Goal: Information Seeking & Learning: Learn about a topic

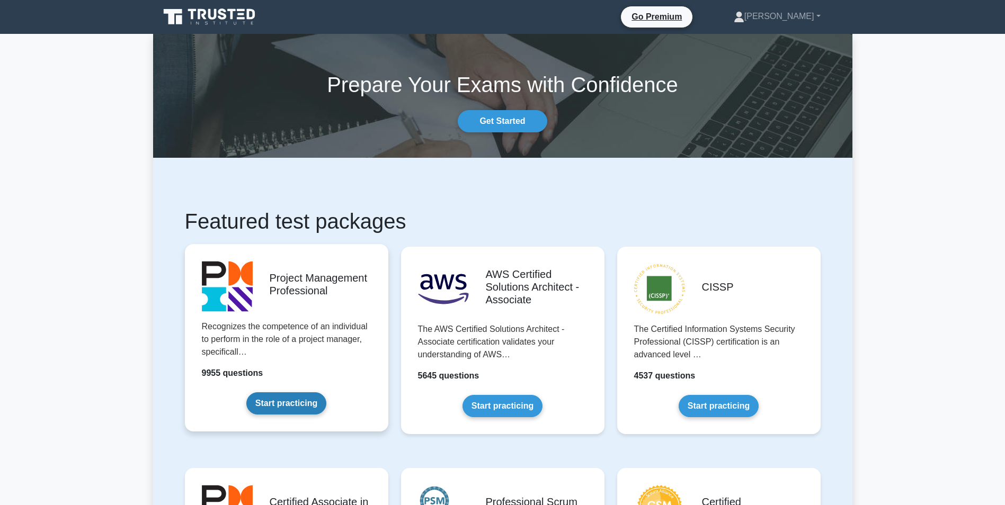
click at [325, 392] on link "Start practicing" at bounding box center [286, 403] width 80 height 22
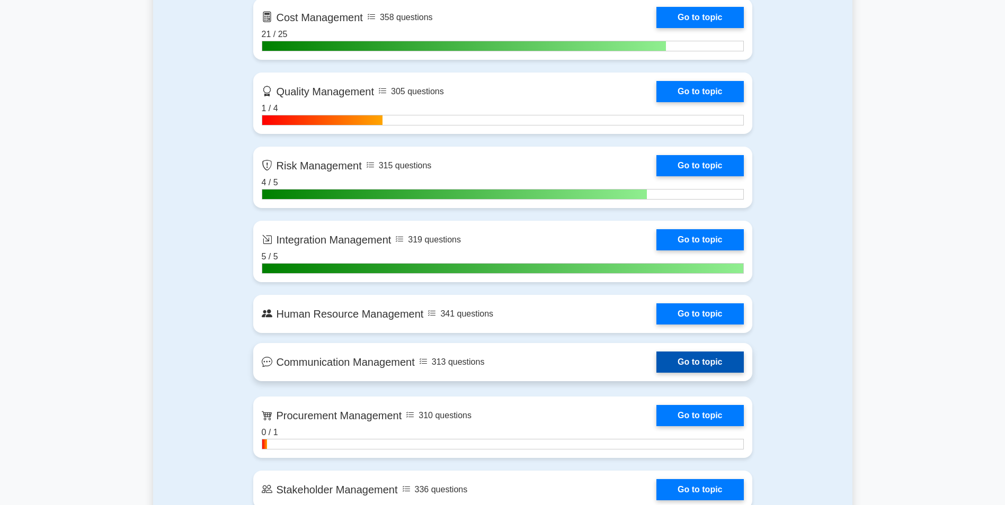
scroll to position [953, 0]
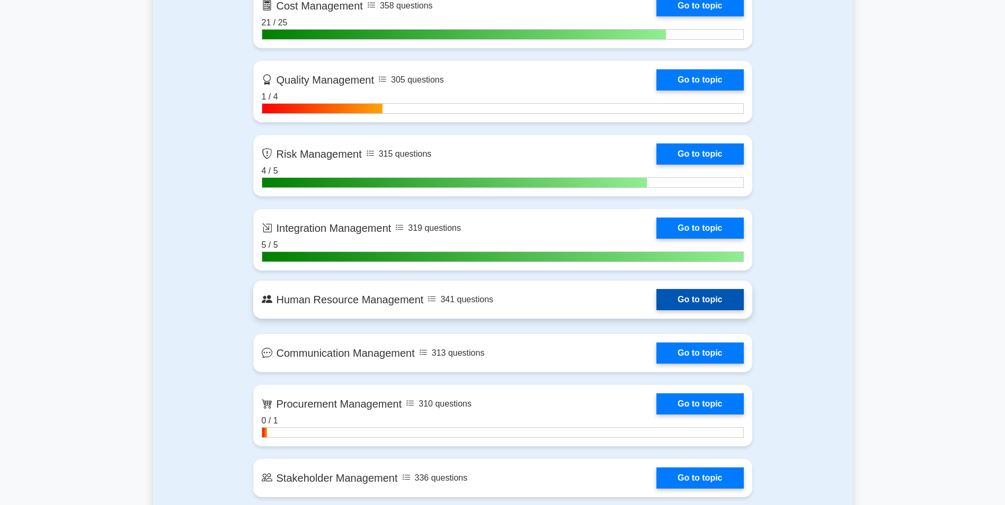
click at [656, 303] on link "Go to topic" at bounding box center [699, 299] width 87 height 21
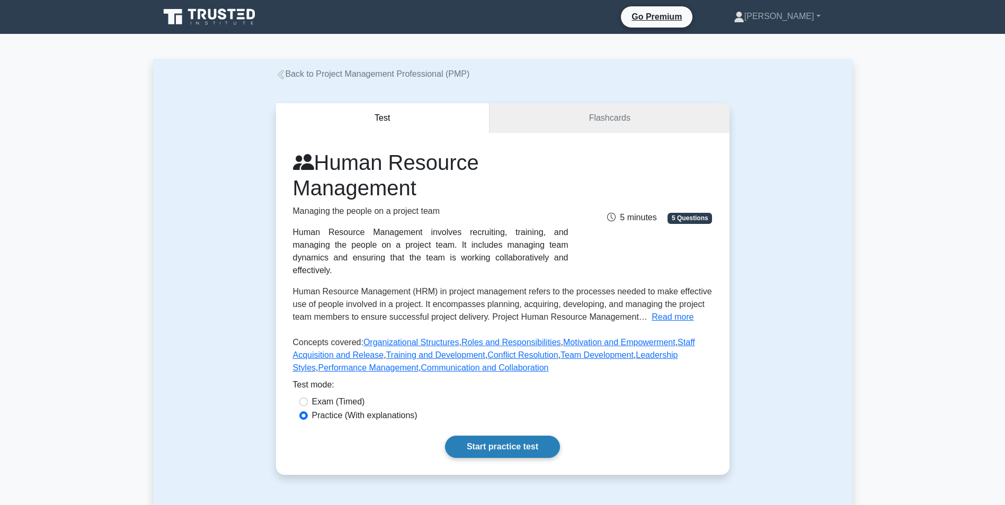
click at [482, 436] on link "Start practice test" at bounding box center [502, 447] width 115 height 22
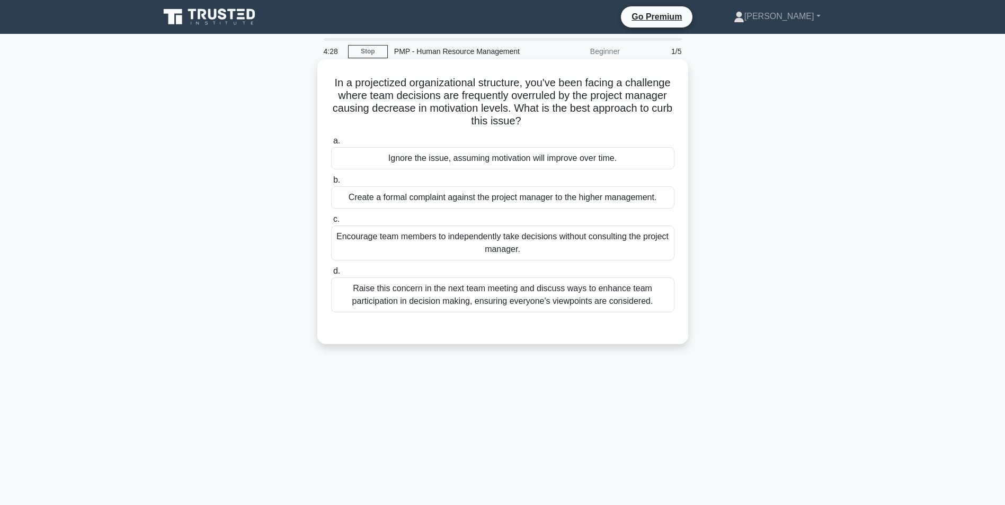
click at [609, 295] on div "Raise this concern in the next team meeting and discuss ways to enhance team pa…" at bounding box center [502, 294] width 343 height 35
click at [331, 275] on input "d. Raise this concern in the next team meeting and discuss ways to enhance team…" at bounding box center [331, 271] width 0 height 7
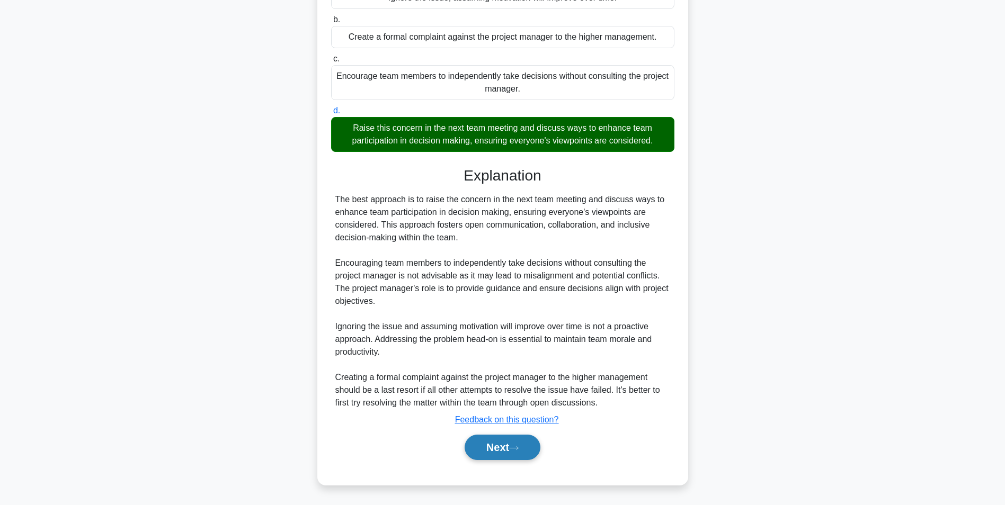
click at [515, 449] on icon at bounding box center [514, 448] width 10 height 6
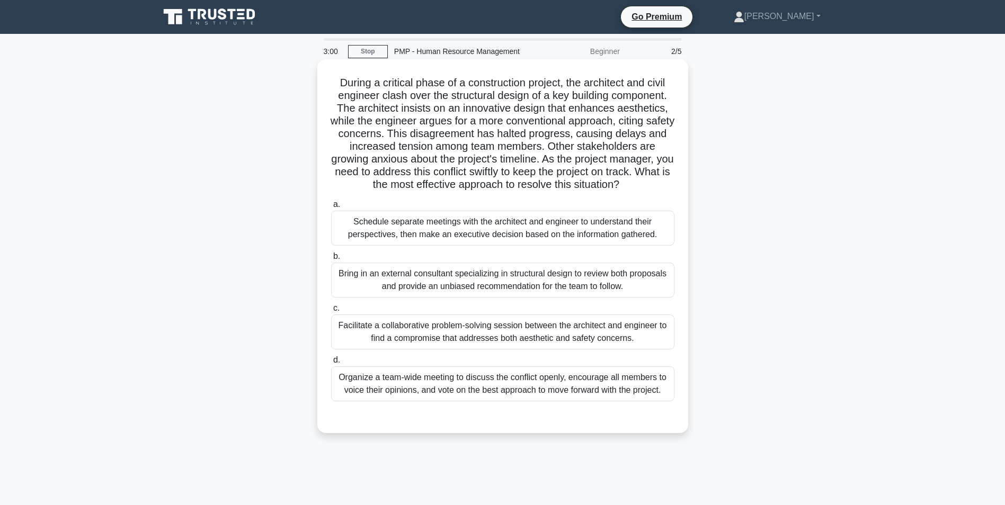
drag, startPoint x: 476, startPoint y: 218, endPoint x: 486, endPoint y: 238, distance: 23.2
click at [485, 239] on div "Schedule separate meetings with the architect and engineer to understand their …" at bounding box center [502, 228] width 343 height 35
drag, startPoint x: 486, startPoint y: 238, endPoint x: 489, endPoint y: 233, distance: 5.9
click at [489, 233] on div "Schedule separate meetings with the architect and engineer to understand their …" at bounding box center [502, 228] width 343 height 35
click at [331, 208] on input "a. Schedule separate meetings with the architect and engineer to understand the…" at bounding box center [331, 204] width 0 height 7
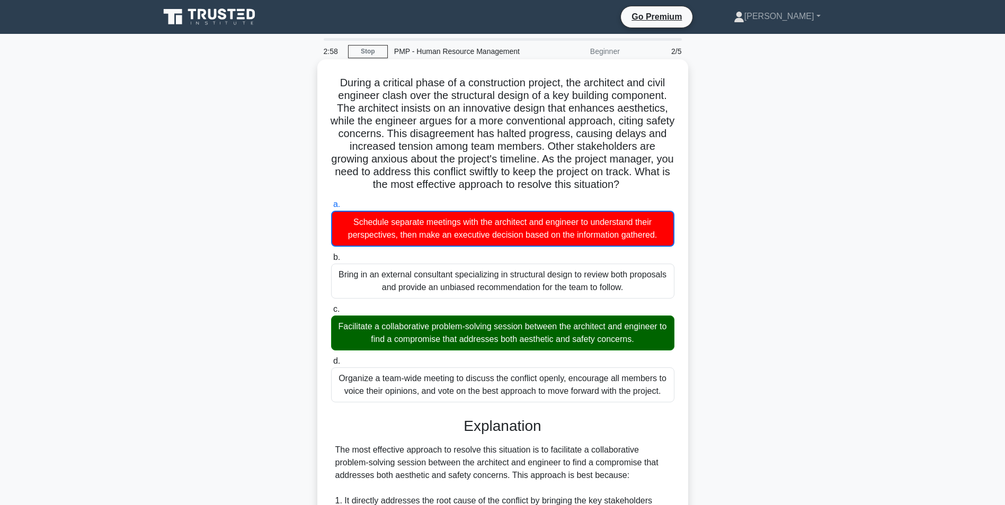
click at [486, 330] on div "Facilitate a collaborative problem-solving session between the architect and en…" at bounding box center [502, 333] width 343 height 35
click at [331, 313] on input "c. Facilitate a collaborative problem-solving session between the architect and…" at bounding box center [331, 309] width 0 height 7
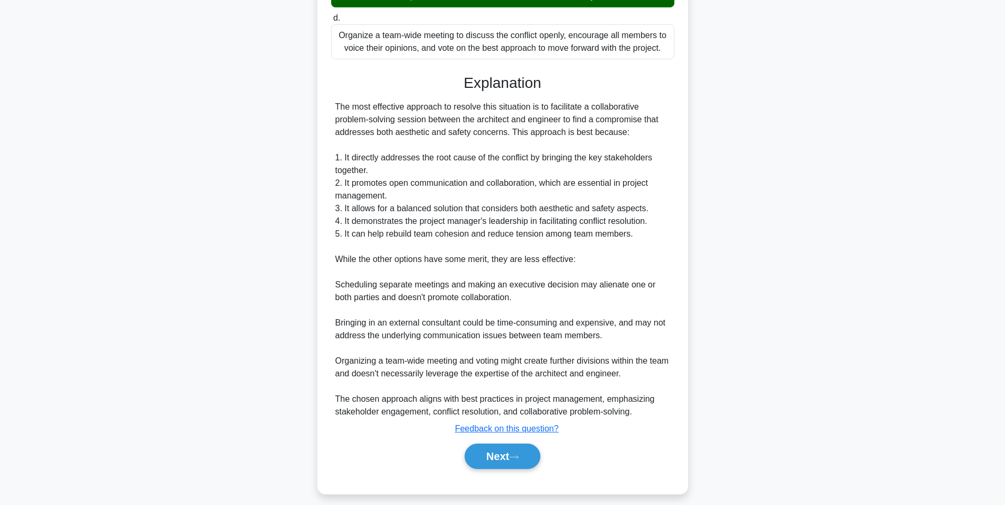
scroll to position [352, 0]
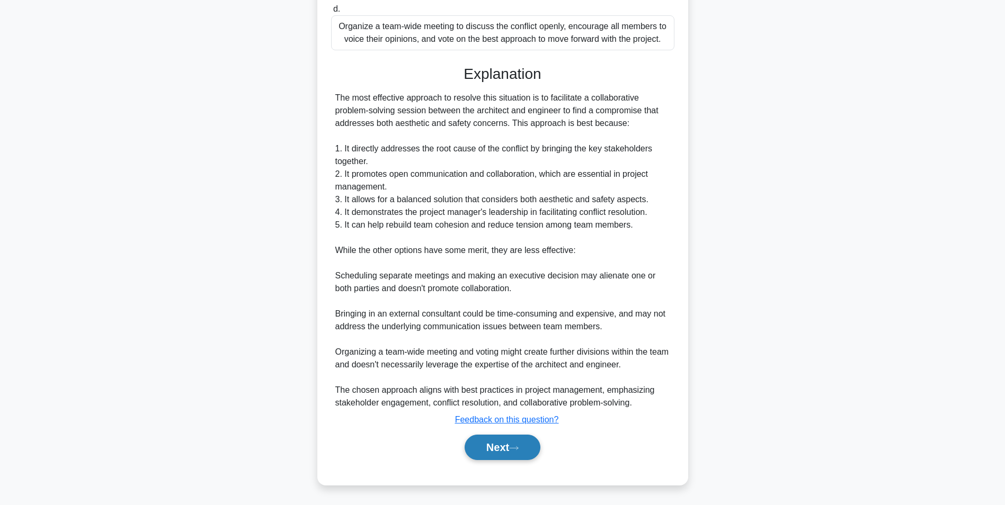
click at [530, 455] on button "Next" at bounding box center [502, 447] width 76 height 25
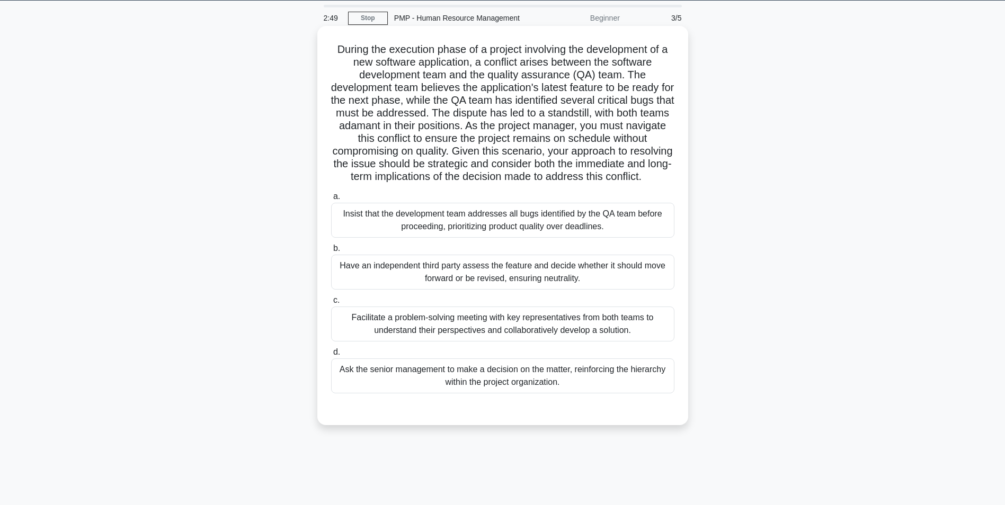
scroll to position [0, 0]
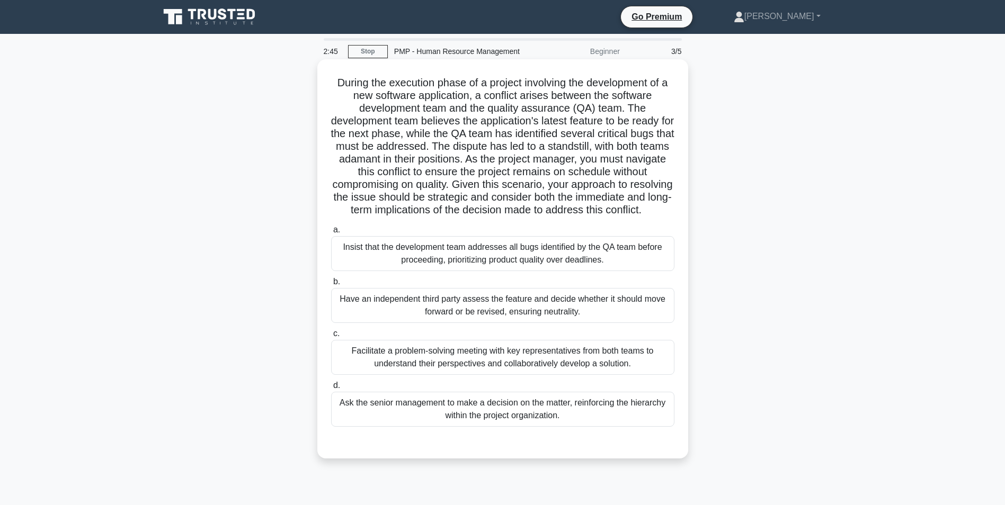
click at [542, 370] on div "Facilitate a problem-solving meeting with key representatives from both teams t…" at bounding box center [502, 357] width 343 height 35
click at [331, 337] on input "c. Facilitate a problem-solving meeting with key representatives from both team…" at bounding box center [331, 333] width 0 height 7
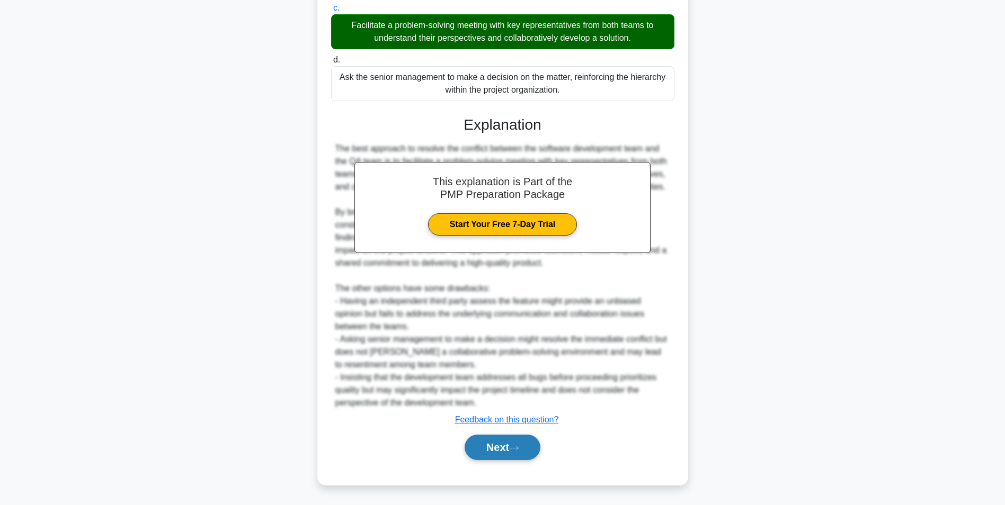
click at [531, 442] on button "Next" at bounding box center [502, 447] width 76 height 25
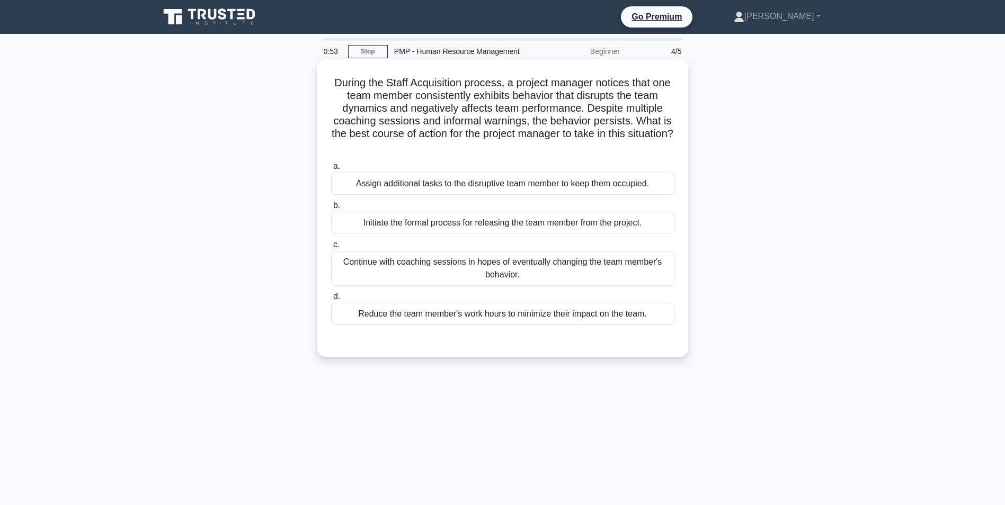
click at [389, 189] on div "Assign additional tasks to the disruptive team member to keep them occupied." at bounding box center [502, 184] width 343 height 22
click at [331, 170] on input "a. Assign additional tasks to the disruptive team member to keep them occupied." at bounding box center [331, 166] width 0 height 7
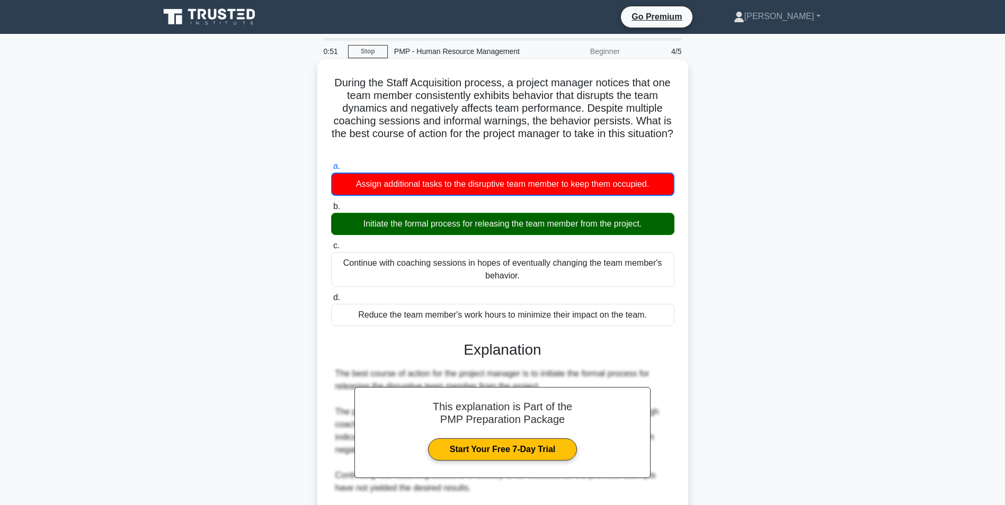
click at [409, 227] on div "Initiate the formal process for releasing the team member from the project." at bounding box center [502, 224] width 343 height 22
click at [331, 210] on input "b. Initiate the formal process for releasing the team member from the project." at bounding box center [331, 206] width 0 height 7
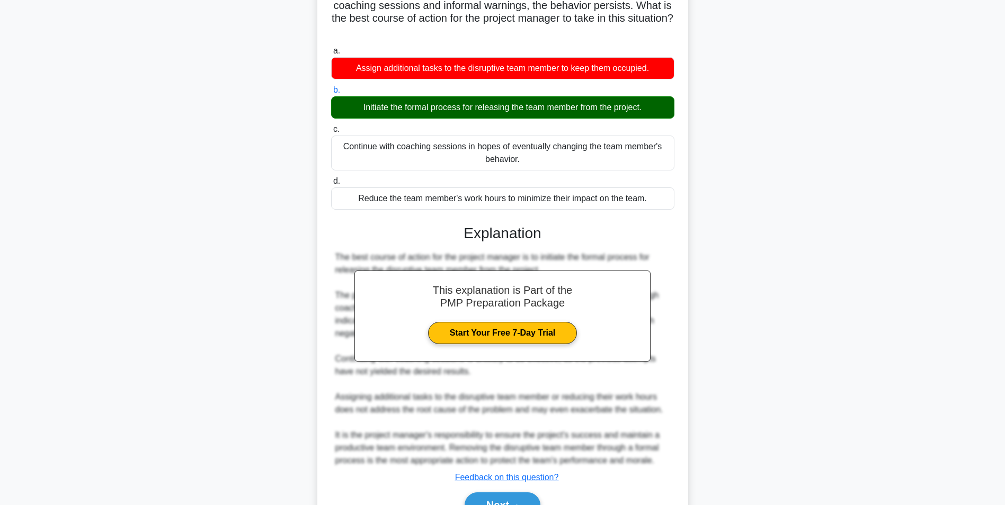
scroll to position [174, 0]
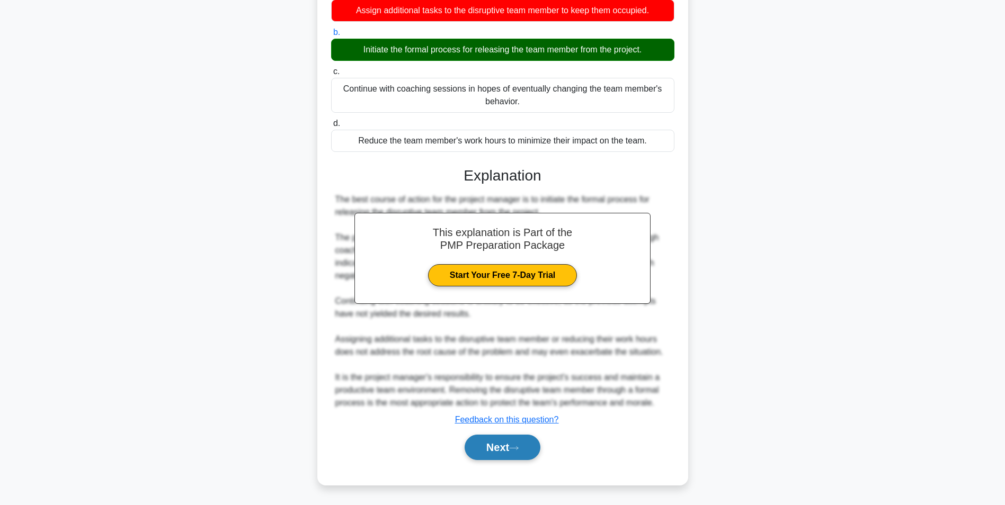
click at [518, 447] on icon at bounding box center [513, 447] width 8 height 3
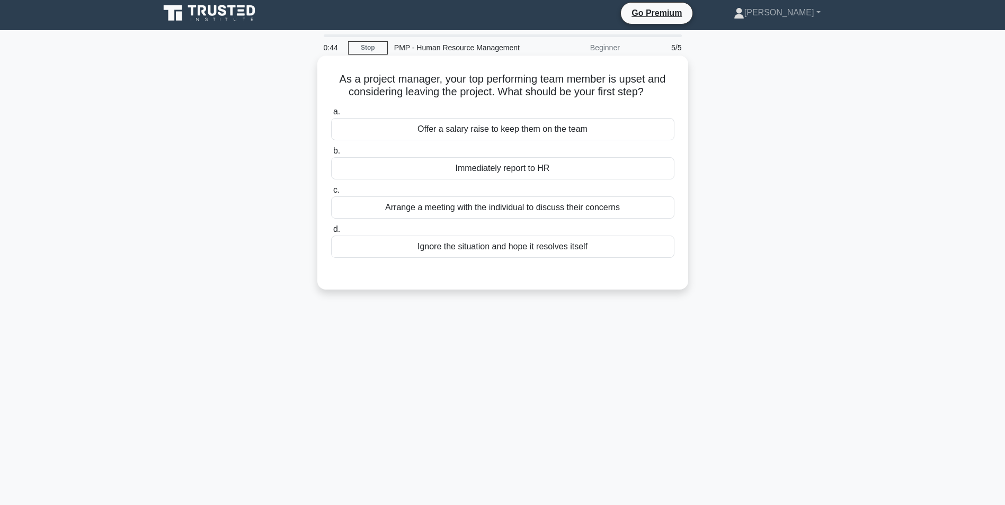
scroll to position [0, 0]
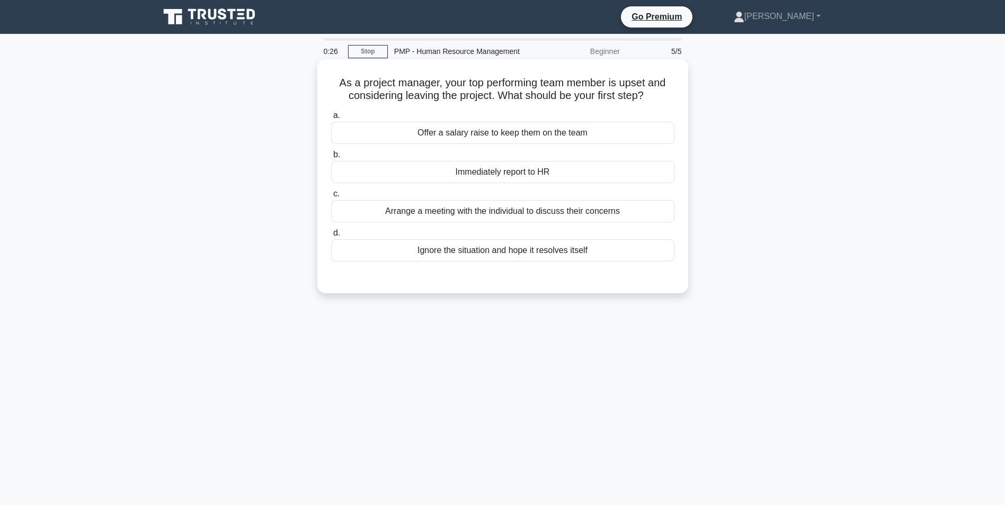
click at [386, 205] on div "Arrange a meeting with the individual to discuss their concerns" at bounding box center [502, 211] width 343 height 22
click at [331, 198] on input "c. Arrange a meeting with the individual to discuss their concerns" at bounding box center [331, 194] width 0 height 7
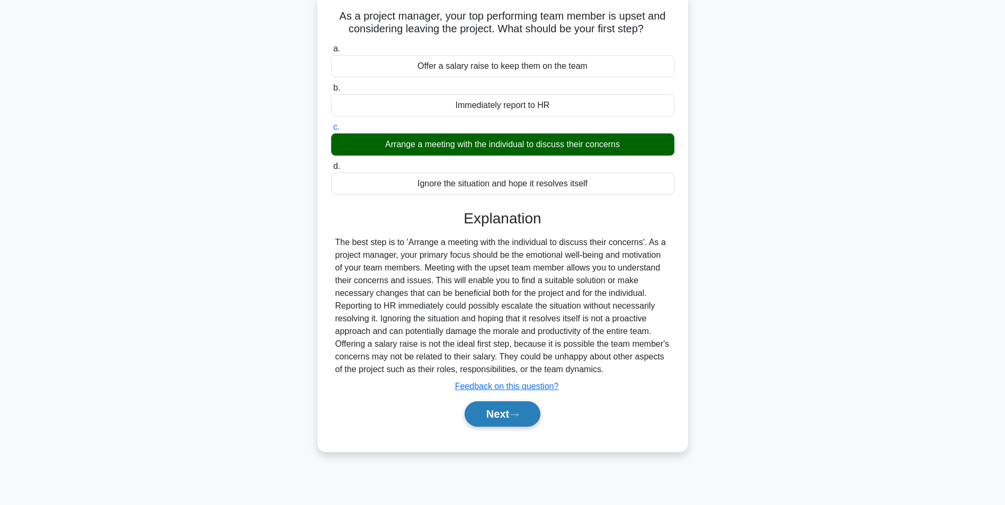
click at [509, 408] on button "Next" at bounding box center [502, 413] width 76 height 25
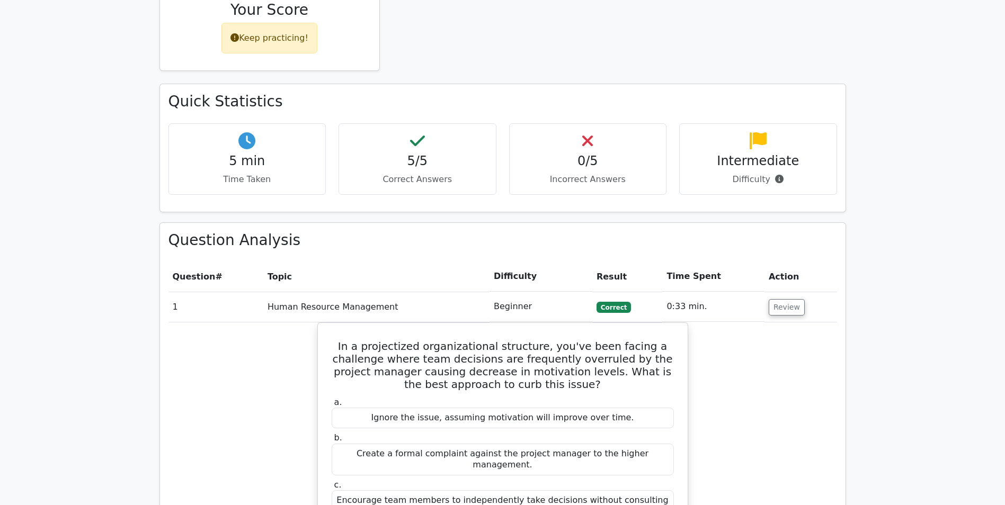
scroll to position [582, 0]
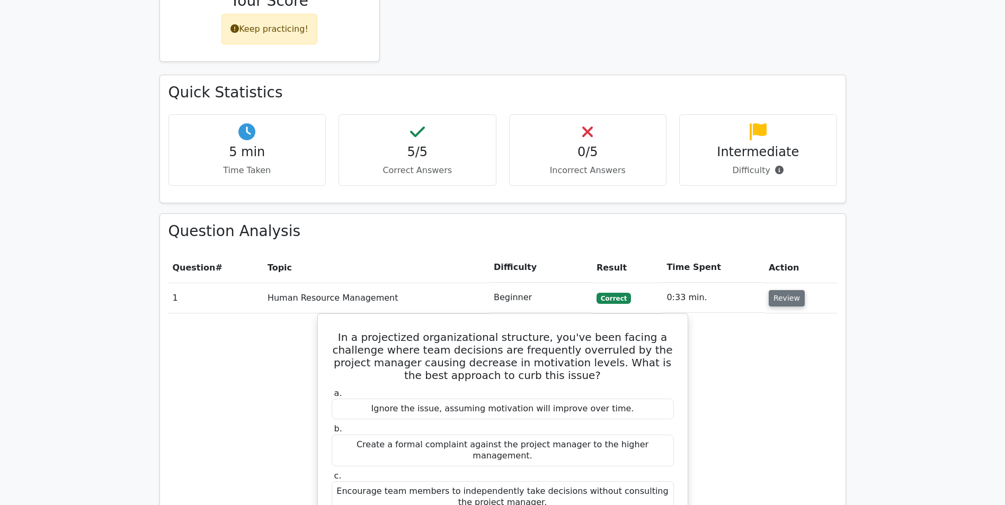
click at [774, 290] on button "Review" at bounding box center [786, 298] width 36 height 16
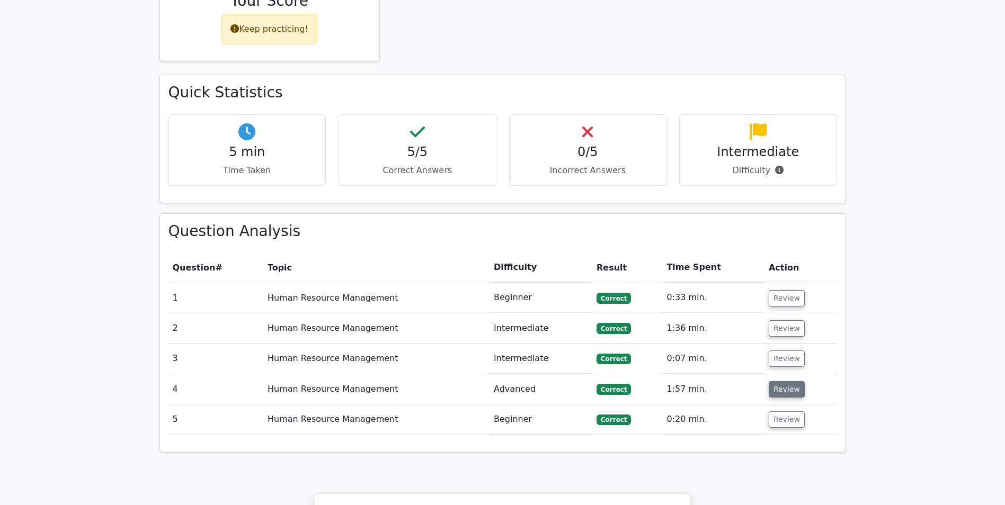
click at [777, 381] on button "Review" at bounding box center [786, 389] width 36 height 16
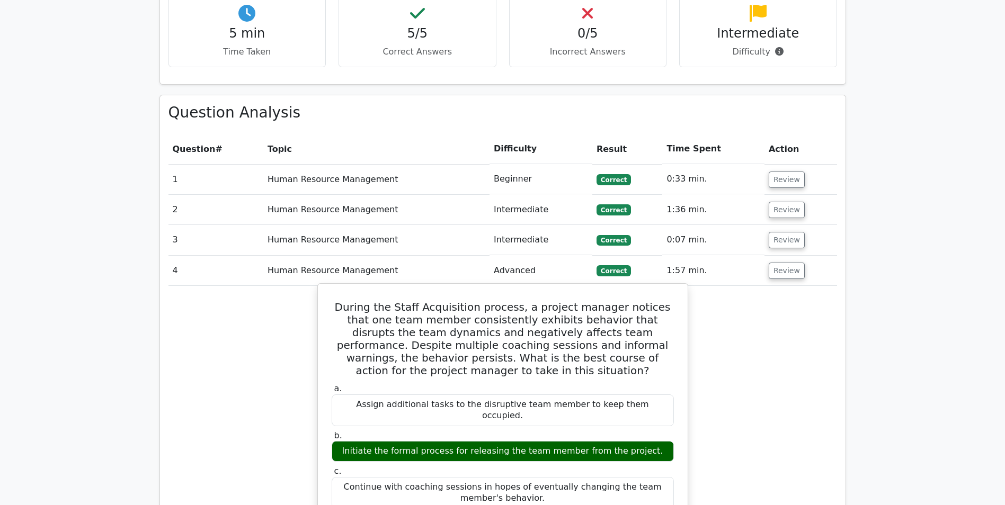
scroll to position [688, 0]
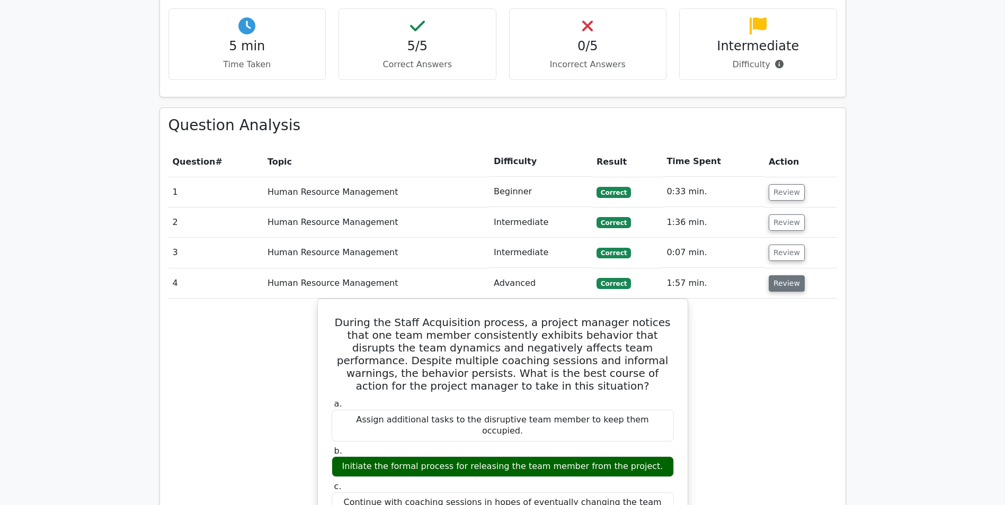
click at [768, 275] on button "Review" at bounding box center [786, 283] width 36 height 16
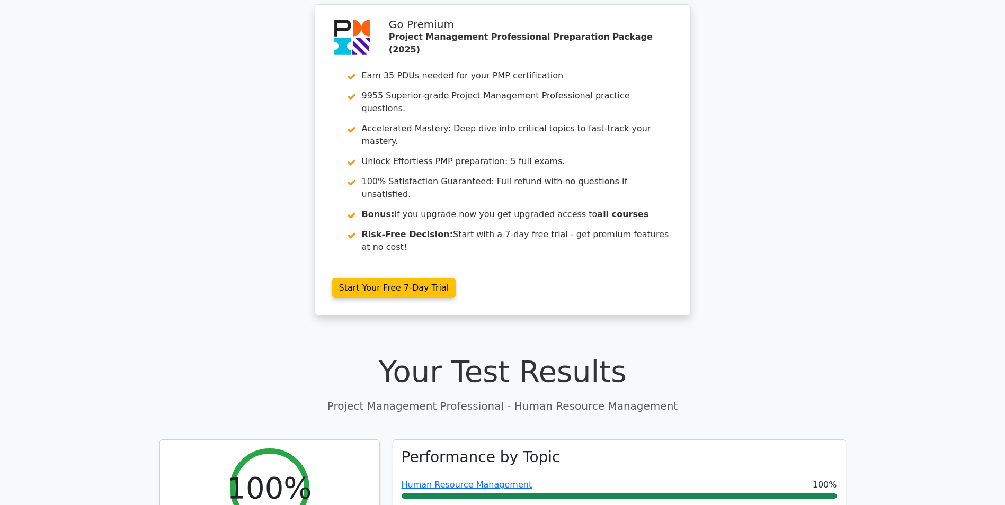
scroll to position [0, 0]
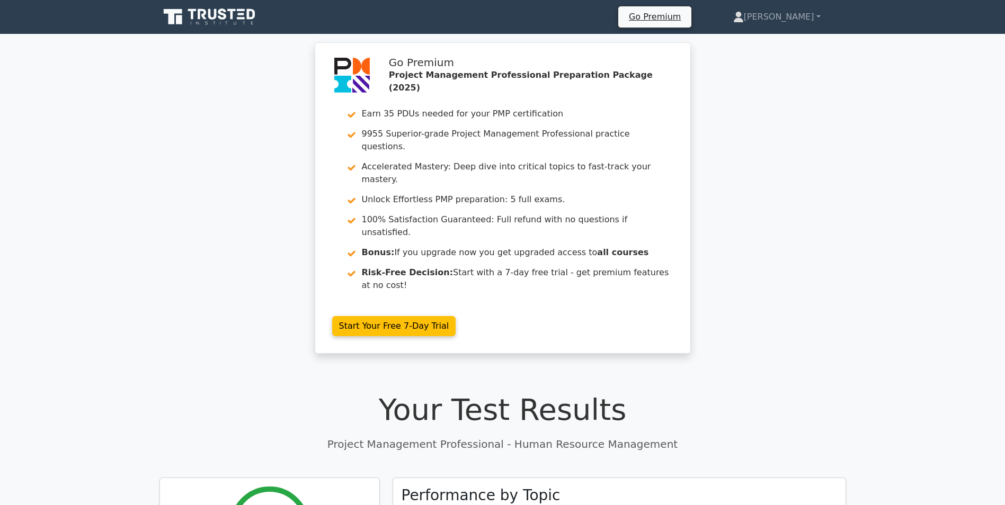
click at [198, 19] on icon at bounding box center [210, 17] width 102 height 20
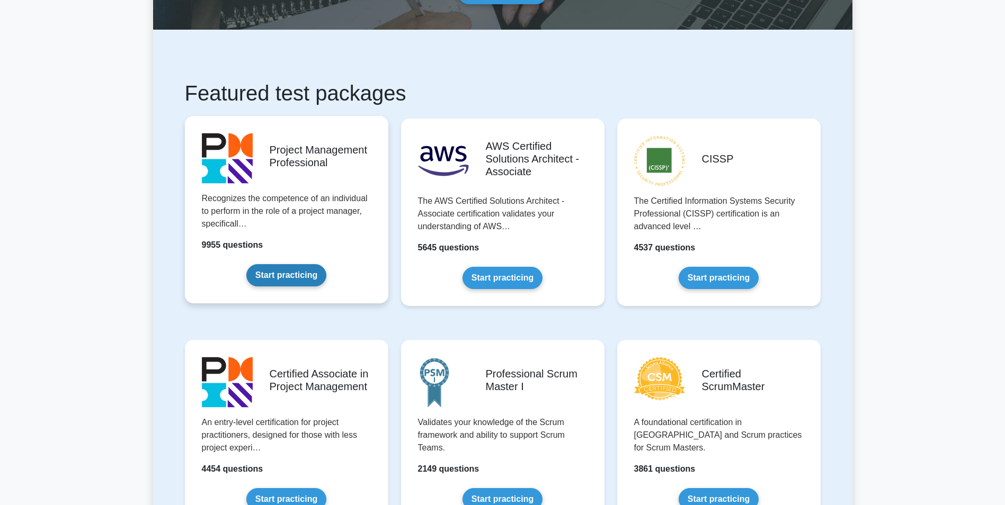
scroll to position [159, 0]
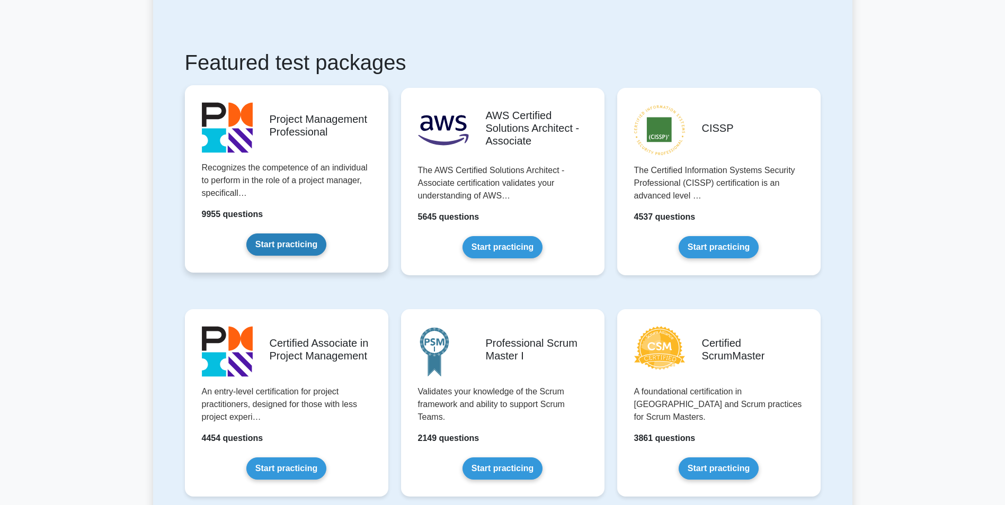
click at [308, 234] on link "Start practicing" at bounding box center [286, 245] width 80 height 22
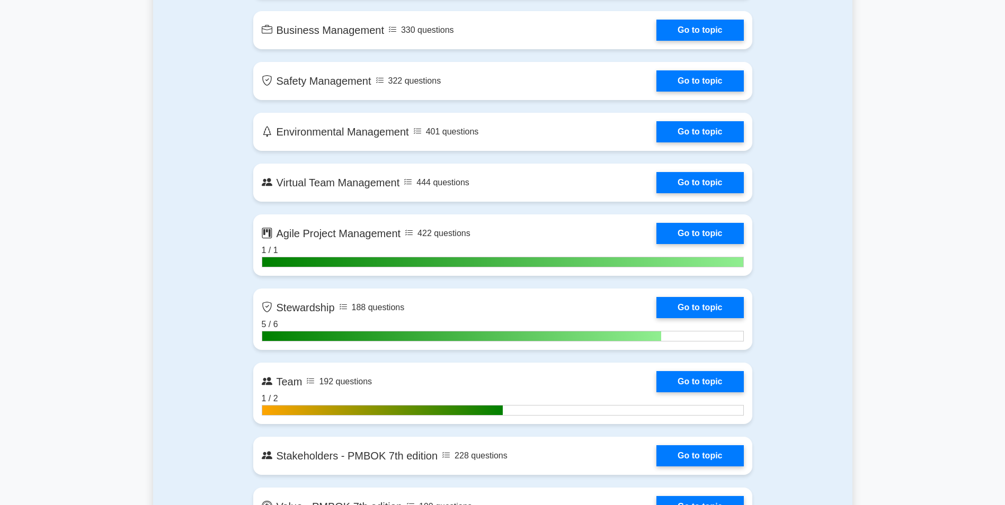
scroll to position [2383, 0]
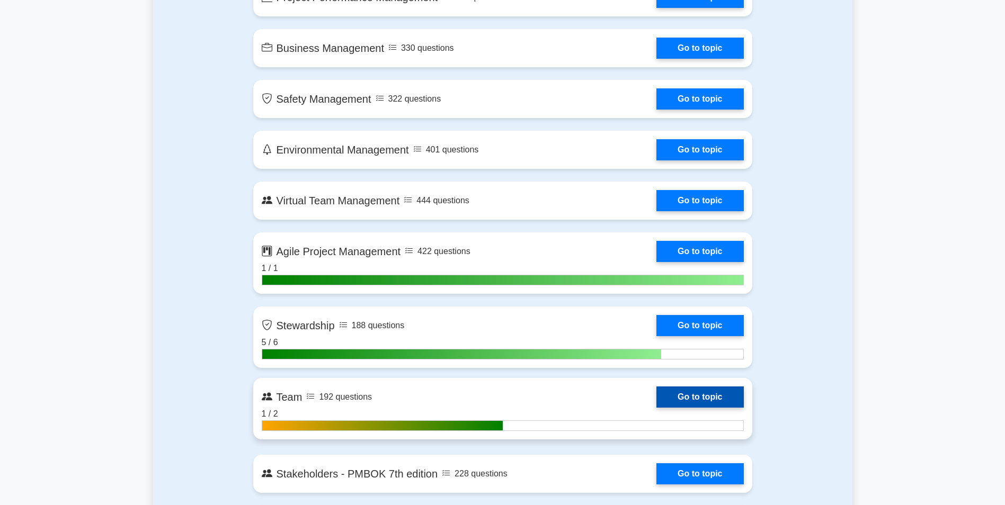
click at [656, 408] on link "Go to topic" at bounding box center [699, 397] width 87 height 21
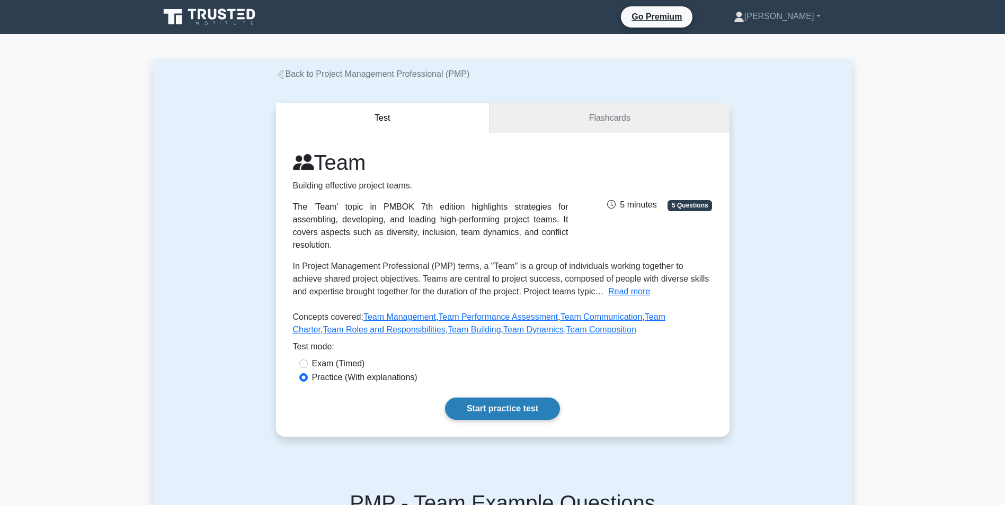
click at [488, 398] on link "Start practice test" at bounding box center [502, 409] width 115 height 22
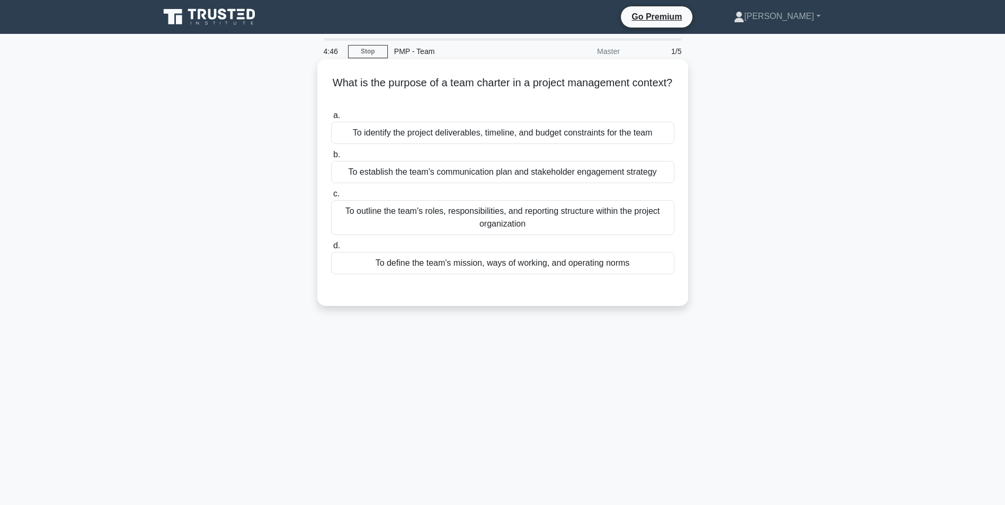
click at [464, 213] on div "To outline the team's roles, responsibilities, and reporting structure within t…" at bounding box center [502, 217] width 343 height 35
click at [331, 198] on input "c. To outline the team's roles, responsibilities, and reporting structure withi…" at bounding box center [331, 194] width 0 height 7
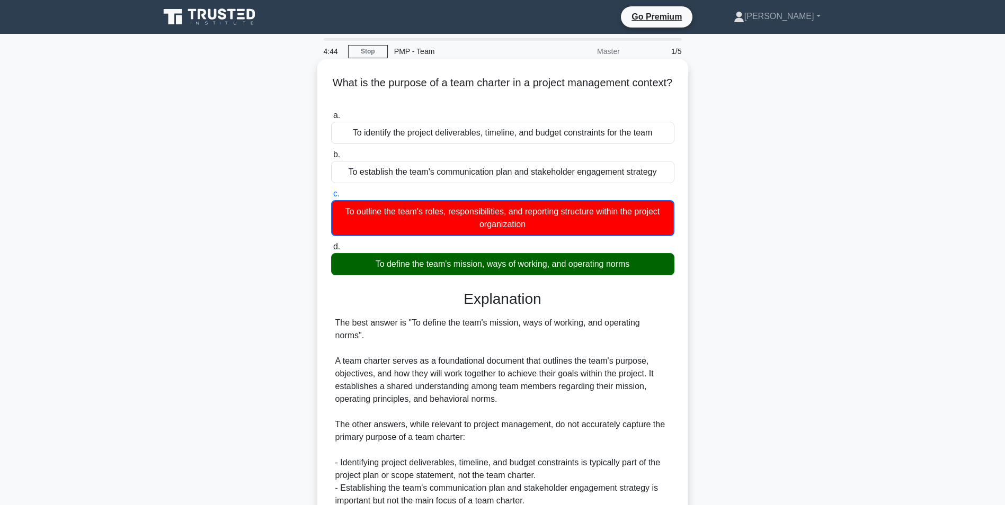
click at [465, 274] on div "To define the team's mission, ways of working, and operating norms" at bounding box center [502, 264] width 343 height 22
click at [331, 250] on input "d. To define the team's mission, ways of working, and operating norms" at bounding box center [331, 247] width 0 height 7
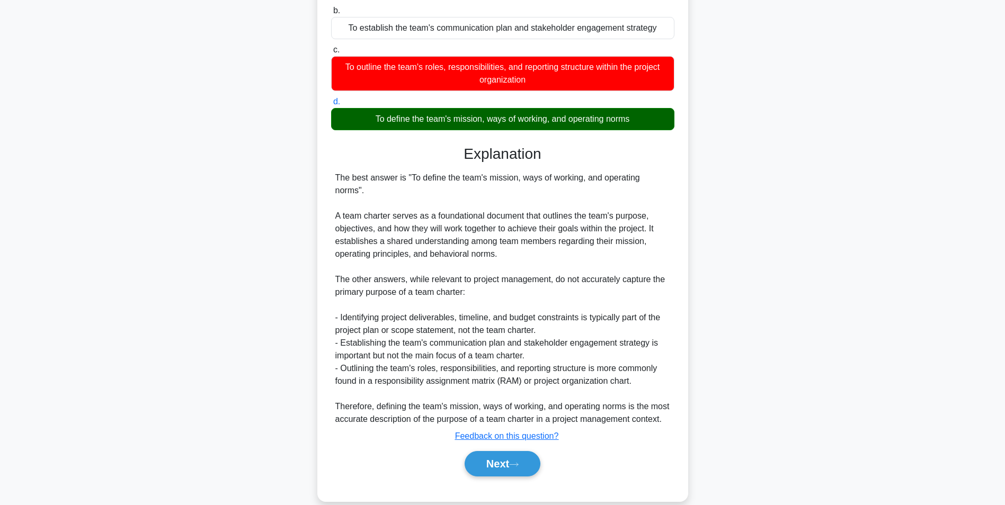
scroll to position [148, 0]
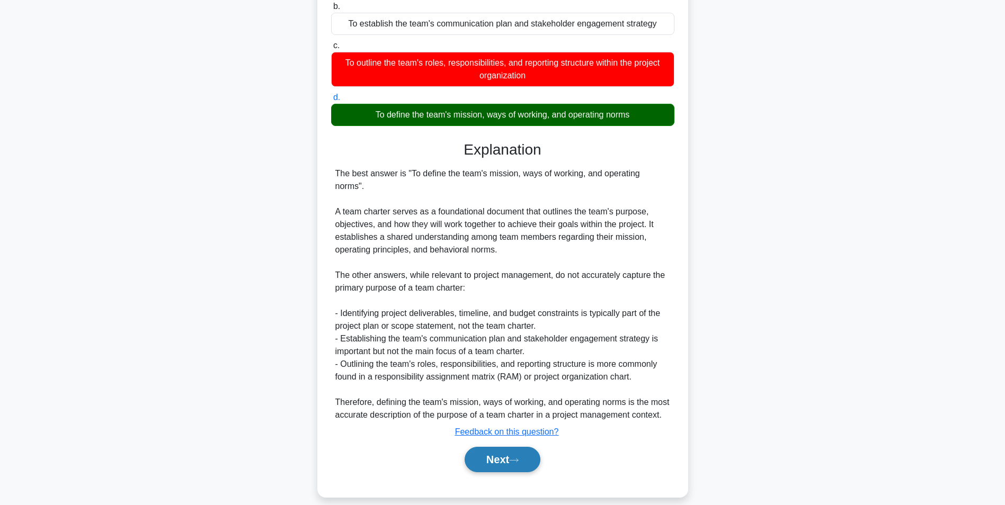
click at [532, 460] on button "Next" at bounding box center [502, 459] width 76 height 25
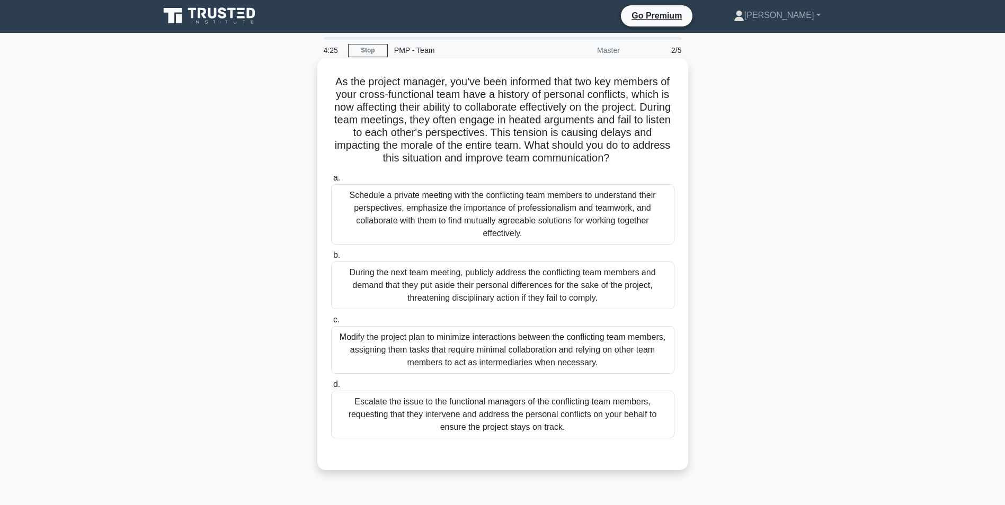
scroll to position [0, 0]
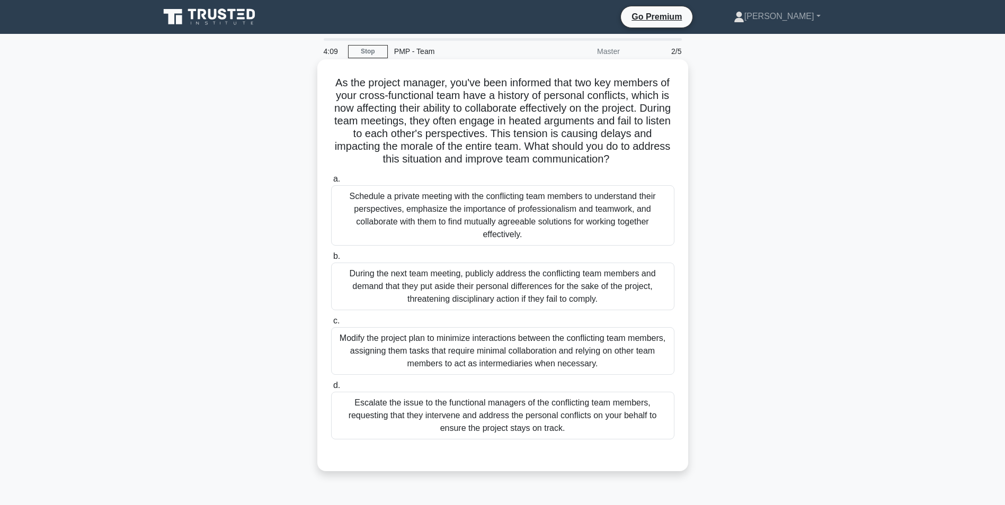
click at [537, 227] on div "Schedule a private meeting with the conflicting team members to understand thei…" at bounding box center [502, 215] width 343 height 60
click at [331, 183] on input "a. Schedule a private meeting with the conflicting team members to understand t…" at bounding box center [331, 179] width 0 height 7
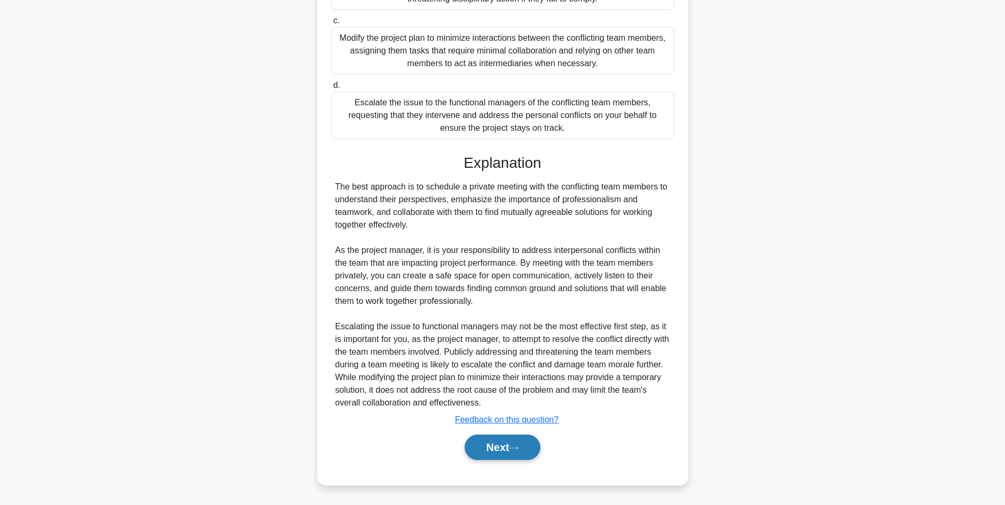
click at [537, 455] on button "Next" at bounding box center [502, 447] width 76 height 25
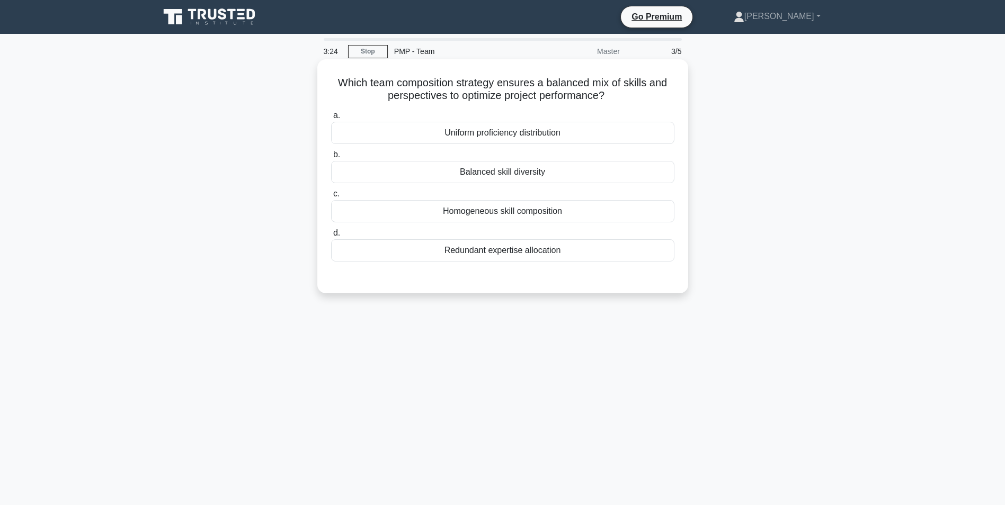
click at [526, 175] on div "Balanced skill diversity" at bounding box center [502, 172] width 343 height 22
click at [500, 176] on div "Balanced skill diversity" at bounding box center [502, 172] width 343 height 22
click at [331, 158] on input "b. Balanced skill diversity" at bounding box center [331, 154] width 0 height 7
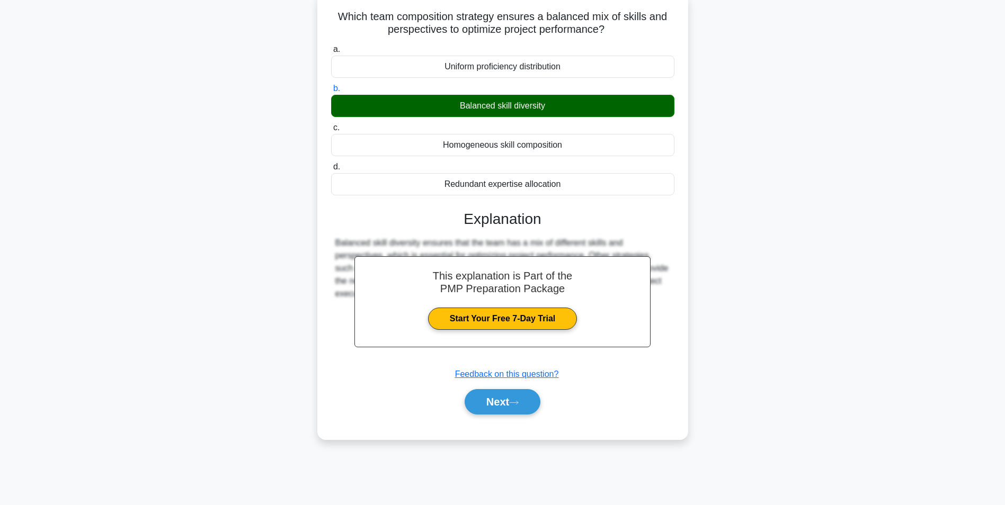
scroll to position [67, 0]
click at [539, 407] on button "Next" at bounding box center [502, 401] width 76 height 25
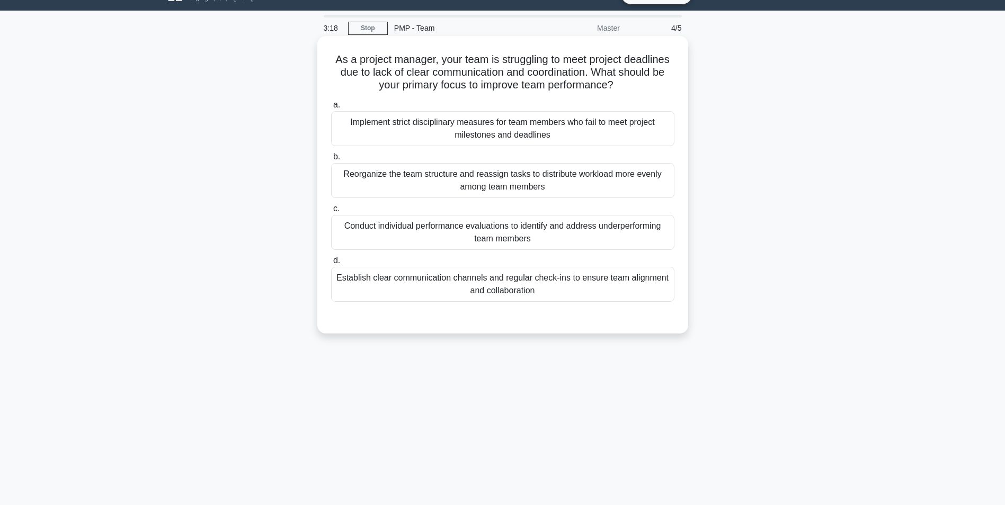
scroll to position [0, 0]
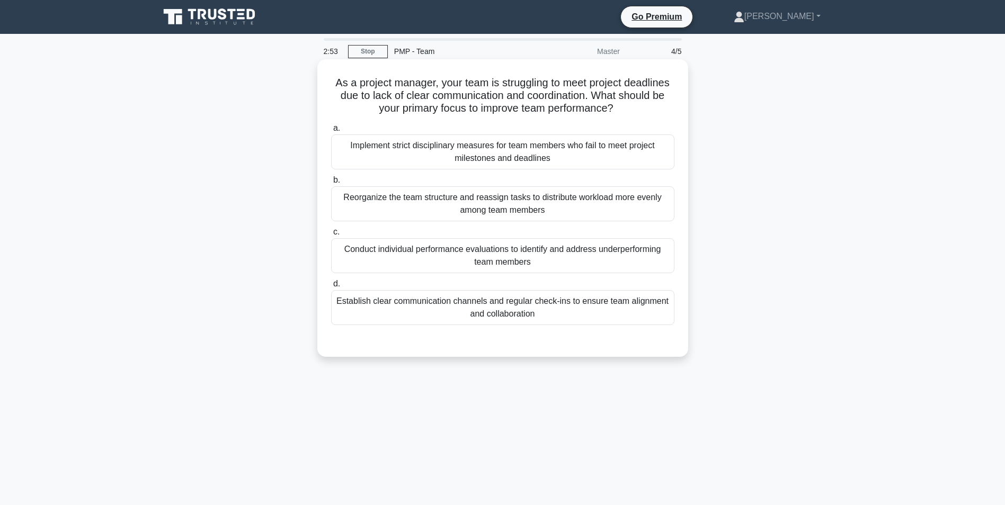
click at [580, 302] on div "Establish clear communication channels and regular check-ins to ensure team ali…" at bounding box center [502, 307] width 343 height 35
click at [331, 288] on input "d. Establish clear communication channels and regular check-ins to ensure team …" at bounding box center [331, 284] width 0 height 7
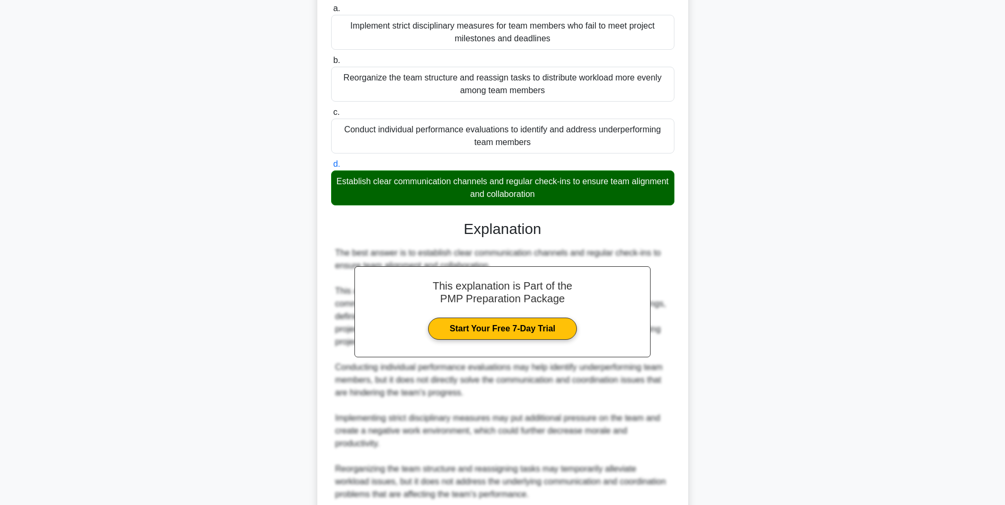
scroll to position [159, 0]
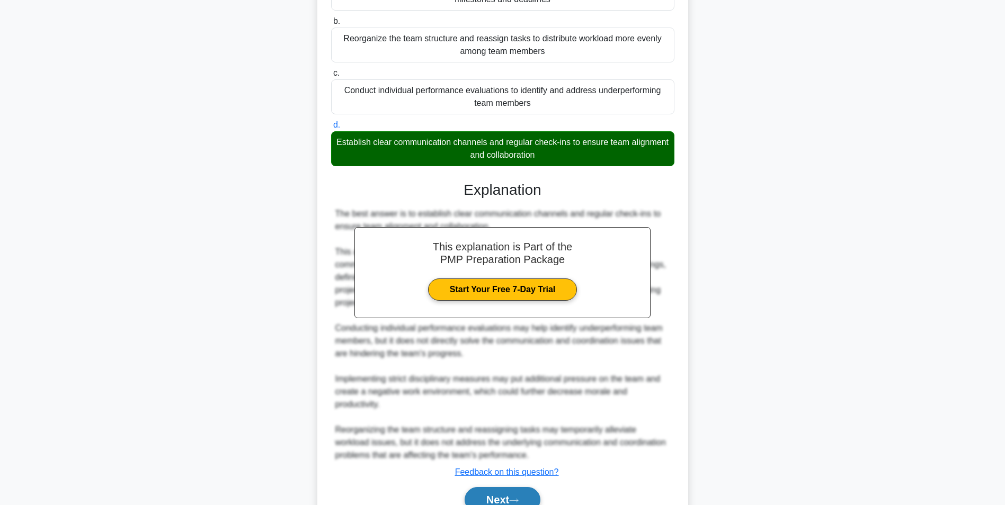
click at [514, 501] on icon at bounding box center [514, 501] width 10 height 6
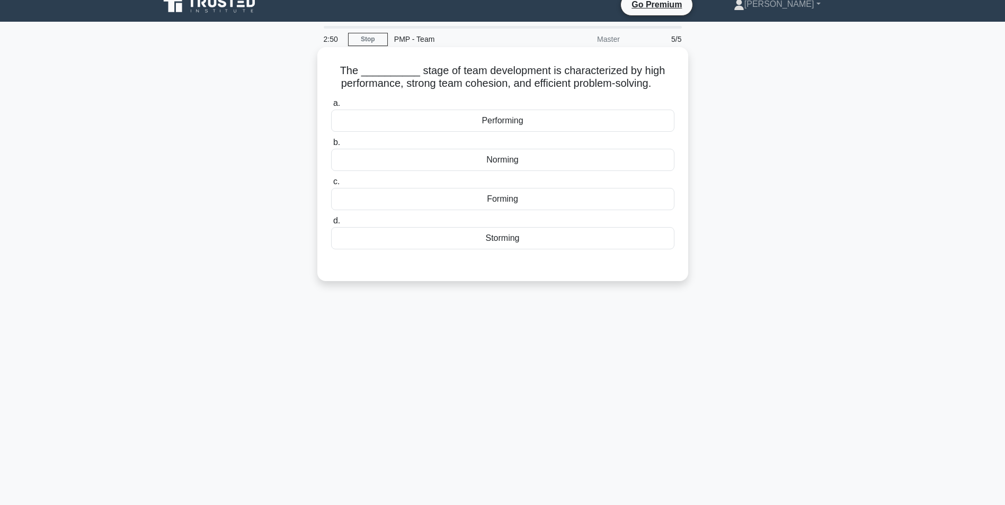
scroll to position [0, 0]
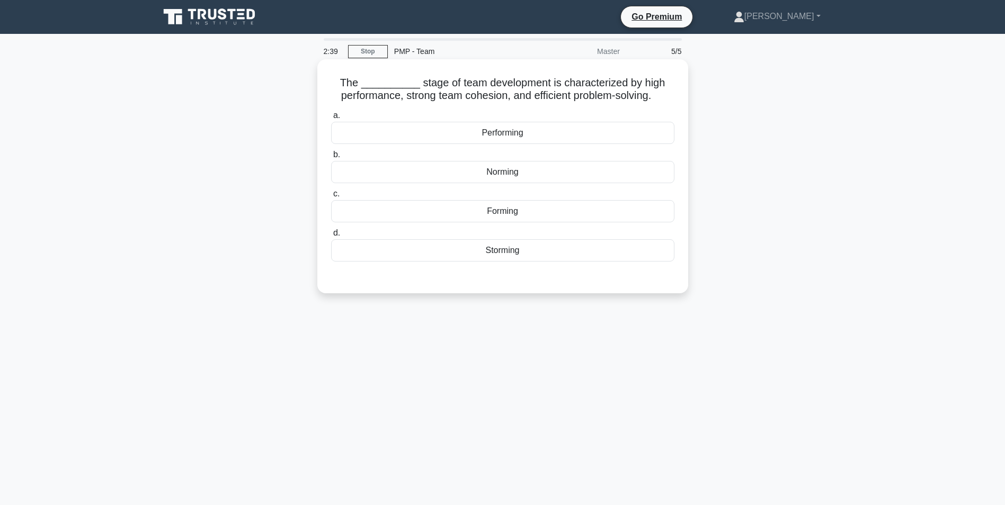
click at [499, 135] on div "Performing" at bounding box center [502, 133] width 343 height 22
click at [331, 119] on input "a. Performing" at bounding box center [331, 115] width 0 height 7
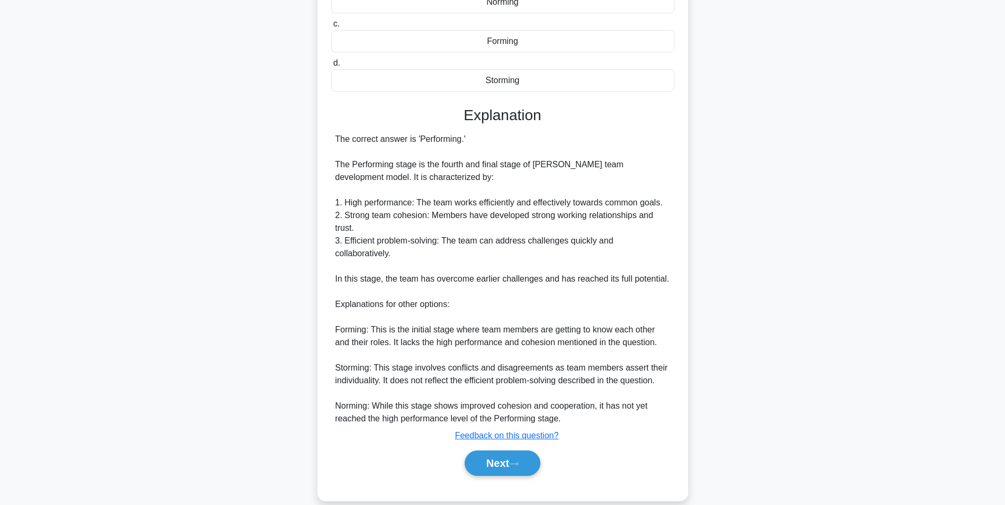
scroll to position [174, 0]
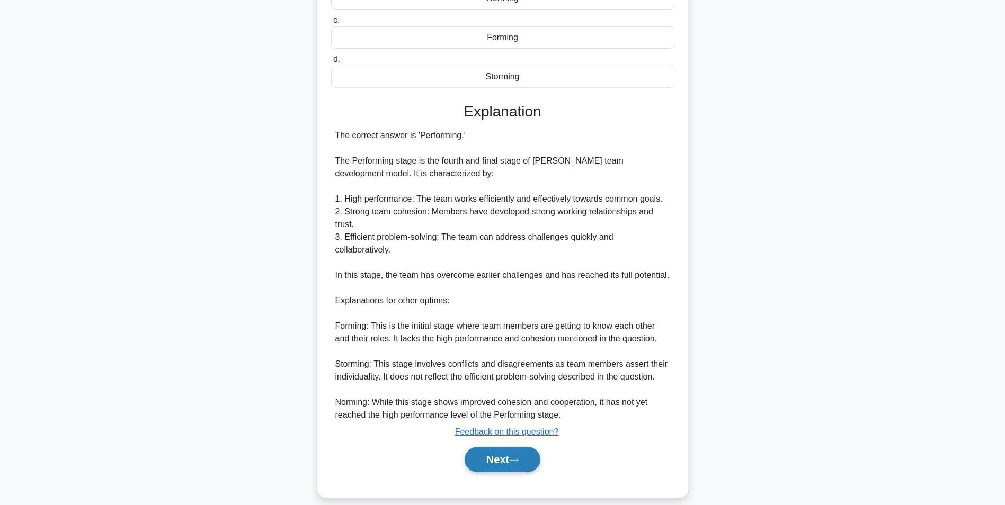
click at [513, 458] on icon at bounding box center [514, 461] width 10 height 6
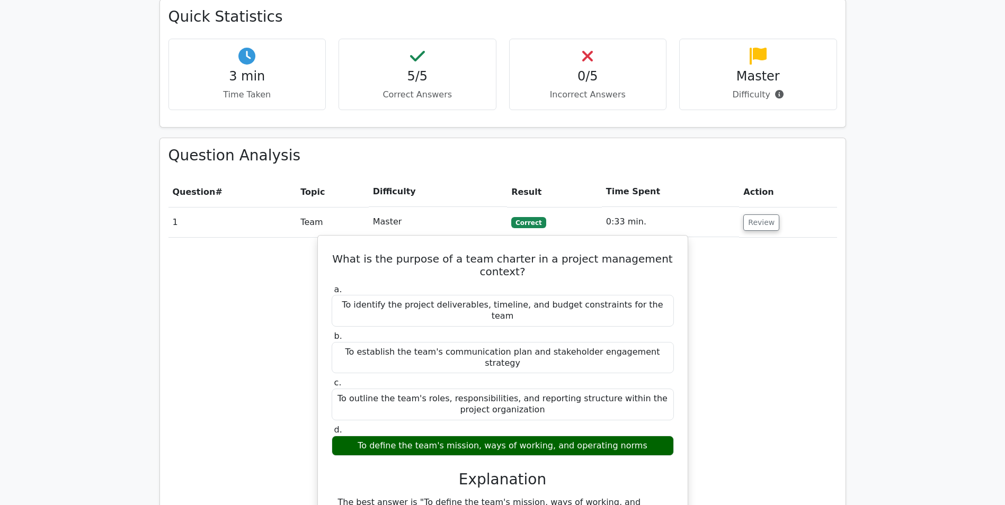
scroll to position [688, 0]
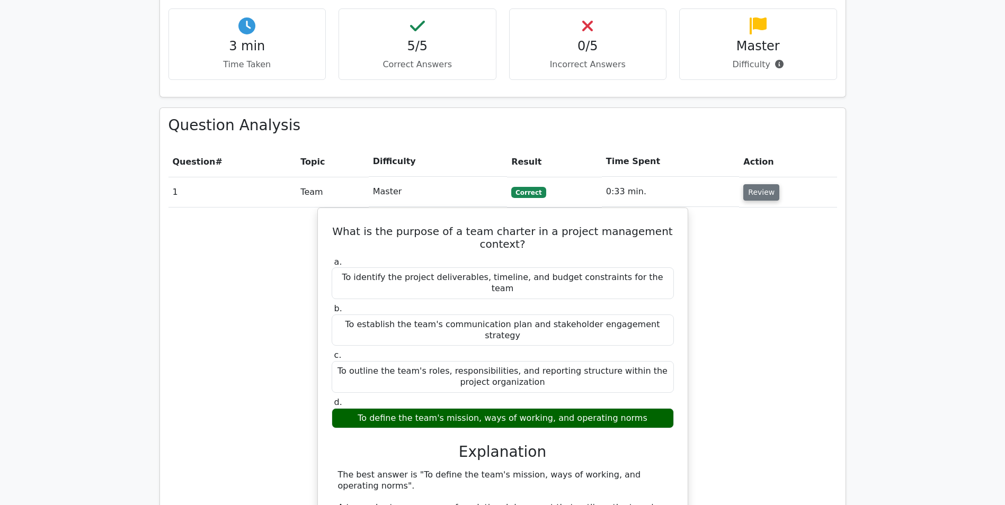
click at [746, 184] on button "Review" at bounding box center [761, 192] width 36 height 16
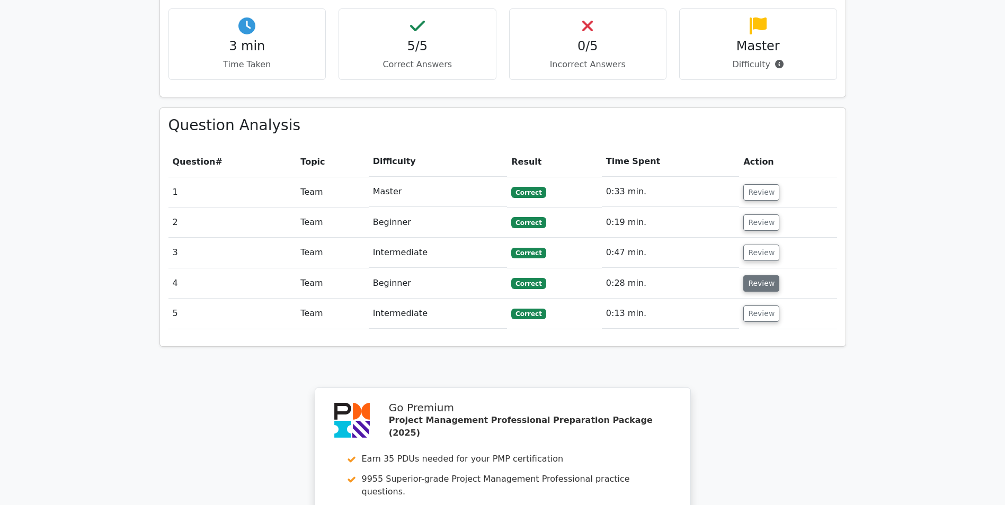
click at [754, 275] on button "Review" at bounding box center [761, 283] width 36 height 16
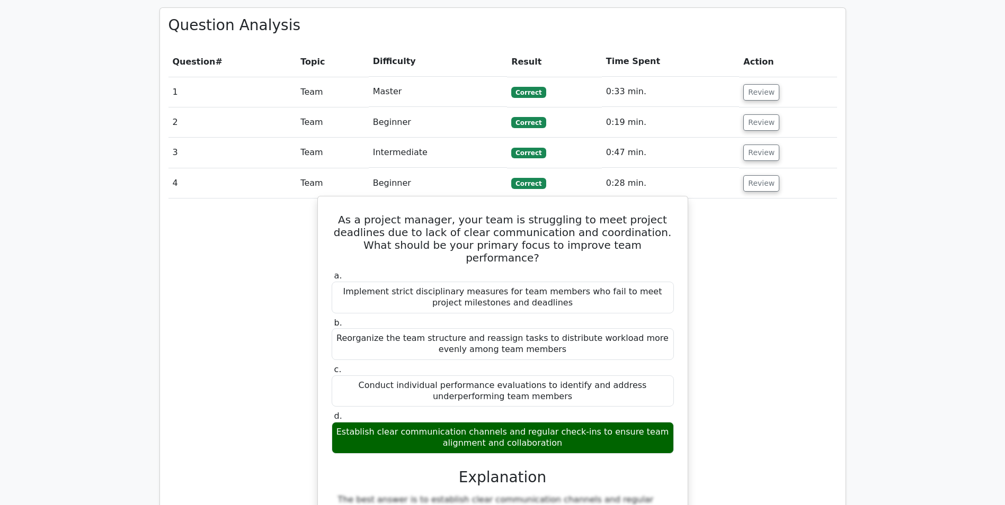
scroll to position [794, 0]
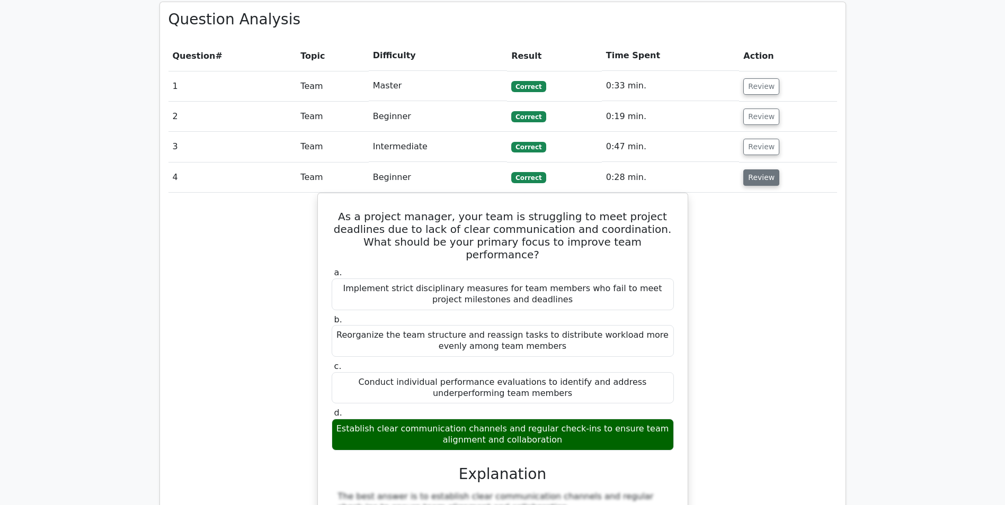
click at [768, 169] on button "Review" at bounding box center [761, 177] width 36 height 16
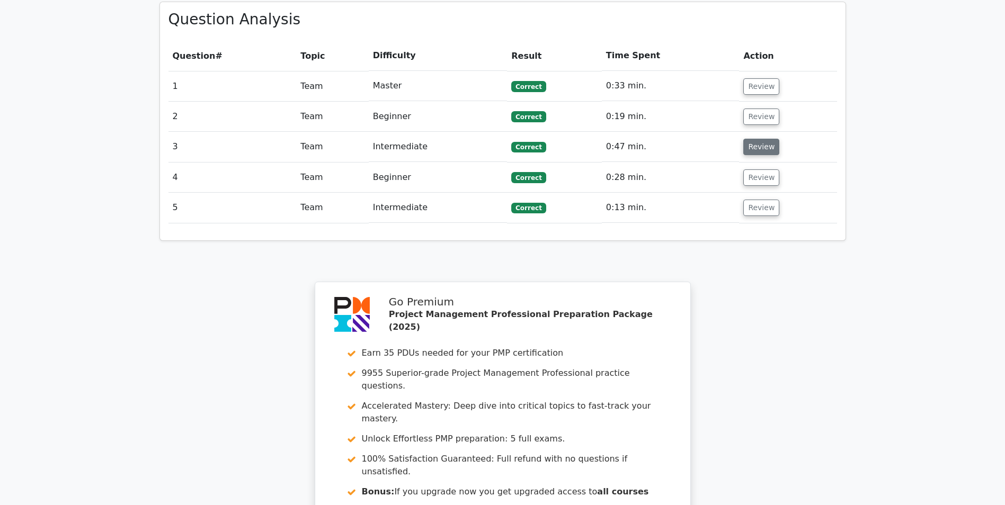
click at [758, 139] on button "Review" at bounding box center [761, 147] width 36 height 16
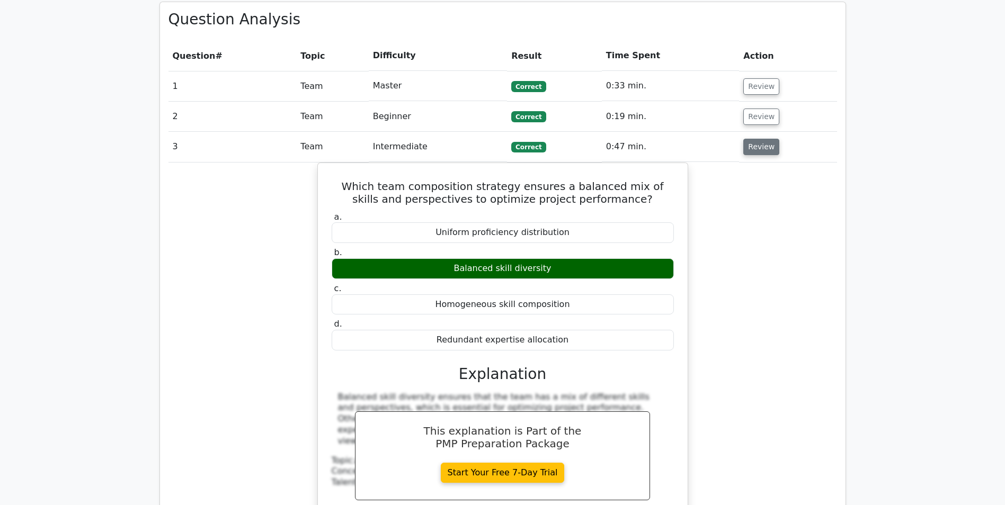
click at [750, 139] on button "Review" at bounding box center [761, 147] width 36 height 16
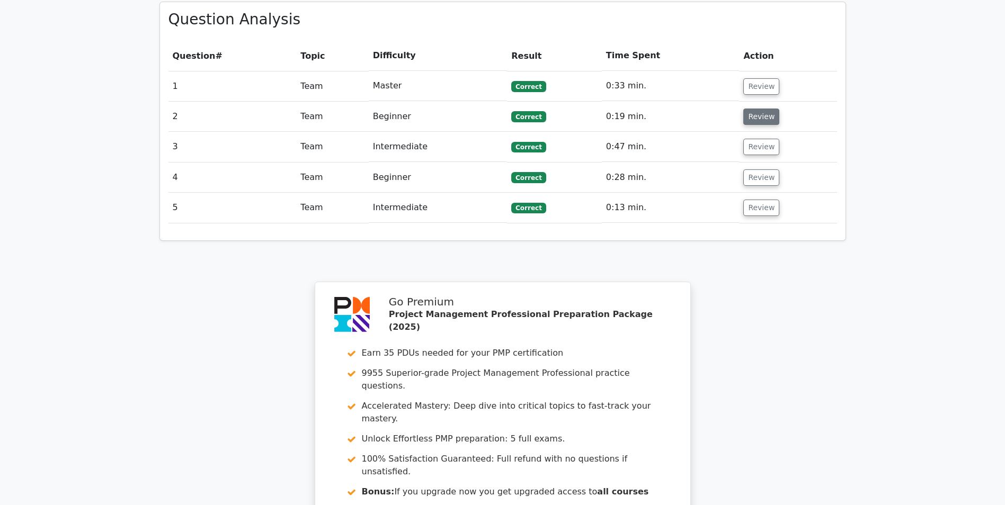
click at [748, 109] on button "Review" at bounding box center [761, 117] width 36 height 16
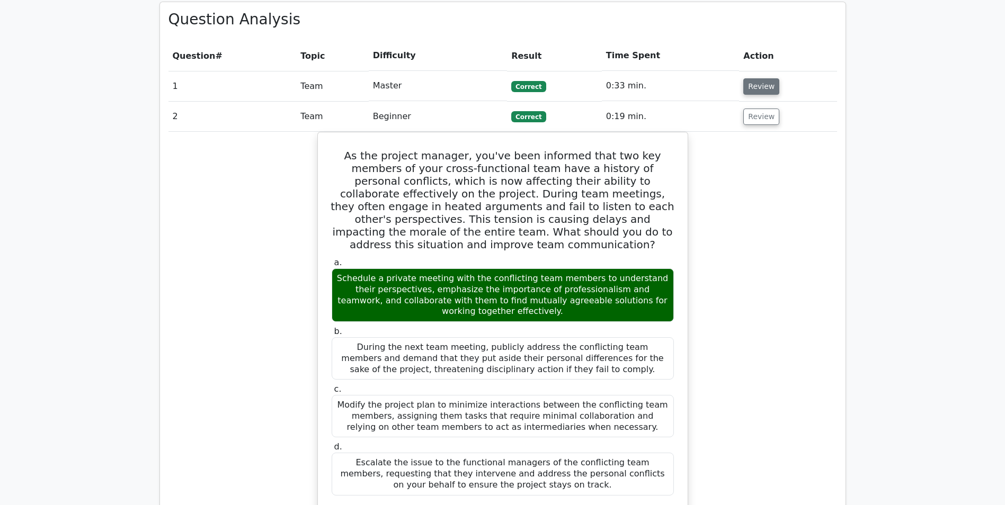
click at [748, 78] on button "Review" at bounding box center [761, 86] width 36 height 16
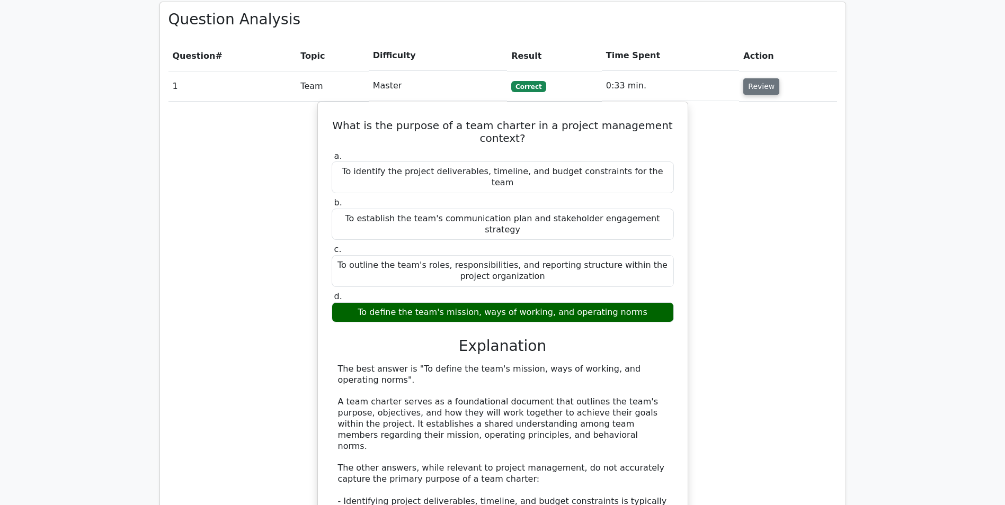
click at [760, 78] on button "Review" at bounding box center [761, 86] width 36 height 16
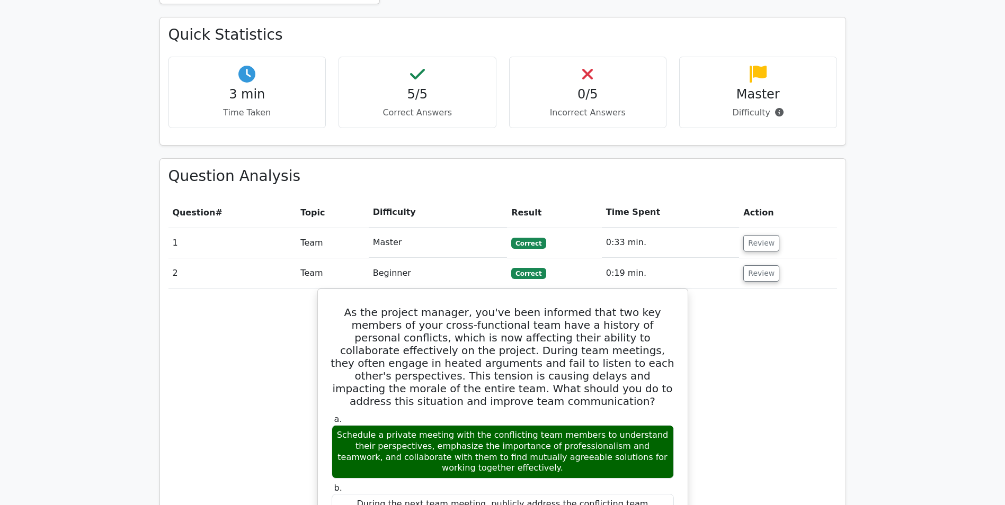
scroll to position [582, 0]
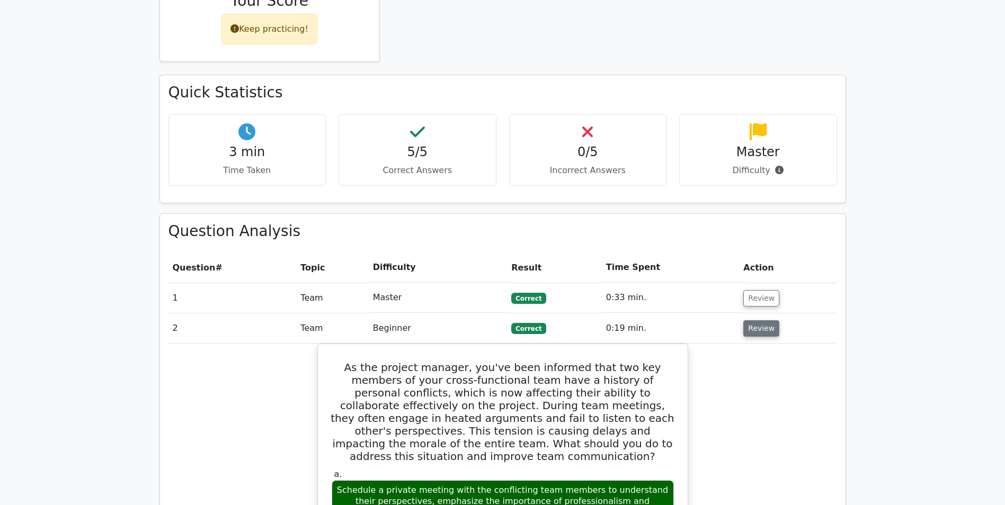
click at [754, 320] on button "Review" at bounding box center [761, 328] width 36 height 16
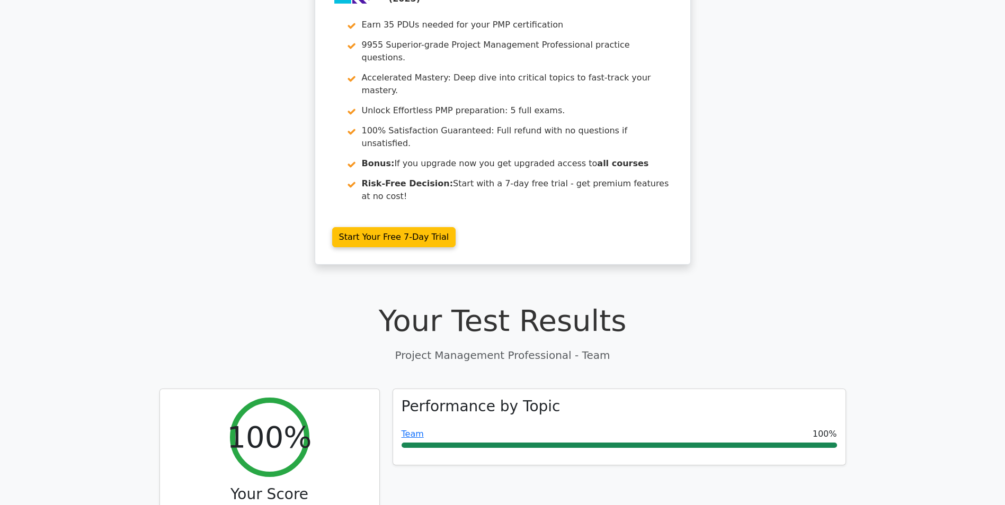
scroll to position [0, 0]
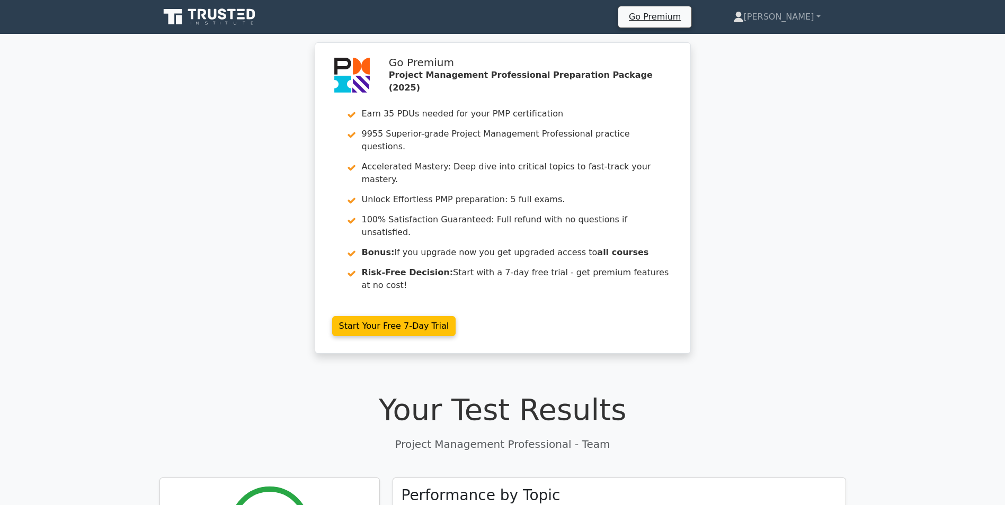
click at [208, 11] on icon at bounding box center [210, 17] width 102 height 20
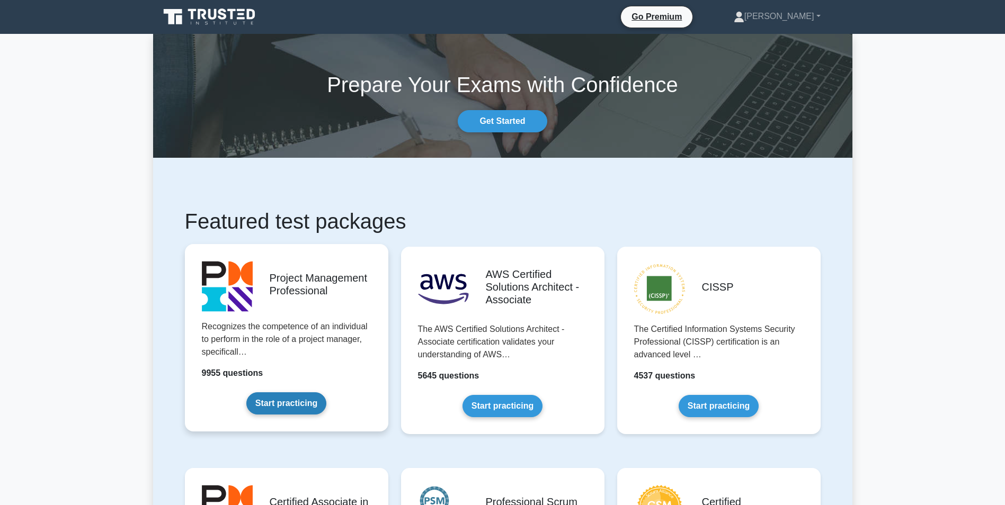
click at [326, 392] on link "Start practicing" at bounding box center [286, 403] width 80 height 22
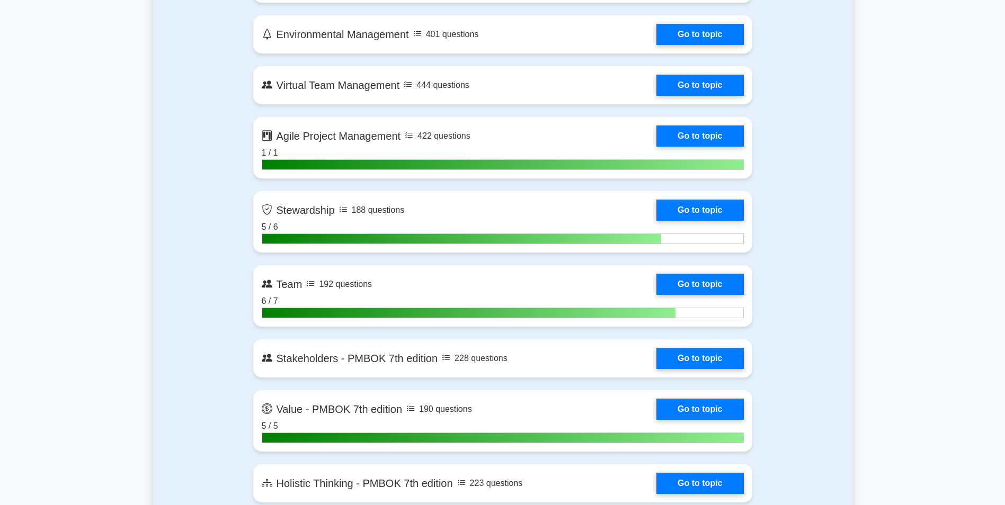
scroll to position [2493, 0]
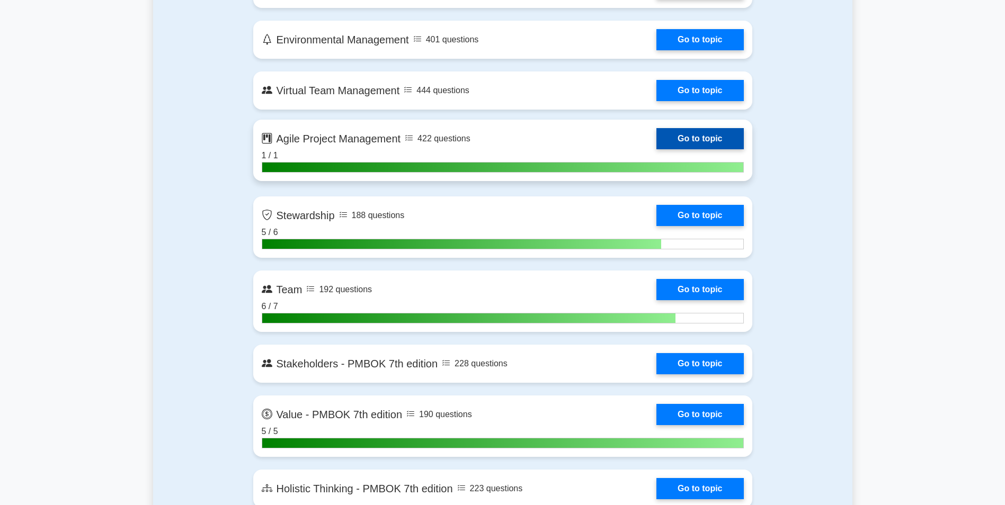
click at [656, 144] on link "Go to topic" at bounding box center [699, 138] width 87 height 21
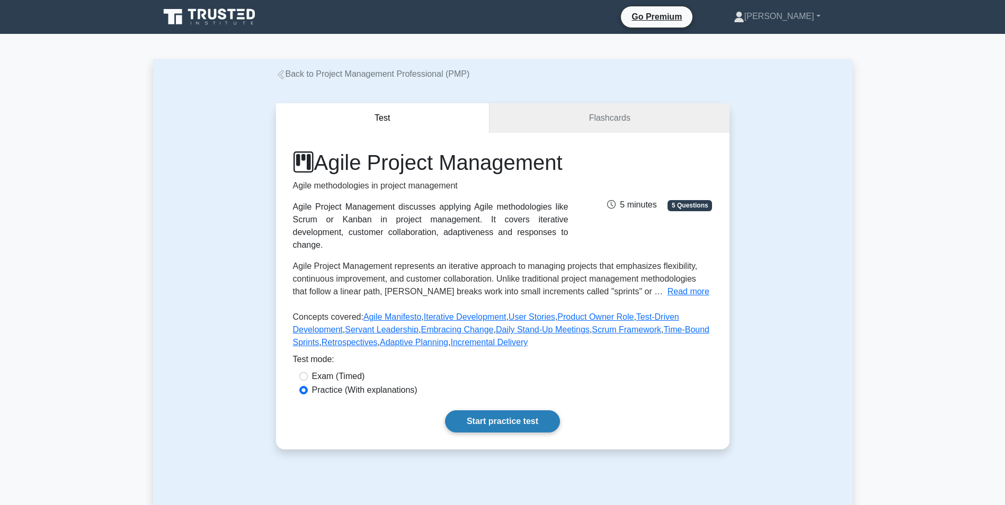
click at [490, 433] on link "Start practice test" at bounding box center [502, 421] width 115 height 22
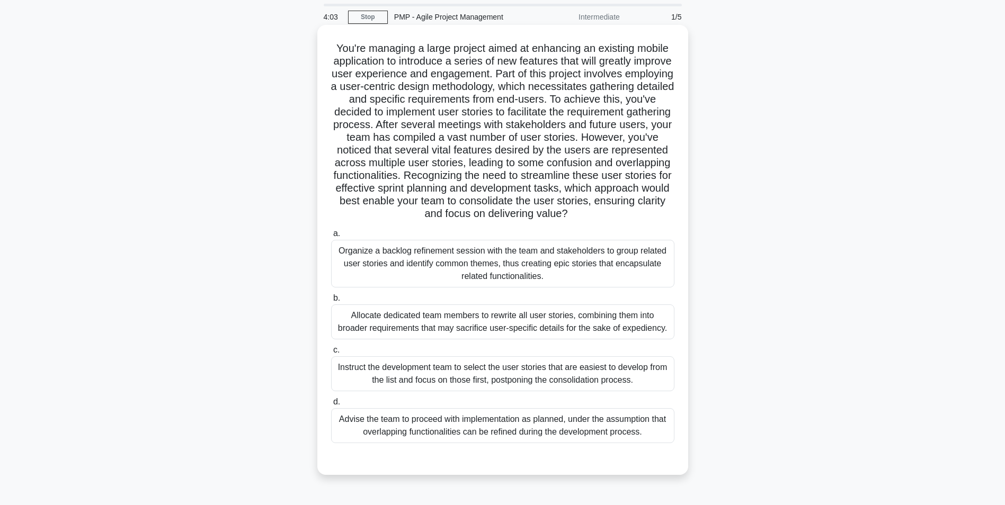
scroll to position [67, 0]
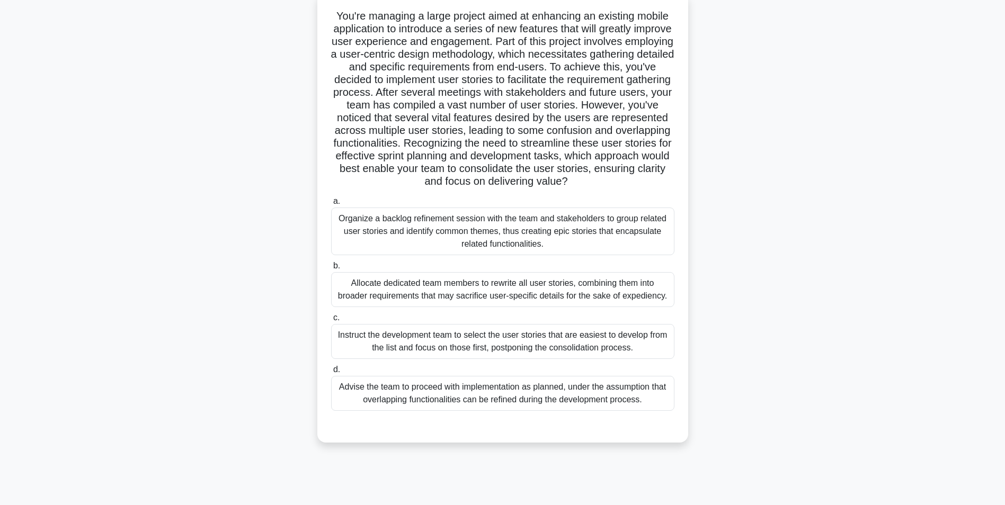
click at [547, 251] on div "Organize a backlog refinement session with the team and stakeholders to group r…" at bounding box center [502, 232] width 343 height 48
click at [331, 205] on input "a. Organize a backlog refinement session with the team and stakeholders to grou…" at bounding box center [331, 201] width 0 height 7
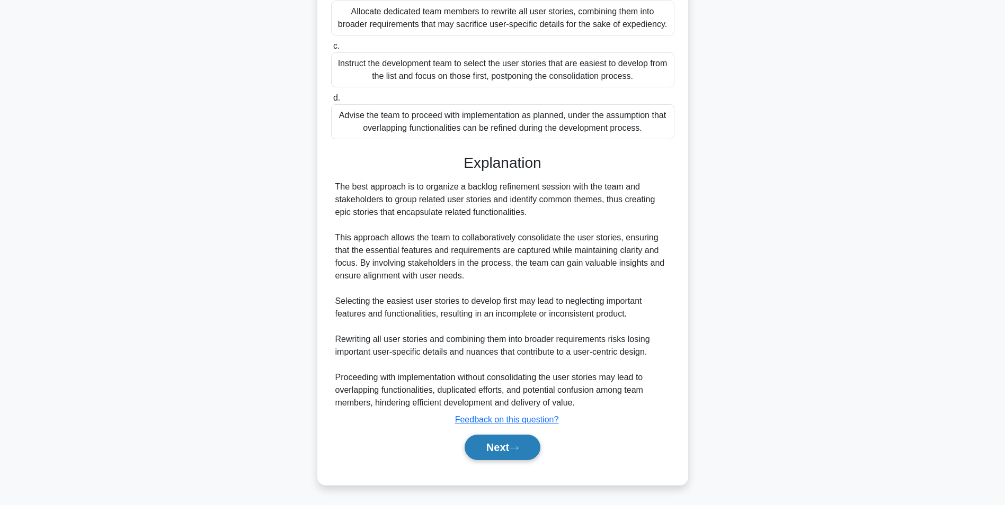
click at [522, 438] on button "Next" at bounding box center [502, 447] width 76 height 25
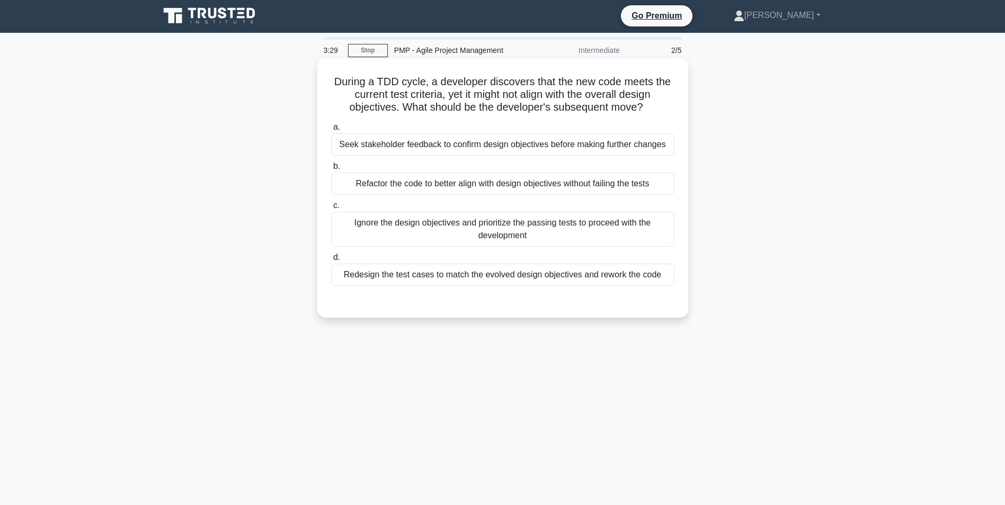
scroll to position [0, 0]
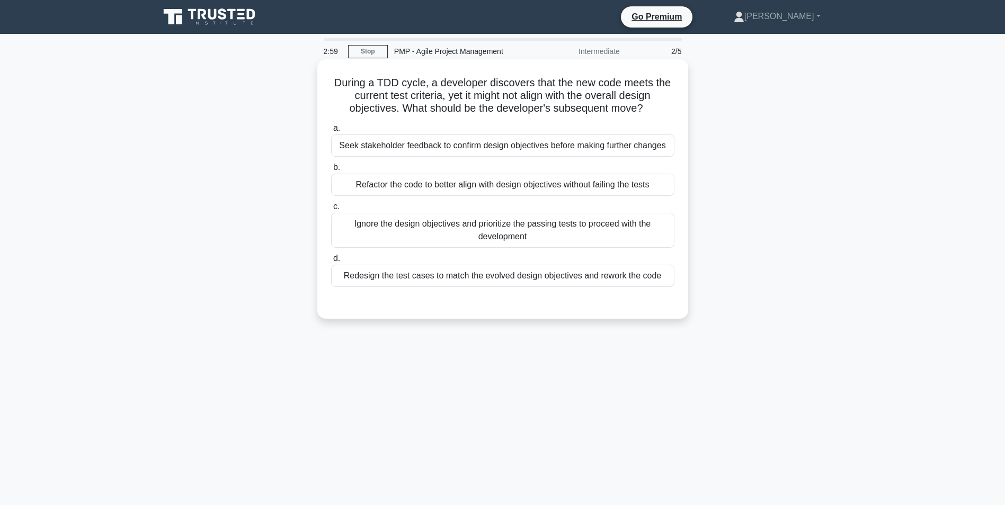
click at [522, 184] on div "Refactor the code to better align with design objectives without failing the te…" at bounding box center [502, 185] width 343 height 22
click at [331, 171] on input "b. Refactor the code to better align with design objectives without failing the…" at bounding box center [331, 167] width 0 height 7
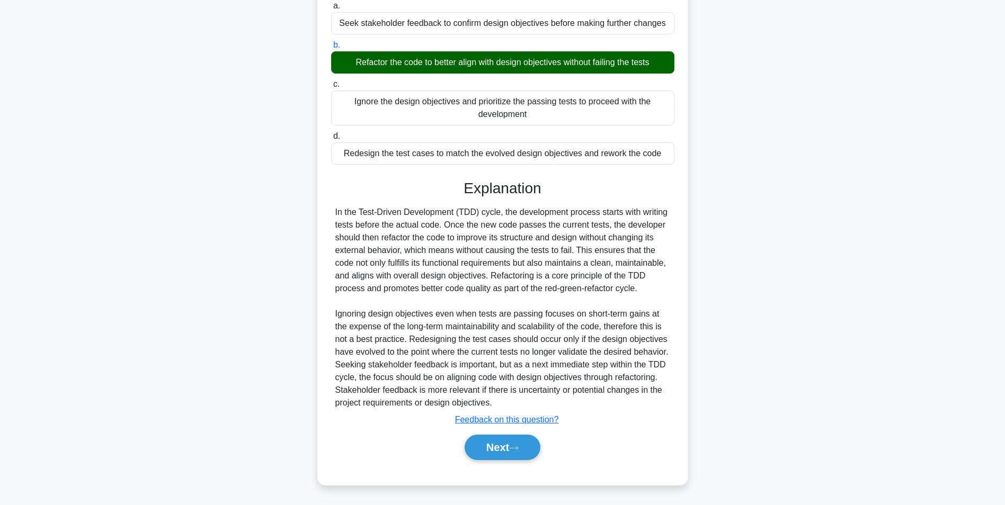
scroll to position [123, 0]
click at [514, 447] on icon at bounding box center [514, 448] width 10 height 6
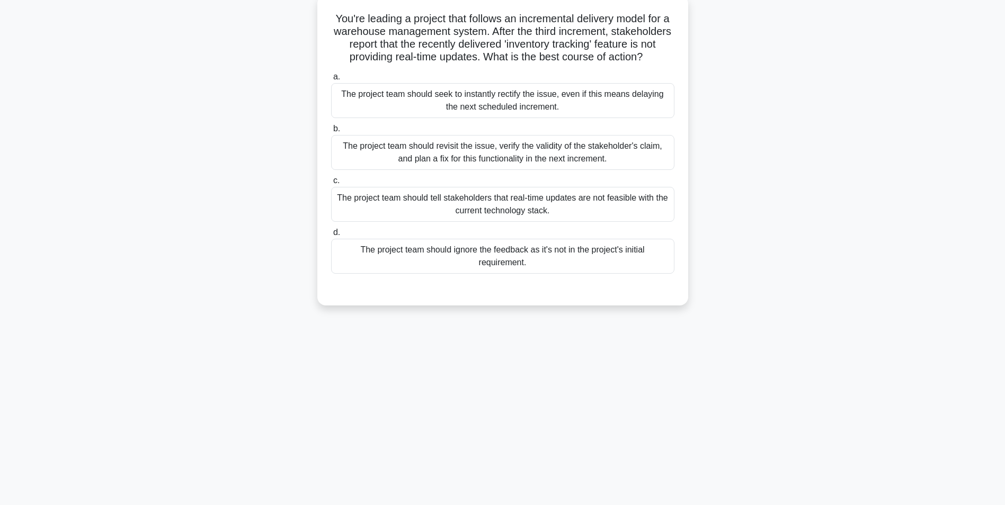
scroll to position [67, 0]
click at [489, 167] on div "The project team should revisit the issue, verify the validity of the stakehold…" at bounding box center [502, 149] width 343 height 35
click at [331, 130] on input "b. The project team should revisit the issue, verify the validity of the stakeh…" at bounding box center [331, 126] width 0 height 7
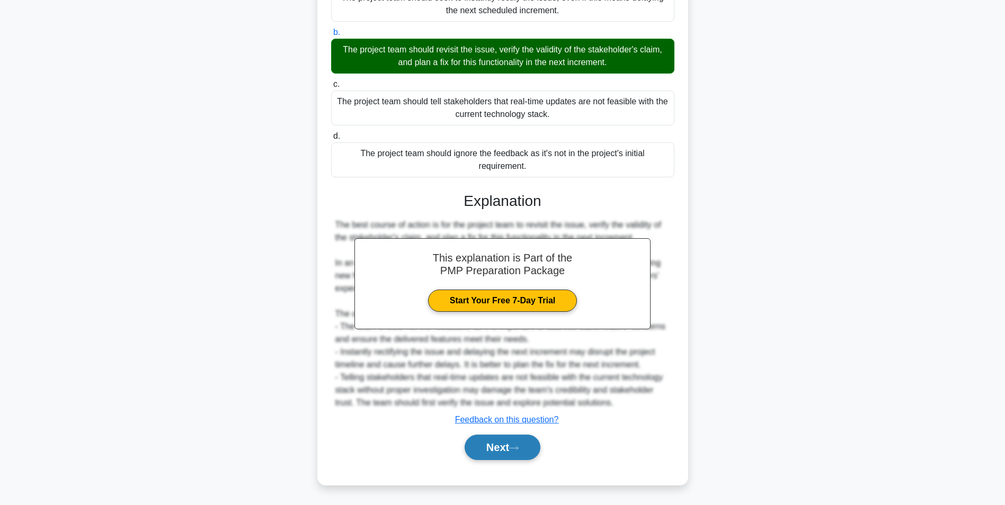
click at [499, 452] on button "Next" at bounding box center [502, 447] width 76 height 25
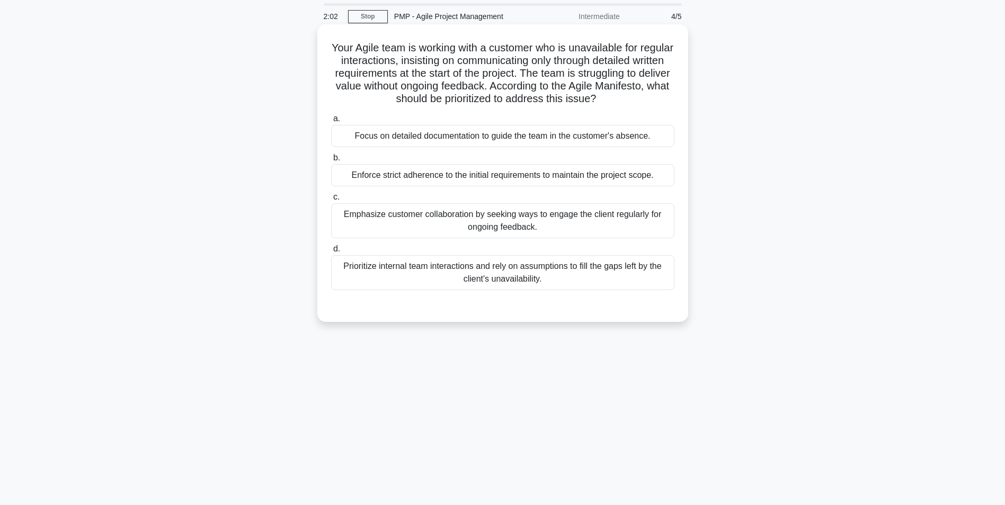
scroll to position [0, 0]
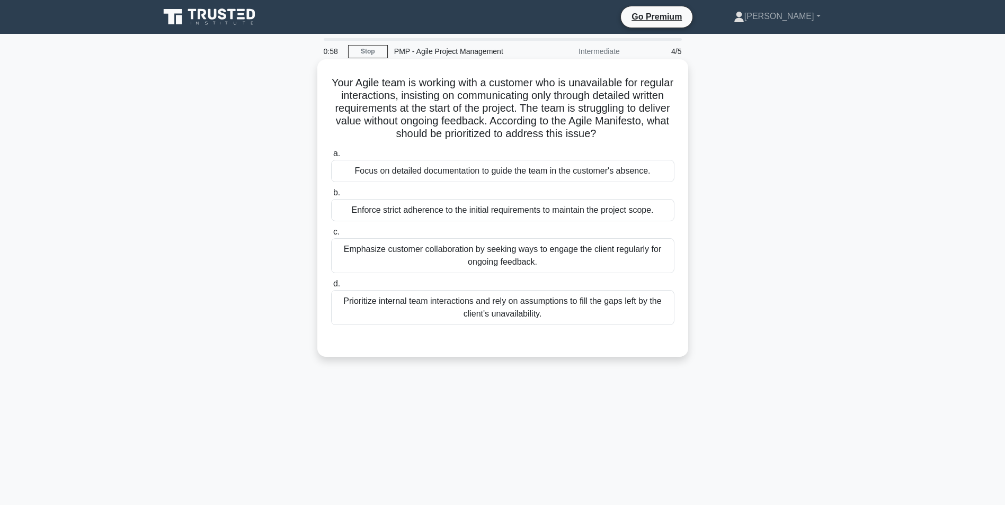
click at [550, 309] on div "Prioritize internal team interactions and rely on assumptions to fill the gaps …" at bounding box center [502, 307] width 343 height 35
click at [331, 288] on input "d. Prioritize internal team interactions and rely on assumptions to fill the ga…" at bounding box center [331, 284] width 0 height 7
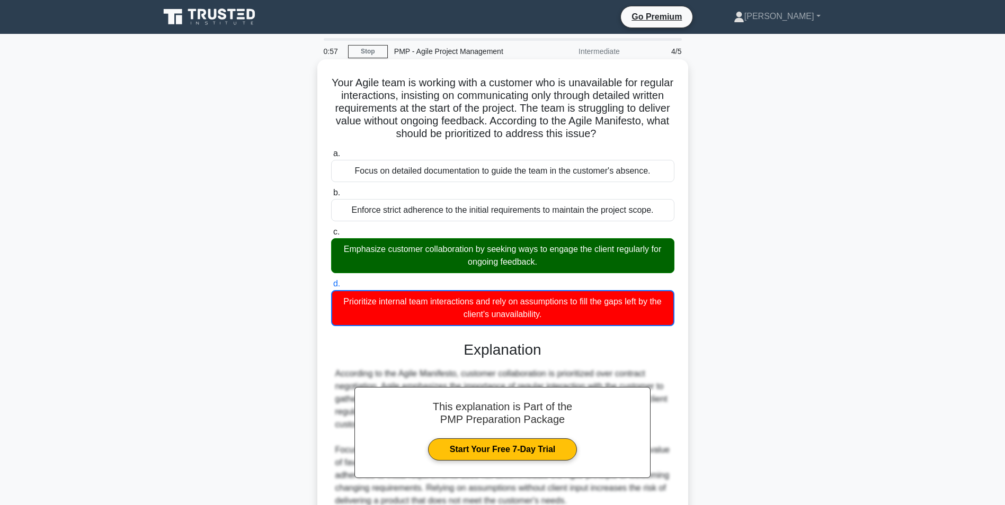
click at [555, 258] on div "Emphasize customer collaboration by seeking ways to engage the client regularly…" at bounding box center [502, 255] width 343 height 35
click at [331, 236] on input "c. Emphasize customer collaboration by seeking ways to engage the client regula…" at bounding box center [331, 232] width 0 height 7
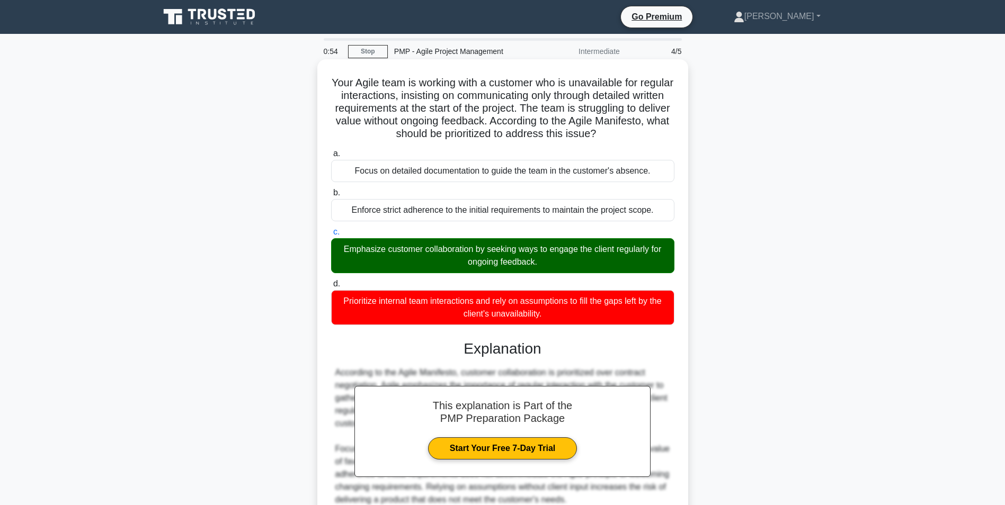
scroll to position [97, 0]
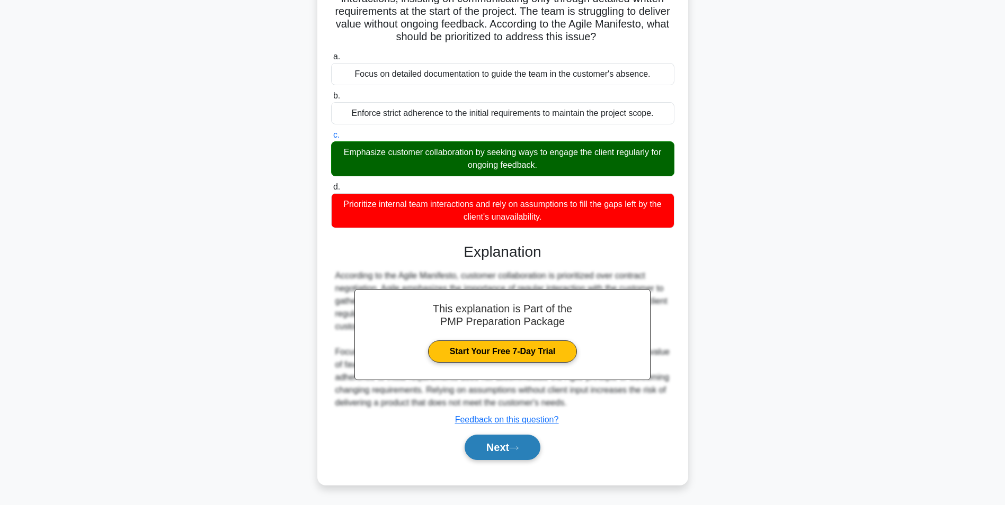
click at [505, 450] on button "Next" at bounding box center [502, 447] width 76 height 25
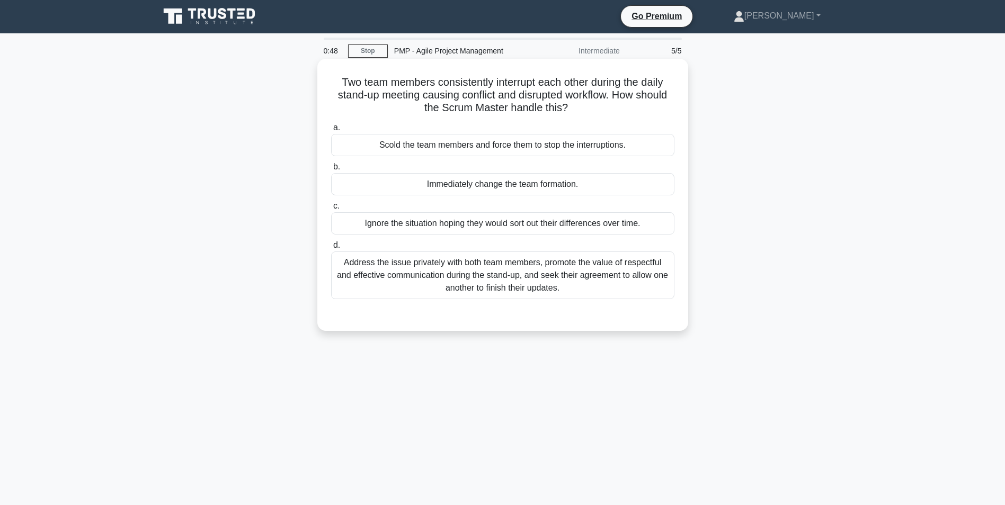
scroll to position [0, 0]
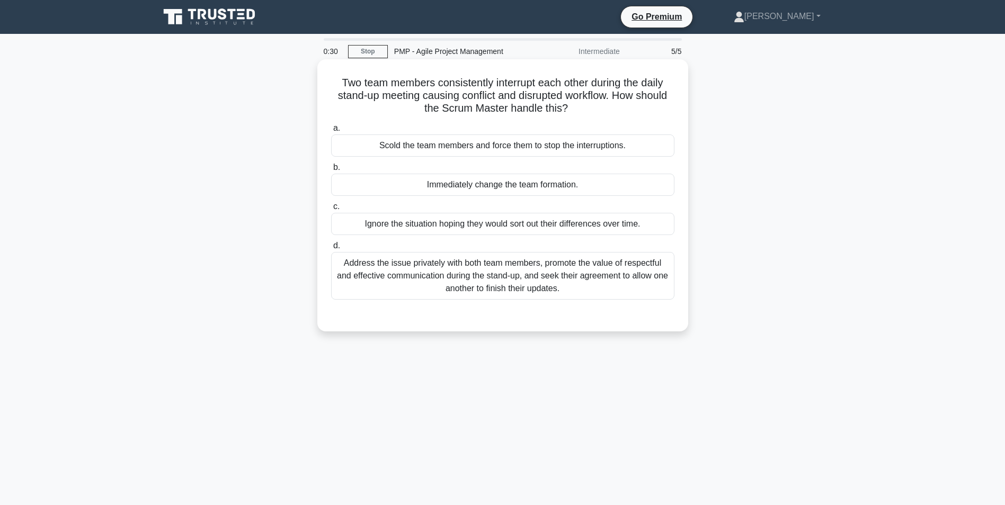
click at [585, 289] on div "Address the issue privately with both team members, promote the value of respec…" at bounding box center [502, 276] width 343 height 48
click at [331, 249] on input "d. Address the issue privately with both team members, promote the value of res…" at bounding box center [331, 246] width 0 height 7
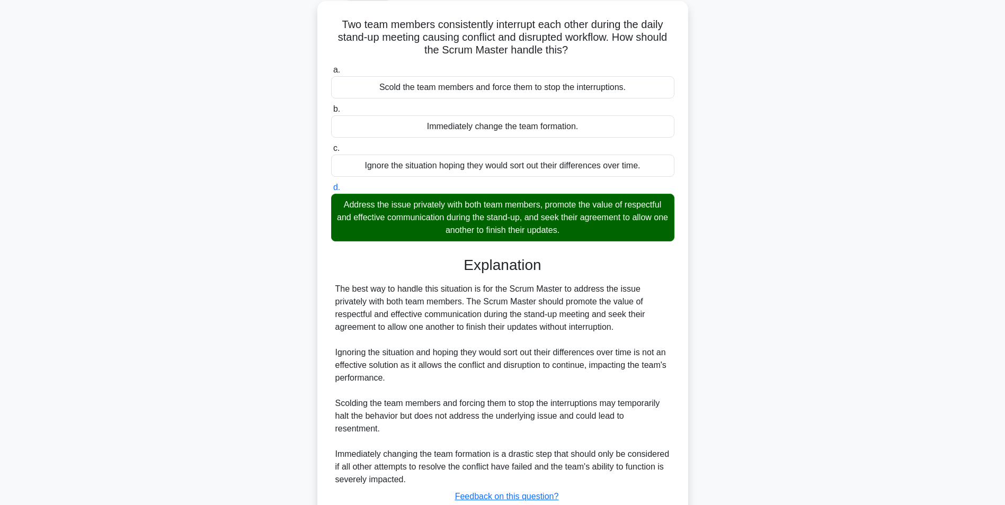
scroll to position [136, 0]
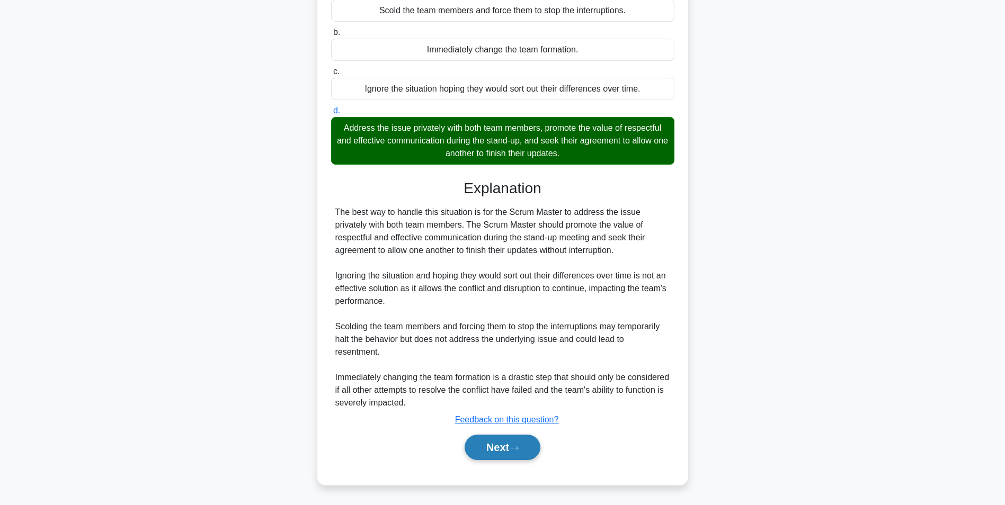
click at [506, 439] on button "Next" at bounding box center [502, 447] width 76 height 25
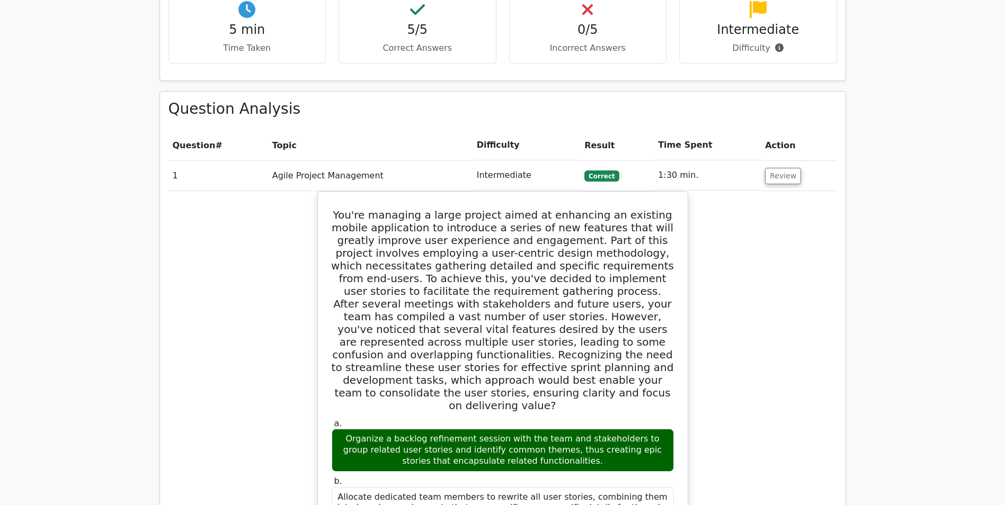
scroll to position [688, 0]
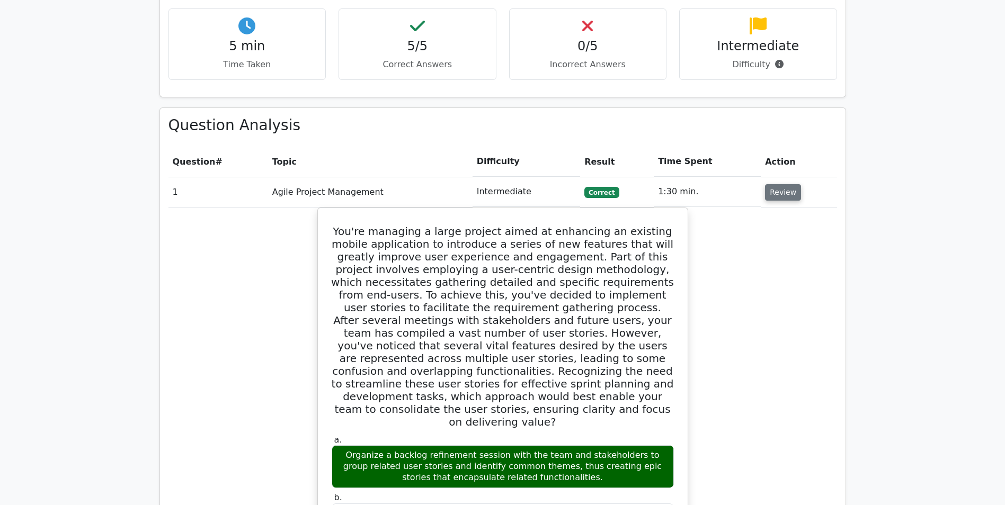
click at [777, 184] on button "Review" at bounding box center [783, 192] width 36 height 16
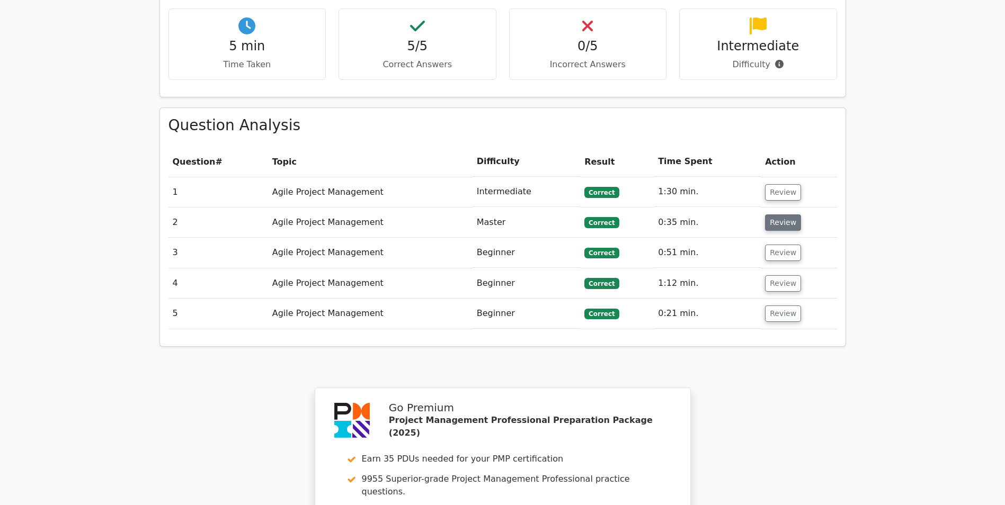
click at [777, 214] on button "Review" at bounding box center [783, 222] width 36 height 16
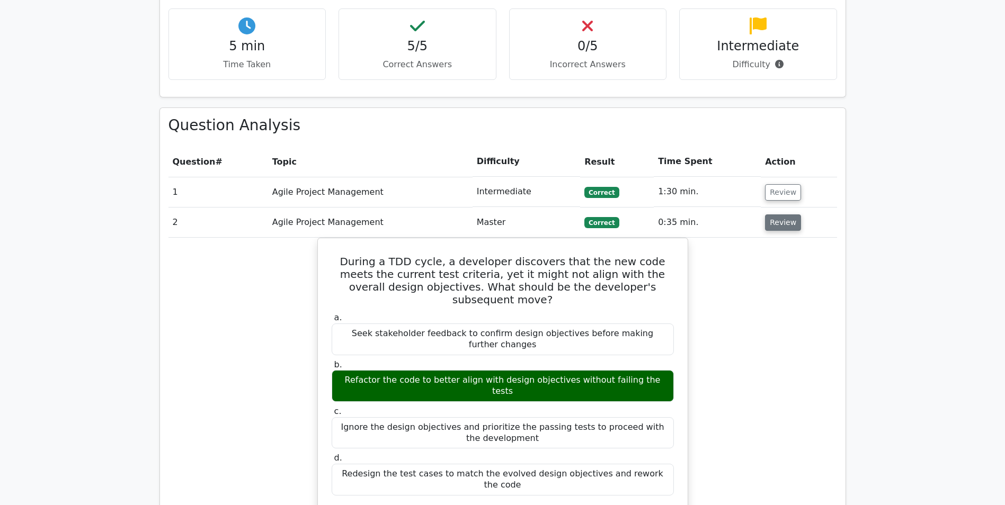
click at [773, 214] on button "Review" at bounding box center [783, 222] width 36 height 16
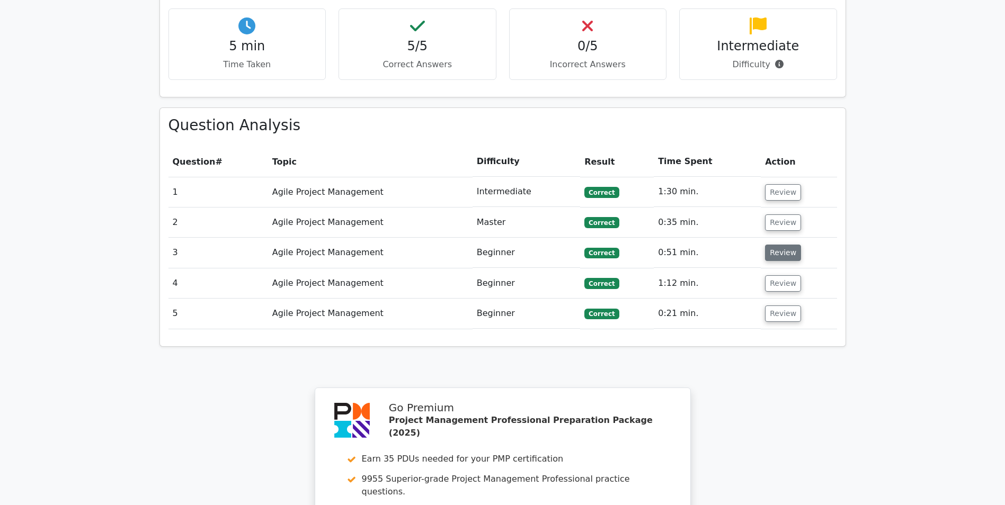
drag, startPoint x: 774, startPoint y: 193, endPoint x: 777, endPoint y: 200, distance: 8.1
click at [774, 238] on td "Review" at bounding box center [798, 253] width 76 height 30
click at [777, 245] on button "Review" at bounding box center [783, 253] width 36 height 16
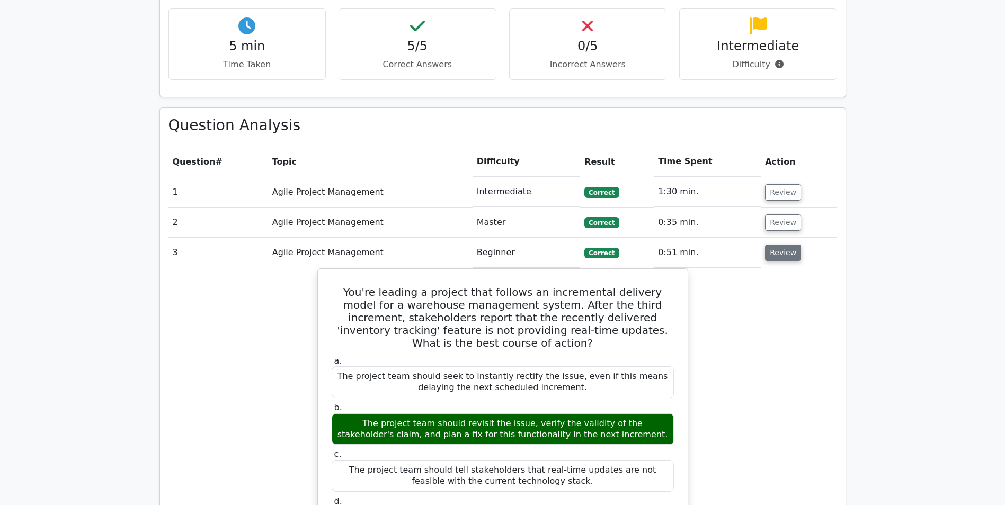
click at [777, 245] on button "Review" at bounding box center [783, 253] width 36 height 16
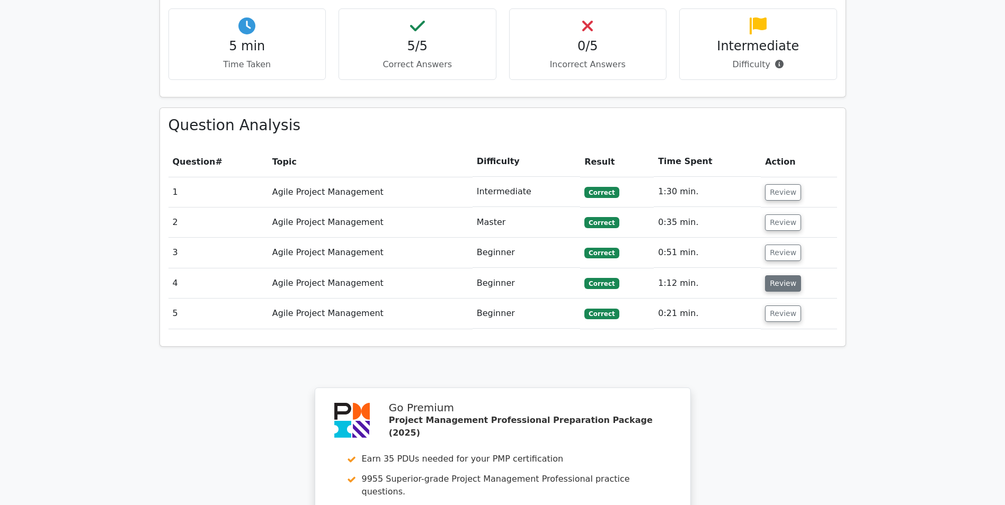
click at [776, 275] on button "Review" at bounding box center [783, 283] width 36 height 16
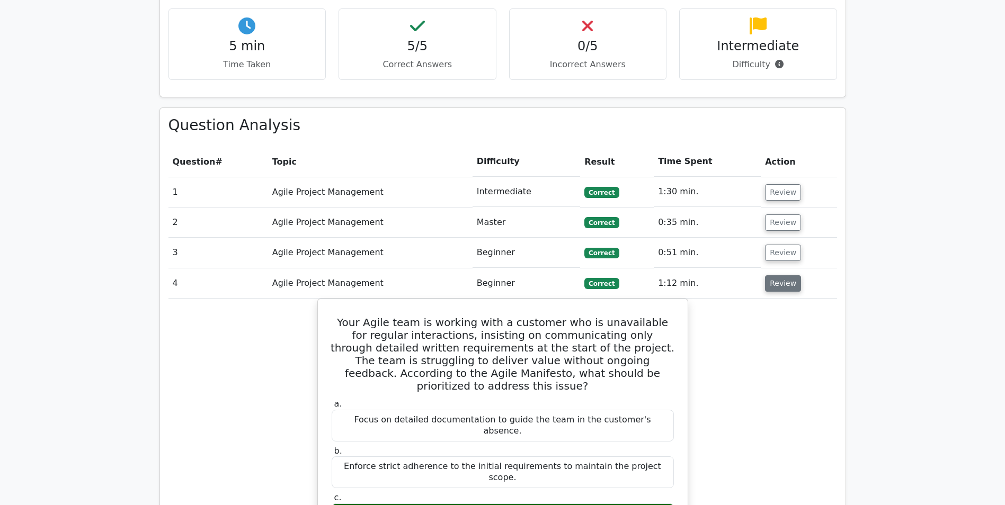
click at [775, 275] on button "Review" at bounding box center [783, 283] width 36 height 16
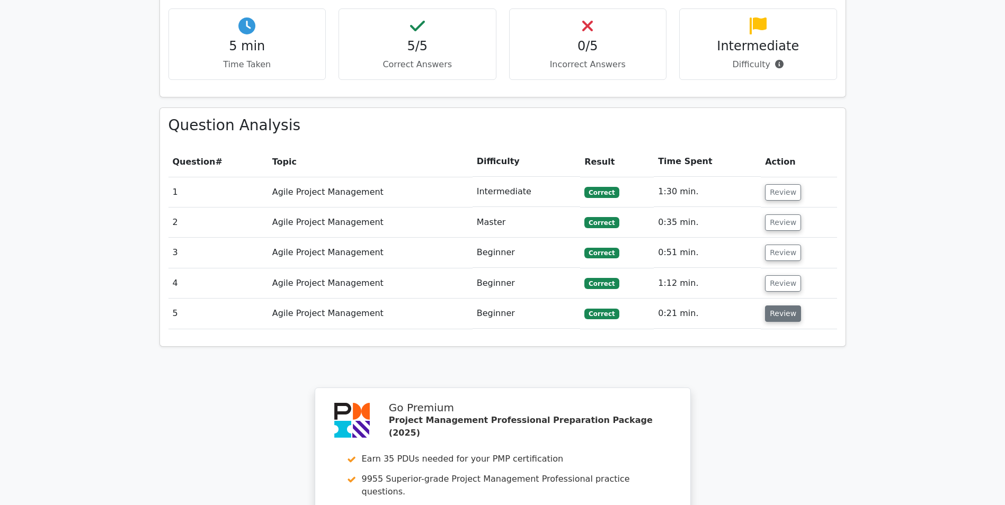
click at [770, 306] on button "Review" at bounding box center [783, 314] width 36 height 16
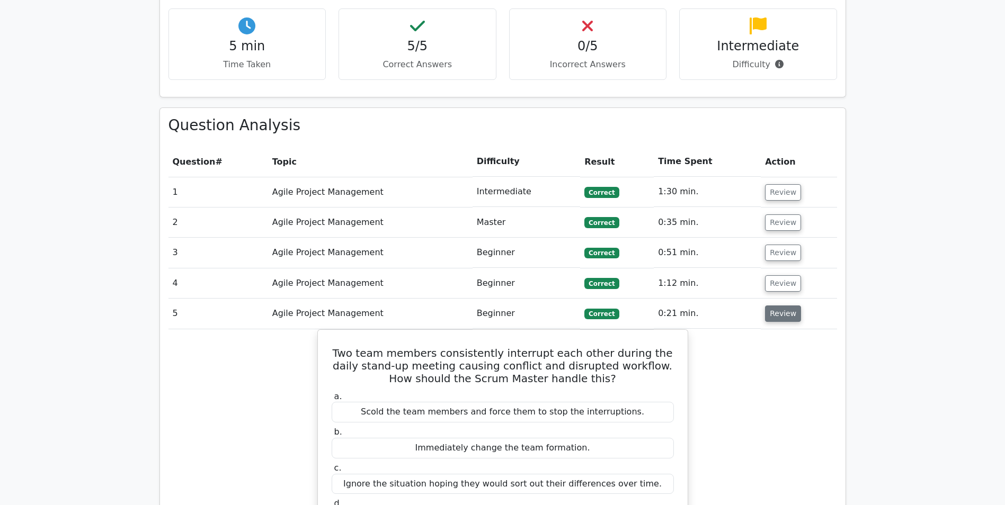
click at [770, 306] on button "Review" at bounding box center [783, 314] width 36 height 16
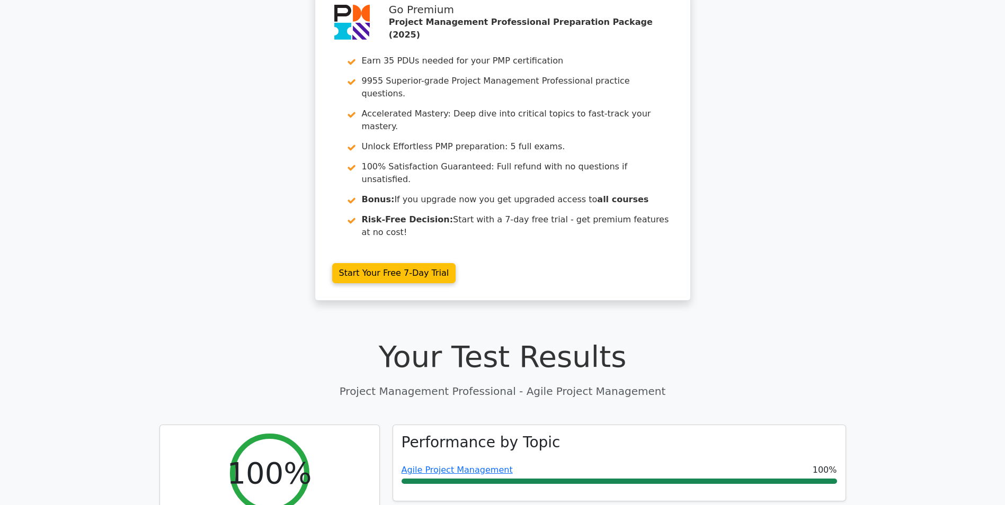
scroll to position [0, 0]
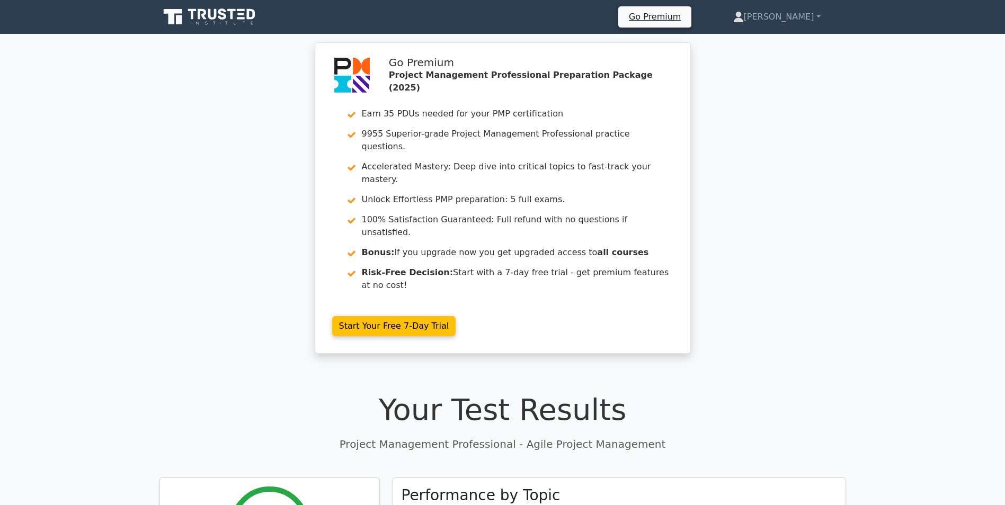
click at [220, 10] on icon at bounding box center [222, 13] width 8 height 11
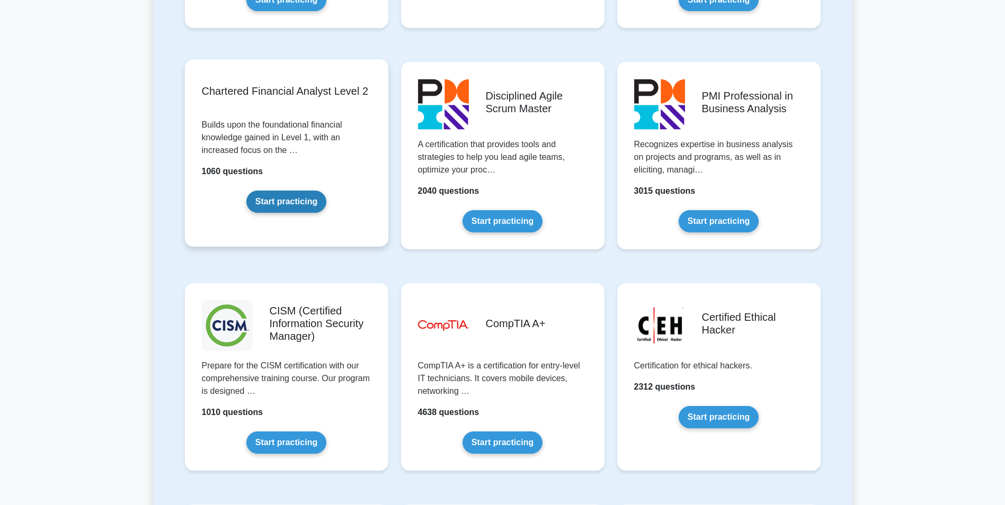
drag, startPoint x: 378, startPoint y: 251, endPoint x: 381, endPoint y: 326, distance: 75.3
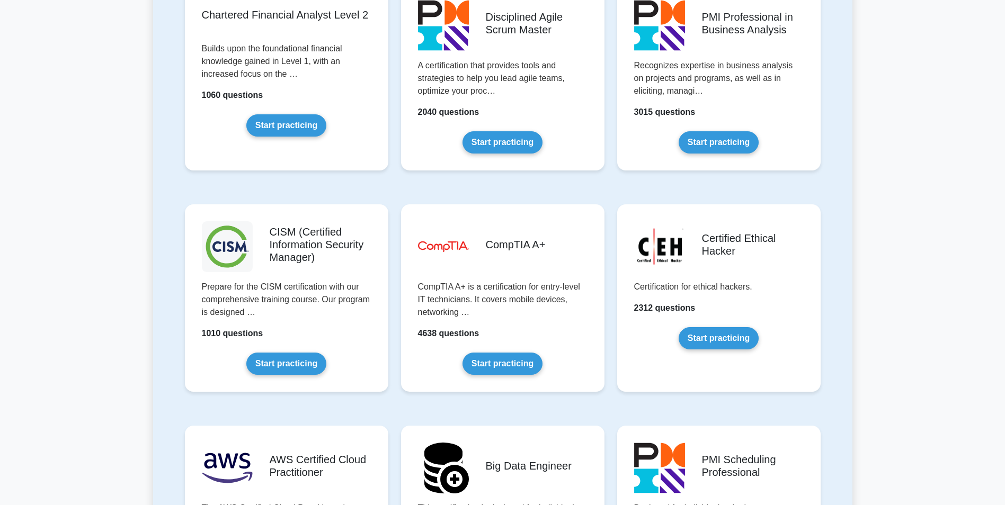
drag, startPoint x: 233, startPoint y: 78, endPoint x: 182, endPoint y: 74, distance: 51.6
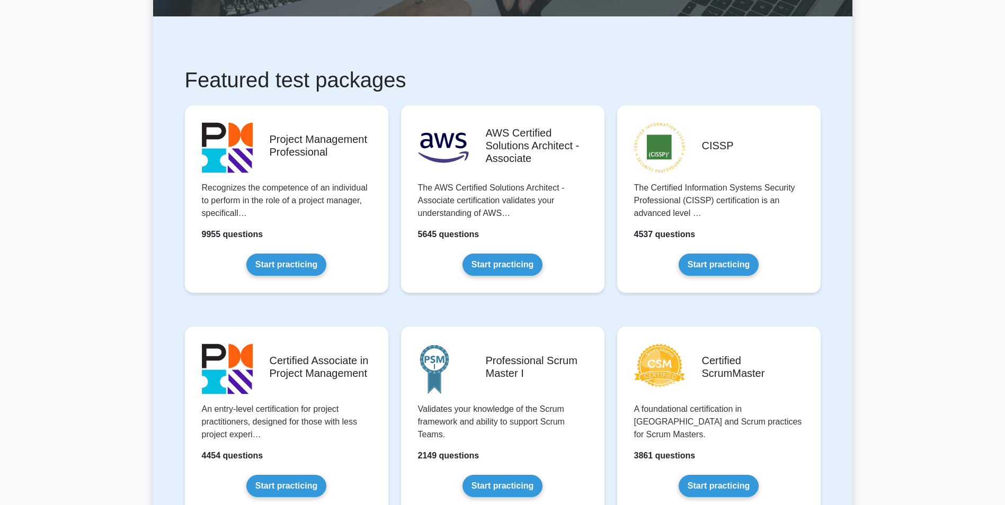
scroll to position [22, 0]
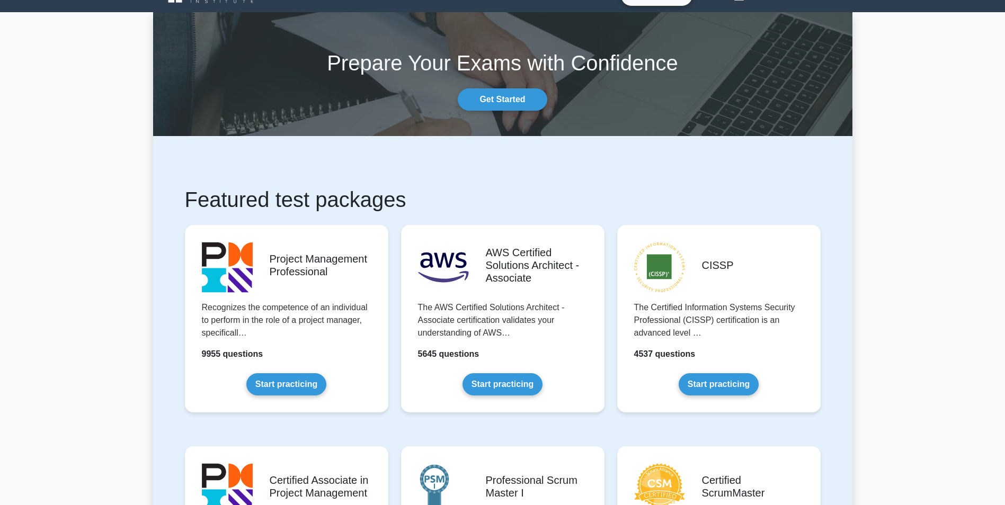
drag, startPoint x: 170, startPoint y: 85, endPoint x: 180, endPoint y: 14, distance: 72.1
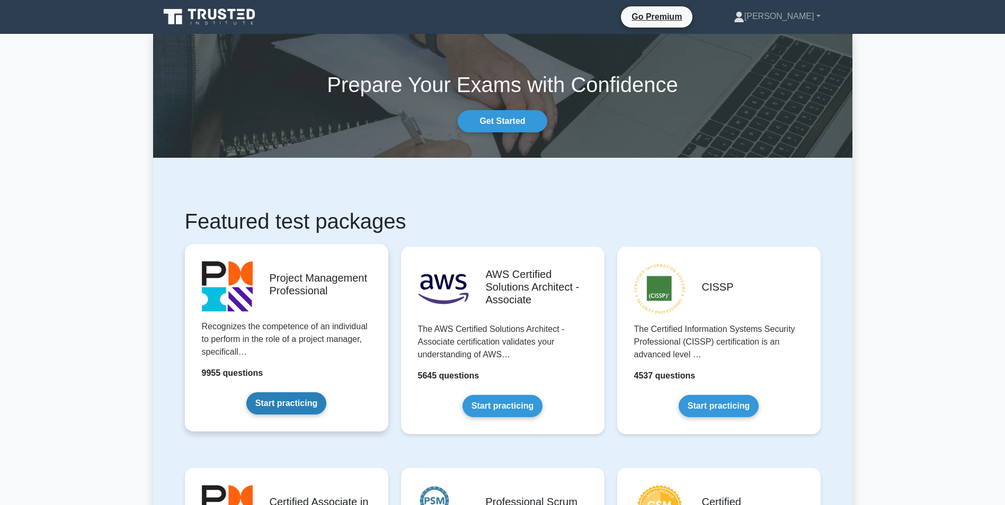
click at [288, 392] on link "Start practicing" at bounding box center [286, 403] width 80 height 22
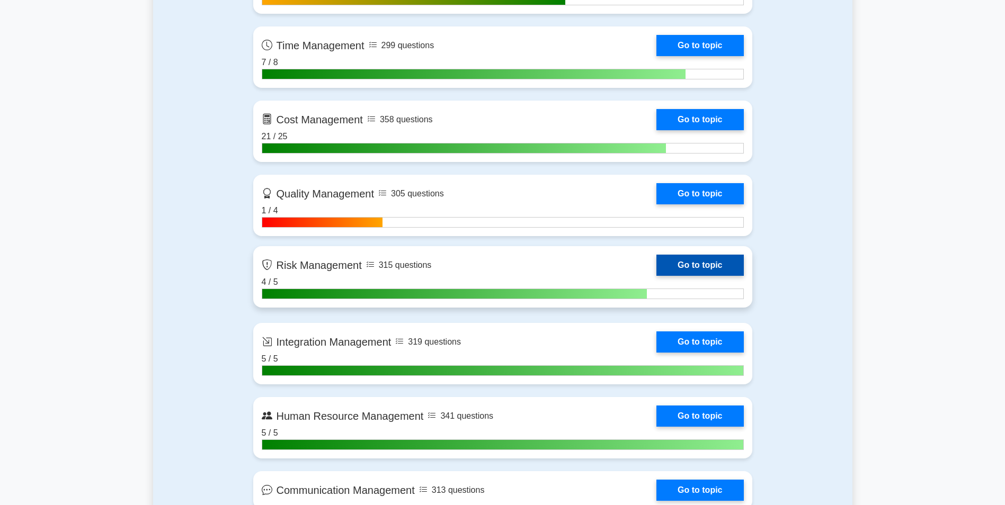
scroll to position [847, 0]
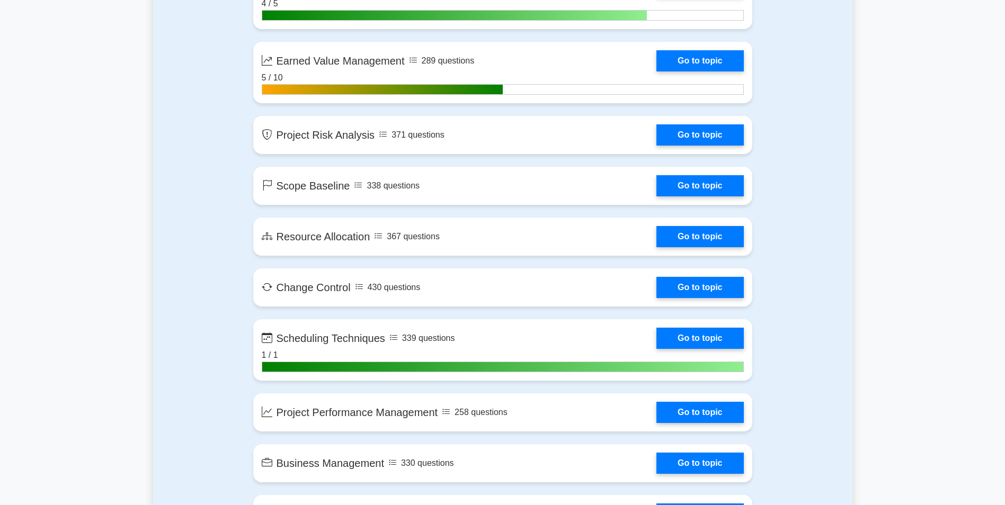
drag, startPoint x: 878, startPoint y: 227, endPoint x: 885, endPoint y: 292, distance: 65.0
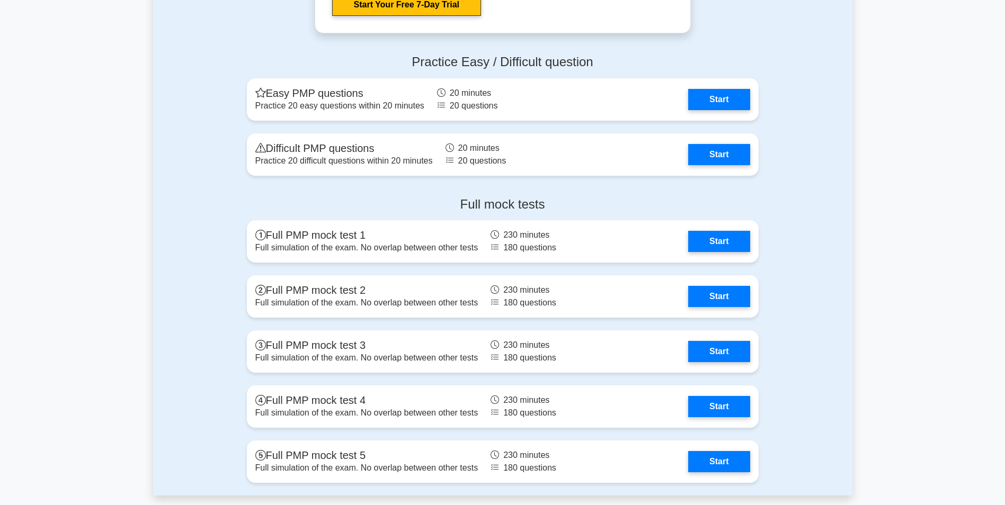
scroll to position [4248, 0]
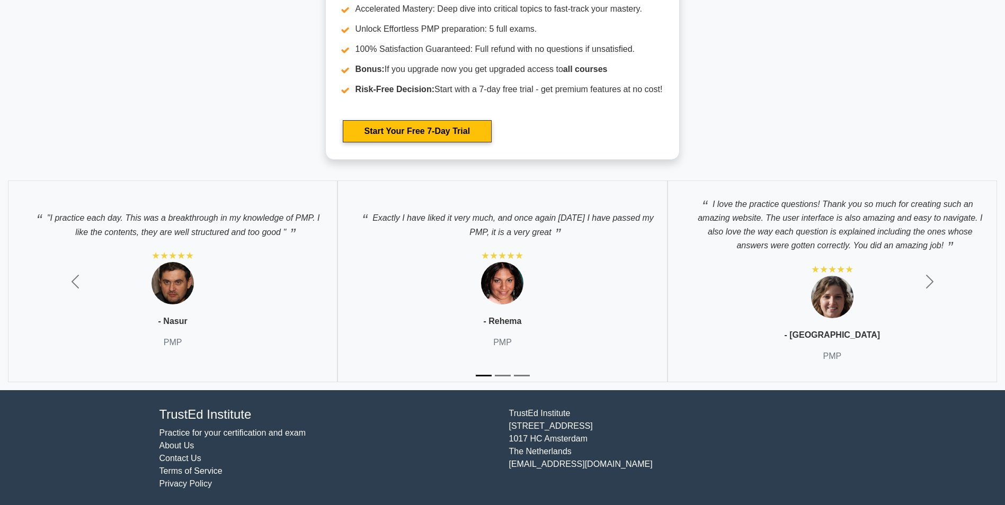
drag, startPoint x: 889, startPoint y: 201, endPoint x: 849, endPoint y: 362, distance: 165.8
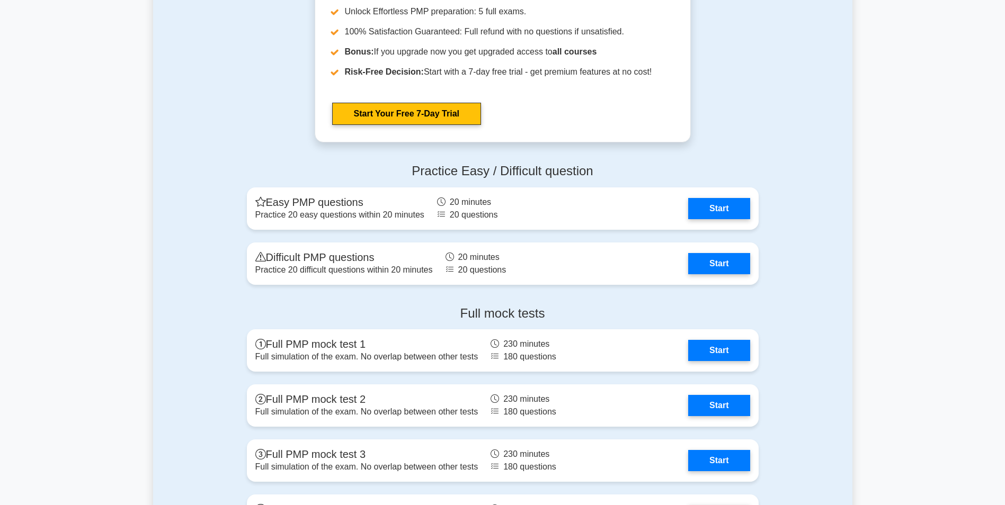
drag, startPoint x: 755, startPoint y: 271, endPoint x: 786, endPoint y: 141, distance: 133.4
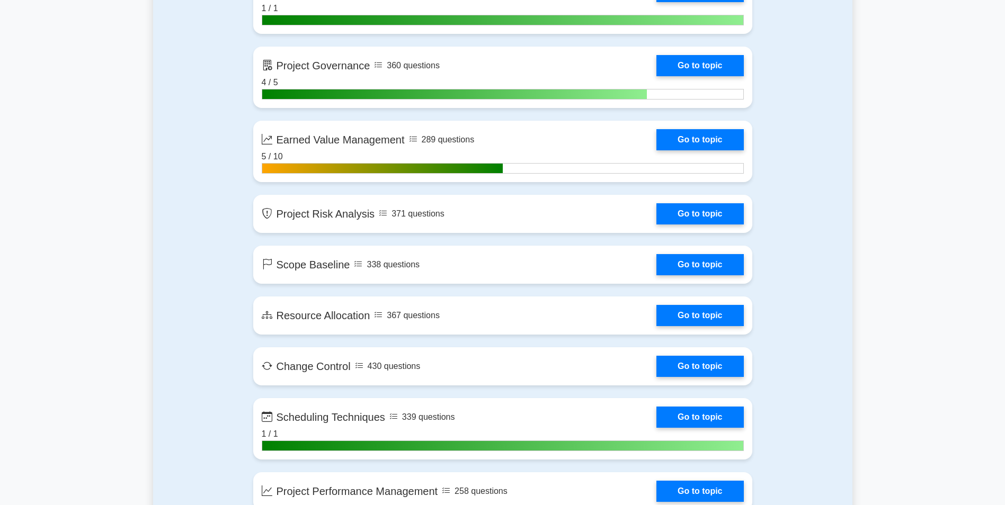
scroll to position [1939, 0]
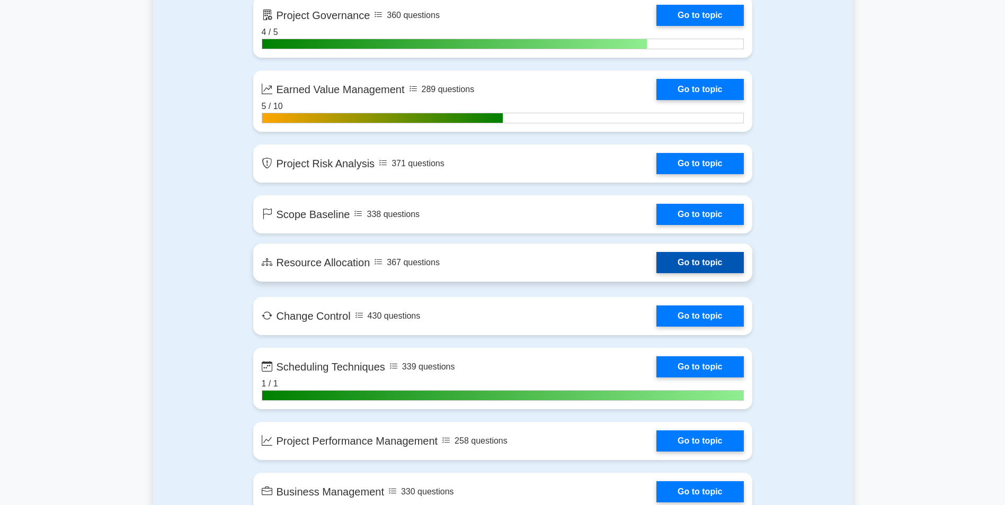
click at [697, 258] on link "Go to topic" at bounding box center [699, 262] width 87 height 21
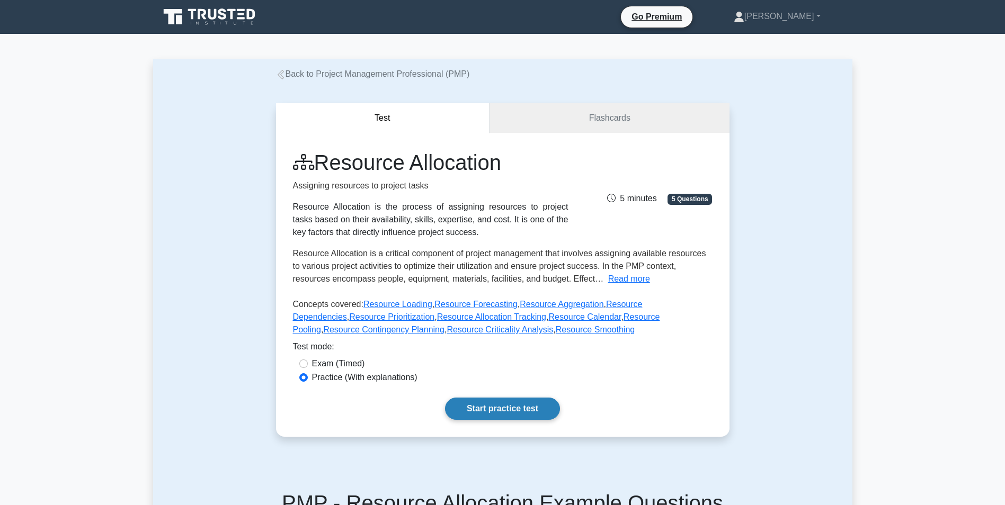
click at [469, 409] on link "Start practice test" at bounding box center [502, 409] width 115 height 22
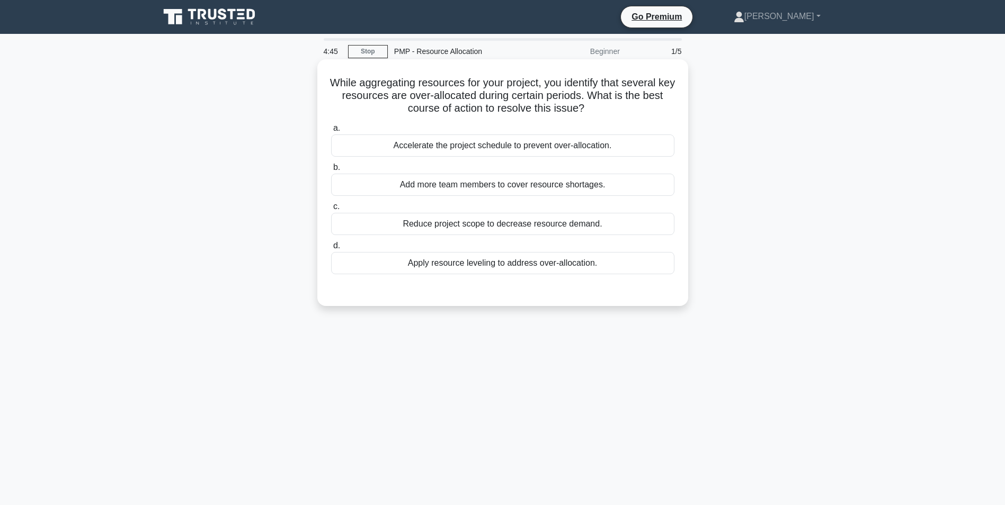
click at [455, 267] on div "Apply resource leveling to address over-allocation." at bounding box center [502, 263] width 343 height 22
click at [331, 249] on input "d. Apply resource leveling to address over-allocation." at bounding box center [331, 246] width 0 height 7
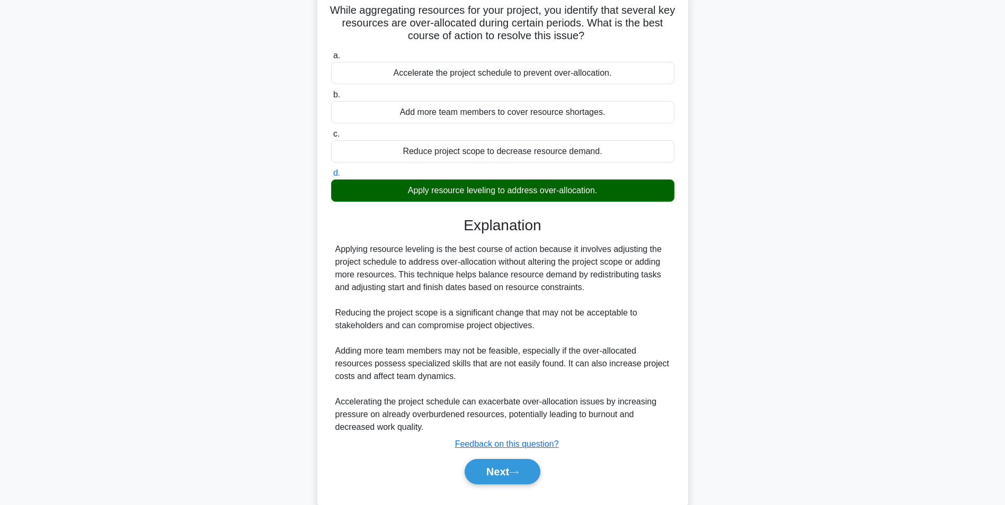
scroll to position [97, 0]
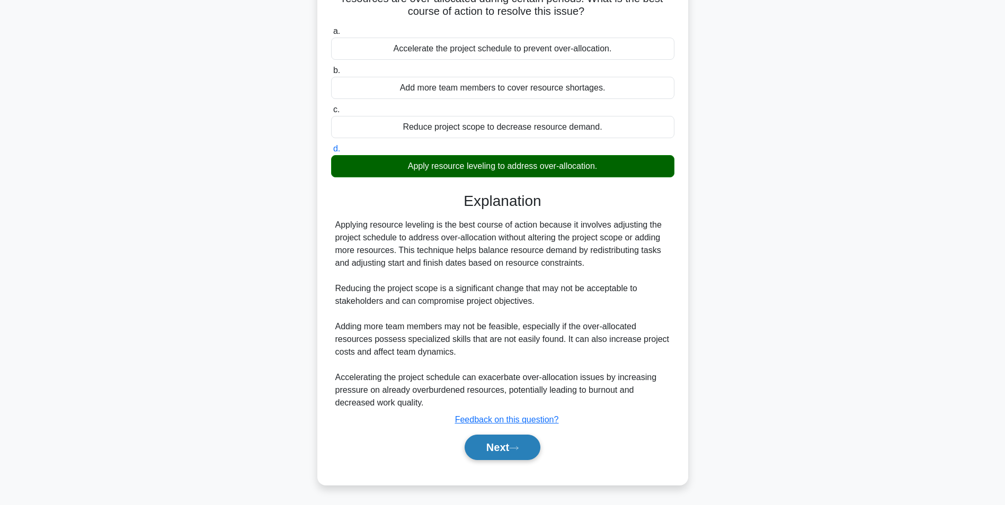
click at [504, 449] on button "Next" at bounding box center [502, 447] width 76 height 25
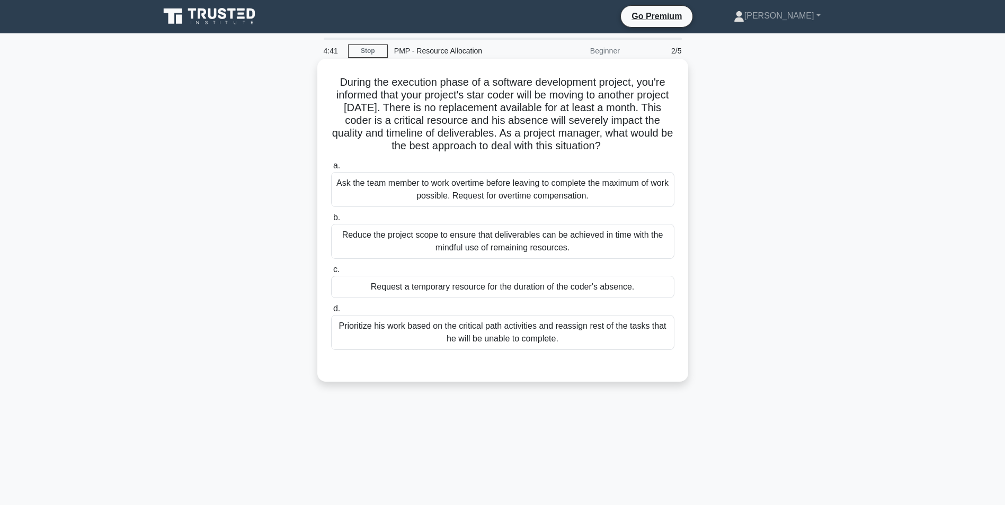
scroll to position [0, 0]
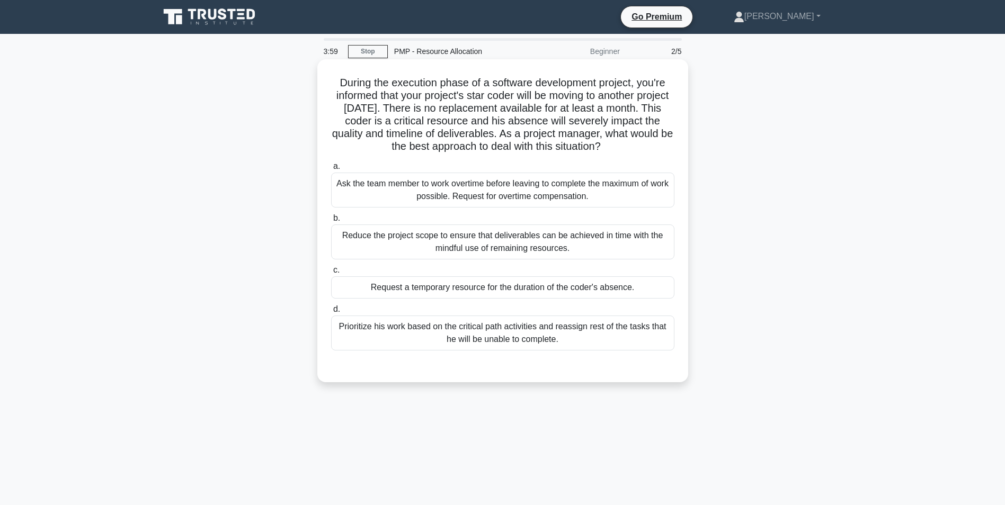
click at [564, 338] on div "Prioritize his work based on the critical path activities and reassign rest of …" at bounding box center [502, 333] width 343 height 35
click at [331, 313] on input "d. Prioritize his work based on the critical path activities and reassign rest …" at bounding box center [331, 309] width 0 height 7
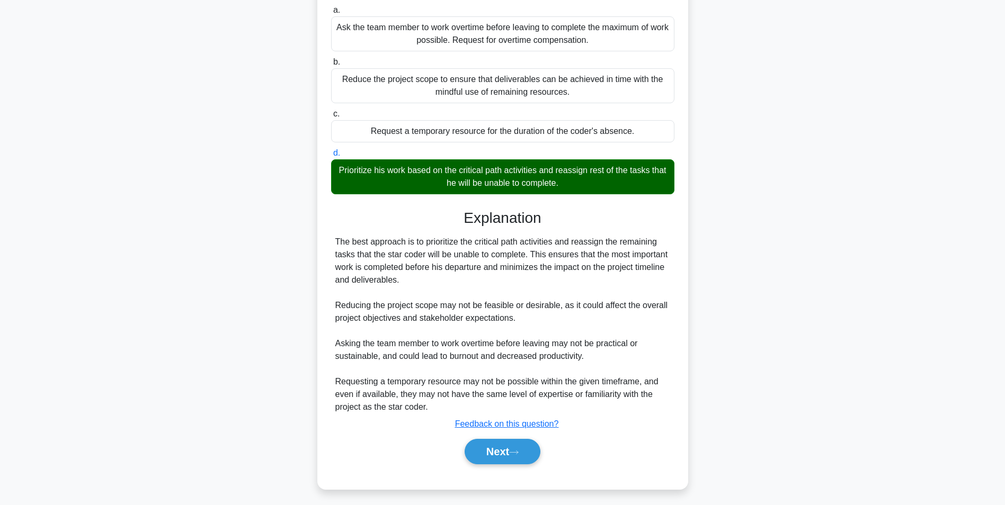
scroll to position [161, 0]
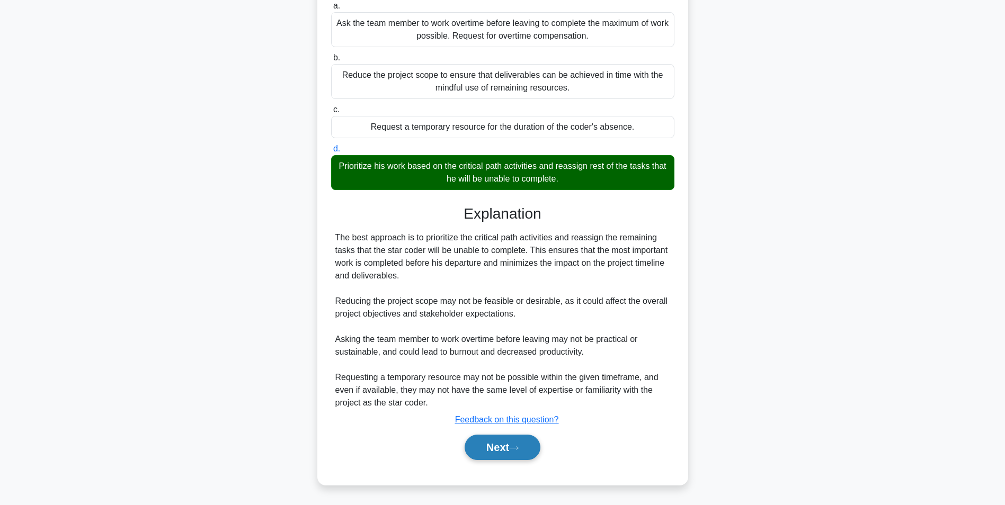
click at [509, 450] on button "Next" at bounding box center [502, 447] width 76 height 25
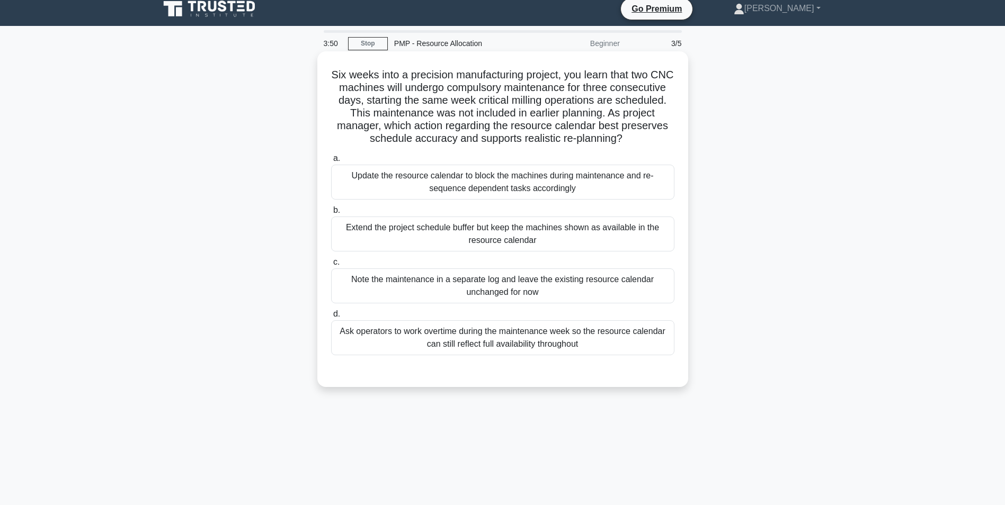
scroll to position [0, 0]
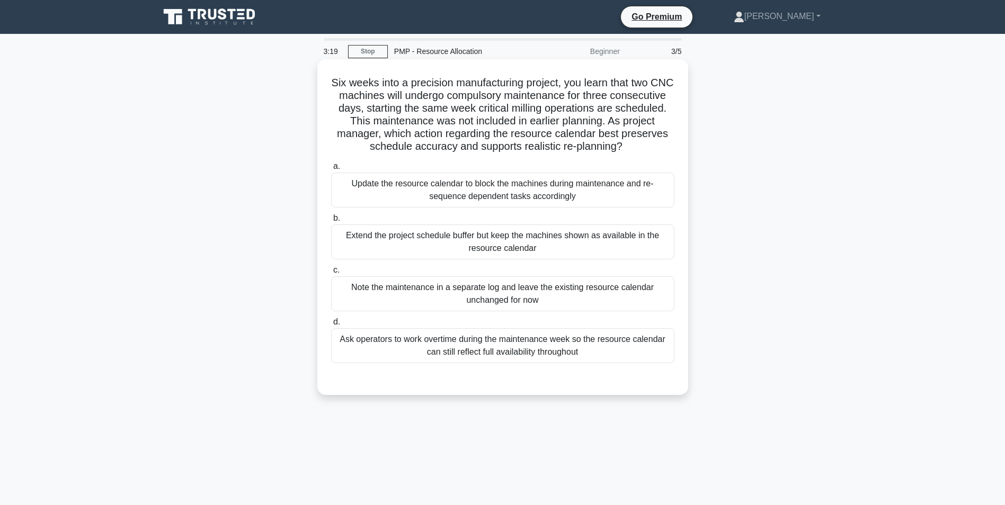
click at [472, 199] on div "Update the resource calendar to block the machines during maintenance and re-se…" at bounding box center [502, 190] width 343 height 35
click at [331, 170] on input "a. Update the resource calendar to block the machines during maintenance and re…" at bounding box center [331, 166] width 0 height 7
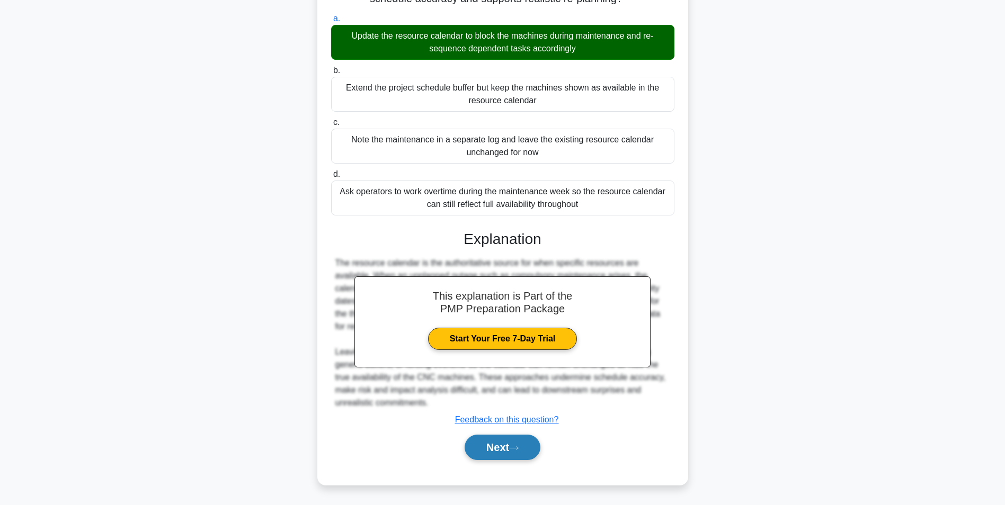
click at [534, 456] on button "Next" at bounding box center [502, 447] width 76 height 25
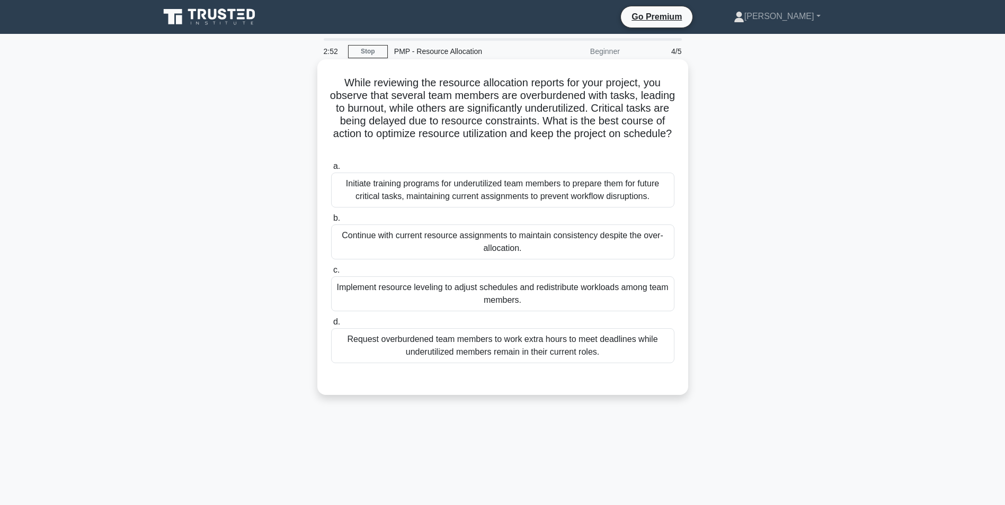
click at [510, 298] on div "Implement resource leveling to adjust schedules and redistribute workloads amon…" at bounding box center [502, 293] width 343 height 35
click at [331, 274] on input "c. Implement resource leveling to adjust schedules and redistribute workloads a…" at bounding box center [331, 270] width 0 height 7
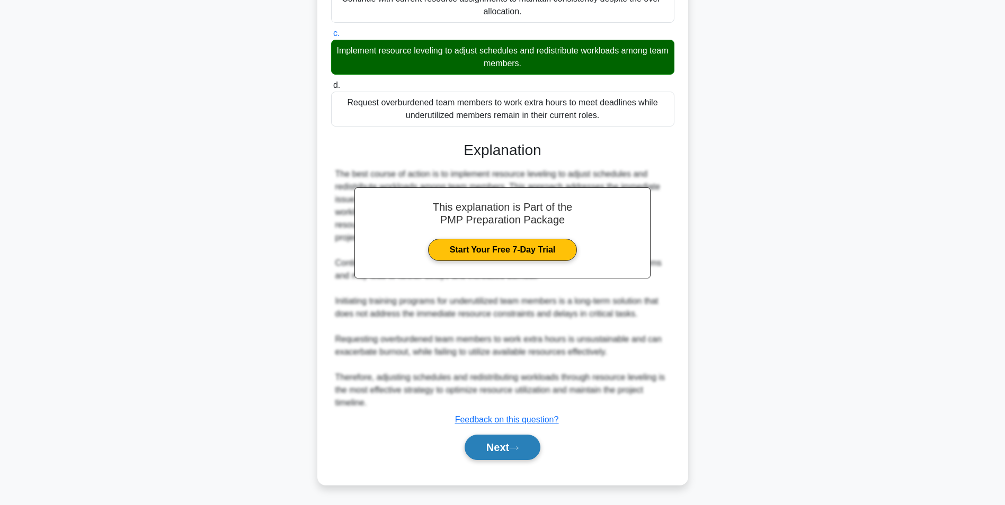
click at [507, 449] on button "Next" at bounding box center [502, 447] width 76 height 25
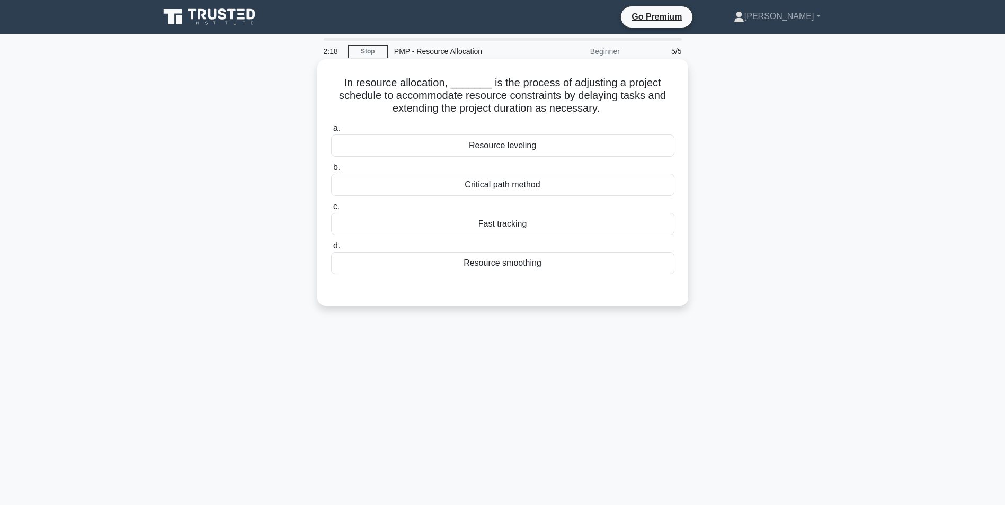
click at [497, 187] on div "Critical path method" at bounding box center [502, 185] width 343 height 22
click at [331, 171] on input "b. Critical path method" at bounding box center [331, 167] width 0 height 7
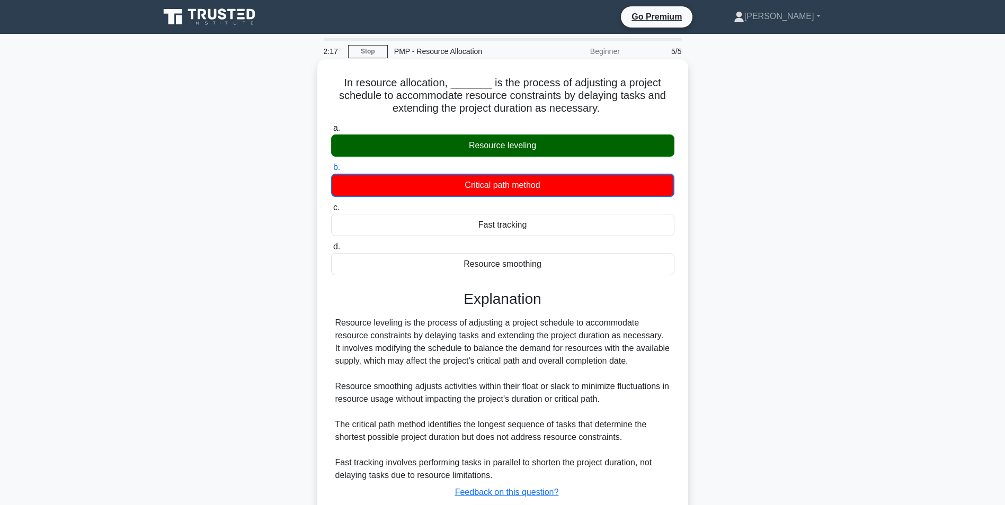
click at [488, 150] on div "Resource leveling" at bounding box center [502, 146] width 343 height 22
click at [331, 132] on input "a. Resource leveling" at bounding box center [331, 128] width 0 height 7
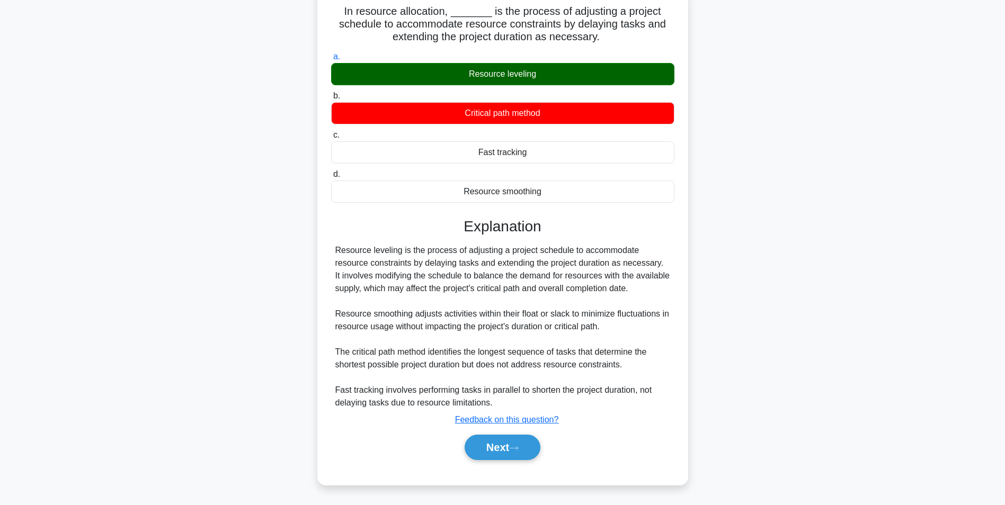
scroll to position [72, 0]
click at [511, 446] on button "Next" at bounding box center [502, 447] width 76 height 25
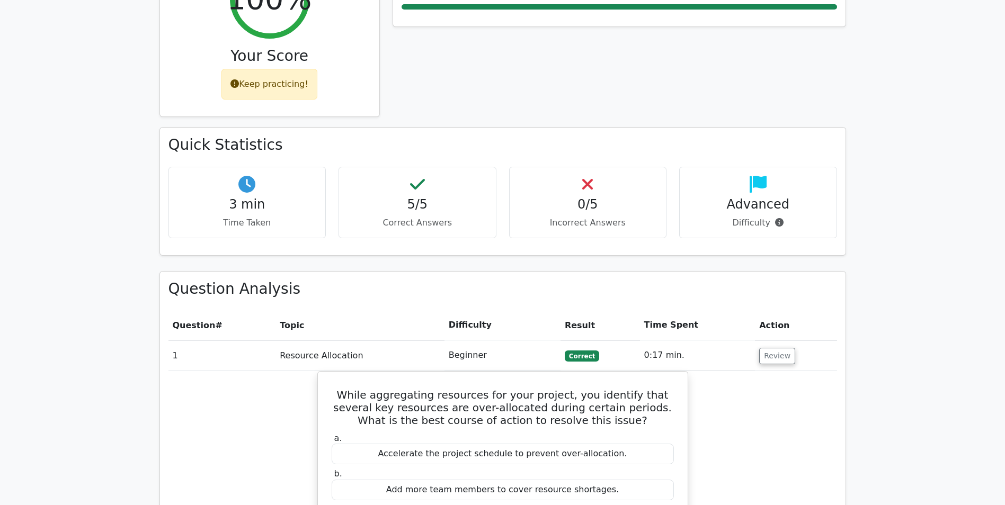
scroll to position [530, 0]
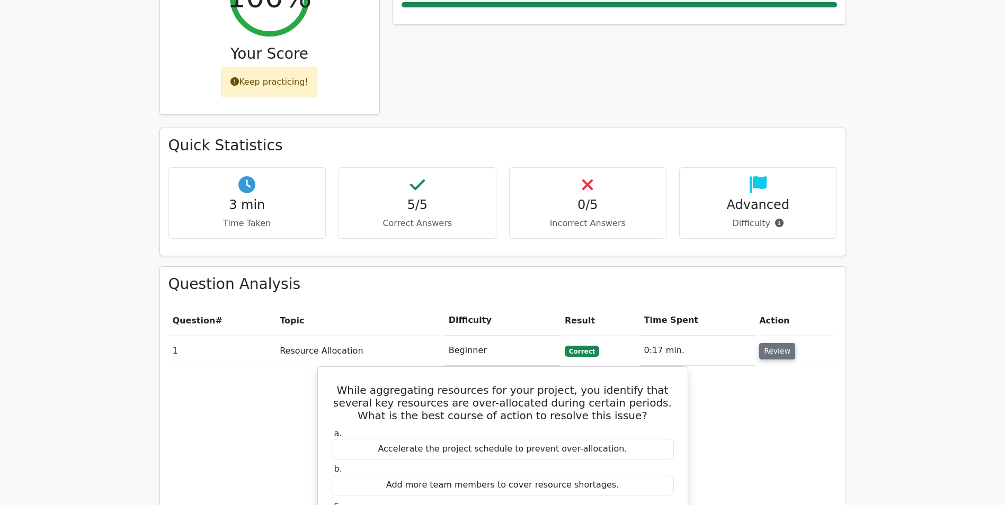
click at [764, 343] on button "Review" at bounding box center [777, 351] width 36 height 16
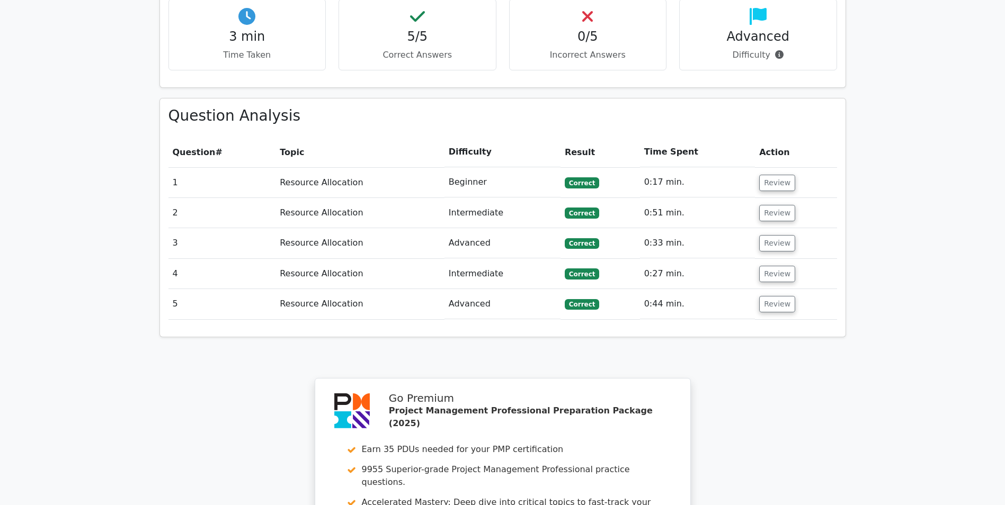
scroll to position [741, 0]
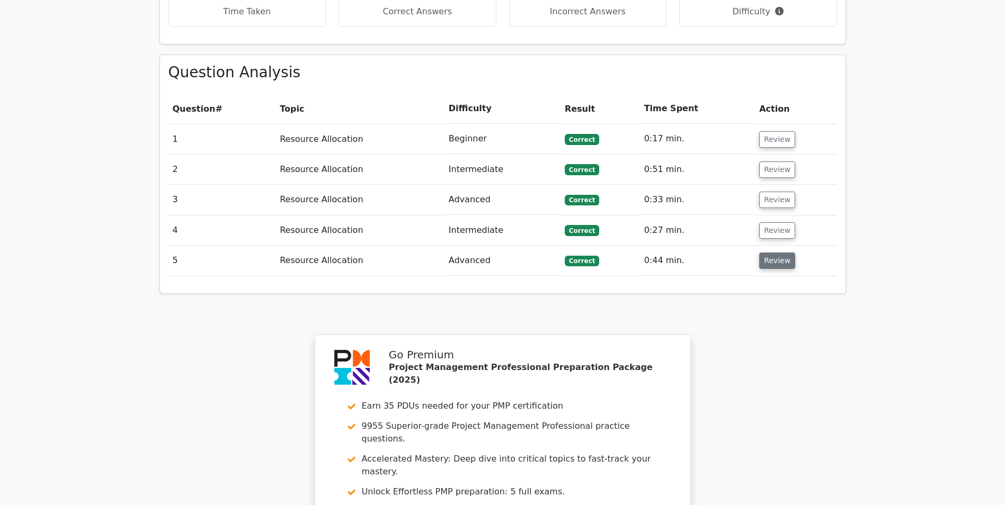
click at [773, 253] on button "Review" at bounding box center [777, 261] width 36 height 16
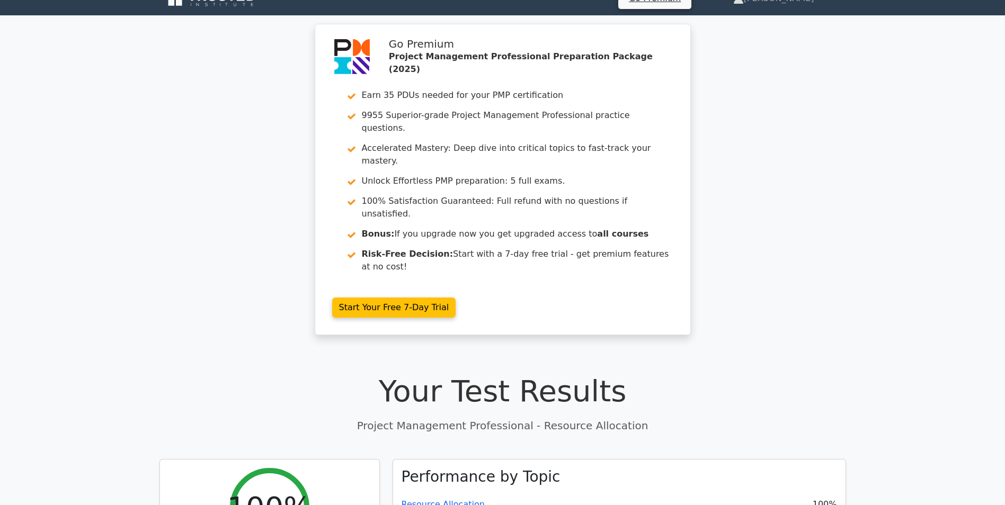
scroll to position [0, 0]
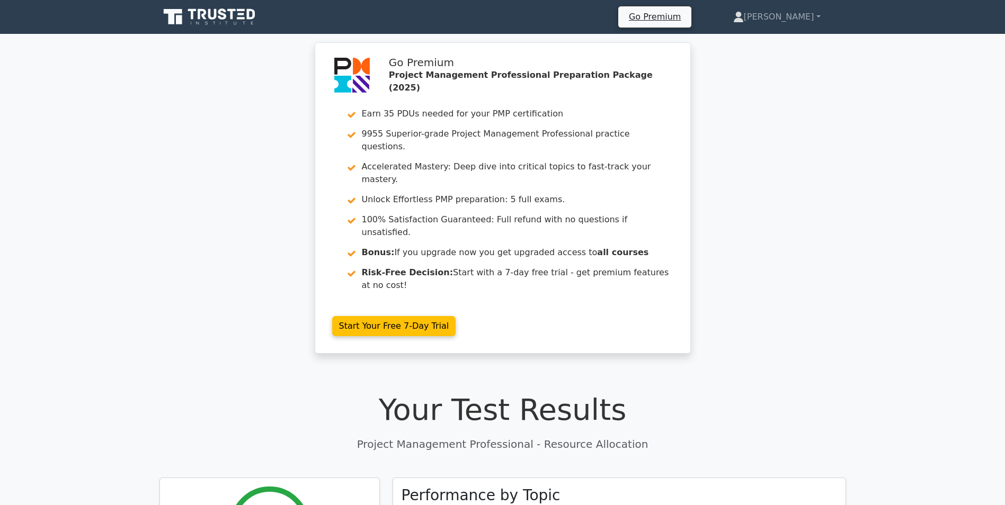
click at [223, 8] on icon at bounding box center [210, 17] width 102 height 20
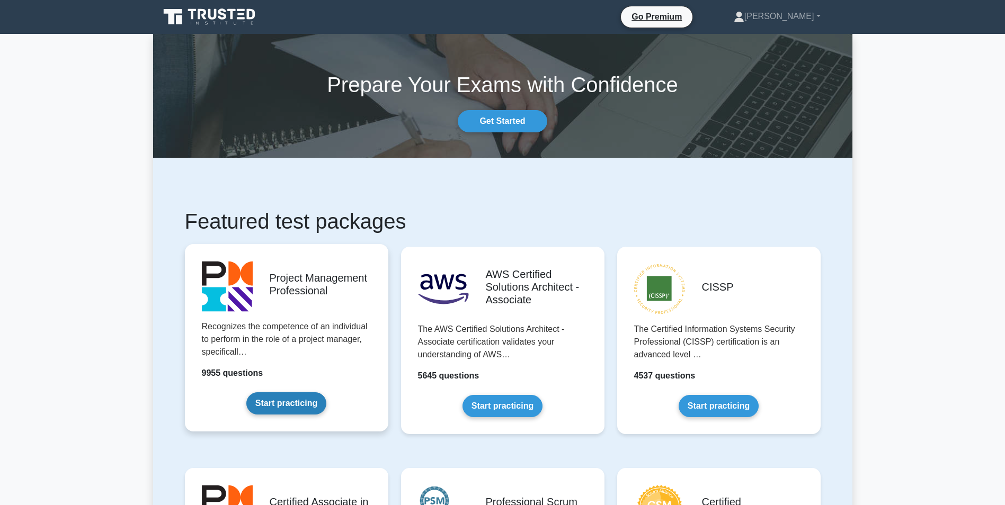
click at [326, 392] on link "Start practicing" at bounding box center [286, 403] width 80 height 22
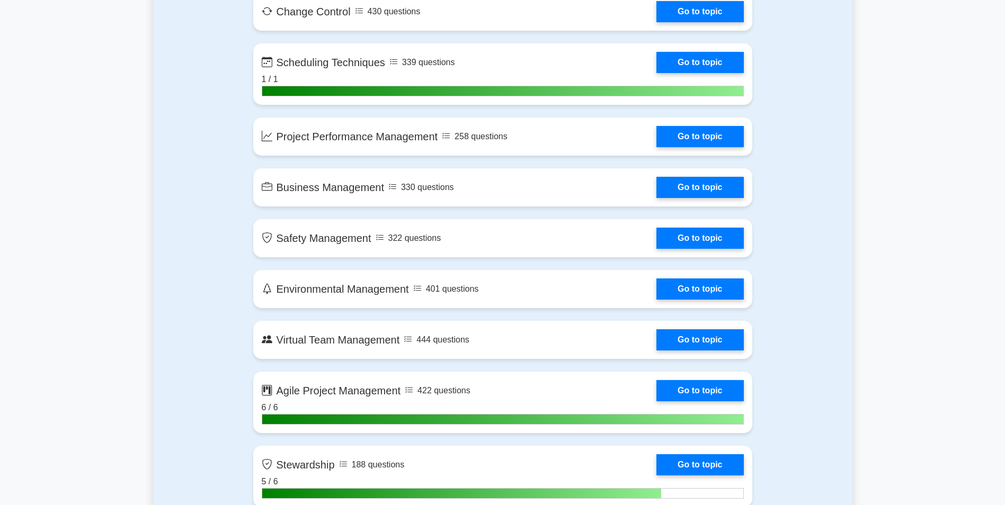
scroll to position [2272, 0]
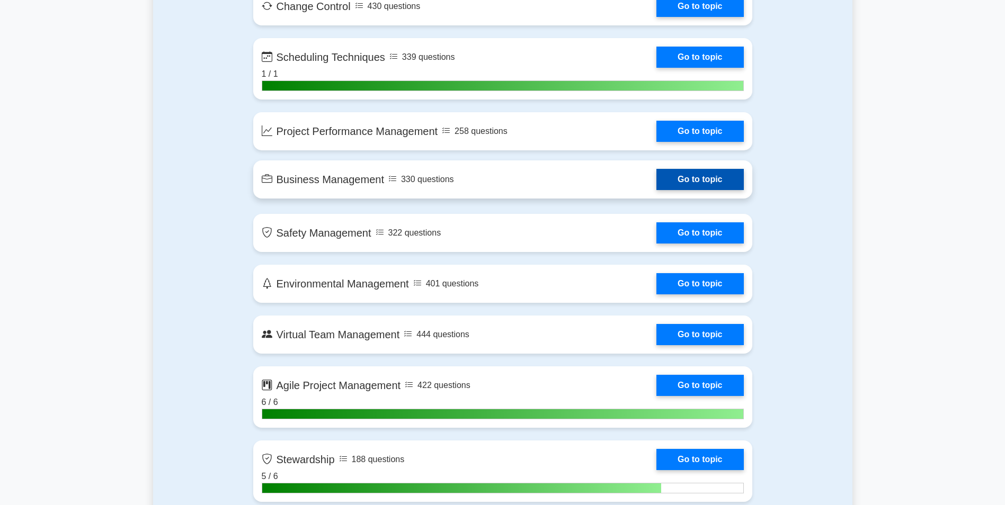
click at [693, 174] on link "Go to topic" at bounding box center [699, 179] width 87 height 21
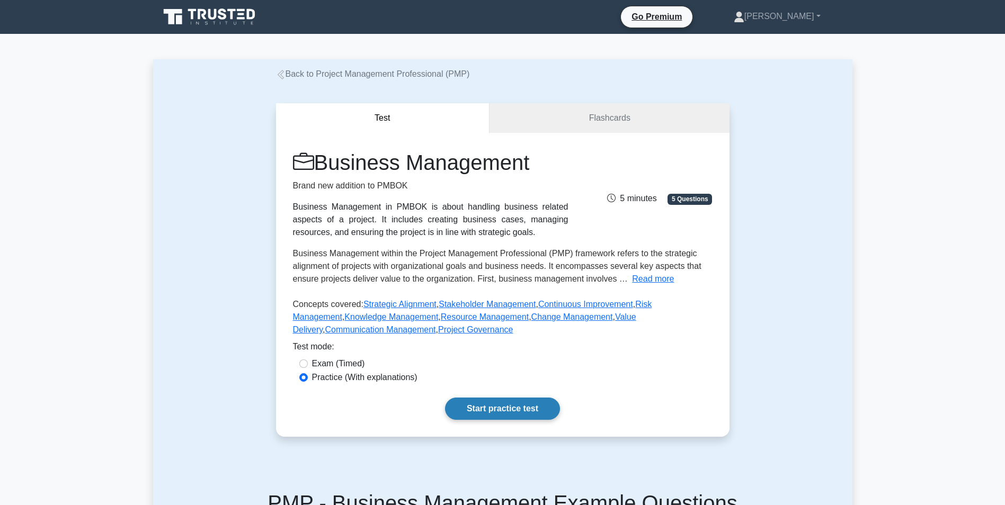
click at [468, 409] on link "Start practice test" at bounding box center [502, 409] width 115 height 22
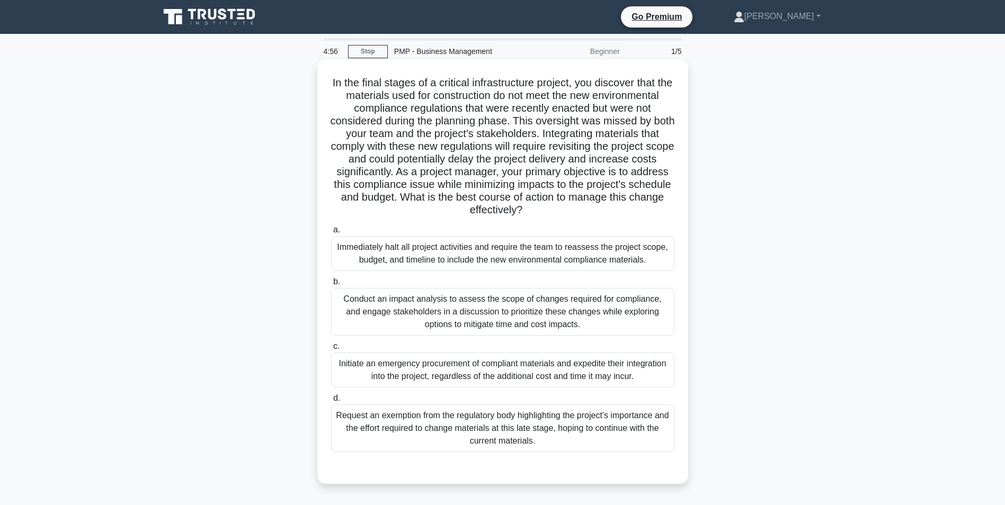
click at [497, 319] on div "Conduct an impact analysis to assess the scope of changes required for complian…" at bounding box center [502, 312] width 343 height 48
click at [331, 285] on input "b. Conduct an impact analysis to assess the scope of changes required for compl…" at bounding box center [331, 282] width 0 height 7
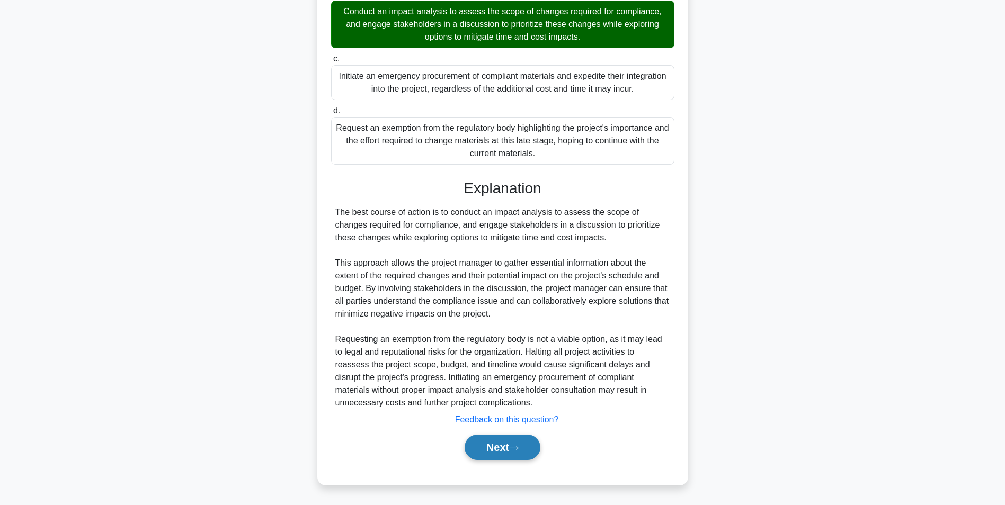
click at [534, 446] on button "Next" at bounding box center [502, 447] width 76 height 25
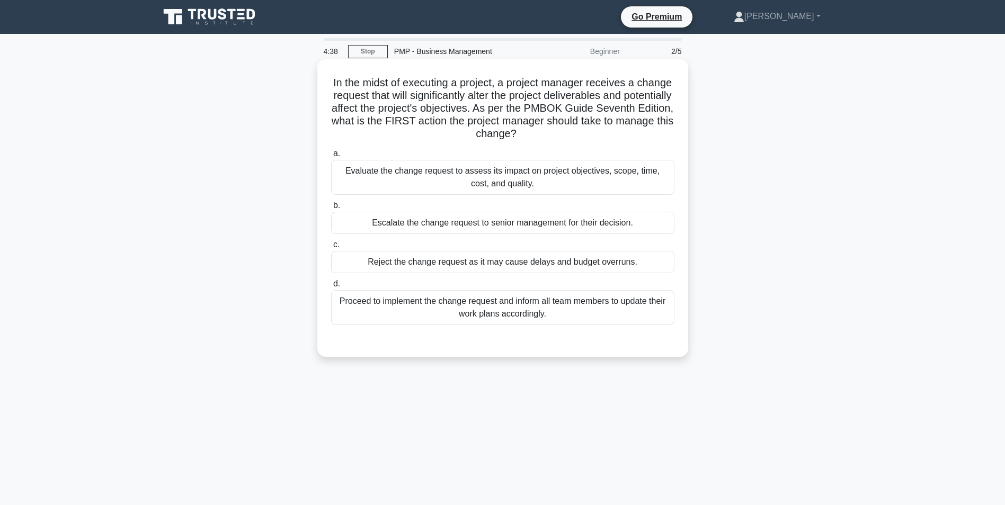
click at [590, 177] on div "Evaluate the change request to assess its impact on project objectives, scope, …" at bounding box center [502, 177] width 343 height 35
click at [331, 157] on input "a. Evaluate the change request to assess its impact on project objectives, scop…" at bounding box center [331, 153] width 0 height 7
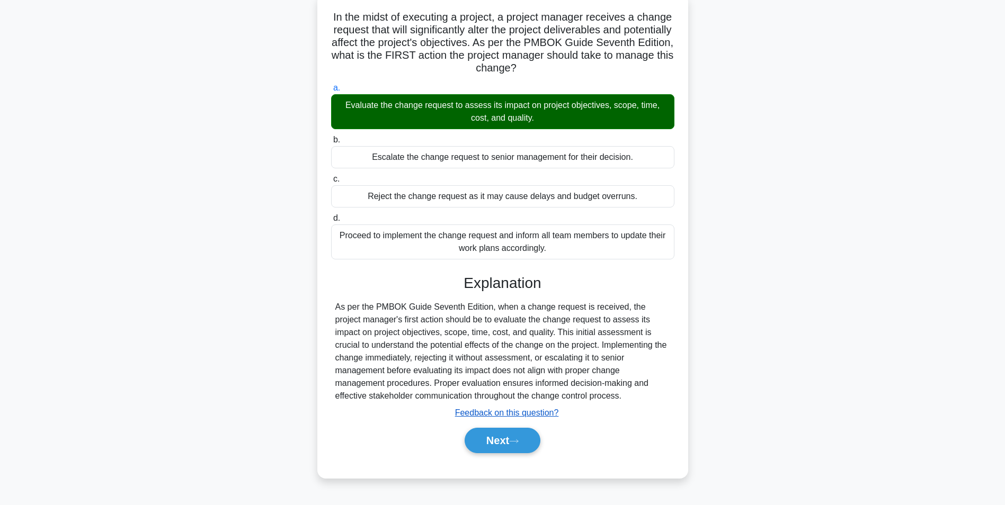
scroll to position [67, 0]
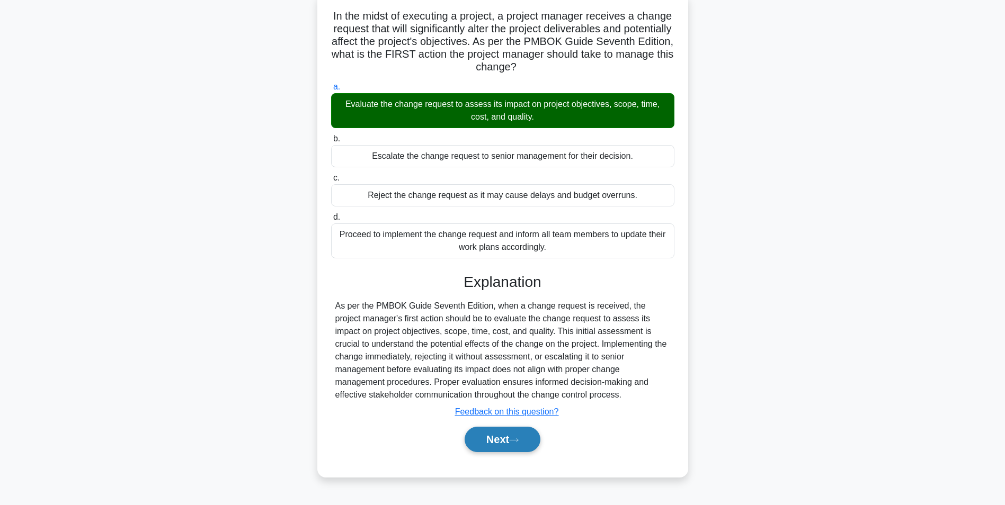
click at [524, 436] on button "Next" at bounding box center [502, 439] width 76 height 25
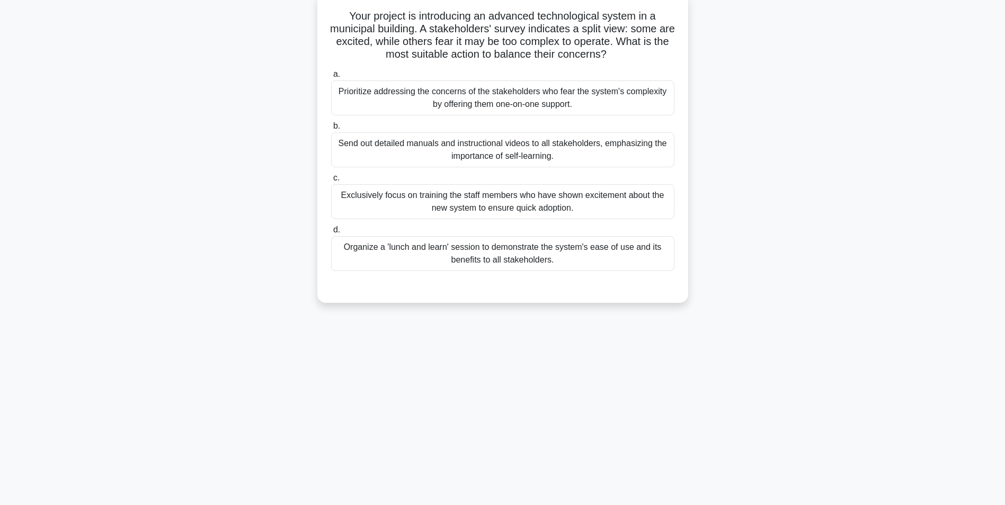
click at [646, 256] on div "Organize a 'lunch and learn' session to demonstrate the system's ease of use an…" at bounding box center [502, 253] width 343 height 35
click at [331, 234] on input "d. Organize a 'lunch and learn' session to demonstrate the system's ease of use…" at bounding box center [331, 230] width 0 height 7
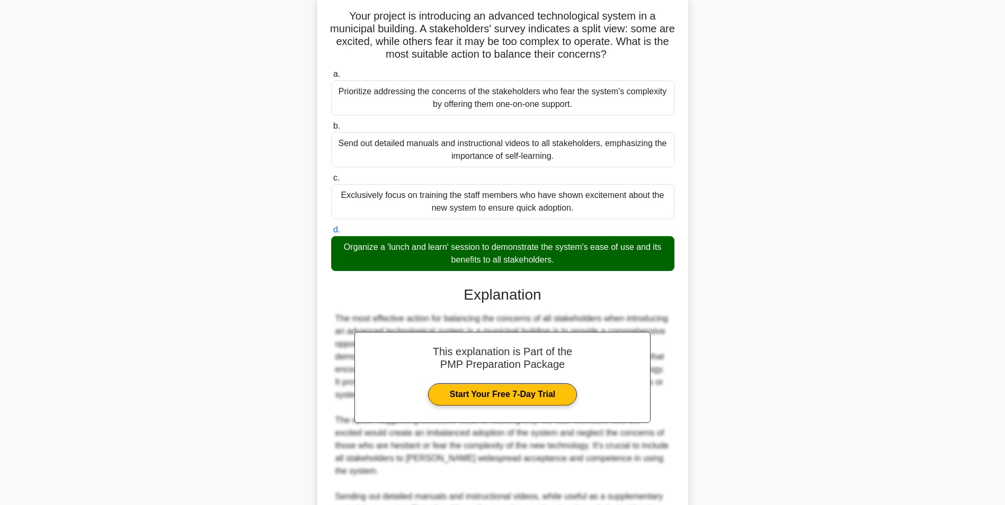
scroll to position [275, 0]
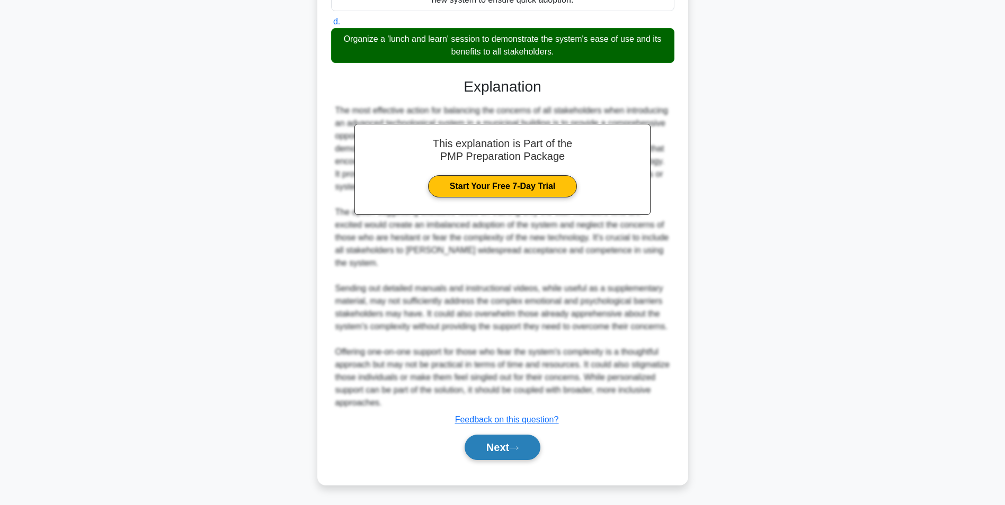
click at [524, 450] on button "Next" at bounding box center [502, 447] width 76 height 25
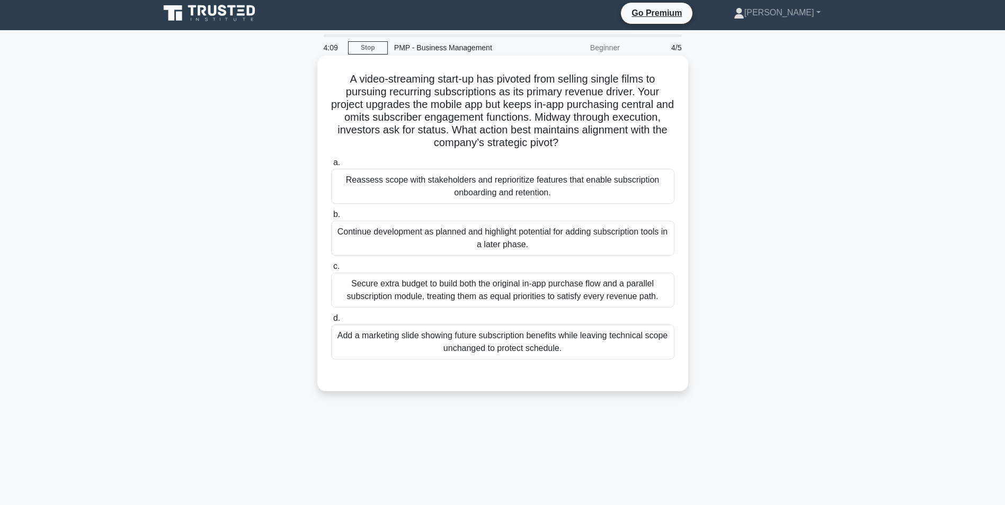
scroll to position [0, 0]
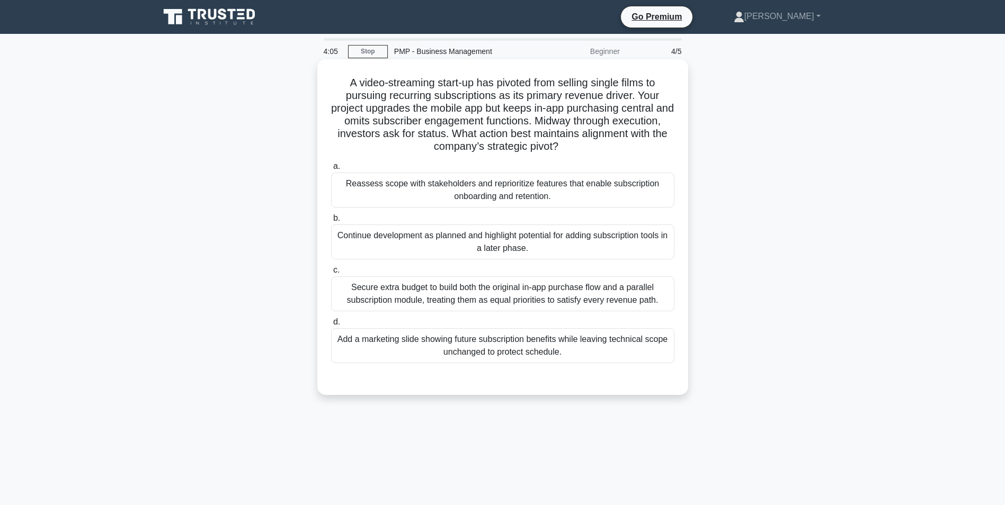
click at [560, 199] on div "Reassess scope with stakeholders and reprioritize features that enable subscrip…" at bounding box center [502, 190] width 343 height 35
click at [331, 170] on input "a. Reassess scope with stakeholders and reprioritize features that enable subsc…" at bounding box center [331, 166] width 0 height 7
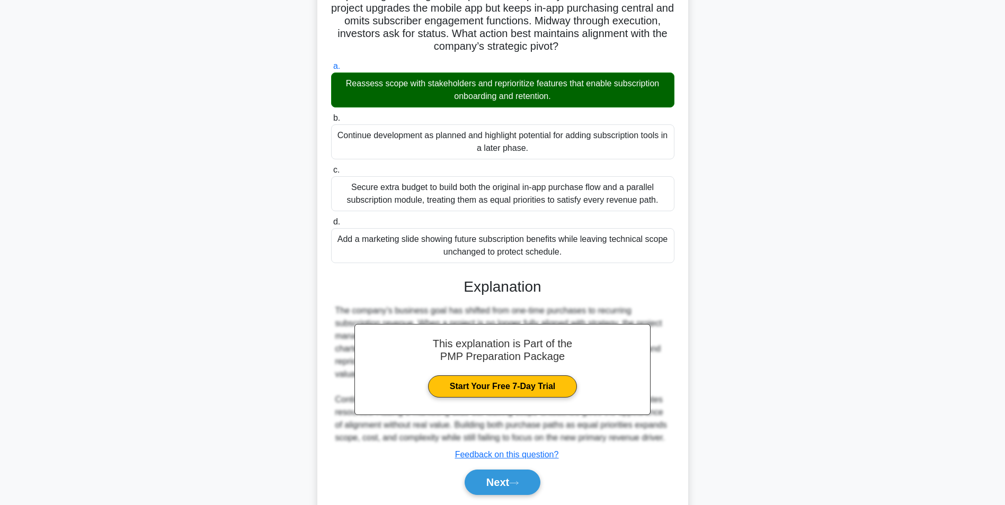
scroll to position [136, 0]
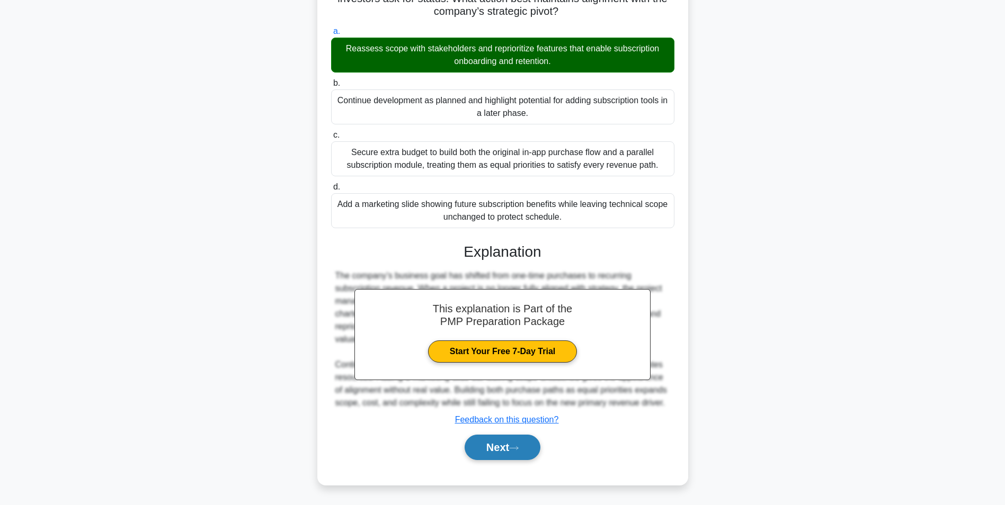
click at [536, 454] on button "Next" at bounding box center [502, 447] width 76 height 25
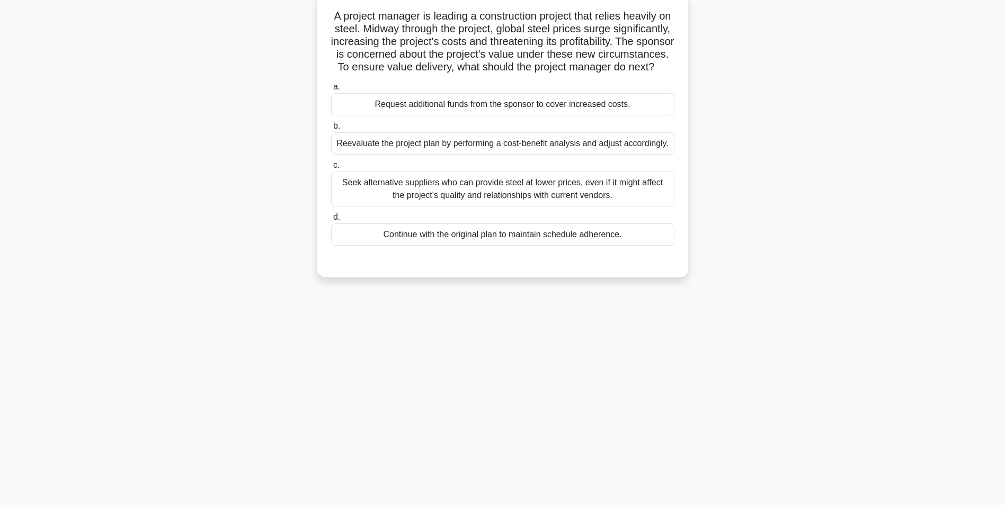
scroll to position [0, 0]
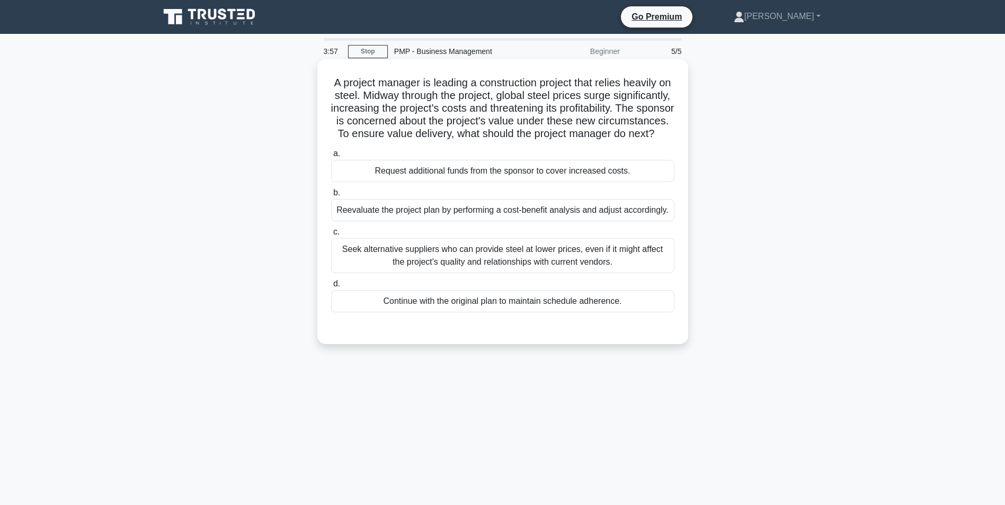
click at [608, 221] on div "Reevaluate the project plan by performing a cost-benefit analysis and adjust ac…" at bounding box center [502, 210] width 343 height 22
click at [331, 196] on input "b. Reevaluate the project plan by performing a cost-benefit analysis and adjust…" at bounding box center [331, 193] width 0 height 7
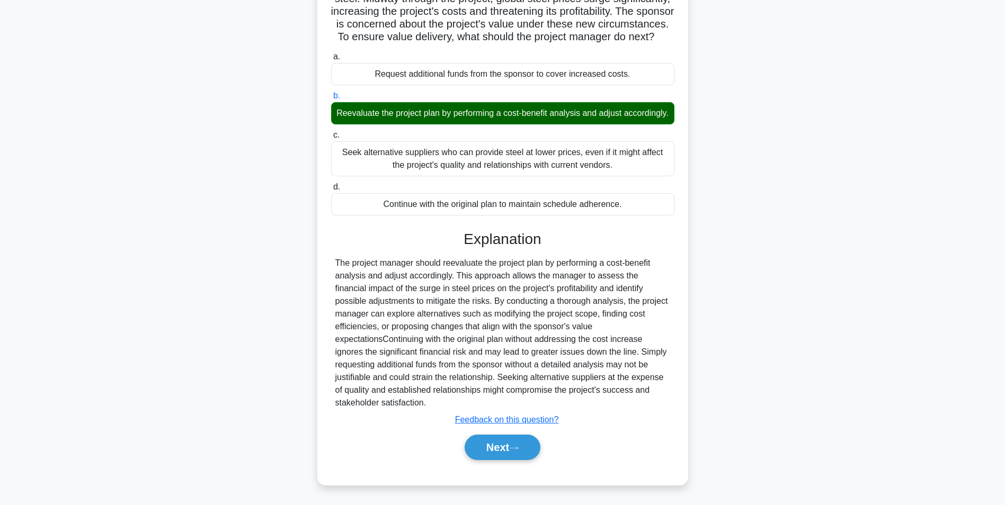
scroll to position [123, 0]
click at [531, 454] on button "Next" at bounding box center [502, 447] width 76 height 25
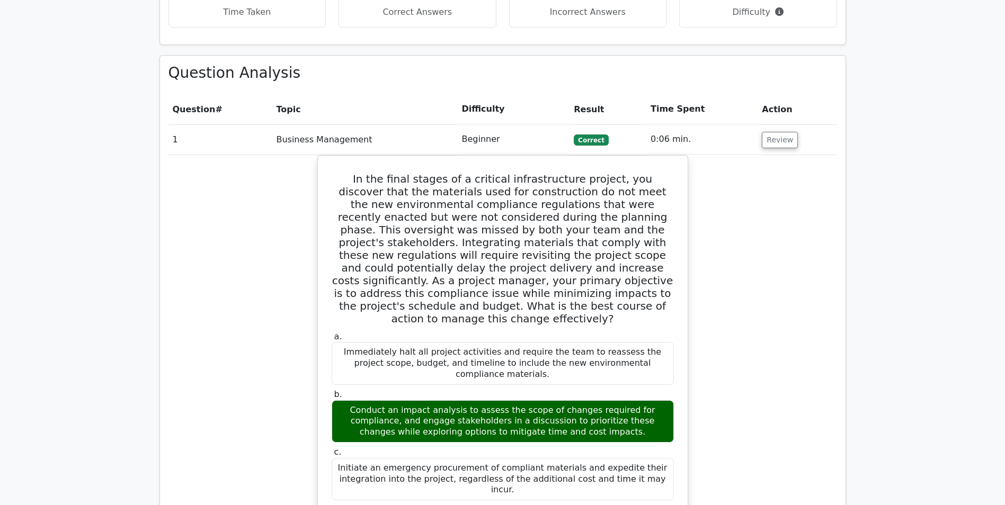
scroll to position [741, 0]
click at [770, 131] on button "Review" at bounding box center [779, 139] width 36 height 16
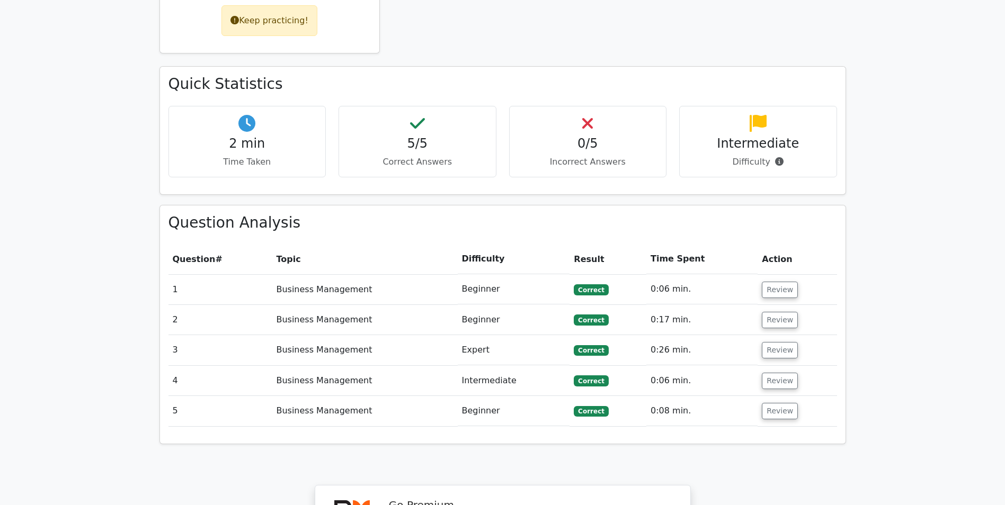
scroll to position [688, 0]
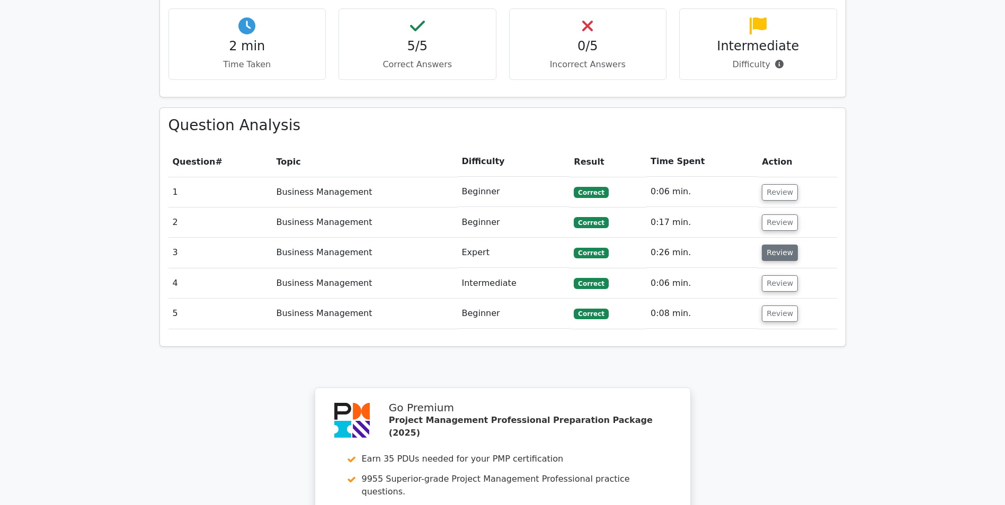
click at [779, 245] on button "Review" at bounding box center [779, 253] width 36 height 16
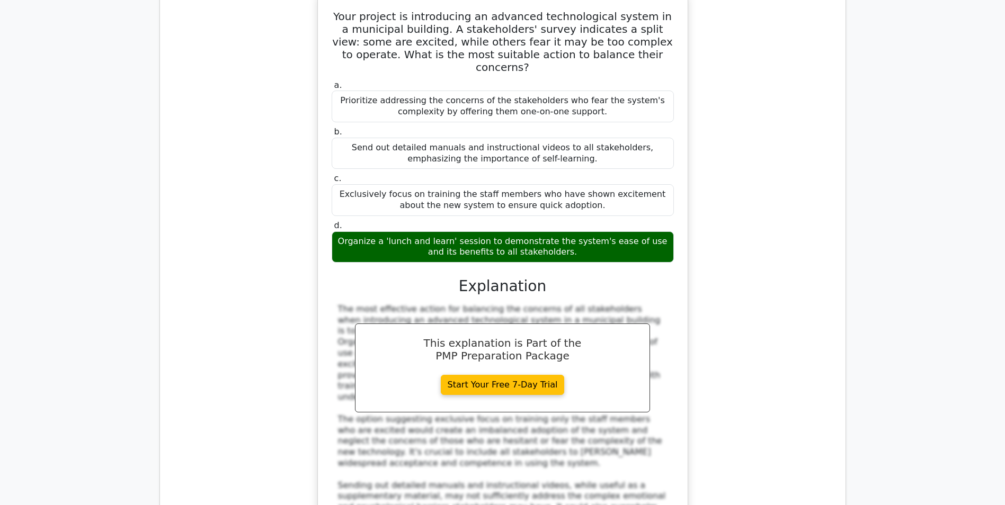
scroll to position [732, 0]
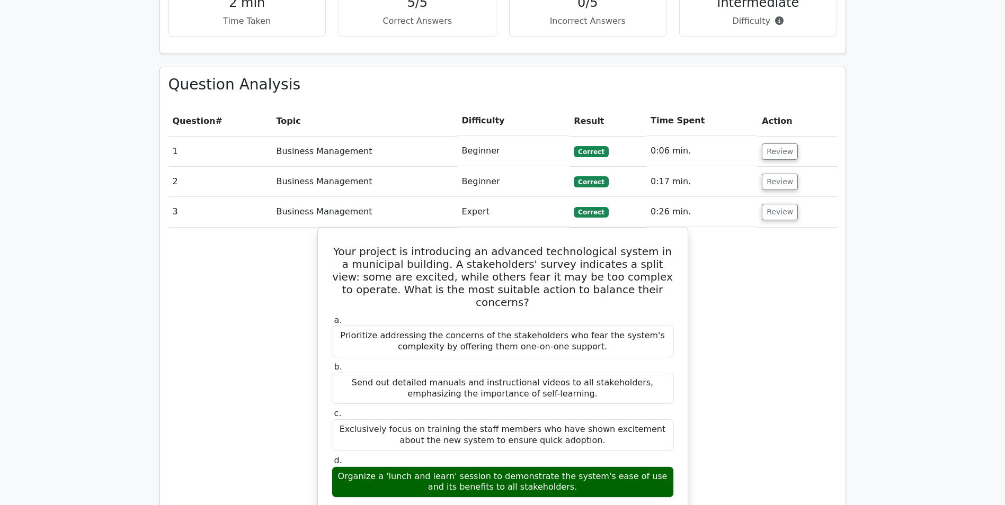
drag, startPoint x: 1006, startPoint y: 169, endPoint x: 1010, endPoint y: 94, distance: 75.3
click at [1004, 94] on html "Go Premium Janan" at bounding box center [502, 416] width 1005 height 2296
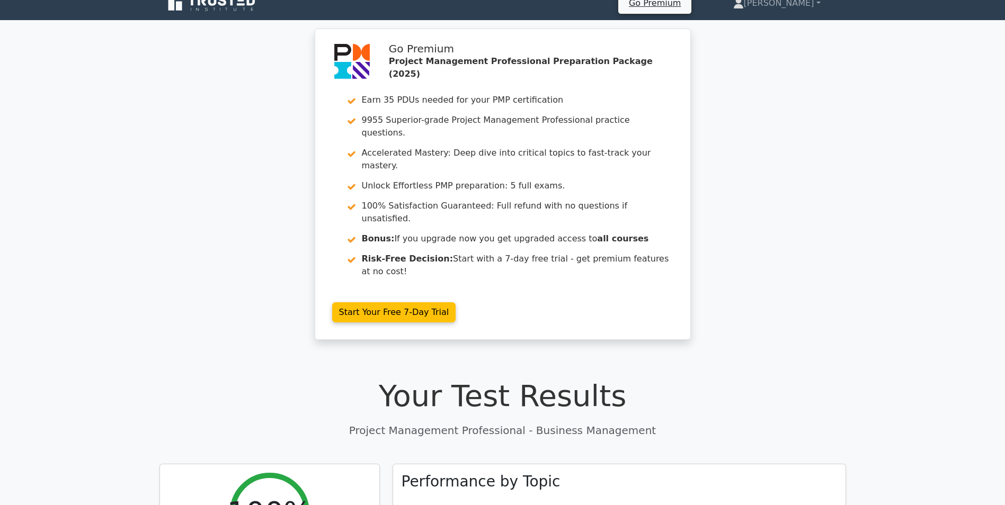
scroll to position [0, 0]
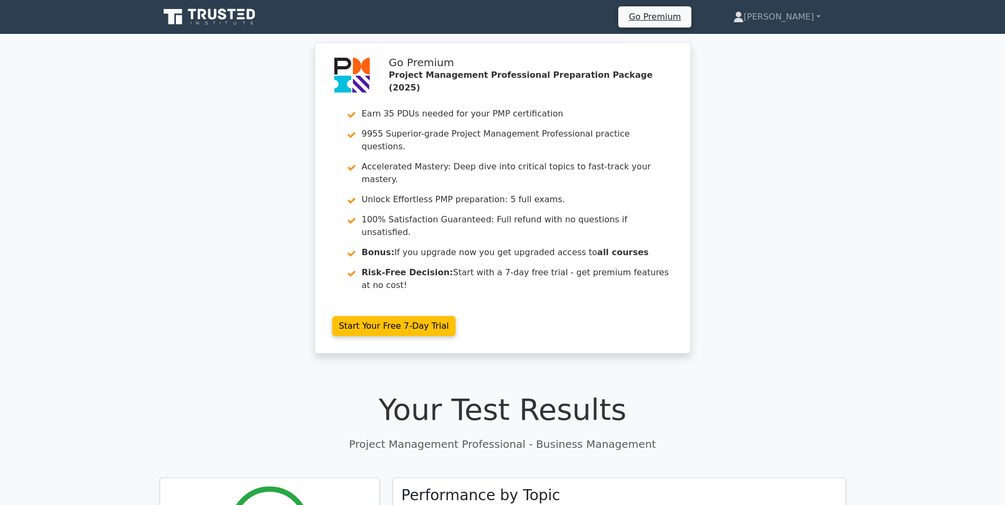
click at [192, 21] on icon at bounding box center [210, 17] width 102 height 20
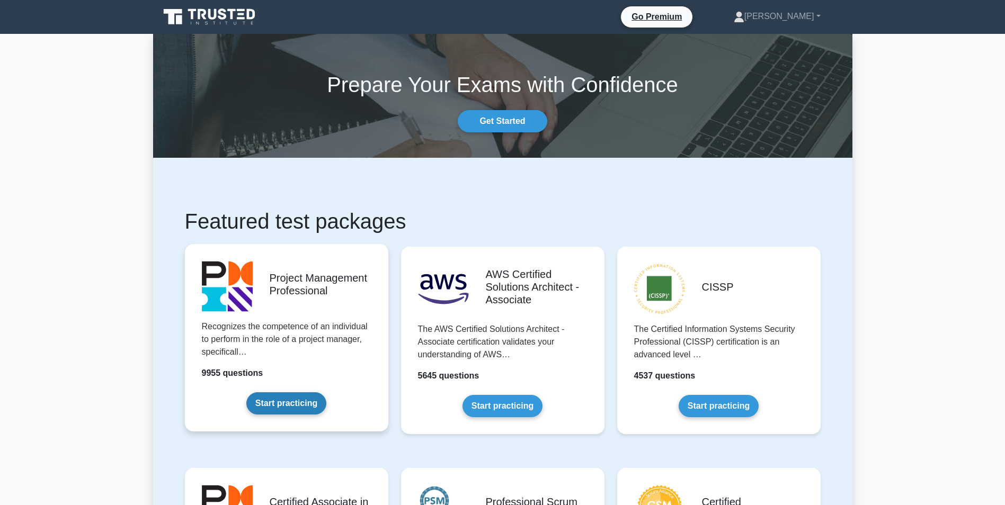
click at [325, 392] on link "Start practicing" at bounding box center [286, 403] width 80 height 22
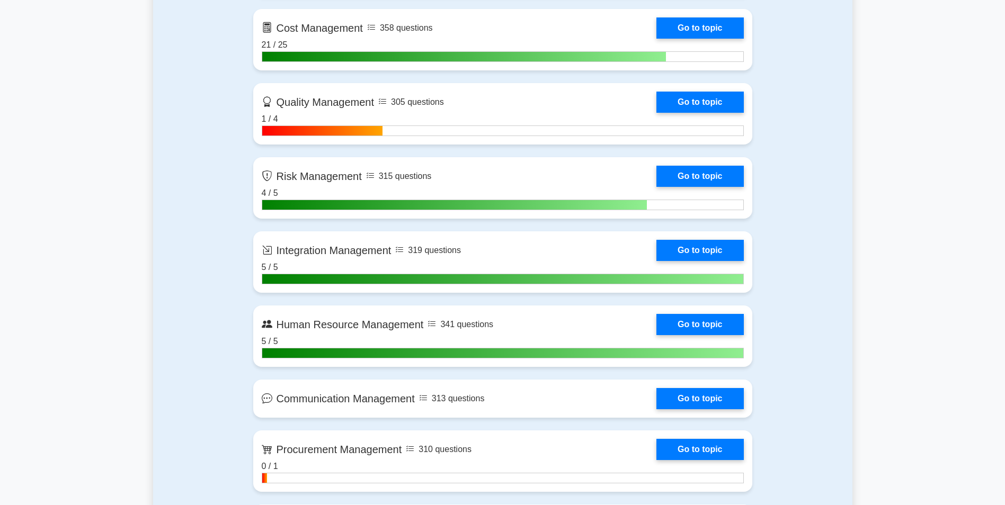
scroll to position [1423, 0]
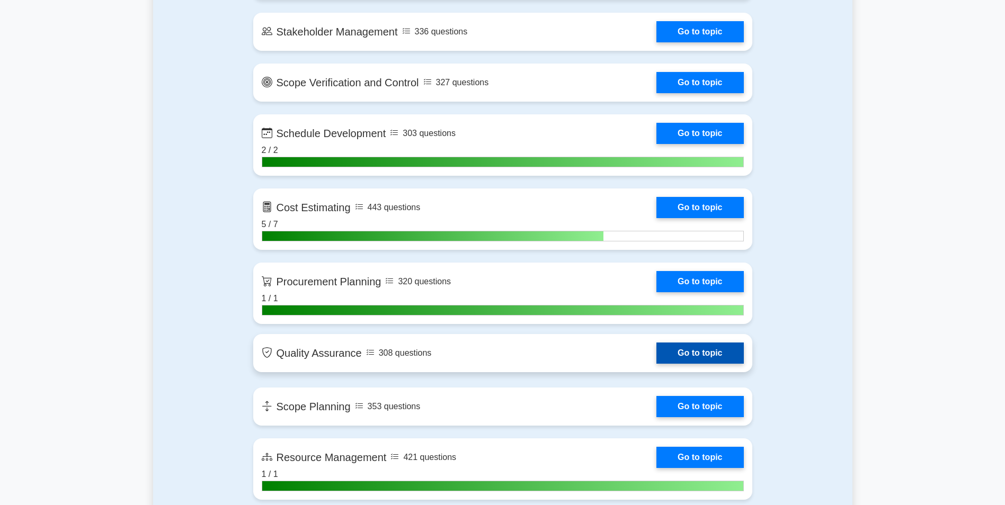
click at [656, 356] on link "Go to topic" at bounding box center [699, 353] width 87 height 21
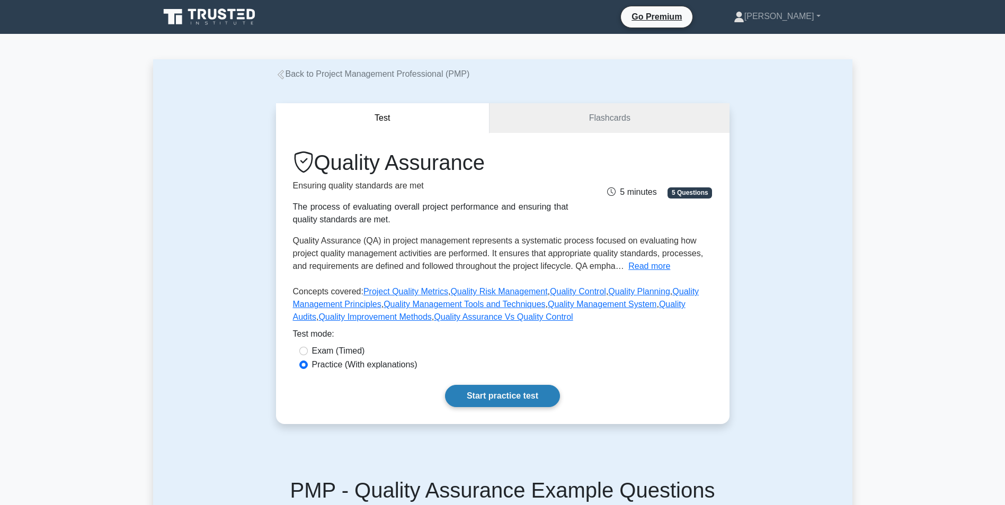
click at [534, 404] on link "Start practice test" at bounding box center [502, 396] width 115 height 22
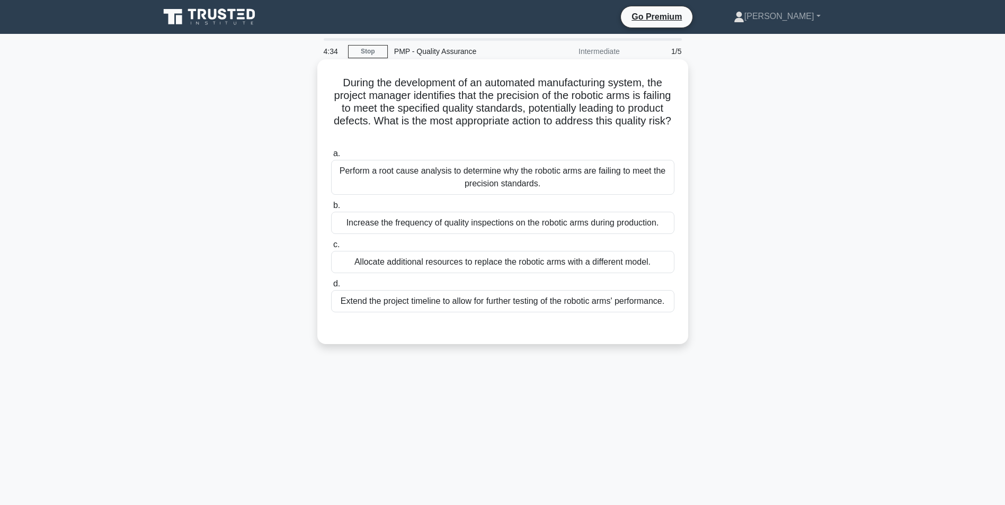
click at [442, 175] on div "Perform a root cause analysis to determine why the robotic arms are failing to …" at bounding box center [502, 177] width 343 height 35
click at [331, 157] on input "a. Perform a root cause analysis to determine why the robotic arms are failing …" at bounding box center [331, 153] width 0 height 7
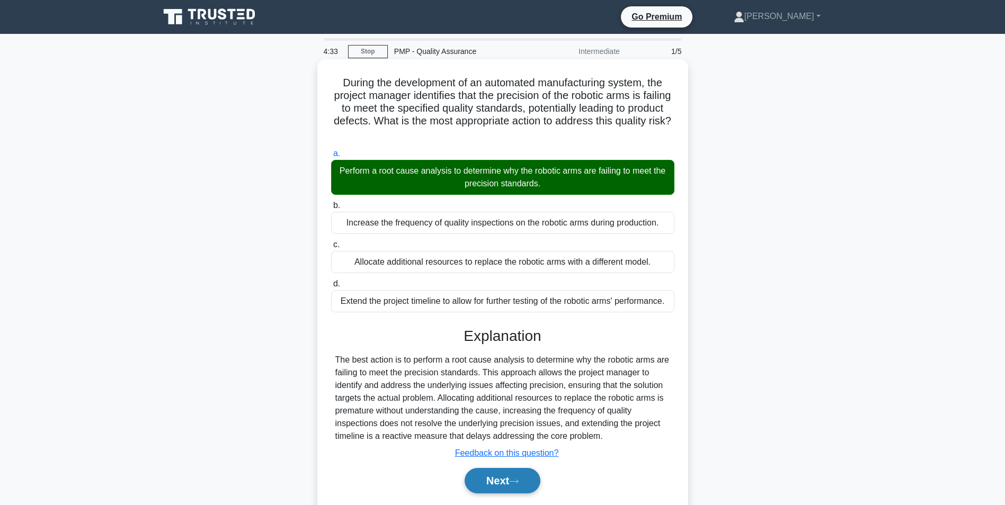
click at [523, 475] on button "Next" at bounding box center [502, 480] width 76 height 25
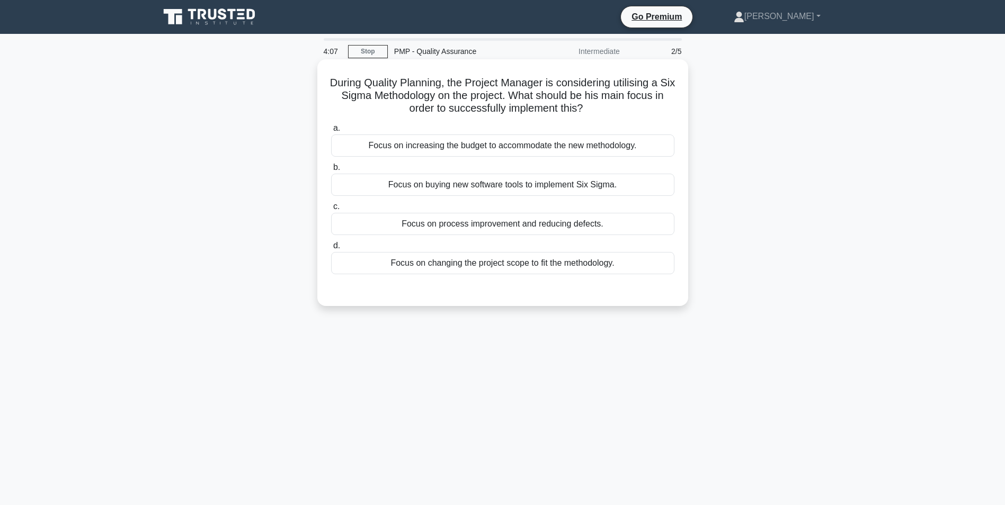
click at [458, 226] on div "Focus on process improvement and reducing defects." at bounding box center [502, 224] width 343 height 22
click at [331, 210] on input "c. Focus on process improvement and reducing defects." at bounding box center [331, 206] width 0 height 7
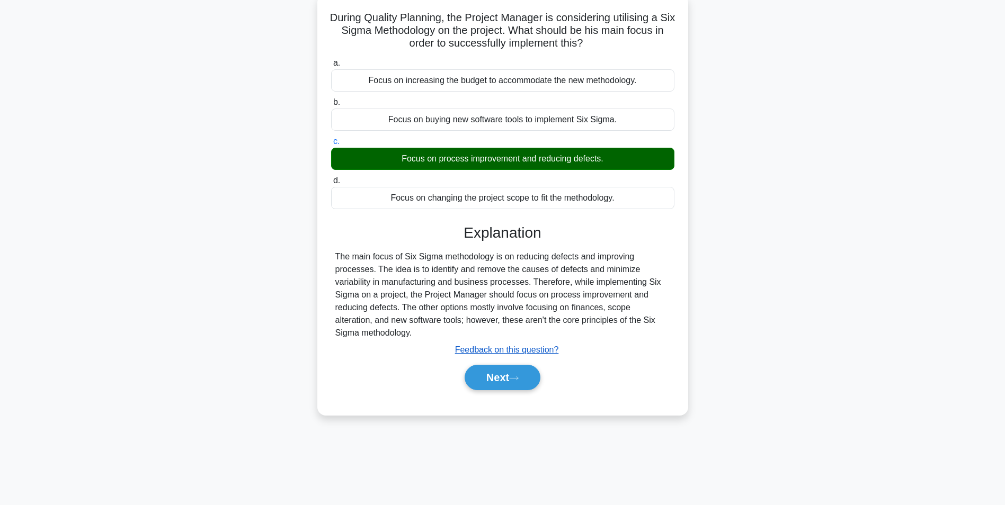
scroll to position [67, 0]
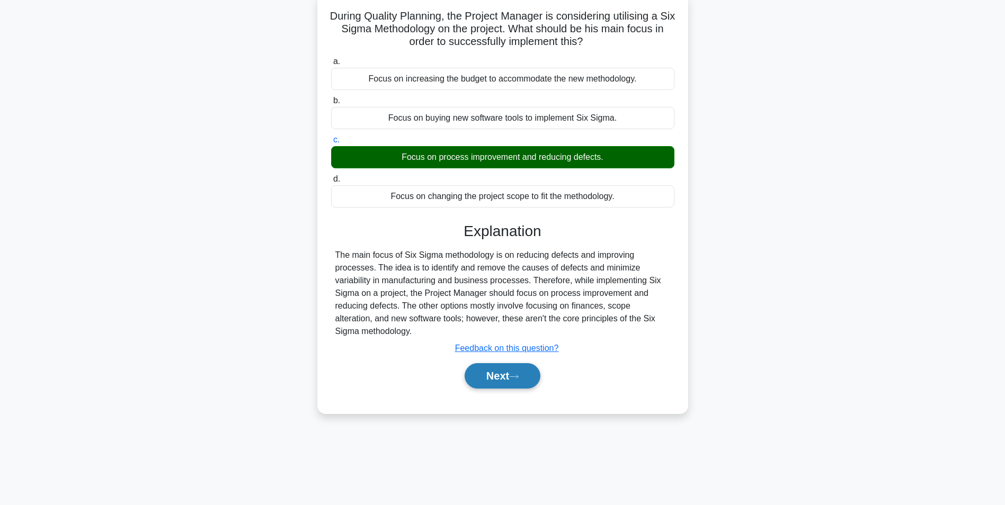
drag, startPoint x: 495, startPoint y: 375, endPoint x: 492, endPoint y: 384, distance: 8.9
click at [495, 375] on button "Next" at bounding box center [502, 375] width 76 height 25
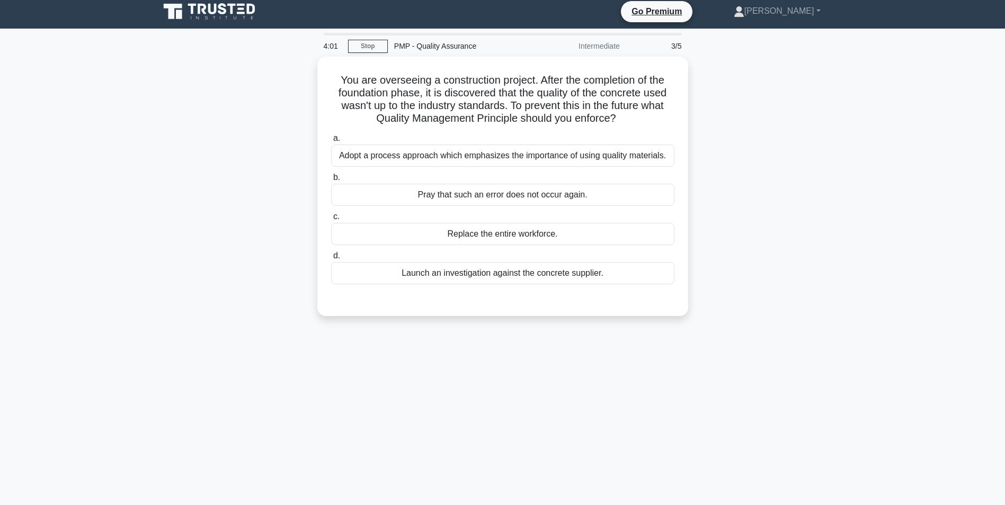
scroll to position [0, 0]
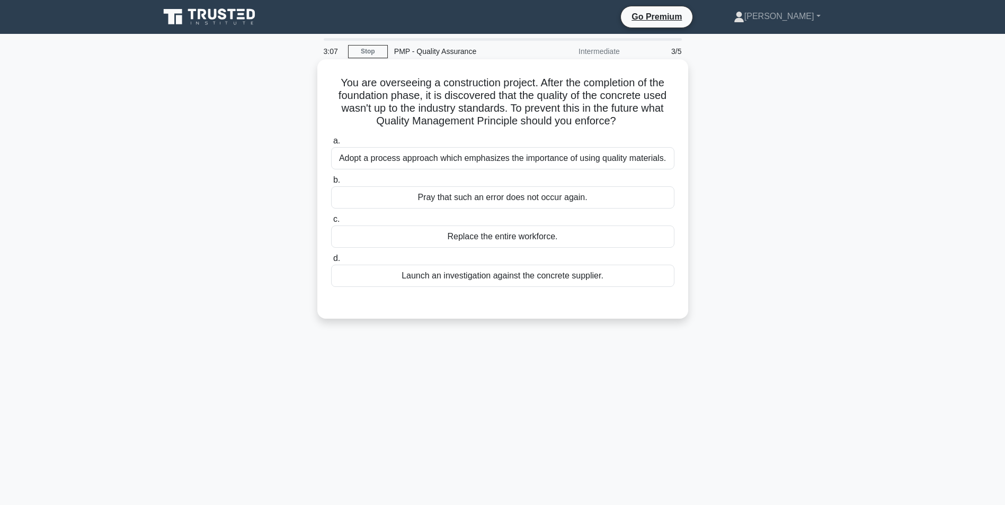
click at [492, 162] on div "Adopt a process approach which emphasizes the importance of using quality mater…" at bounding box center [502, 158] width 343 height 22
click at [331, 145] on input "a. Adopt a process approach which emphasizes the importance of using quality ma…" at bounding box center [331, 141] width 0 height 7
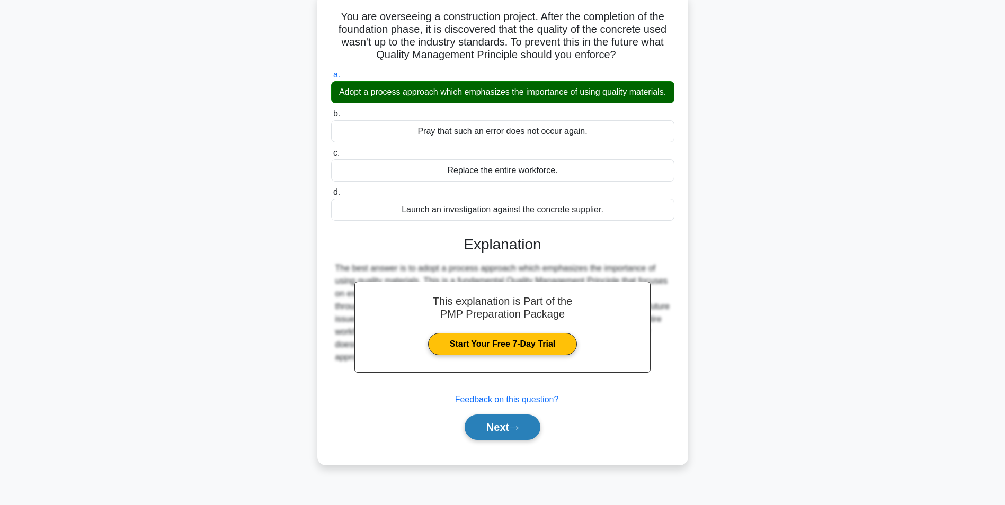
scroll to position [67, 0]
click at [497, 437] on button "Next" at bounding box center [502, 426] width 76 height 25
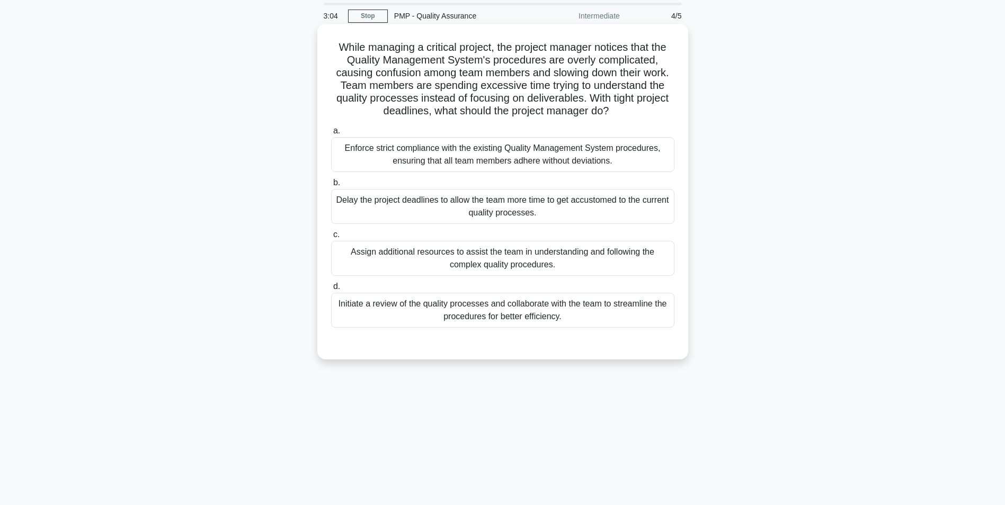
scroll to position [0, 0]
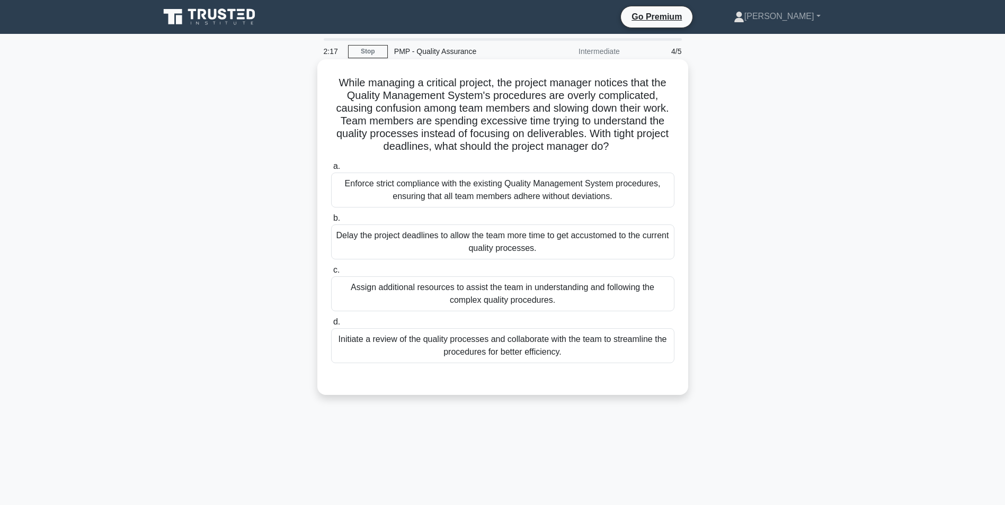
click at [530, 363] on div "Initiate a review of the quality processes and collaborate with the team to str…" at bounding box center [502, 345] width 343 height 35
click at [331, 326] on input "d. Initiate a review of the quality processes and collaborate with the team to …" at bounding box center [331, 322] width 0 height 7
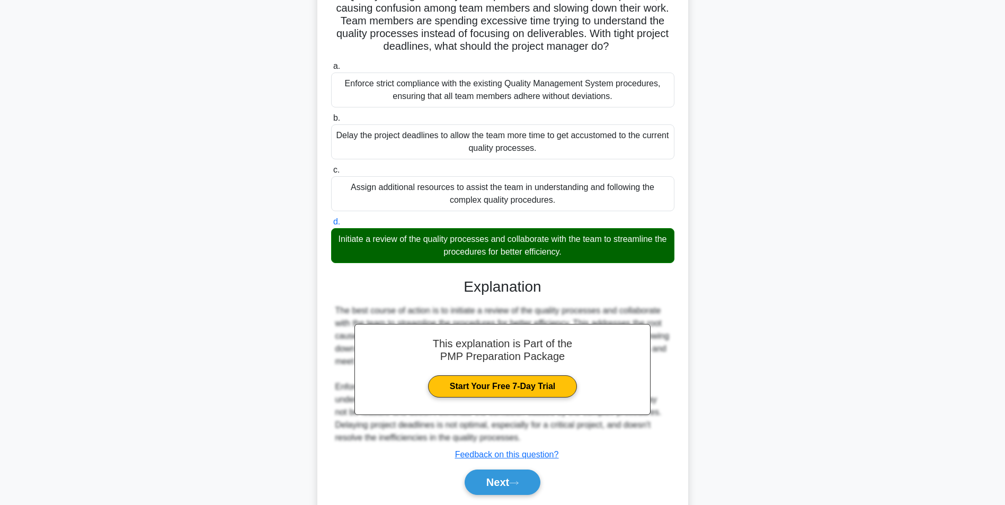
scroll to position [136, 0]
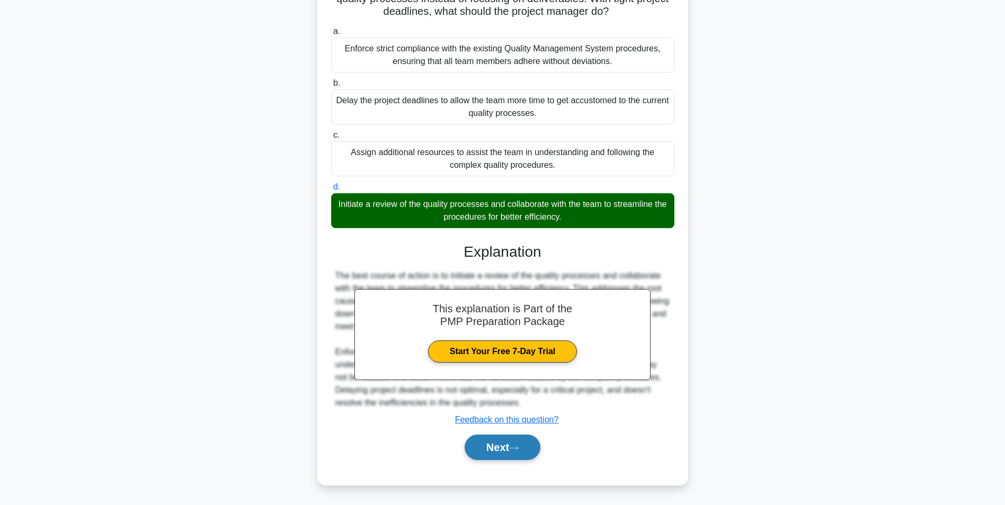
click at [518, 442] on button "Next" at bounding box center [502, 447] width 76 height 25
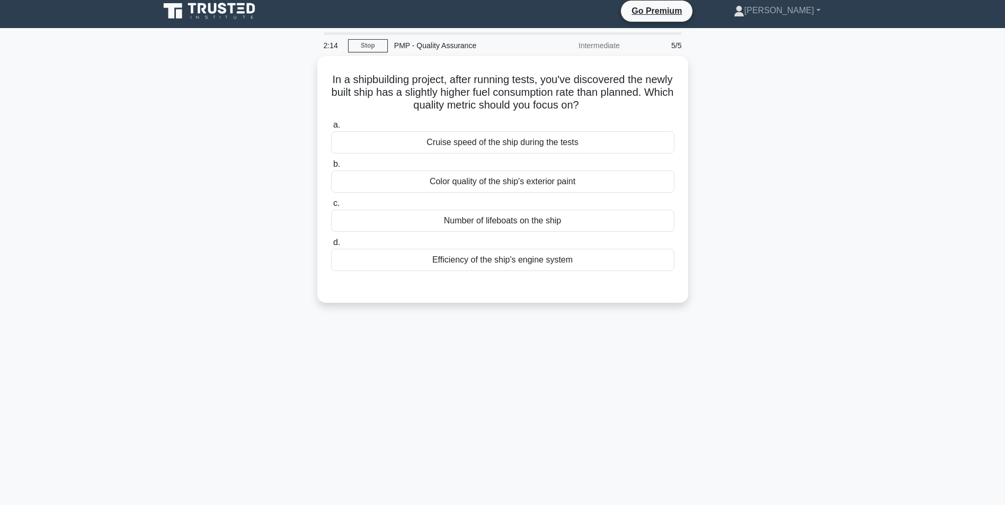
scroll to position [0, 0]
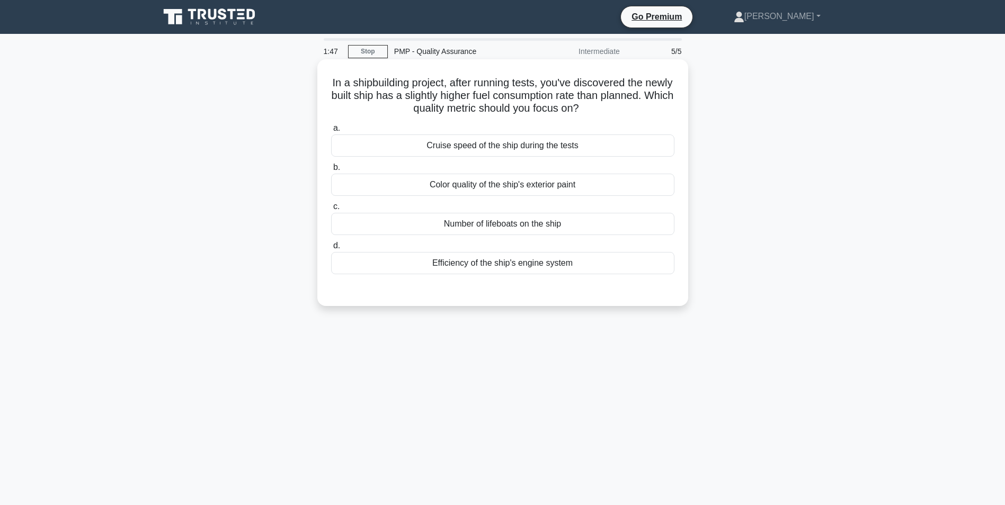
click at [507, 263] on div "Efficiency of the ship's engine system" at bounding box center [502, 263] width 343 height 22
click at [331, 249] on input "d. Efficiency of the ship's engine system" at bounding box center [331, 246] width 0 height 7
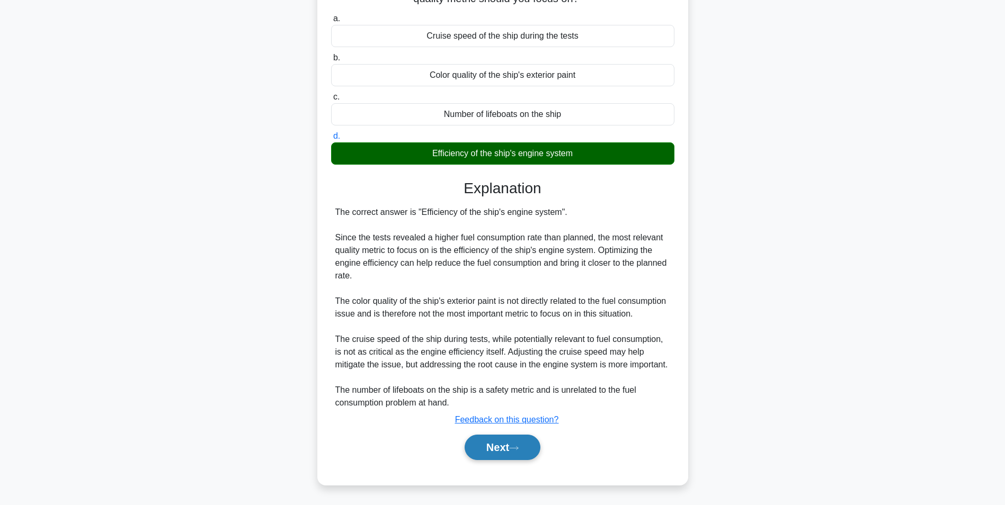
scroll to position [123, 0]
click at [498, 450] on button "Next" at bounding box center [502, 447] width 76 height 25
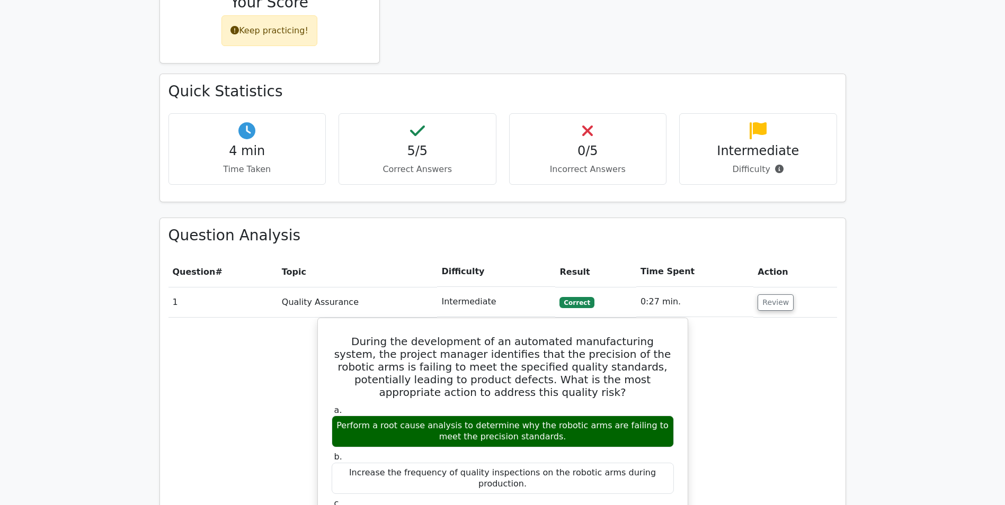
scroll to position [635, 0]
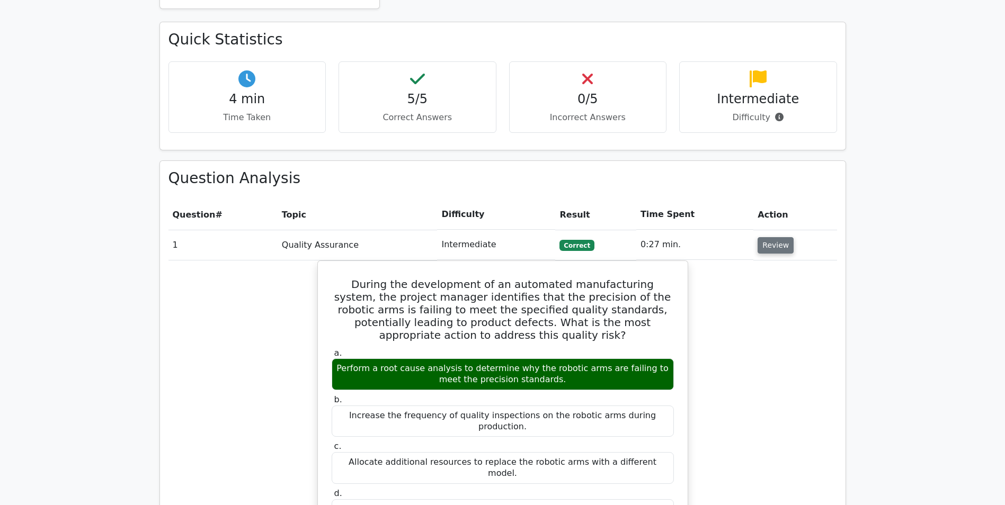
click at [764, 237] on button "Review" at bounding box center [775, 245] width 36 height 16
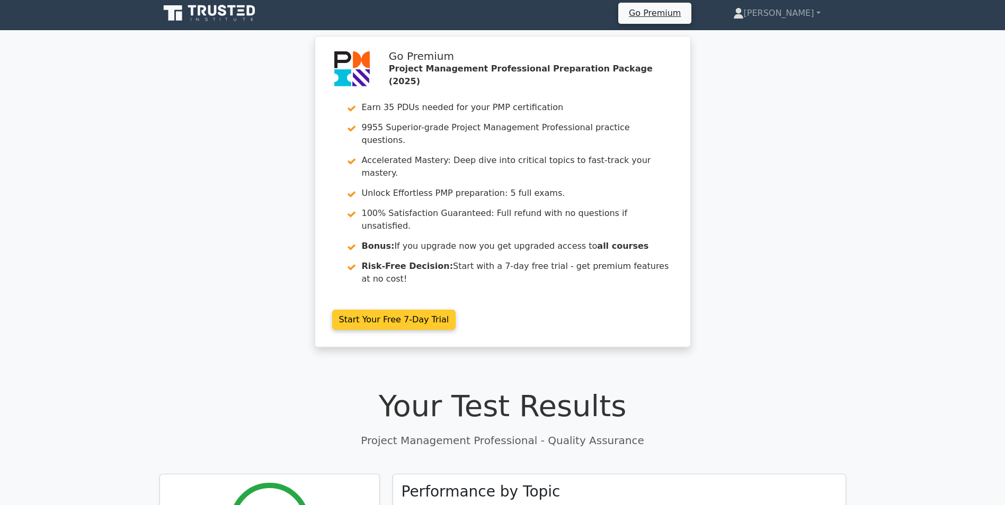
scroll to position [0, 0]
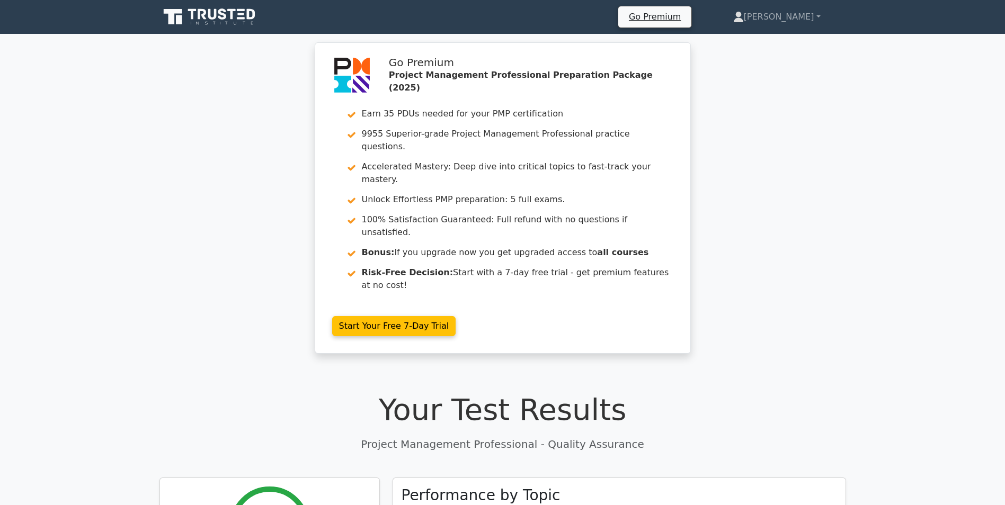
click at [199, 13] on icon at bounding box center [202, 14] width 8 height 11
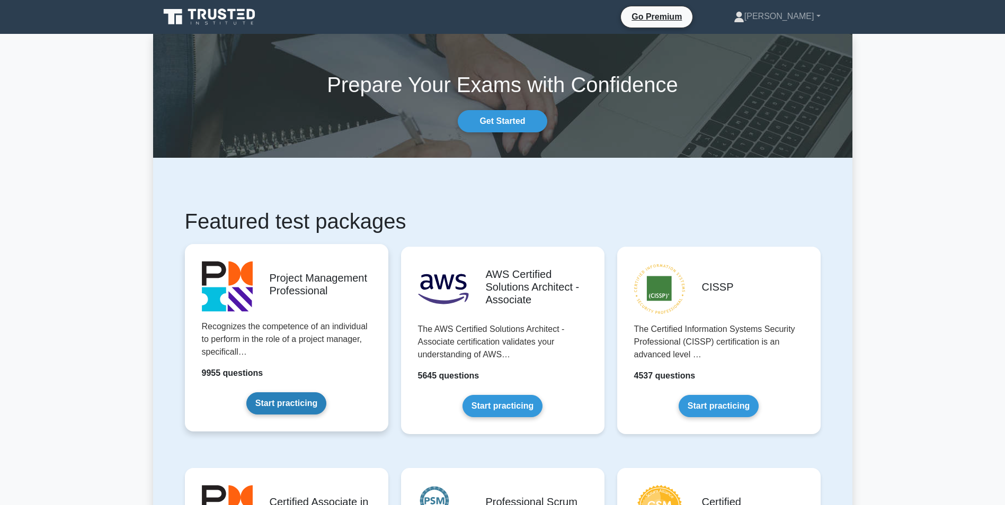
click at [326, 392] on link "Start practicing" at bounding box center [286, 403] width 80 height 22
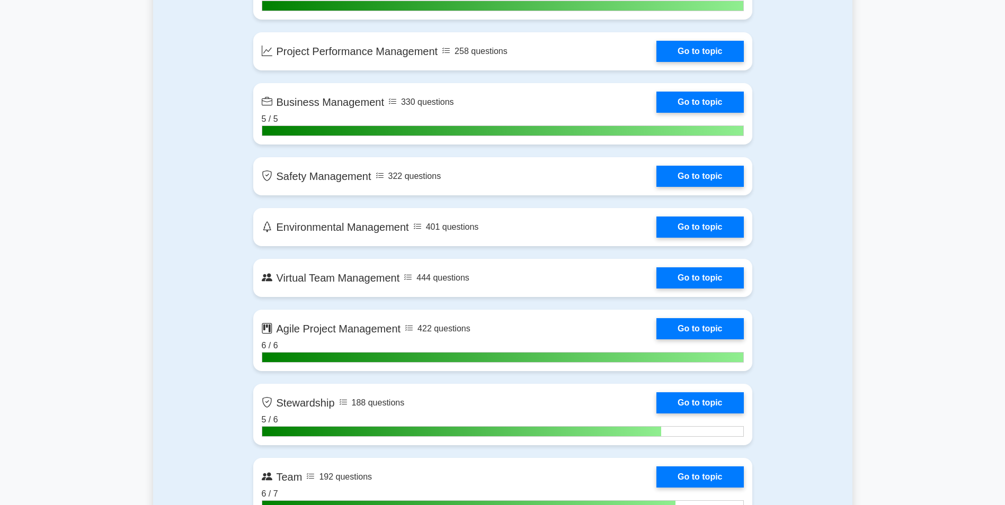
scroll to position [2397, 0]
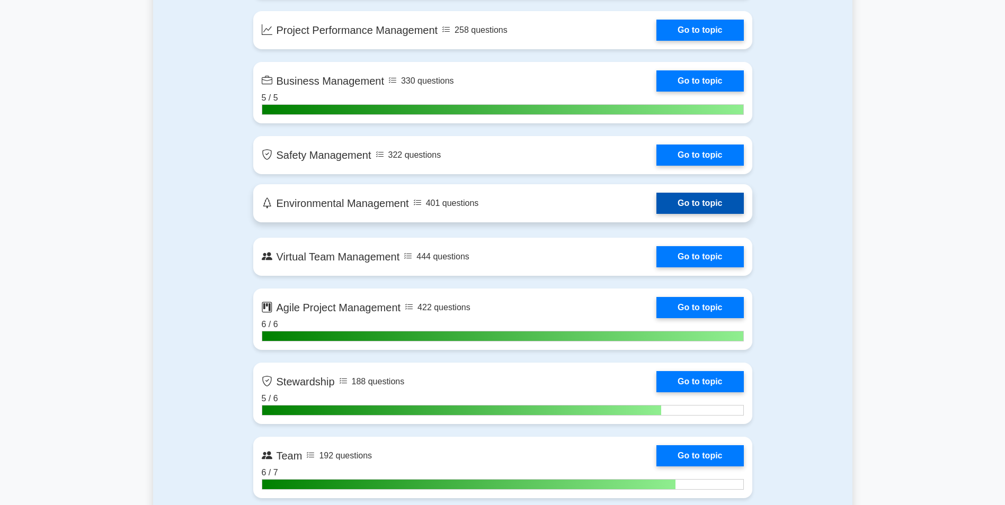
click at [665, 200] on link "Go to topic" at bounding box center [699, 203] width 87 height 21
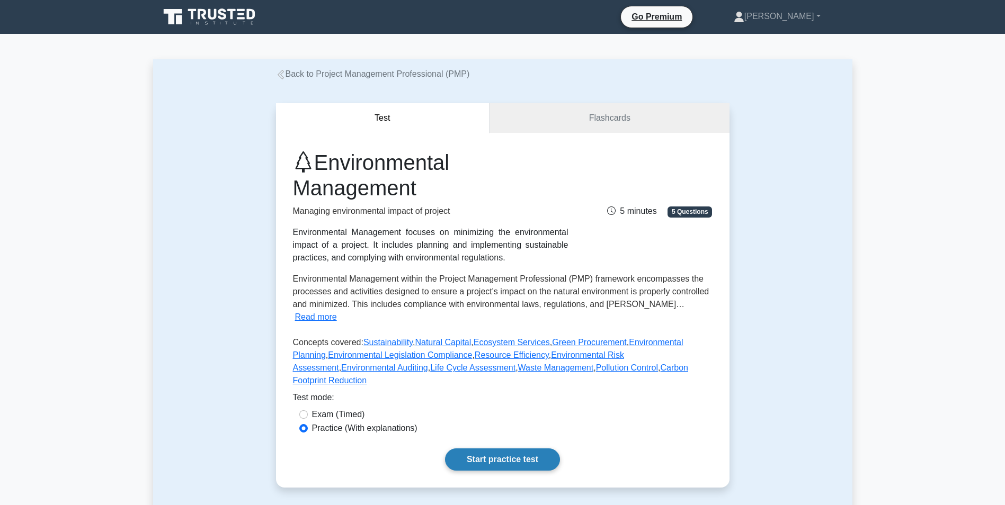
click at [507, 449] on link "Start practice test" at bounding box center [502, 460] width 115 height 22
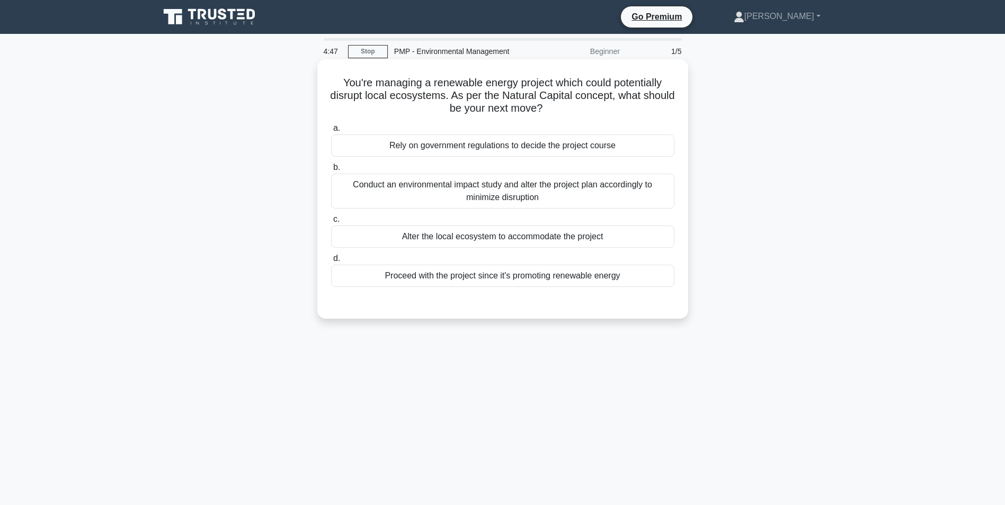
click at [462, 192] on div "Conduct an environmental impact study and alter the project plan accordingly to…" at bounding box center [502, 191] width 343 height 35
click at [331, 171] on input "b. Conduct an environmental impact study and alter the project plan accordingly…" at bounding box center [331, 167] width 0 height 7
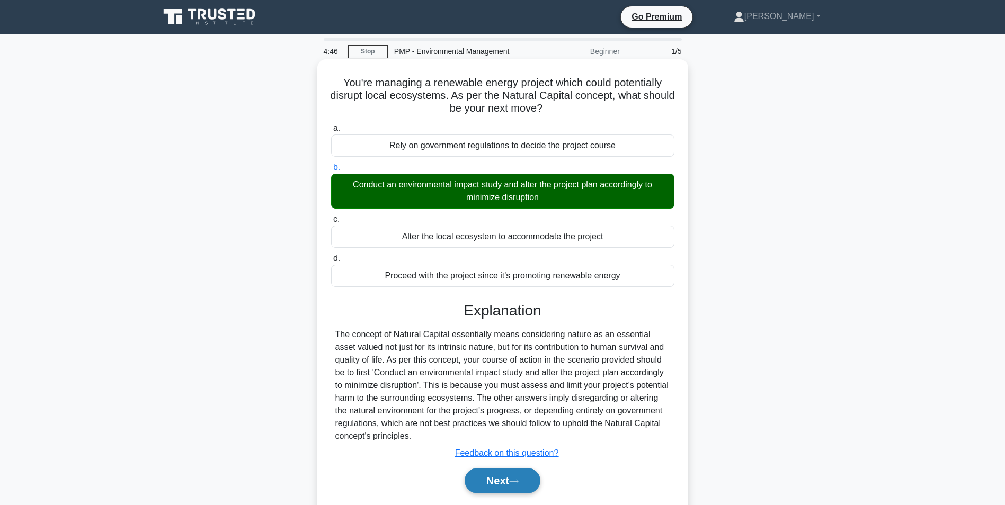
click at [483, 476] on button "Next" at bounding box center [502, 480] width 76 height 25
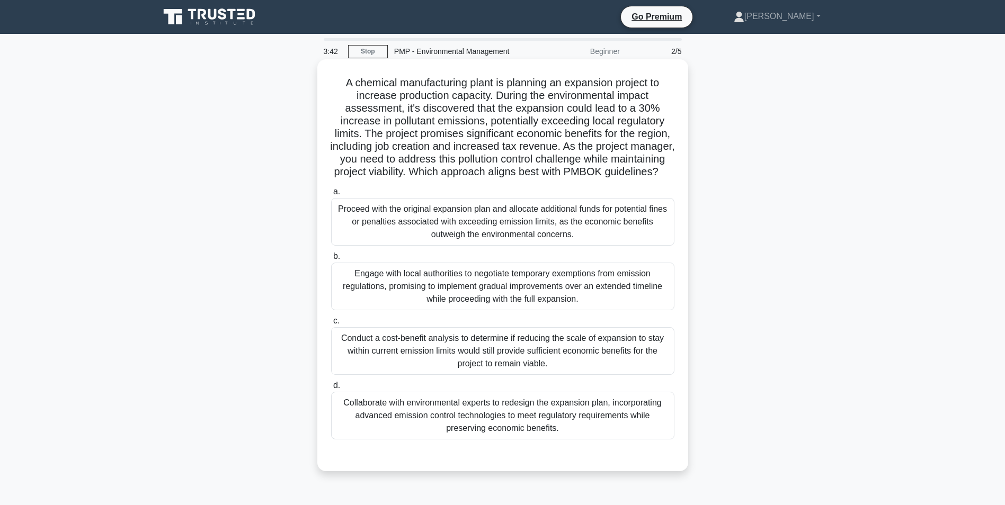
click at [523, 431] on div "Collaborate with environmental experts to redesign the expansion plan, incorpor…" at bounding box center [502, 416] width 343 height 48
click at [331, 389] on input "d. Collaborate with environmental experts to redesign the expansion plan, incor…" at bounding box center [331, 385] width 0 height 7
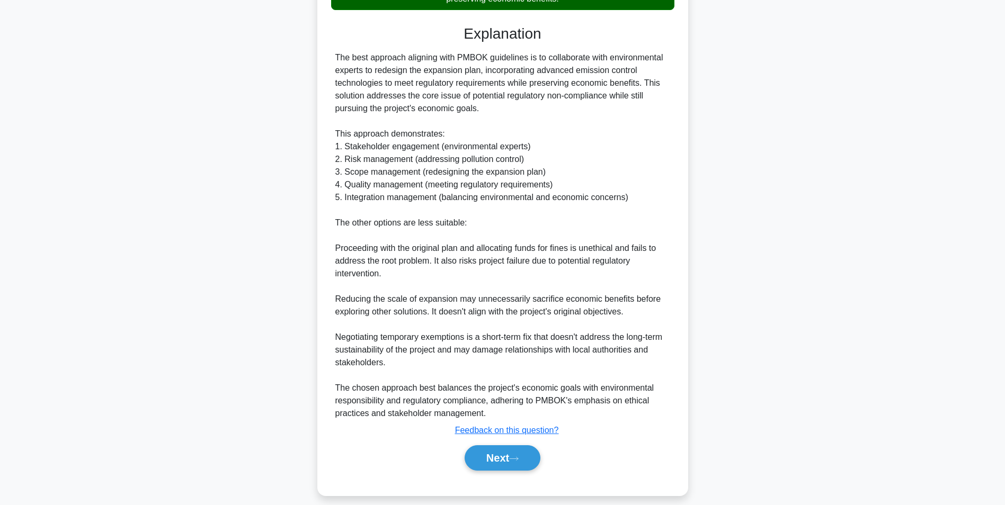
scroll to position [453, 0]
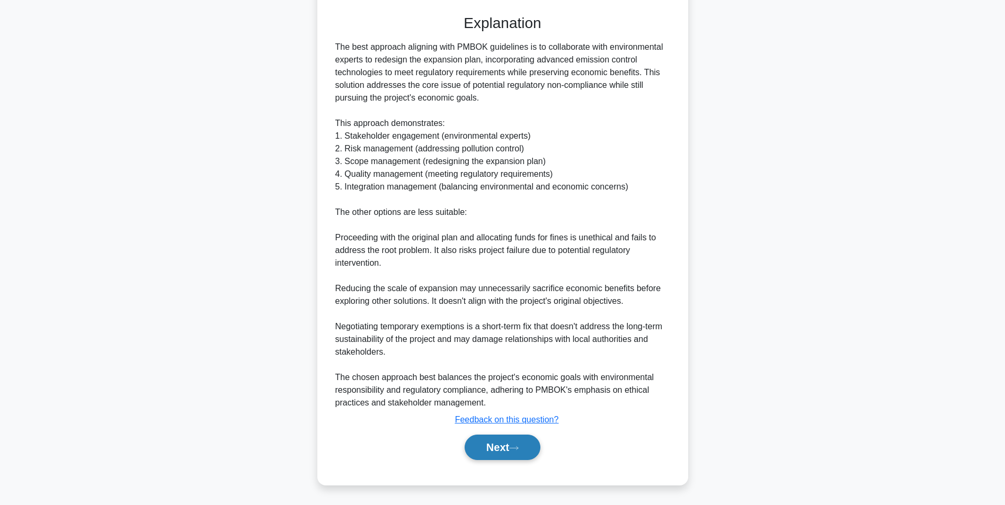
click at [507, 458] on button "Next" at bounding box center [502, 447] width 76 height 25
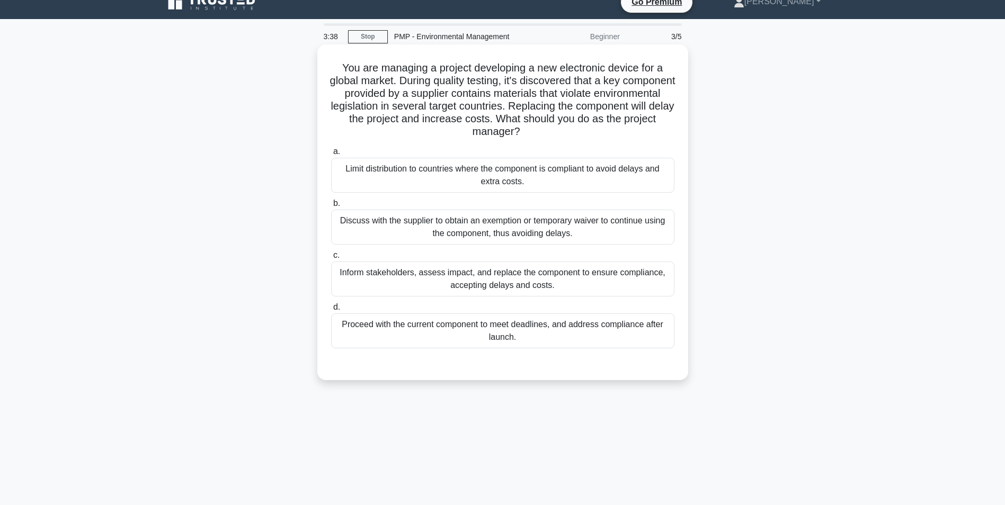
scroll to position [14, 0]
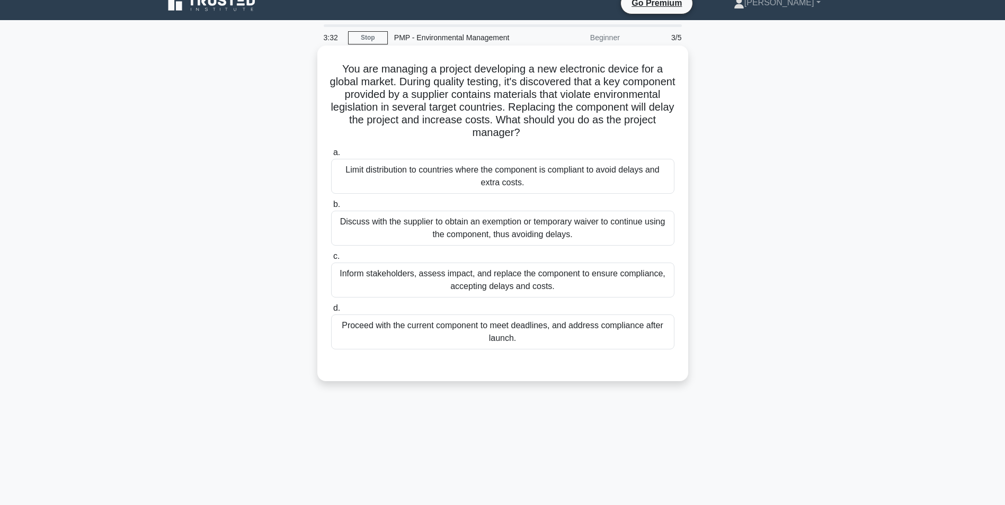
click at [489, 291] on div "Inform stakeholders, assess impact, and replace the component to ensure complia…" at bounding box center [502, 280] width 343 height 35
click at [331, 260] on input "c. Inform stakeholders, assess impact, and replace the component to ensure comp…" at bounding box center [331, 256] width 0 height 7
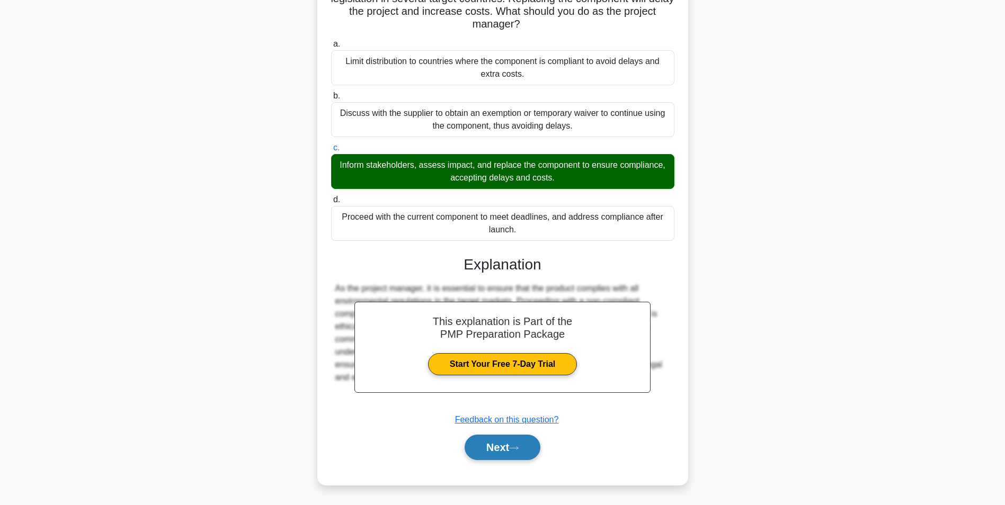
click at [512, 445] on button "Next" at bounding box center [502, 447] width 76 height 25
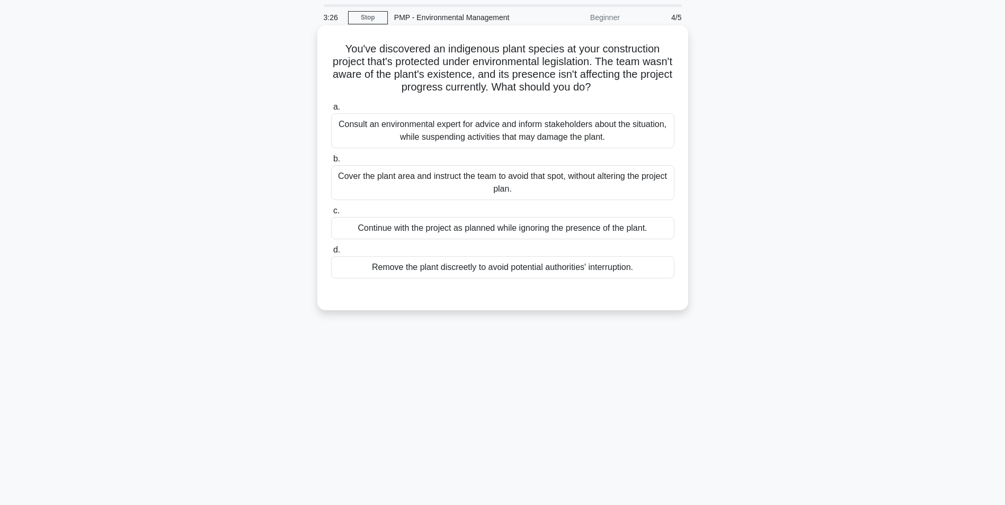
scroll to position [0, 0]
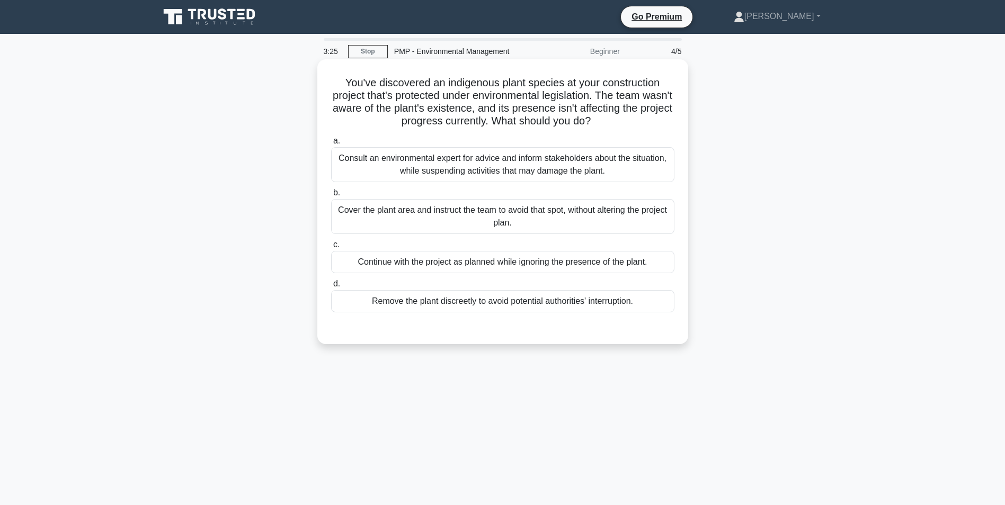
click at [464, 172] on div "Consult an environmental expert for advice and inform stakeholders about the si…" at bounding box center [502, 164] width 343 height 35
click at [331, 145] on input "a. Consult an environmental expert for advice and inform stakeholders about the…" at bounding box center [331, 141] width 0 height 7
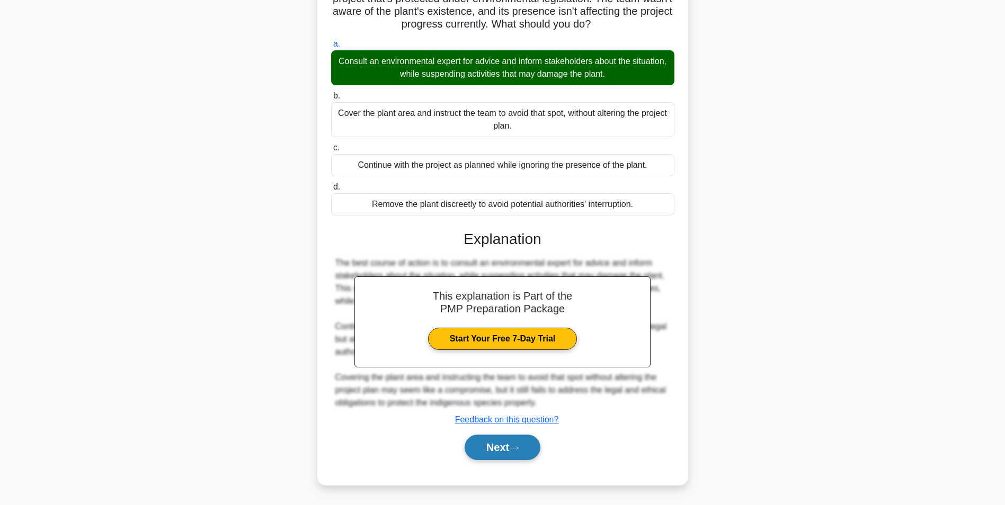
click at [496, 455] on button "Next" at bounding box center [502, 447] width 76 height 25
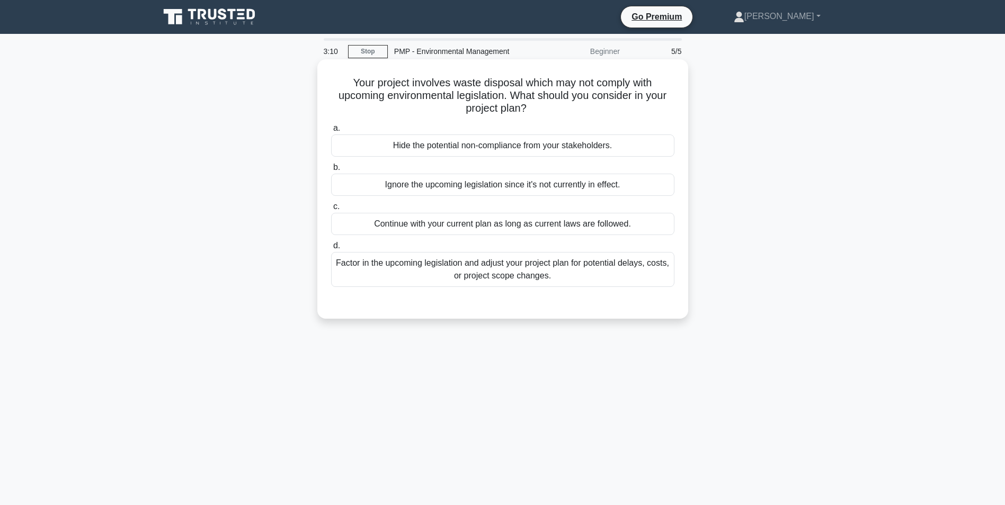
click at [493, 281] on div "Factor in the upcoming legislation and adjust your project plan for potential d…" at bounding box center [502, 269] width 343 height 35
click at [331, 249] on input "d. Factor in the upcoming legislation and adjust your project plan for potentia…" at bounding box center [331, 246] width 0 height 7
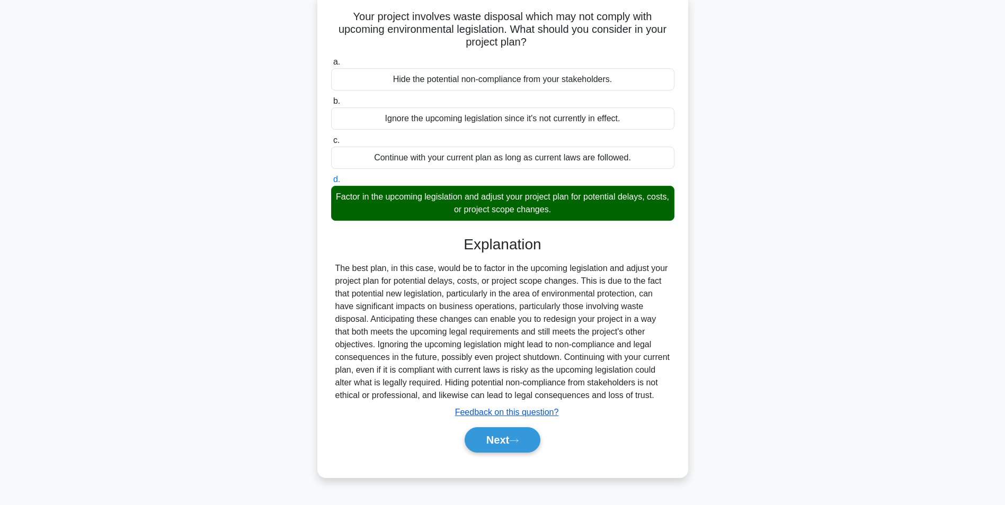
scroll to position [67, 0]
click at [518, 443] on icon at bounding box center [514, 440] width 10 height 6
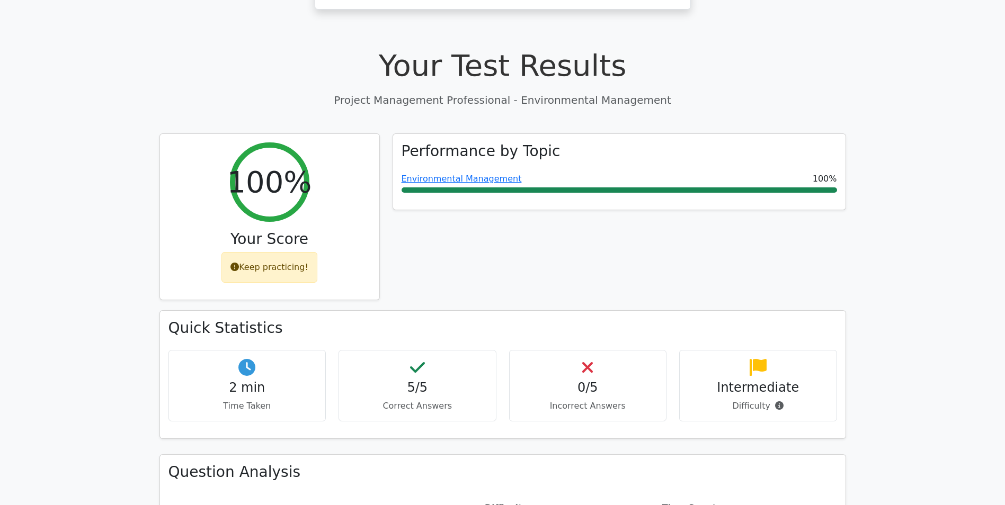
scroll to position [582, 0]
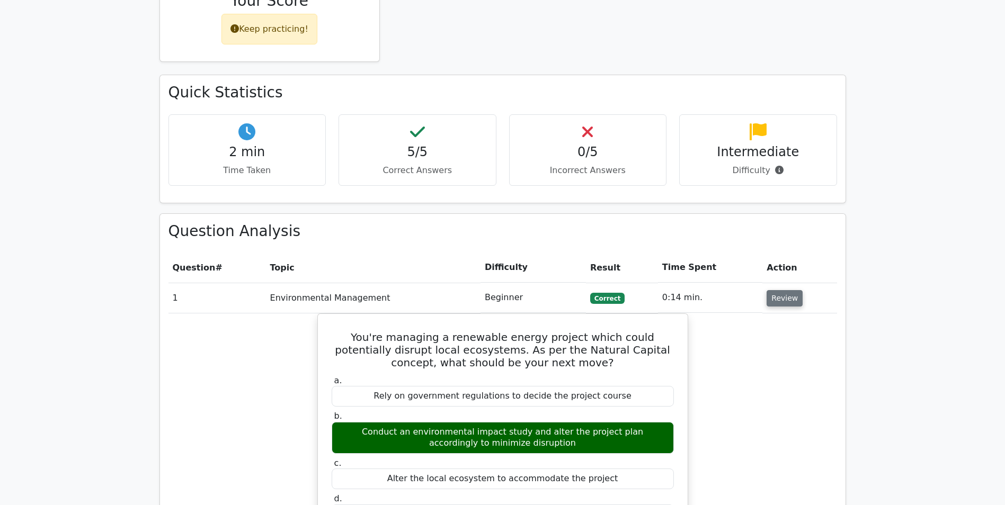
click at [772, 290] on button "Review" at bounding box center [784, 298] width 36 height 16
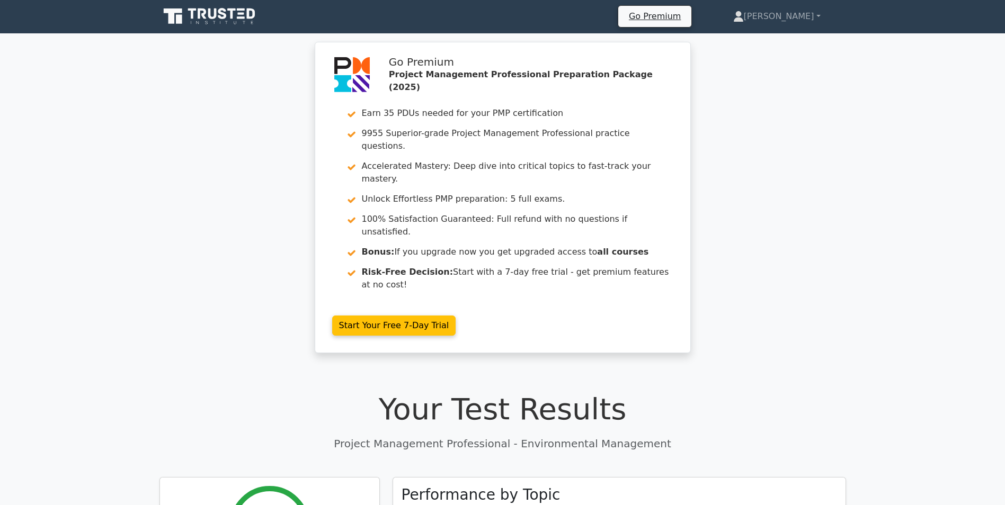
scroll to position [0, 0]
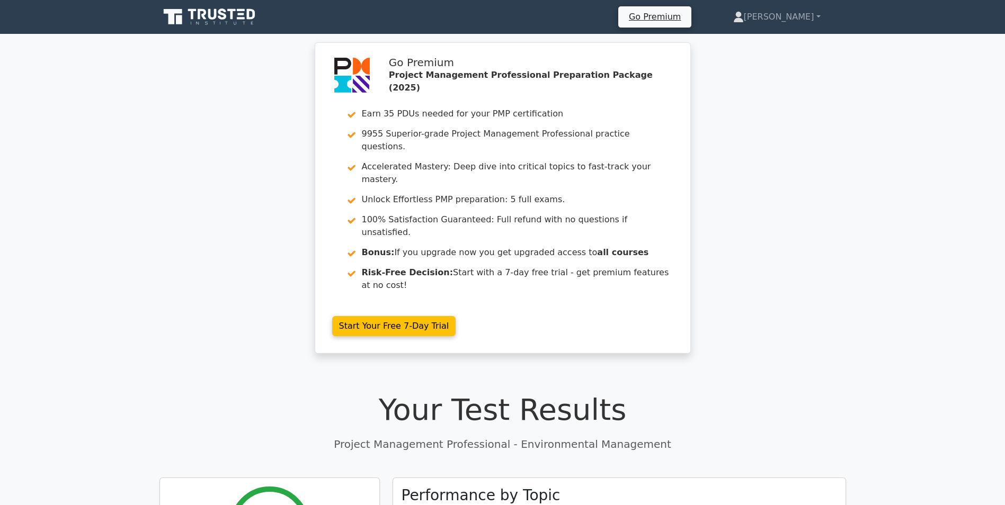
drag, startPoint x: 196, startPoint y: 16, endPoint x: 198, endPoint y: 23, distance: 6.7
click at [196, 16] on icon at bounding box center [210, 17] width 102 height 20
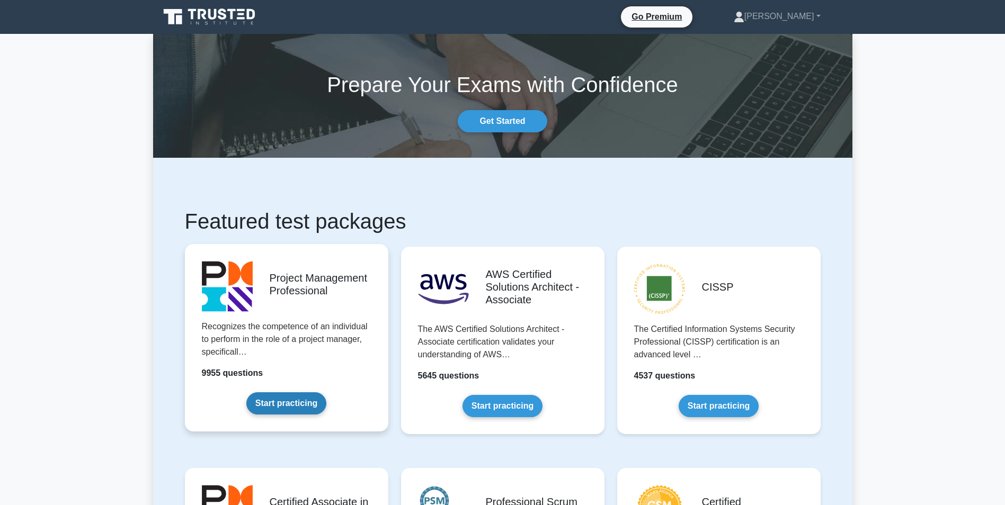
click at [315, 392] on link "Start practicing" at bounding box center [286, 403] width 80 height 22
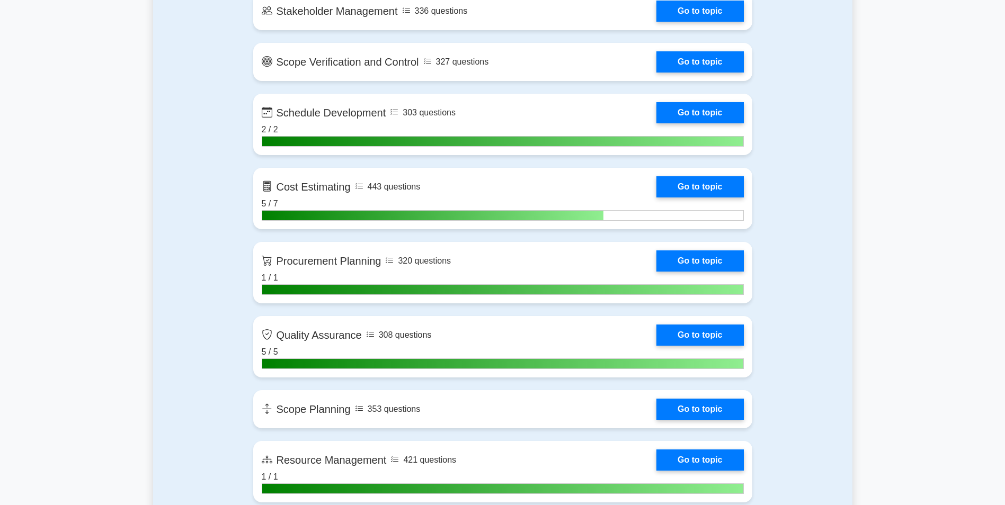
scroll to position [1383, 0]
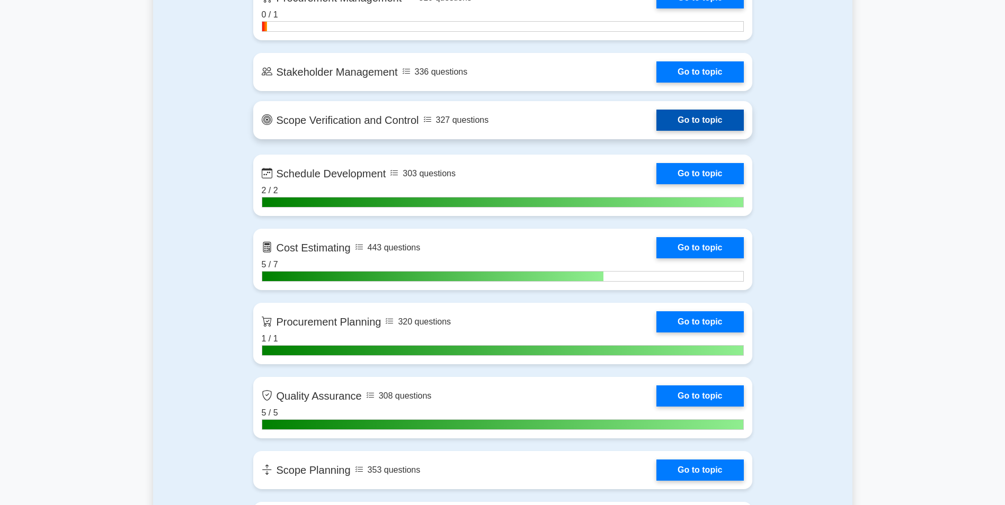
click at [656, 130] on link "Go to topic" at bounding box center [699, 120] width 87 height 21
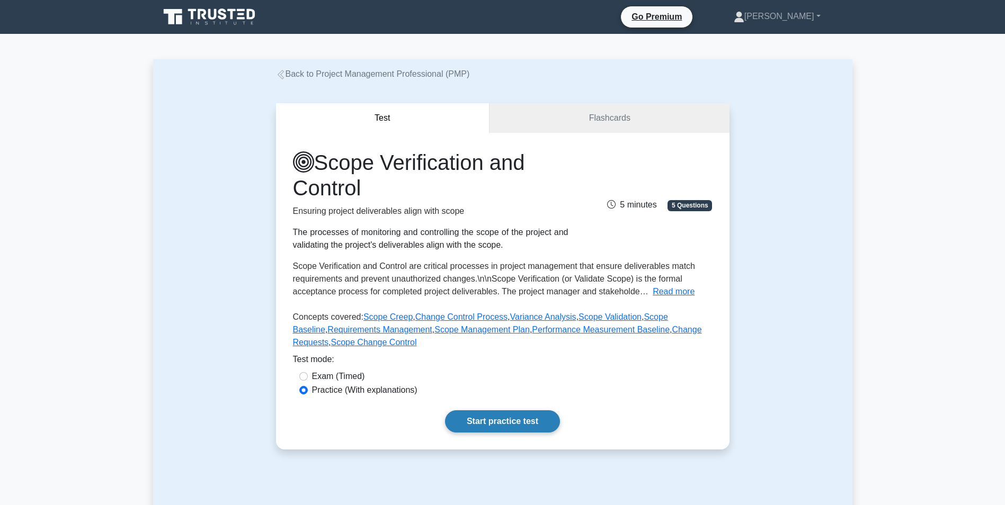
click at [497, 426] on link "Start practice test" at bounding box center [502, 421] width 115 height 22
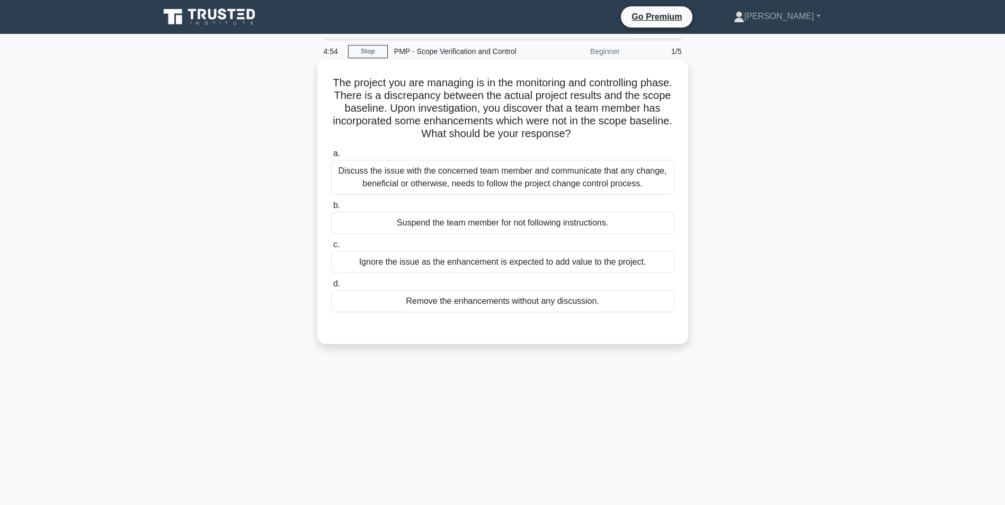
click at [437, 181] on div "Discuss the issue with the concerned team member and communicate that any chang…" at bounding box center [502, 177] width 343 height 35
click at [331, 157] on input "a. Discuss the issue with the concerned team member and communicate that any ch…" at bounding box center [331, 153] width 0 height 7
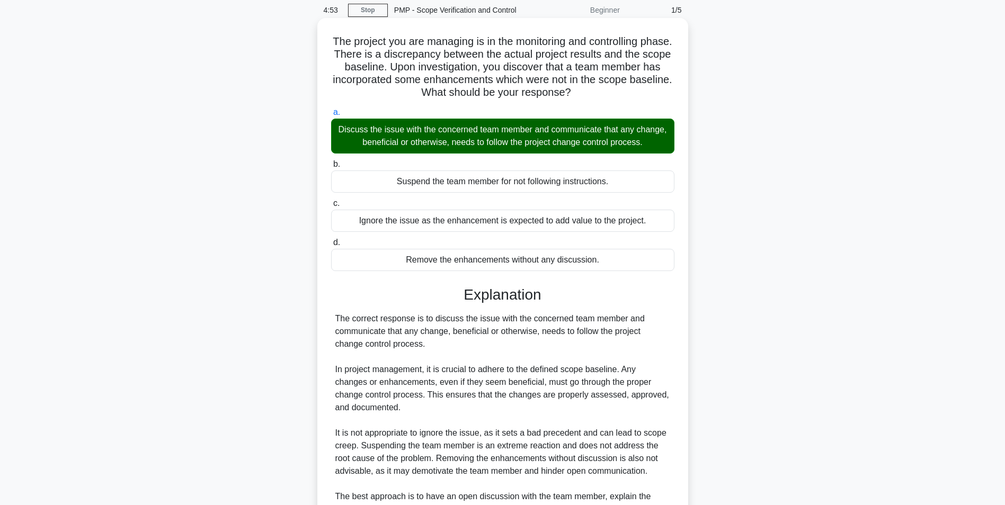
scroll to position [106, 0]
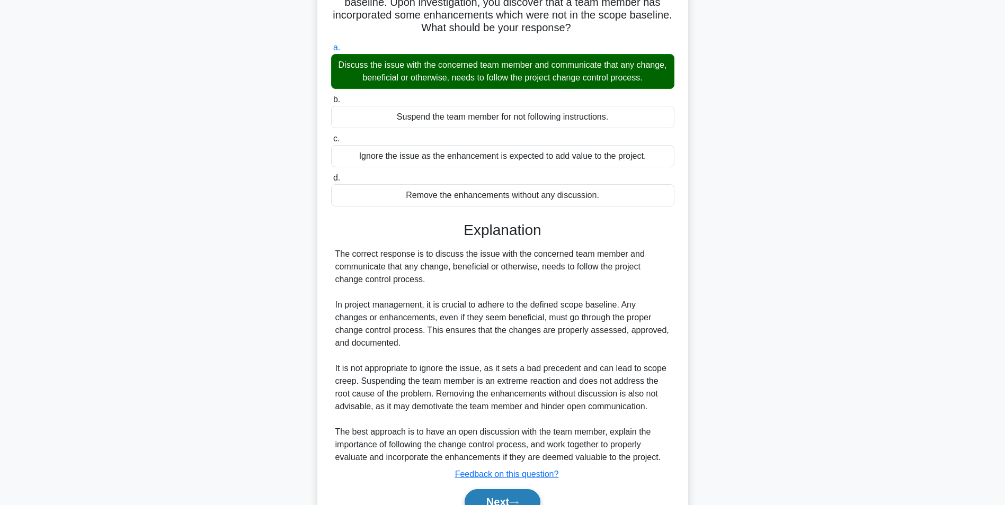
click at [482, 494] on button "Next" at bounding box center [502, 501] width 76 height 25
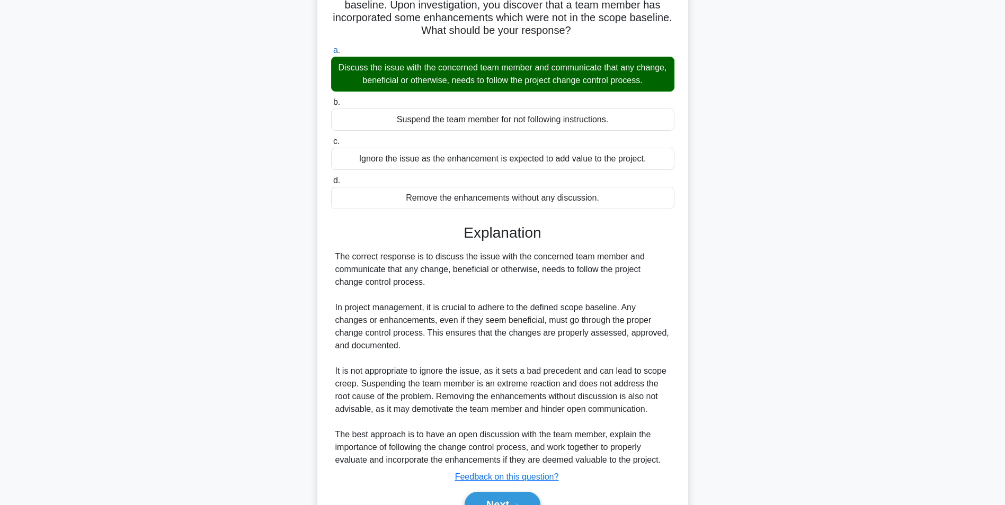
scroll to position [67, 0]
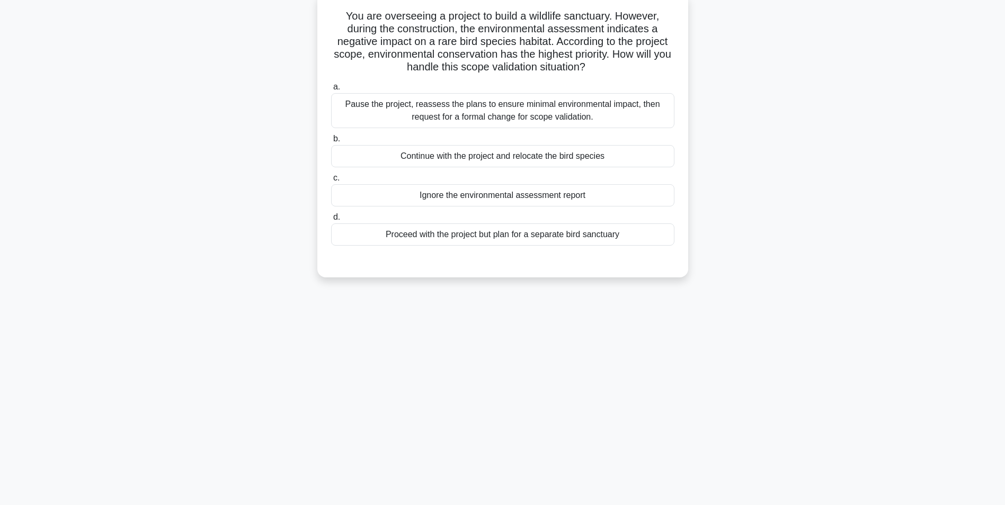
click at [495, 113] on div "Pause the project, reassess the plans to ensure minimal environmental impact, t…" at bounding box center [502, 110] width 343 height 35
click at [331, 91] on input "a. Pause the project, reassess the plans to ensure minimal environmental impact…" at bounding box center [331, 87] width 0 height 7
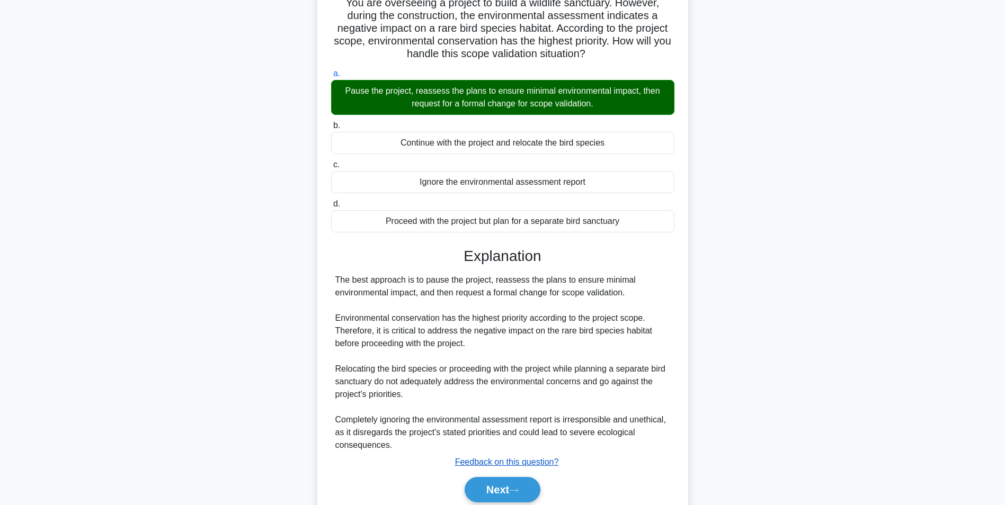
scroll to position [70, 0]
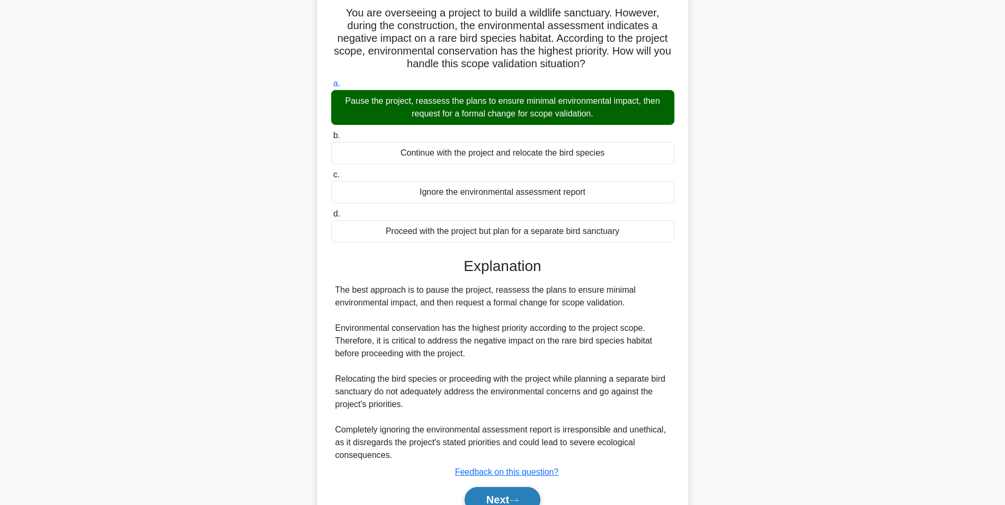
click at [500, 496] on button "Next" at bounding box center [502, 499] width 76 height 25
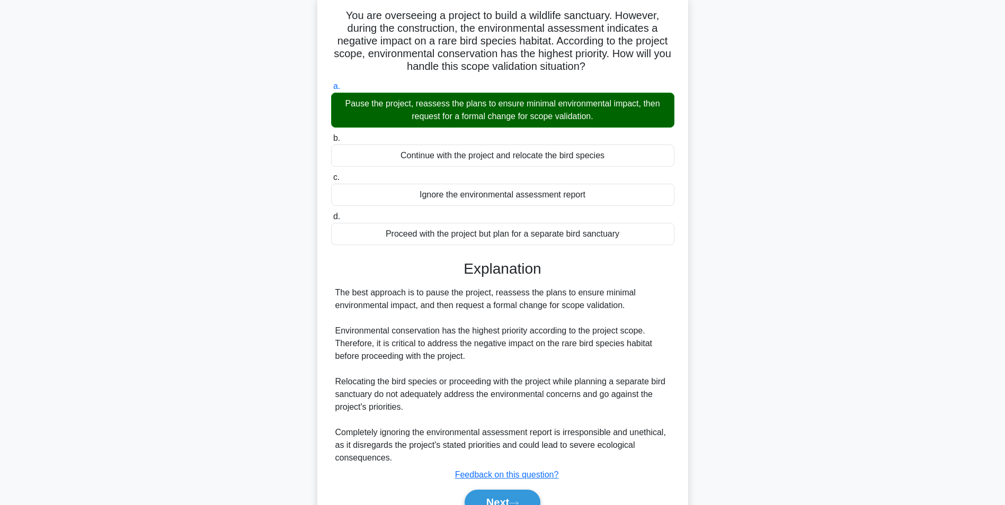
scroll to position [67, 0]
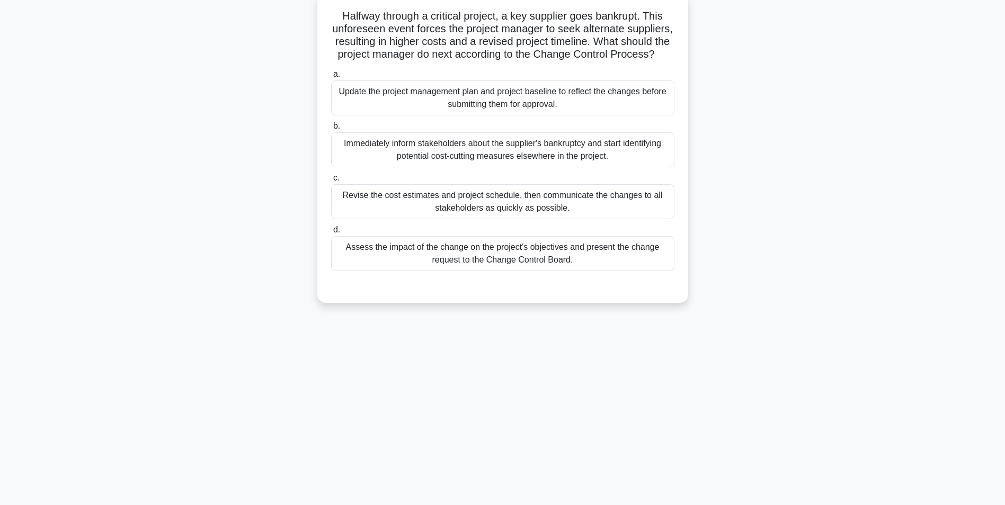
click at [486, 271] on div "Assess the impact of the change on the project's objectives and present the cha…" at bounding box center [502, 253] width 343 height 35
click at [331, 234] on input "d. Assess the impact of the change on the project's objectives and present the …" at bounding box center [331, 230] width 0 height 7
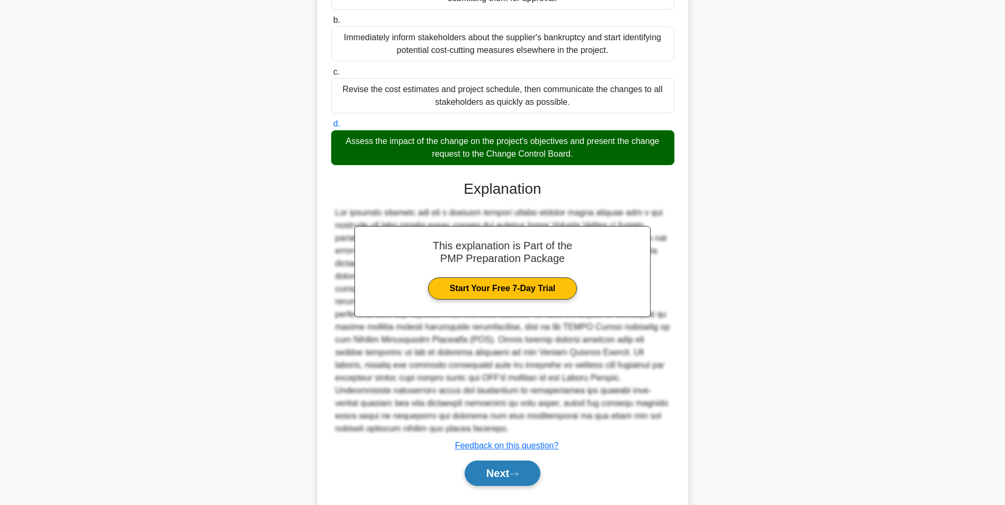
click at [512, 486] on button "Next" at bounding box center [502, 473] width 76 height 25
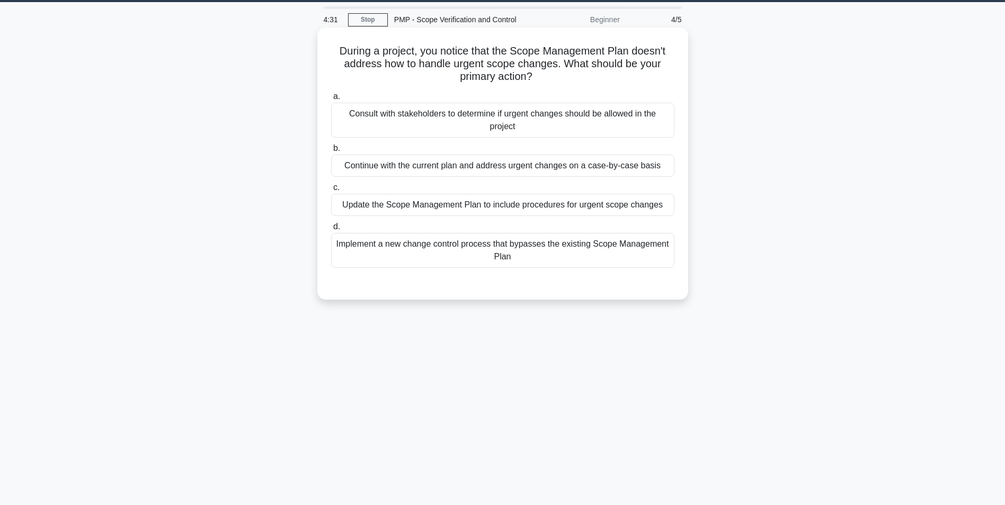
scroll to position [14, 0]
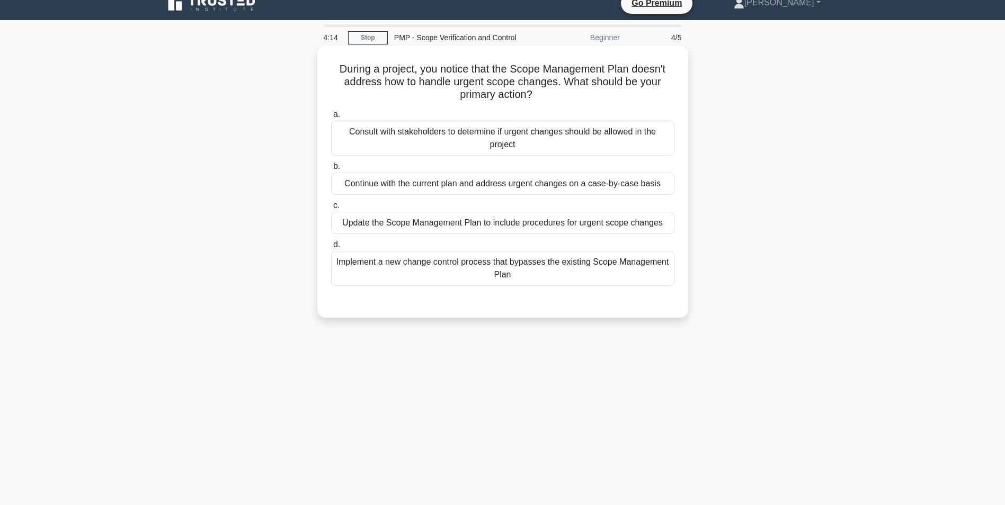
click at [455, 225] on div "Update the Scope Management Plan to include procedures for urgent scope changes" at bounding box center [502, 223] width 343 height 22
click at [331, 209] on input "c. Update the Scope Management Plan to include procedures for urgent scope chan…" at bounding box center [331, 205] width 0 height 7
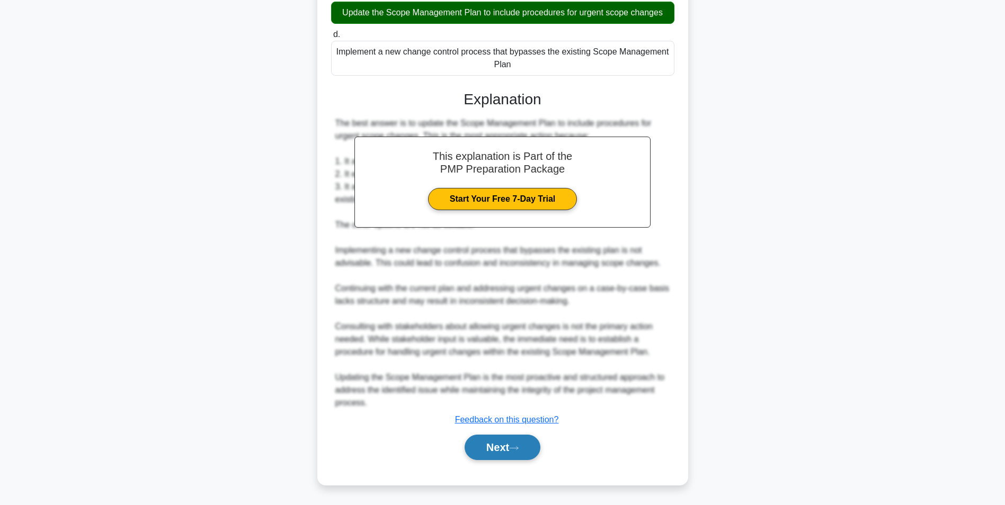
click at [486, 447] on button "Next" at bounding box center [502, 447] width 76 height 25
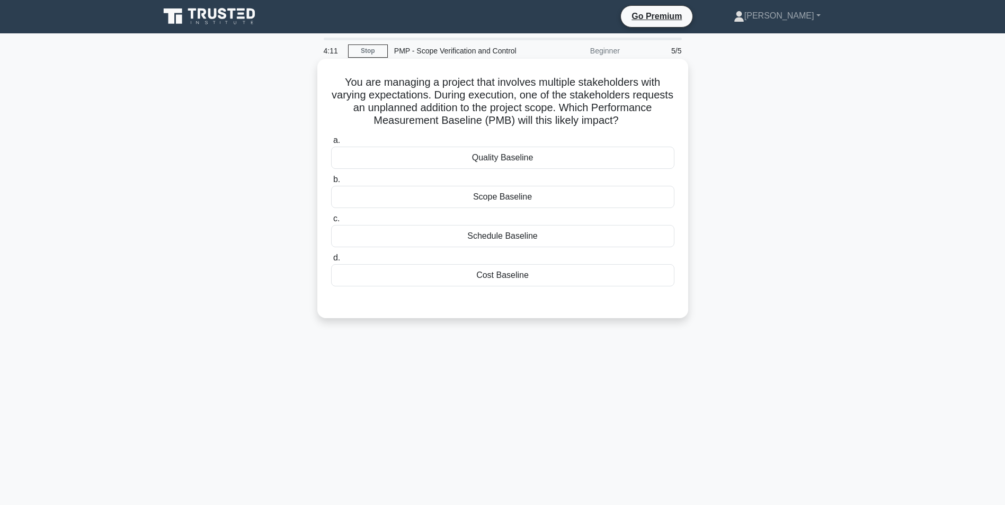
scroll to position [0, 0]
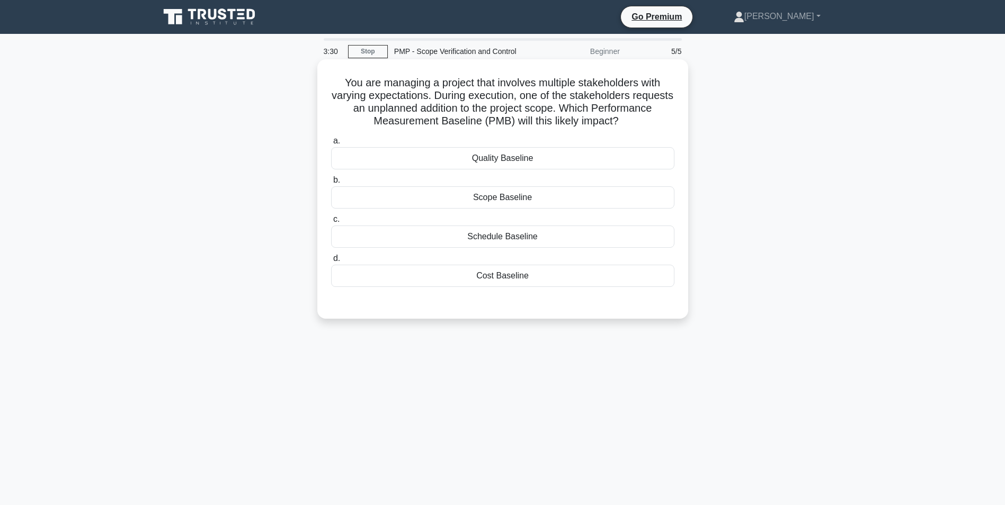
click at [465, 196] on div "Scope Baseline" at bounding box center [502, 197] width 343 height 22
click at [331, 184] on input "b. Scope Baseline" at bounding box center [331, 180] width 0 height 7
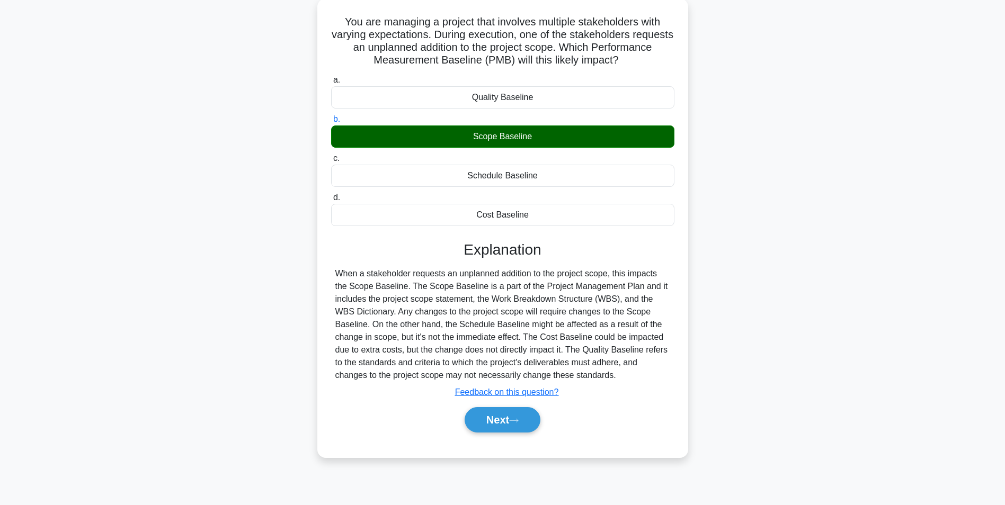
scroll to position [67, 0]
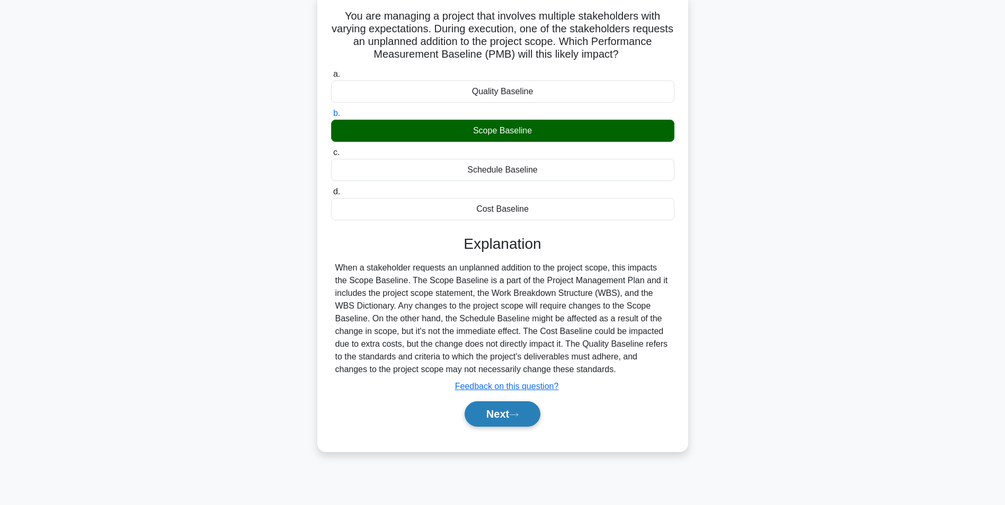
click at [485, 413] on button "Next" at bounding box center [502, 413] width 76 height 25
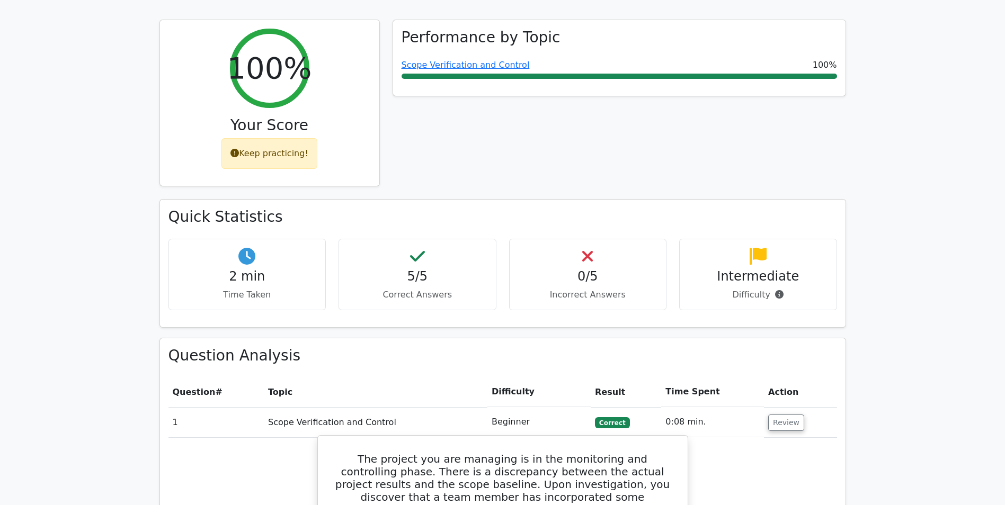
scroll to position [530, 0]
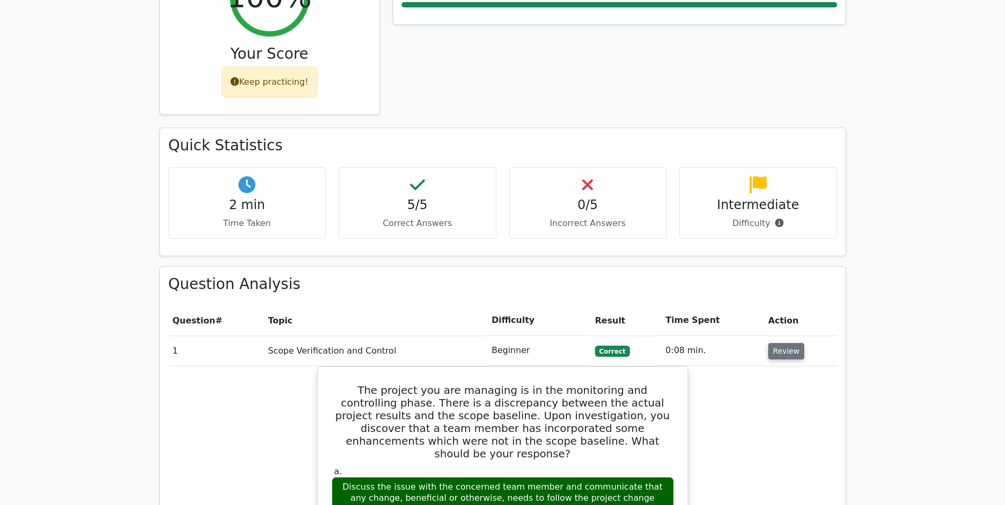
click at [790, 343] on button "Review" at bounding box center [786, 351] width 36 height 16
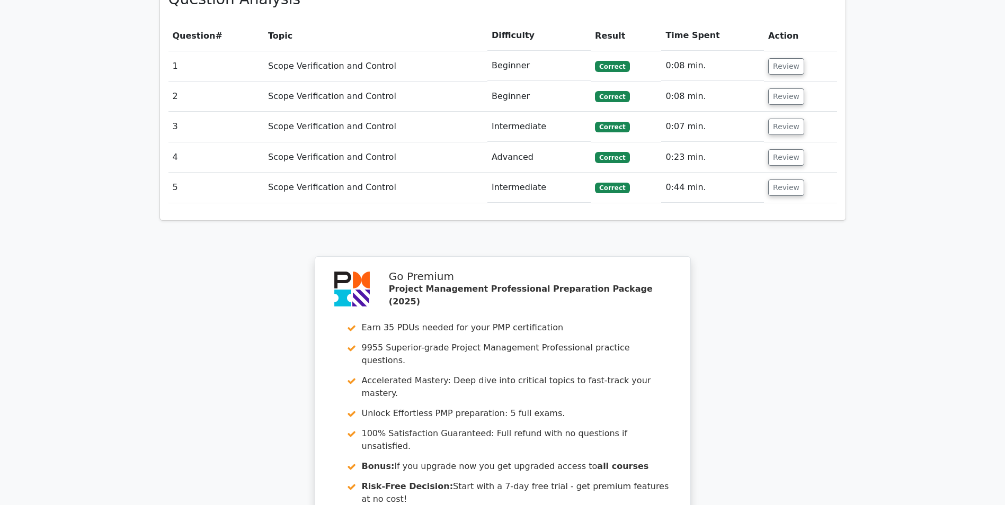
scroll to position [989, 0]
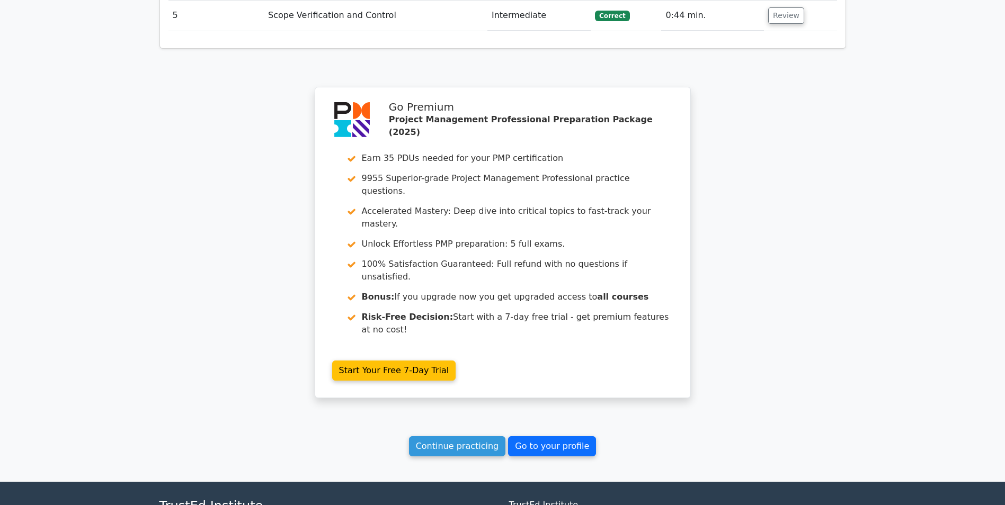
click at [545, 436] on link "Go to your profile" at bounding box center [552, 446] width 88 height 20
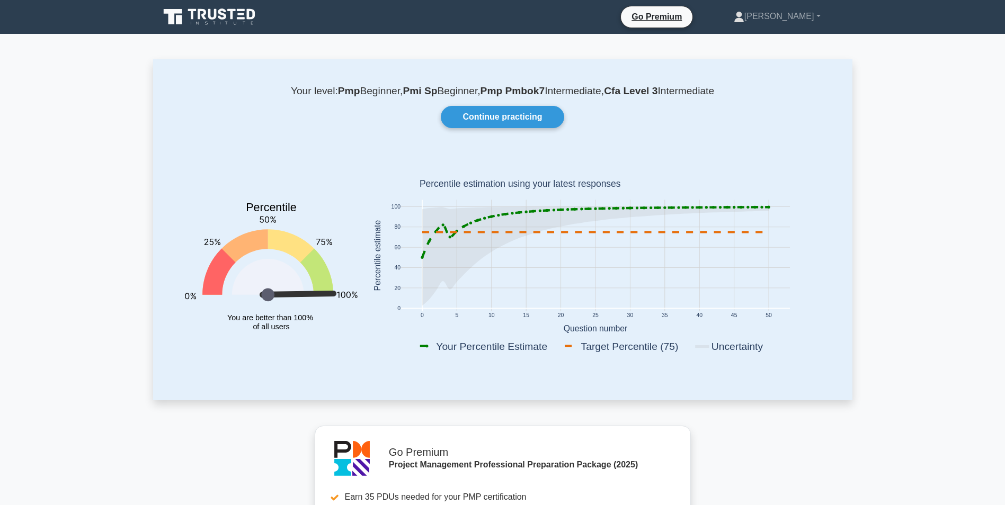
click at [217, 14] on icon at bounding box center [210, 17] width 102 height 20
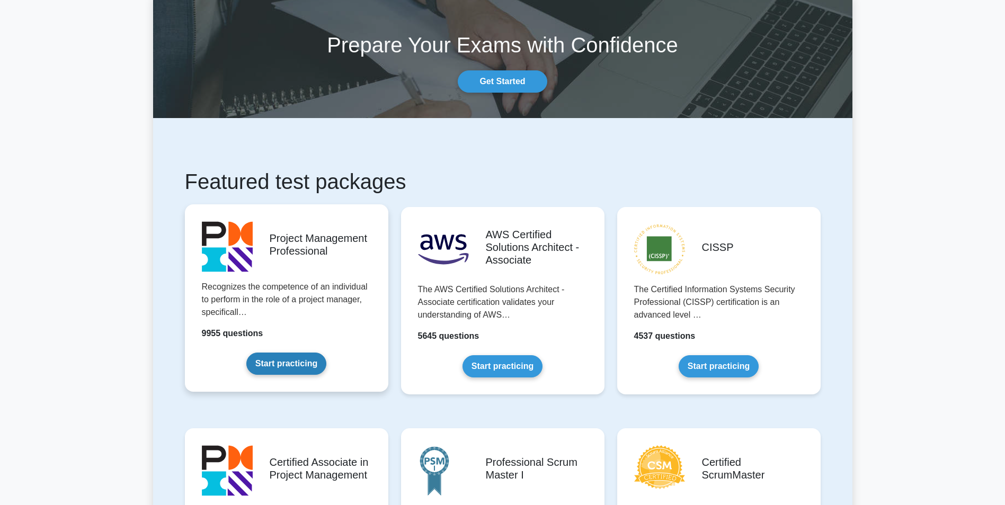
scroll to position [106, 0]
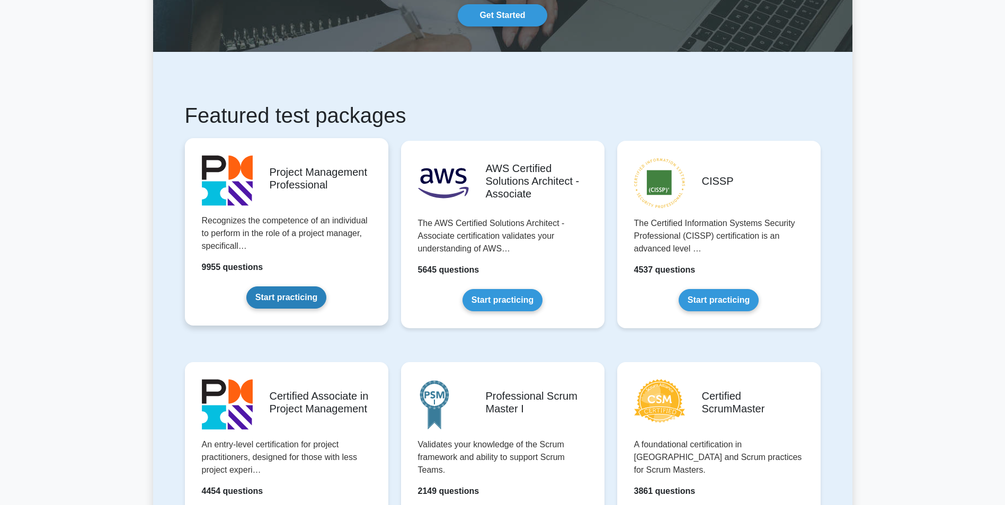
click at [326, 286] on link "Start practicing" at bounding box center [286, 297] width 80 height 22
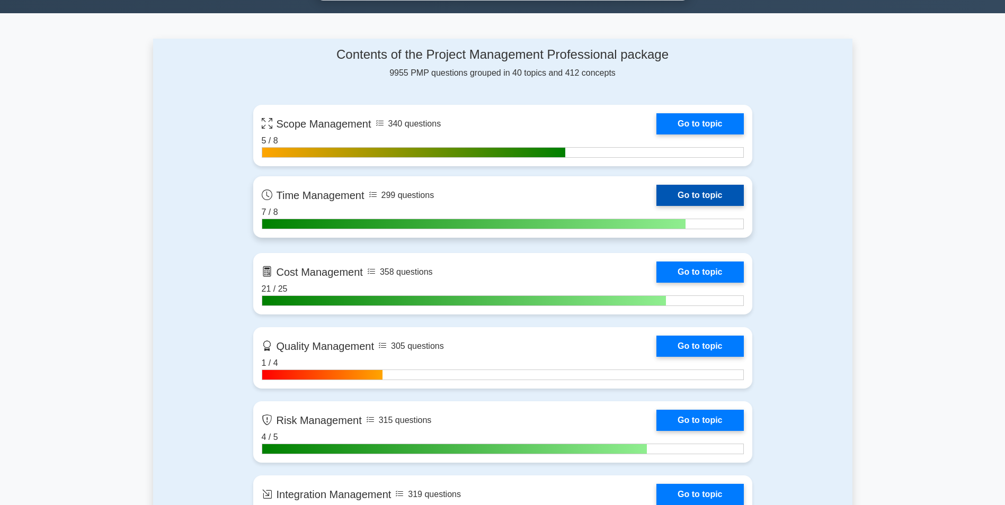
scroll to position [688, 0]
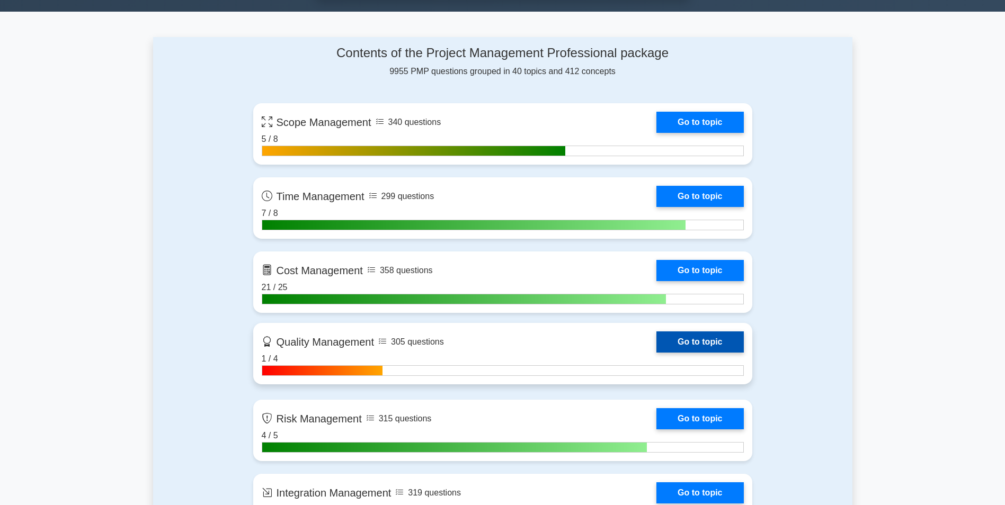
click at [656, 353] on link "Go to topic" at bounding box center [699, 341] width 87 height 21
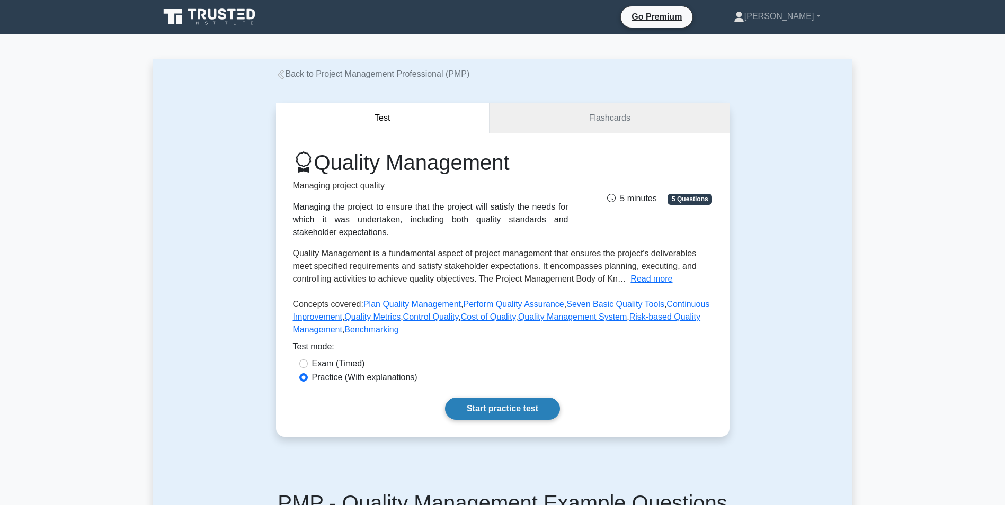
click at [526, 407] on link "Start practice test" at bounding box center [502, 409] width 115 height 22
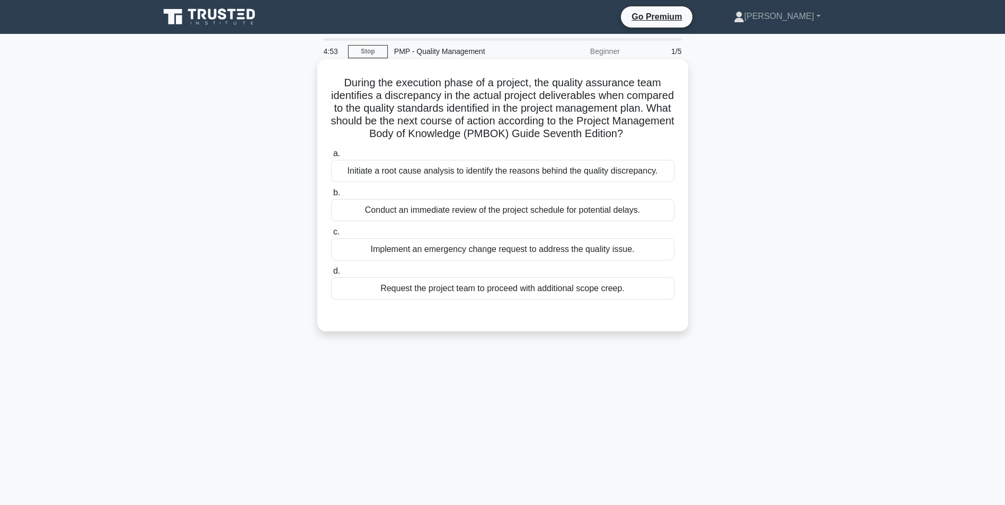
click at [422, 182] on div "Initiate a root cause analysis to identify the reasons behind the quality discr…" at bounding box center [502, 171] width 343 height 22
click at [331, 157] on input "a. Initiate a root cause analysis to identify the reasons behind the quality di…" at bounding box center [331, 153] width 0 height 7
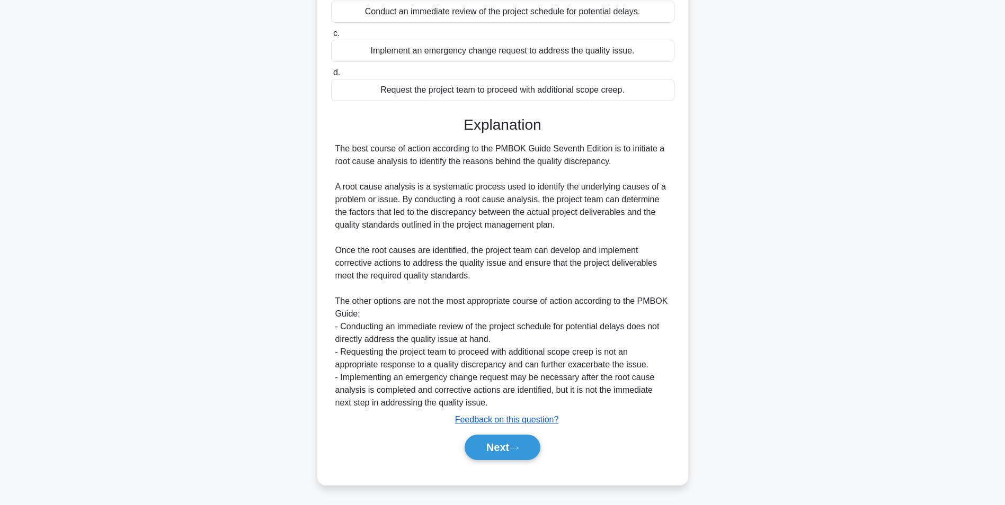
scroll to position [212, 0]
click at [490, 449] on button "Next" at bounding box center [502, 447] width 76 height 25
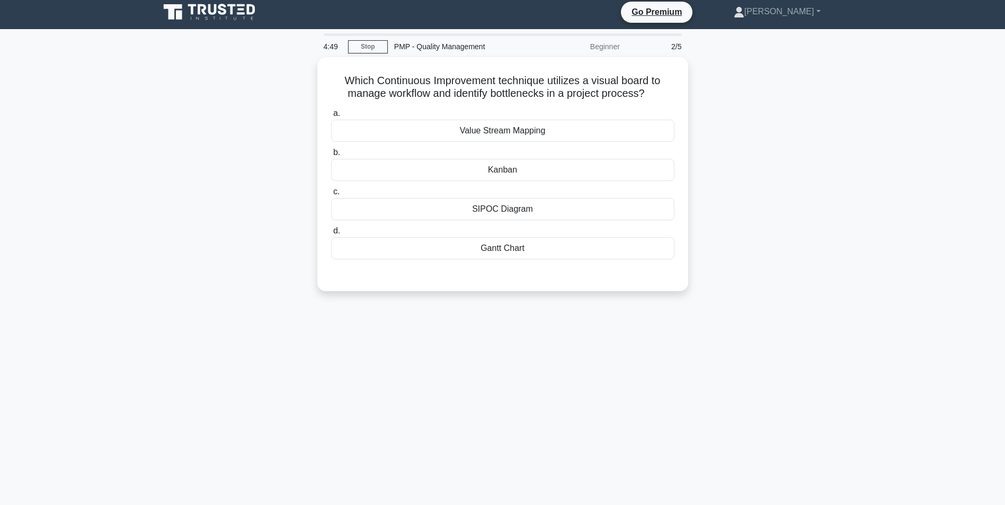
scroll to position [0, 0]
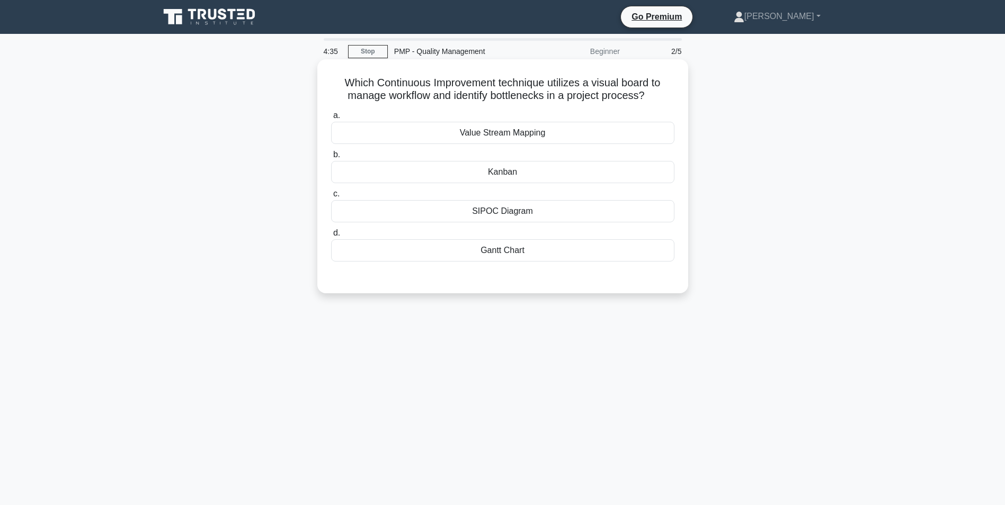
click at [453, 135] on div "Value Stream Mapping" at bounding box center [502, 133] width 343 height 22
click at [331, 119] on input "a. Value Stream Mapping" at bounding box center [331, 115] width 0 height 7
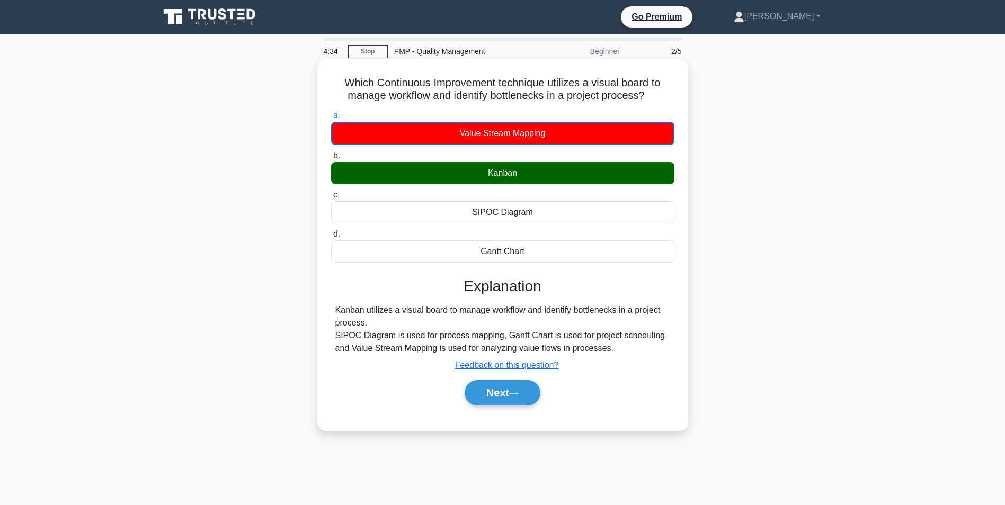
click at [458, 173] on div "Kanban" at bounding box center [502, 173] width 343 height 22
click at [331, 159] on input "b. Kanban" at bounding box center [331, 156] width 0 height 7
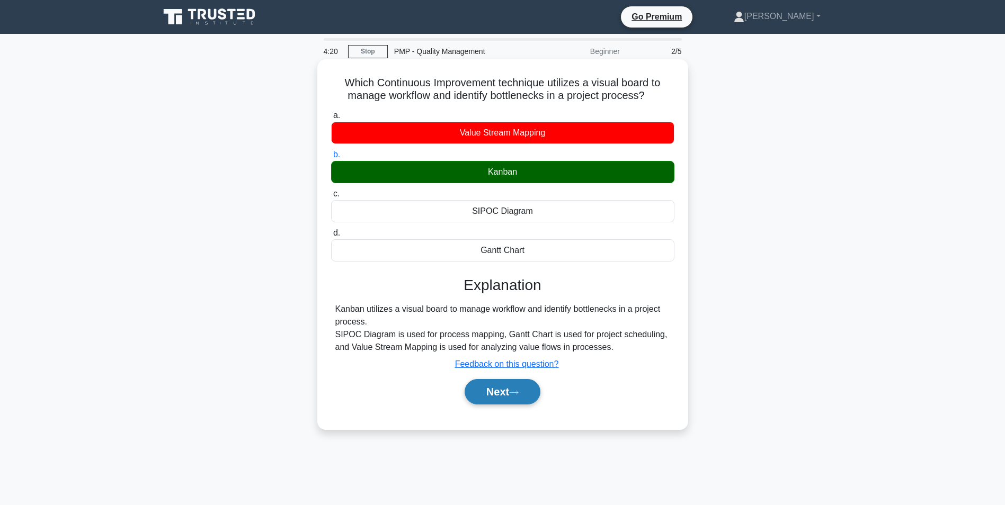
click at [498, 395] on button "Next" at bounding box center [502, 391] width 76 height 25
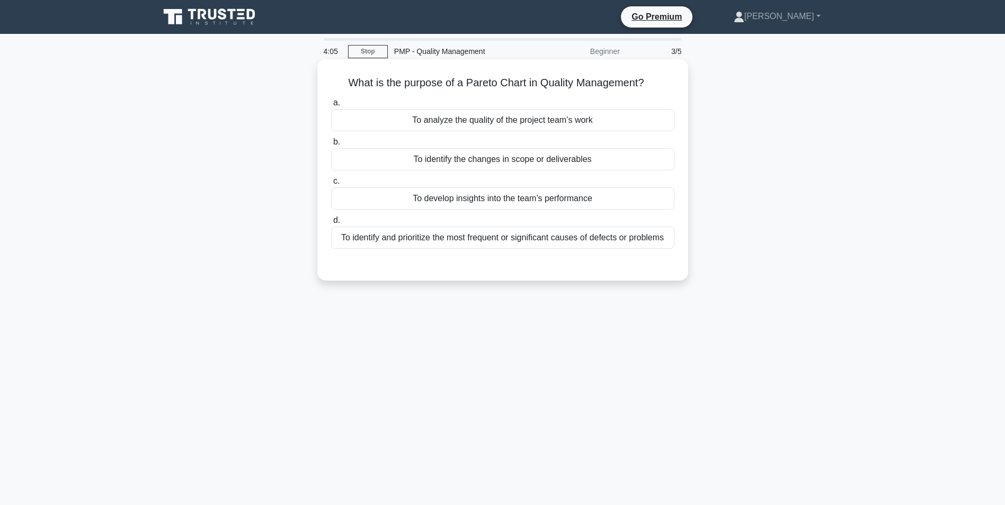
click at [455, 234] on div "To identify and prioritize the most frequent or significant causes of defects o…" at bounding box center [502, 238] width 343 height 22
click at [331, 224] on input "d. To identify and prioritize the most frequent or significant causes of defect…" at bounding box center [331, 220] width 0 height 7
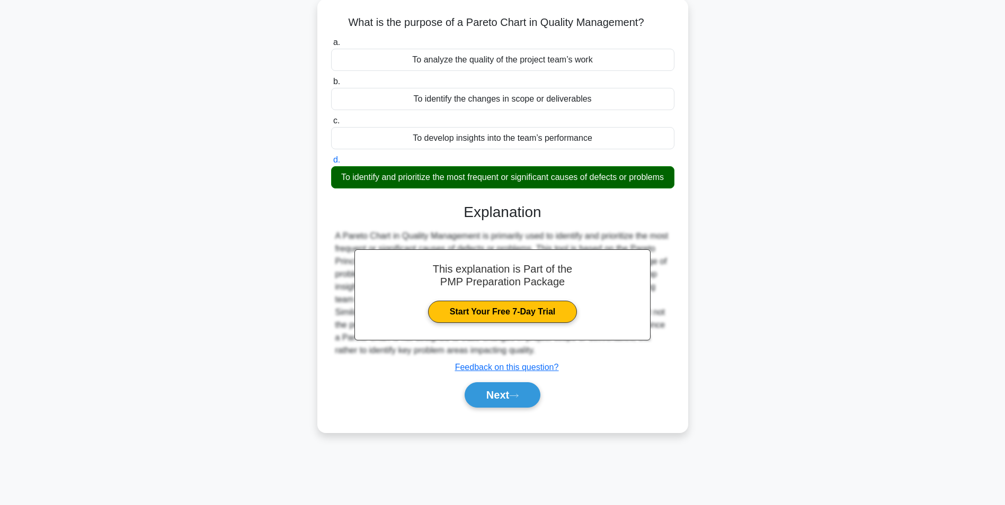
scroll to position [67, 0]
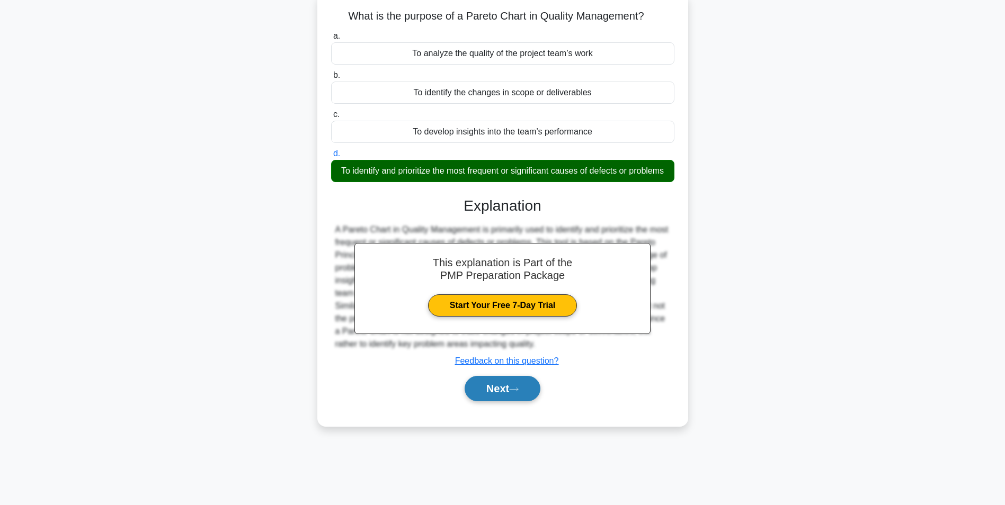
click at [503, 401] on button "Next" at bounding box center [502, 388] width 76 height 25
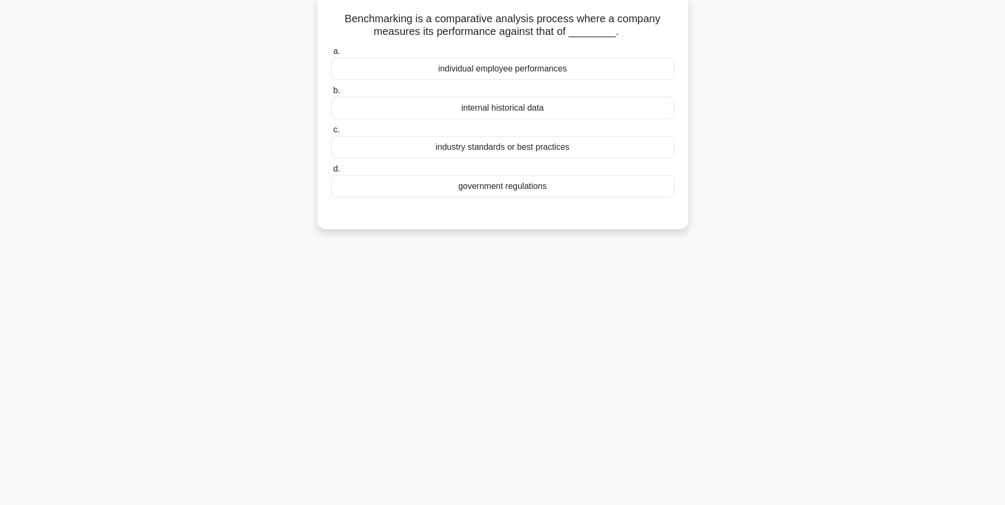
scroll to position [14, 0]
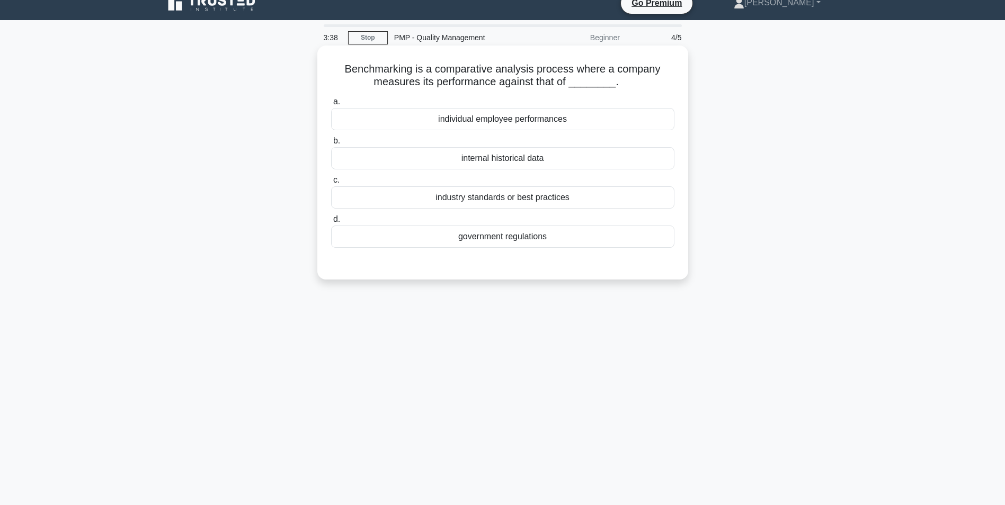
click at [433, 201] on div "industry standards or best practices" at bounding box center [502, 197] width 343 height 22
click at [331, 184] on input "c. industry standards or best practices" at bounding box center [331, 180] width 0 height 7
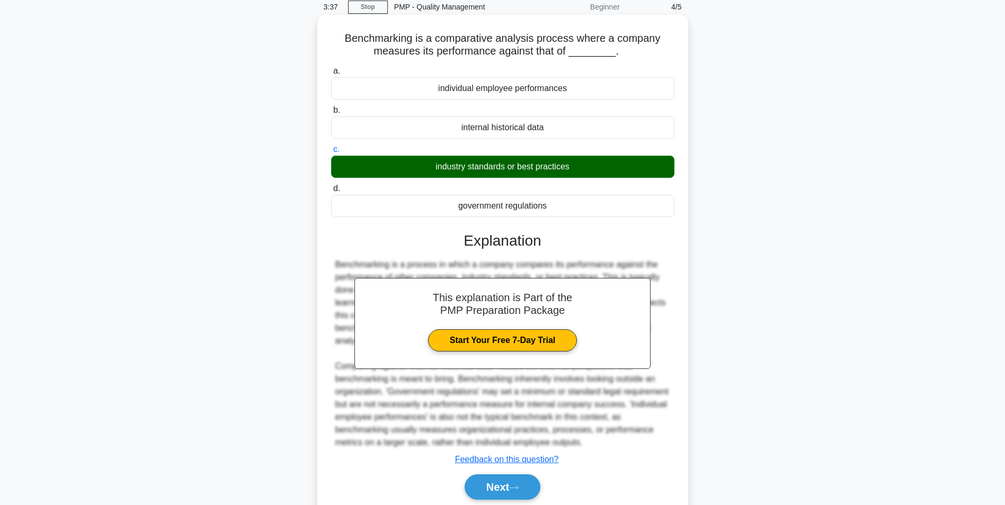
scroll to position [72, 0]
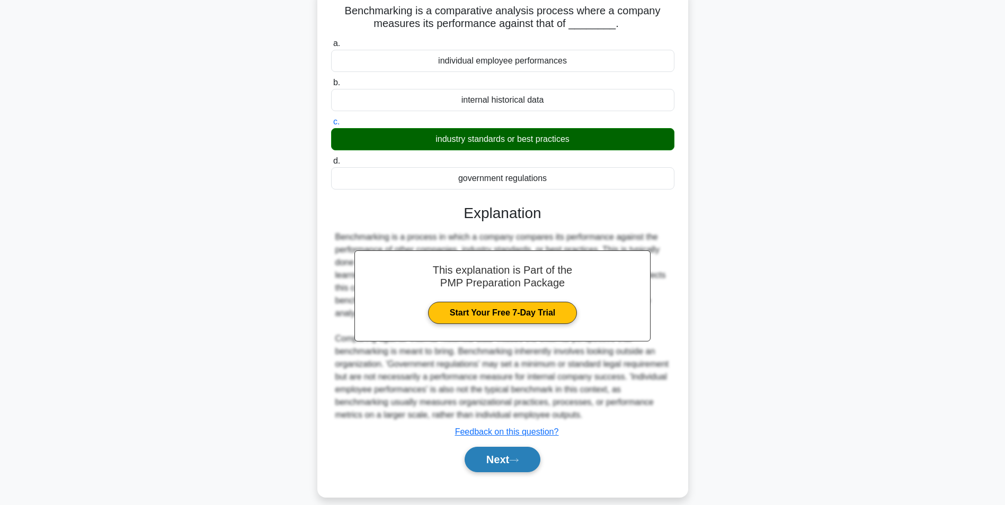
drag, startPoint x: 510, startPoint y: 440, endPoint x: 517, endPoint y: 443, distance: 8.3
click at [517, 447] on button "Next" at bounding box center [502, 459] width 76 height 25
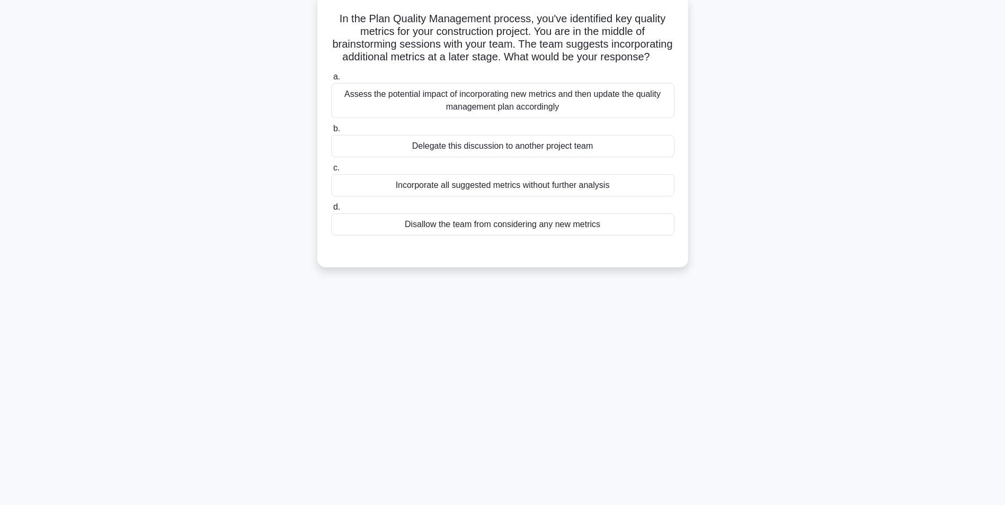
scroll to position [67, 0]
click at [517, 447] on div "3:36 Stop PMP - Quality Management Beginner 5/5 In the Plan Quality Management …" at bounding box center [502, 236] width 699 height 530
click at [500, 102] on div "Assess the potential impact of incorporating new metrics and then update the qu…" at bounding box center [502, 97] width 343 height 35
click at [331, 78] on input "a. Assess the potential impact of incorporating new metrics and then update the…" at bounding box center [331, 74] width 0 height 7
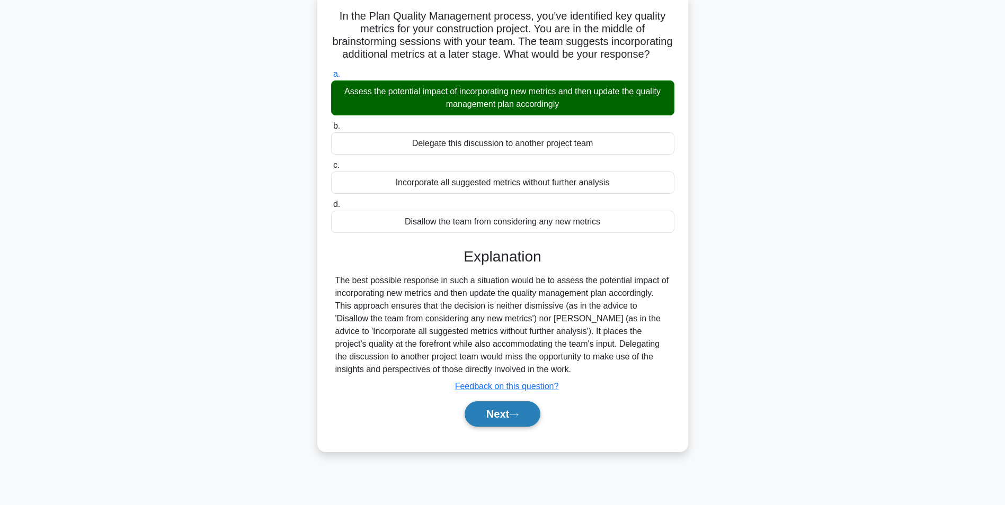
click at [516, 414] on div "Next" at bounding box center [502, 414] width 343 height 34
click at [516, 422] on button "Next" at bounding box center [502, 413] width 76 height 25
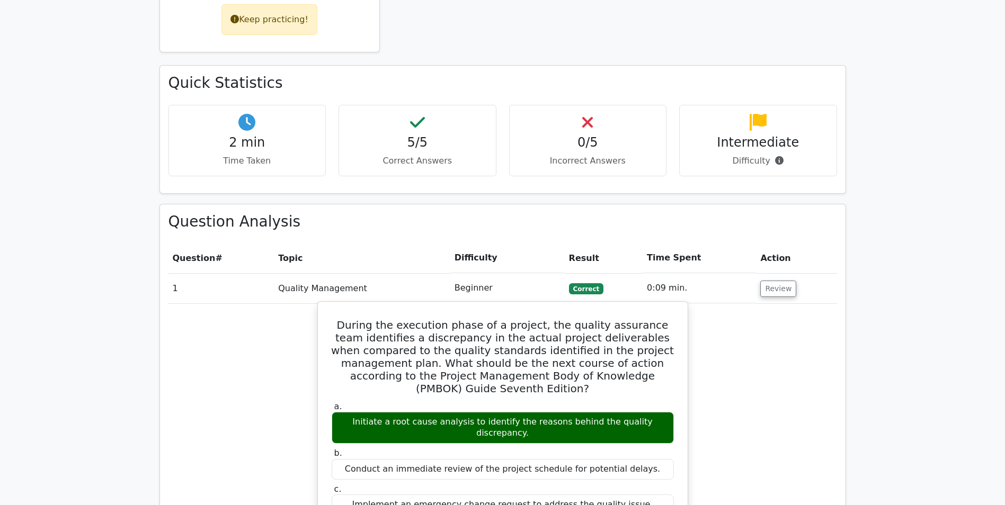
scroll to position [635, 0]
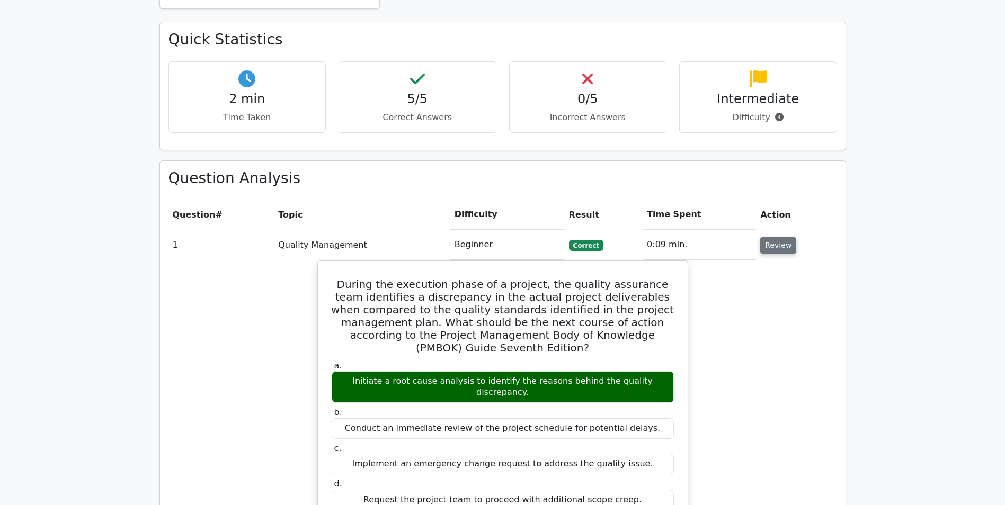
click at [771, 237] on button "Review" at bounding box center [778, 245] width 36 height 16
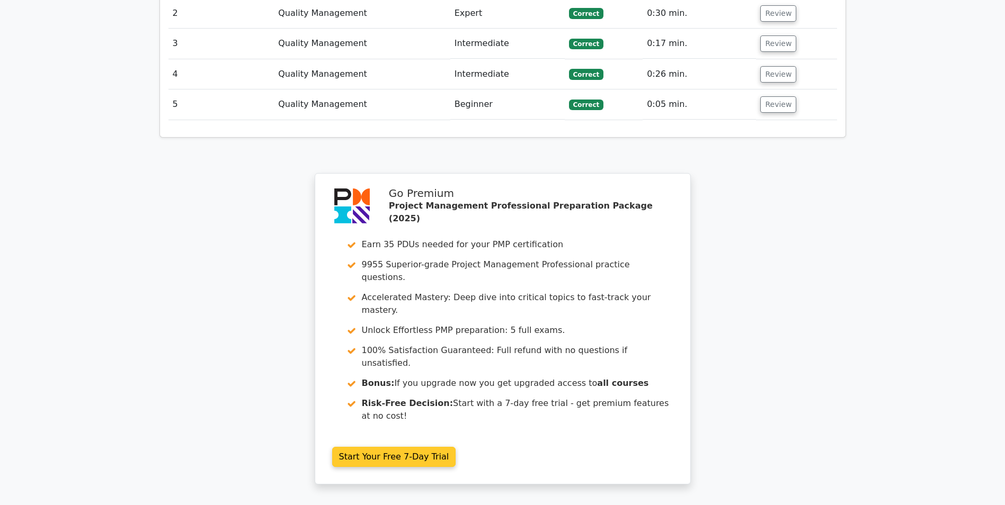
scroll to position [953, 0]
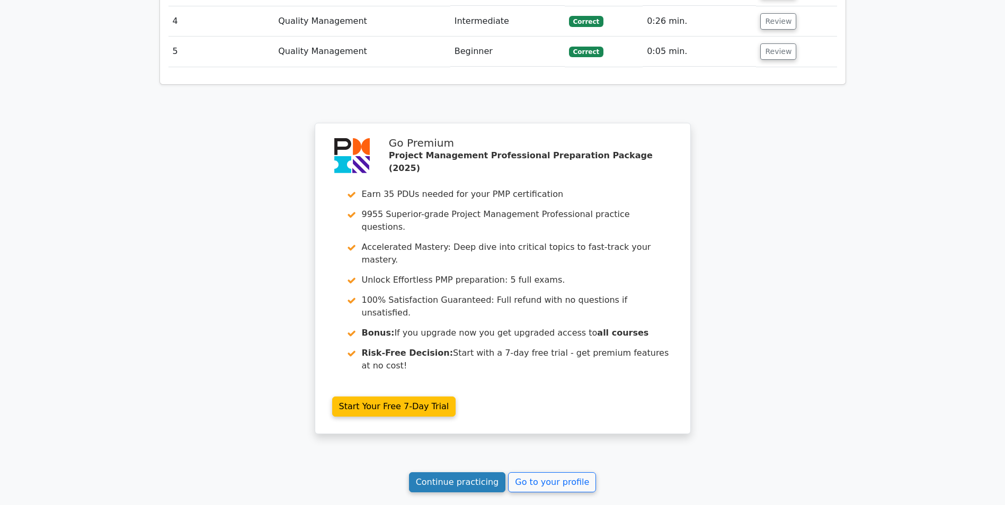
click at [453, 472] on link "Continue practicing" at bounding box center [457, 482] width 97 height 20
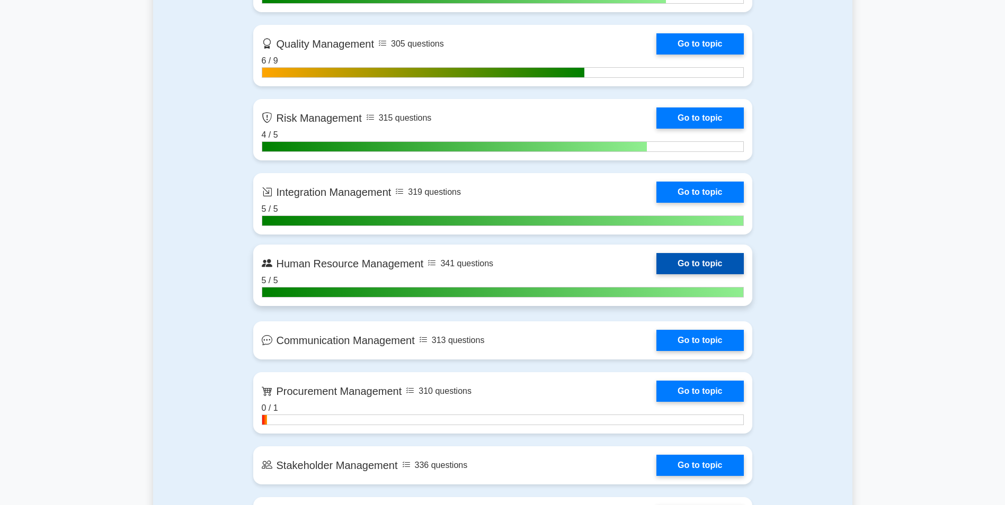
scroll to position [1006, 0]
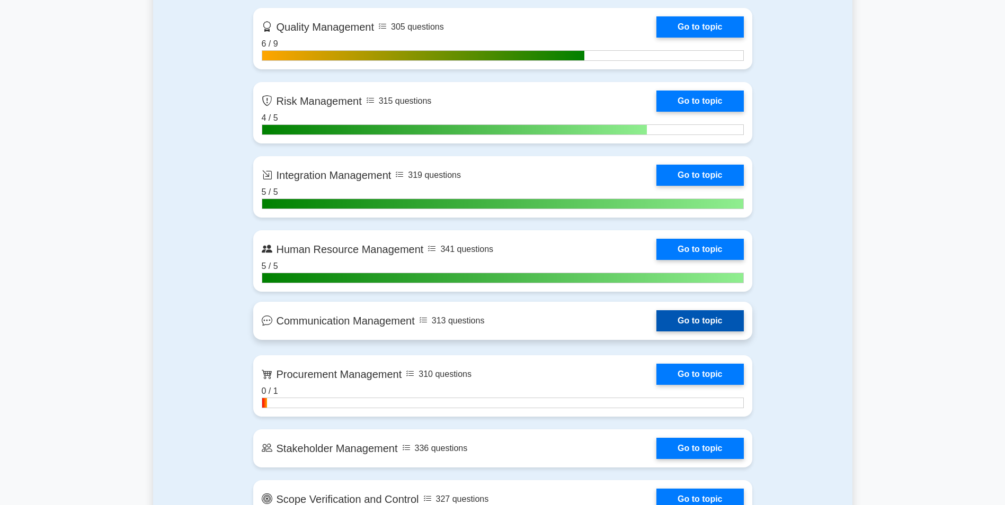
click at [656, 324] on link "Go to topic" at bounding box center [699, 320] width 87 height 21
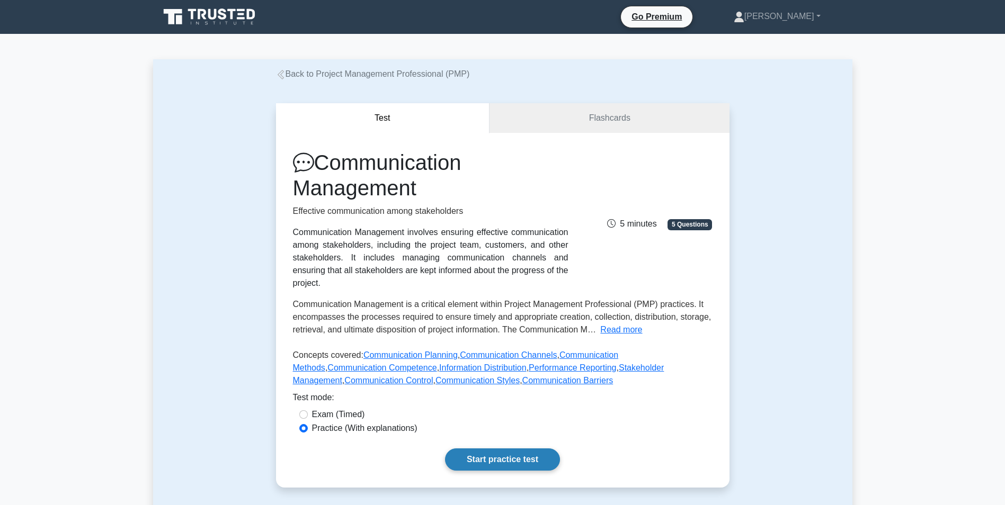
click at [491, 449] on link "Start practice test" at bounding box center [502, 460] width 115 height 22
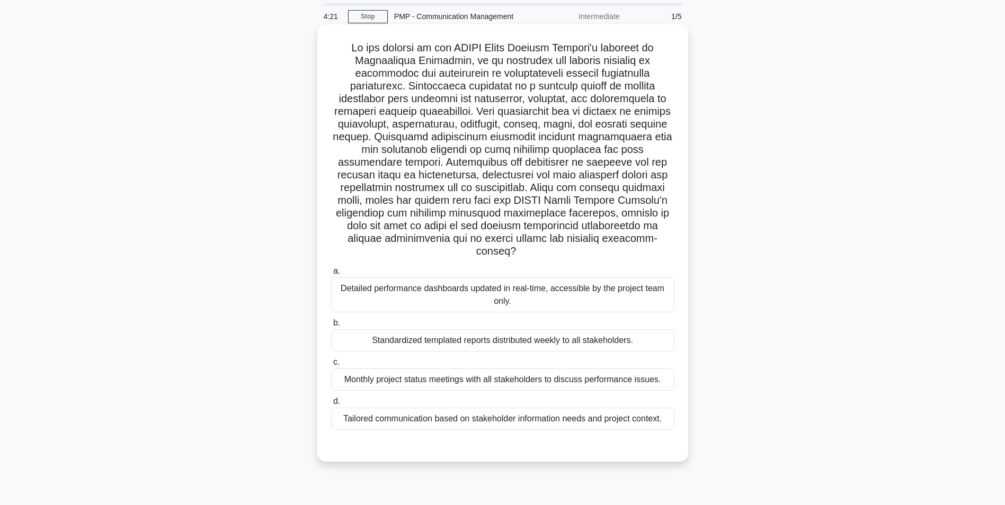
scroll to position [53, 0]
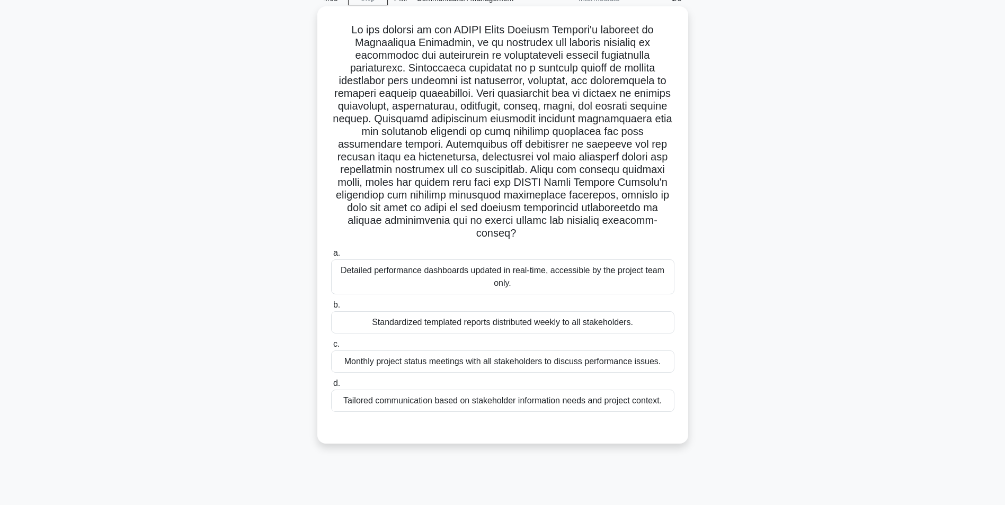
click at [526, 400] on div "Tailored communication based on stakeholder information needs and project conte…" at bounding box center [502, 401] width 343 height 22
click at [331, 387] on input "d. Tailored communication based on stakeholder information needs and project co…" at bounding box center [331, 383] width 0 height 7
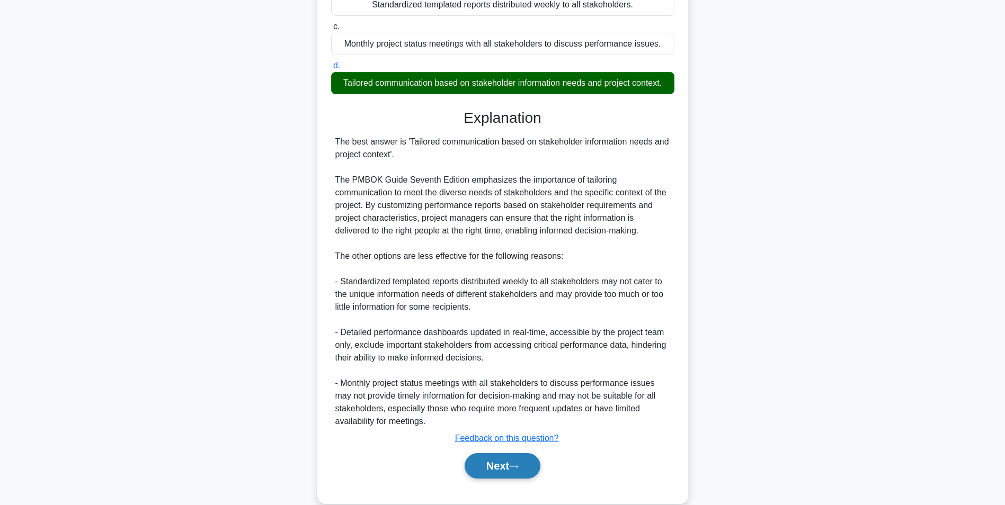
click at [506, 473] on button "Next" at bounding box center [502, 465] width 76 height 25
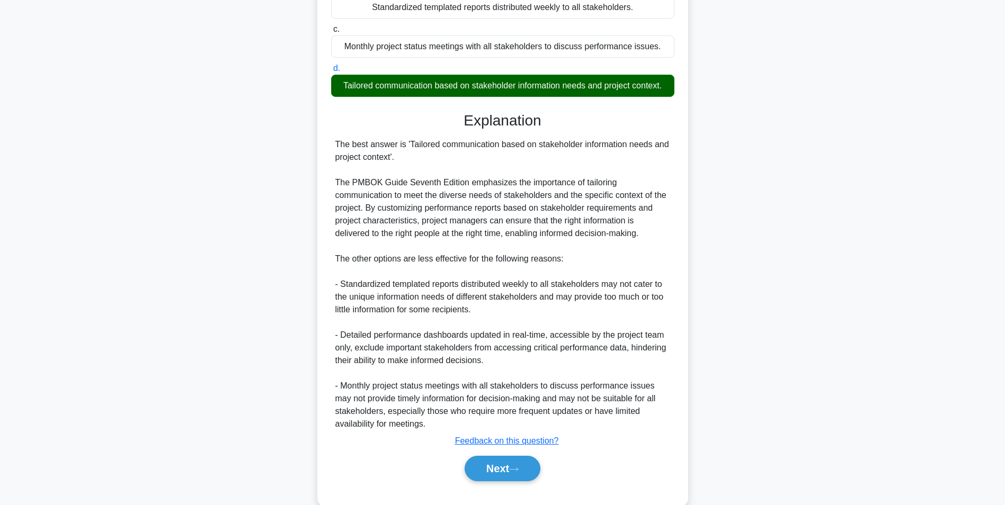
scroll to position [67, 0]
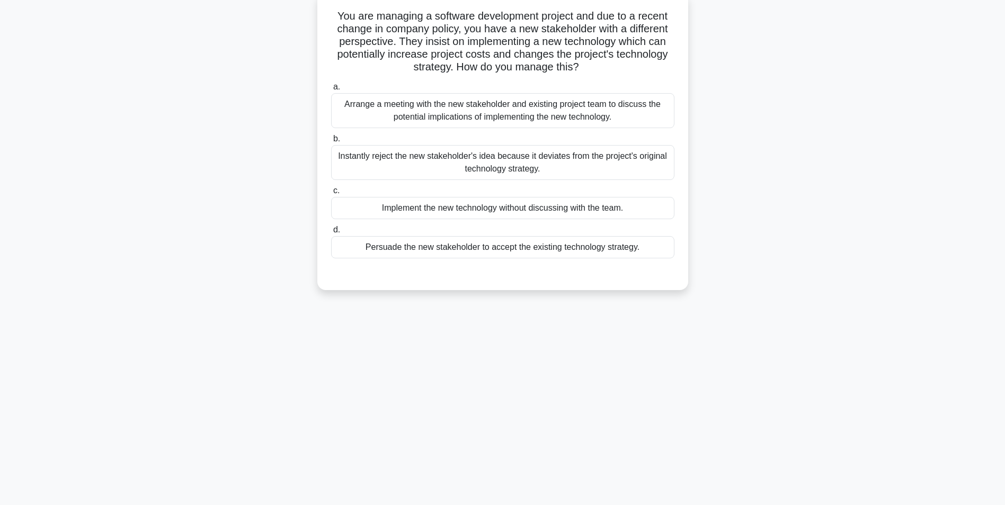
click at [409, 111] on div "Arrange a meeting with the new stakeholder and existing project team to discuss…" at bounding box center [502, 110] width 343 height 35
click at [331, 91] on input "a. Arrange a meeting with the new stakeholder and existing project team to disc…" at bounding box center [331, 87] width 0 height 7
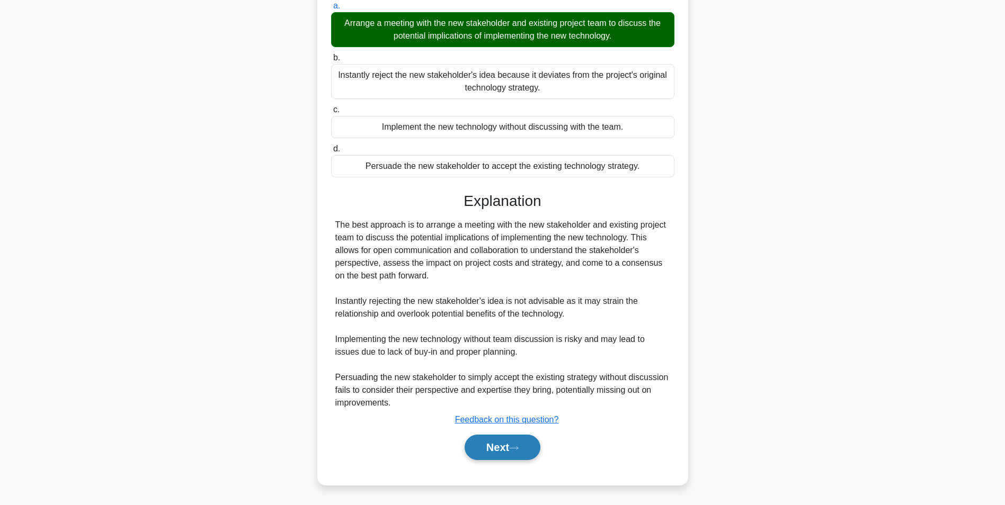
click at [494, 454] on button "Next" at bounding box center [502, 447] width 76 height 25
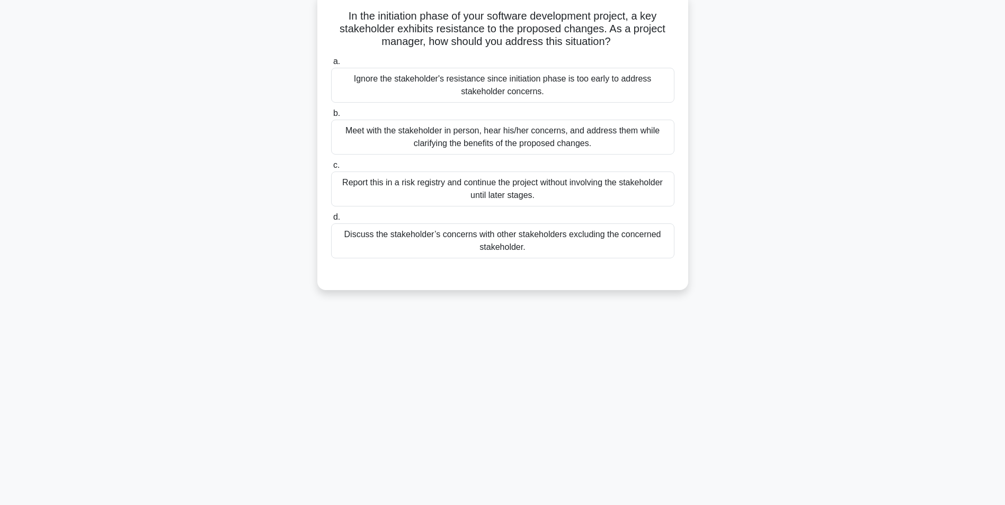
click at [454, 139] on div "Meet with the stakeholder in person, hear his/her concerns, and address them wh…" at bounding box center [502, 137] width 343 height 35
click at [331, 117] on input "b. Meet with the stakeholder in person, hear his/her concerns, and address them…" at bounding box center [331, 113] width 0 height 7
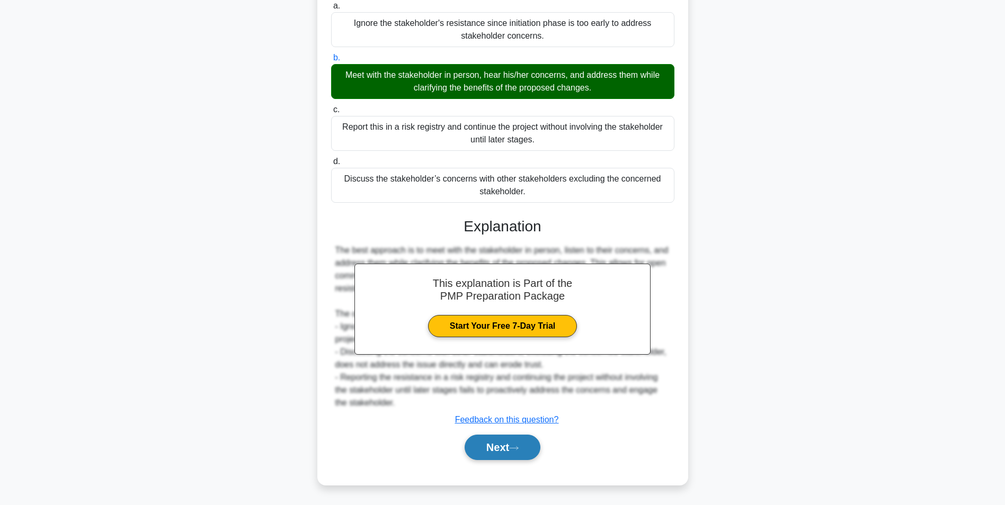
click at [526, 454] on button "Next" at bounding box center [502, 447] width 76 height 25
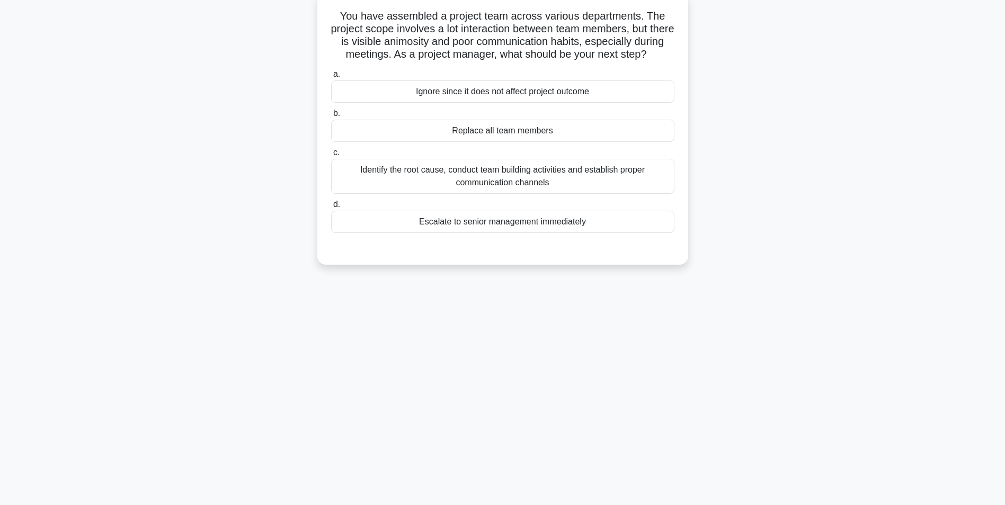
click at [476, 194] on div "Identify the root cause, conduct team building activities and establish proper …" at bounding box center [502, 176] width 343 height 35
click at [331, 156] on input "c. Identify the root cause, conduct team building activities and establish prop…" at bounding box center [331, 152] width 0 height 7
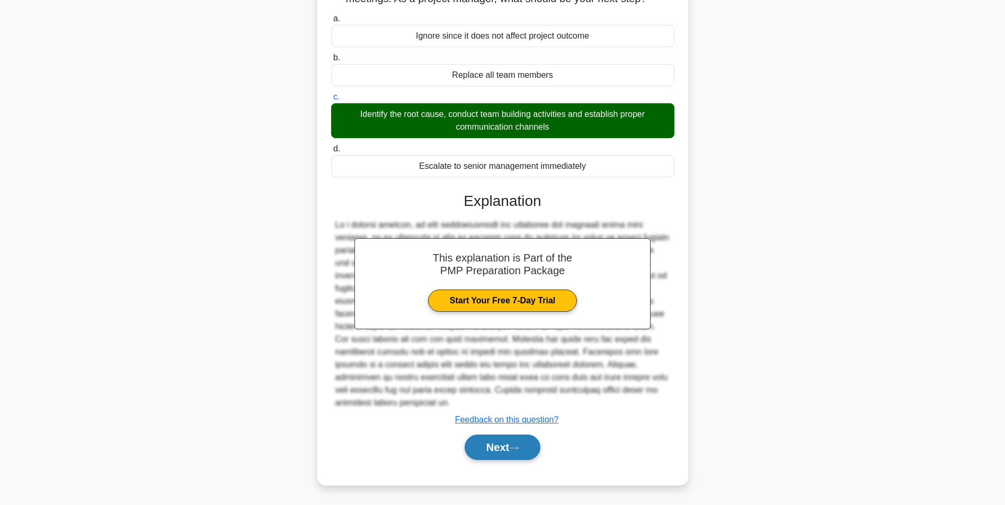
click at [501, 450] on button "Next" at bounding box center [502, 447] width 76 height 25
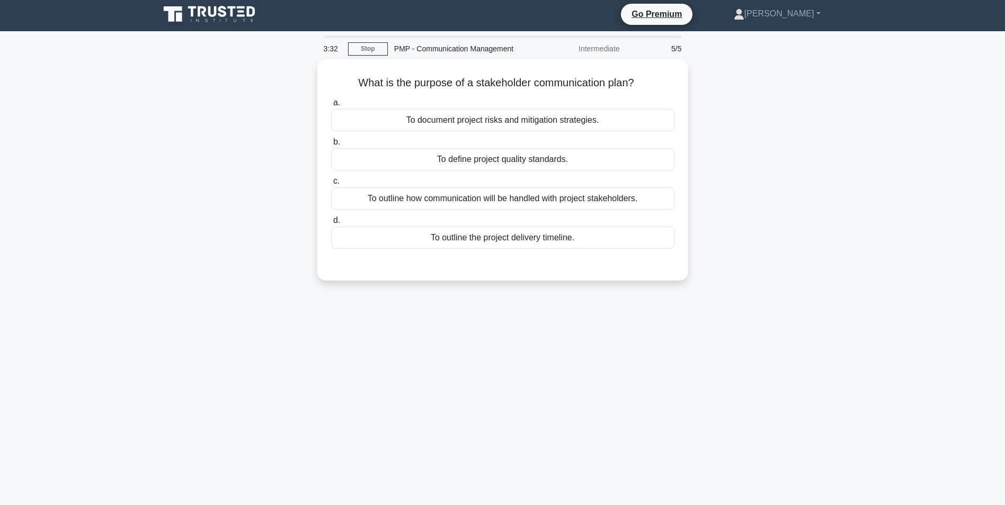
scroll to position [0, 0]
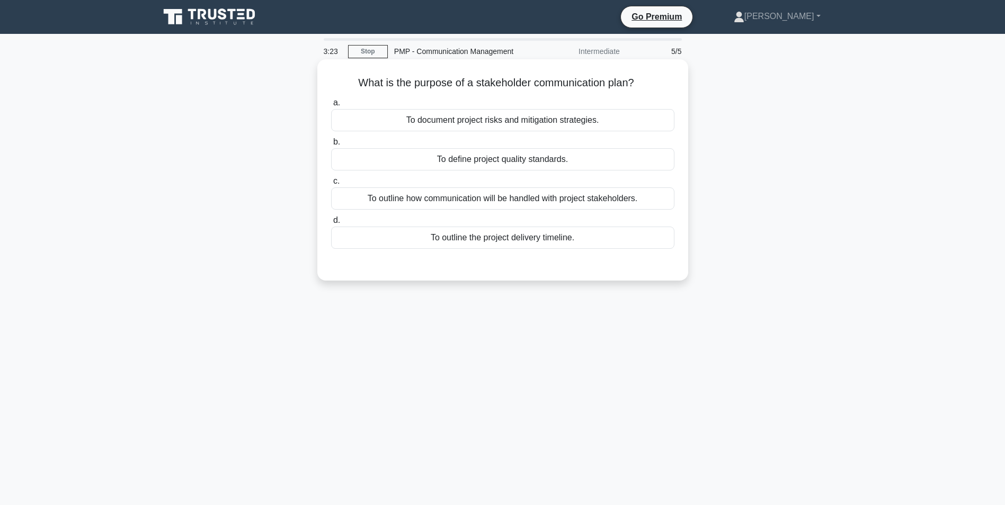
click at [477, 205] on div "To outline how communication will be handled with project stakeholders." at bounding box center [502, 198] width 343 height 22
click at [331, 185] on input "c. To outline how communication will be handled with project stakeholders." at bounding box center [331, 181] width 0 height 7
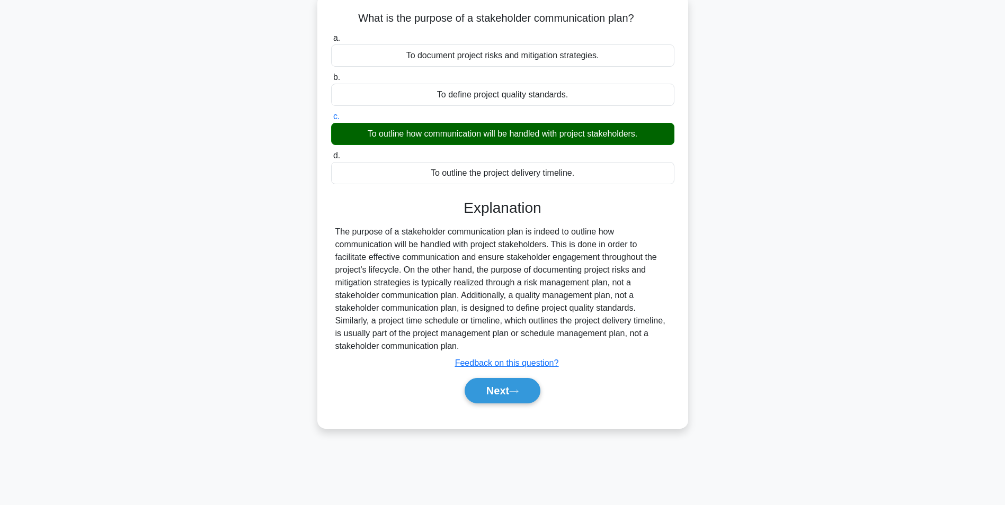
scroll to position [67, 0]
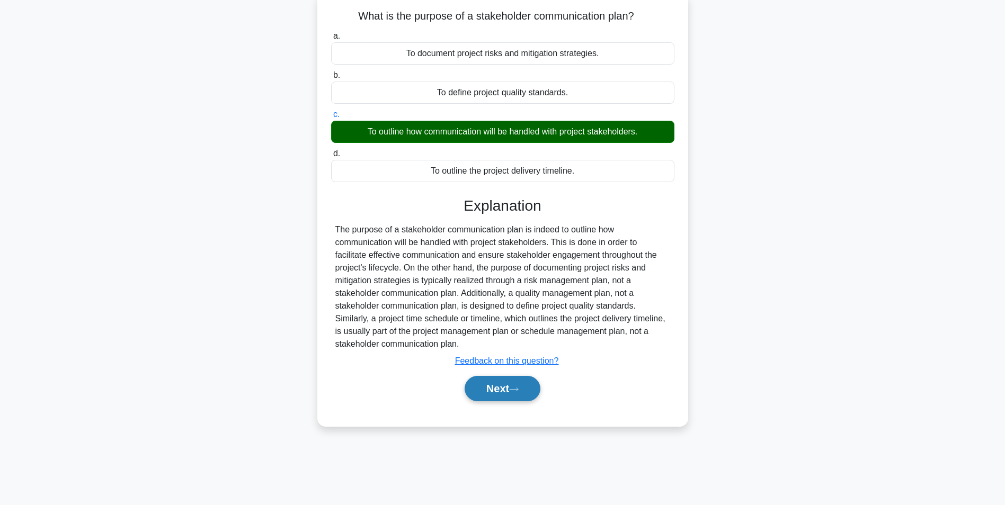
click at [500, 392] on button "Next" at bounding box center [502, 388] width 76 height 25
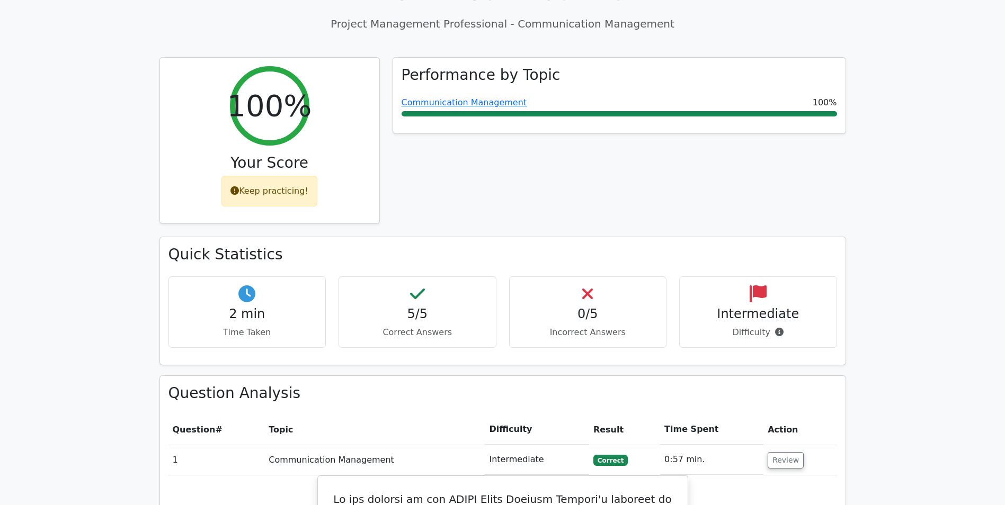
scroll to position [424, 0]
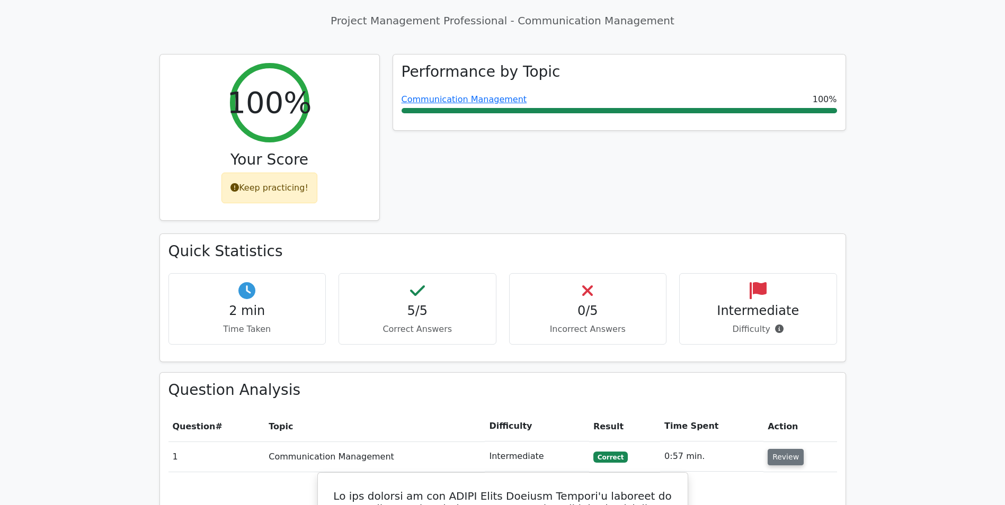
click at [777, 449] on button "Review" at bounding box center [785, 457] width 36 height 16
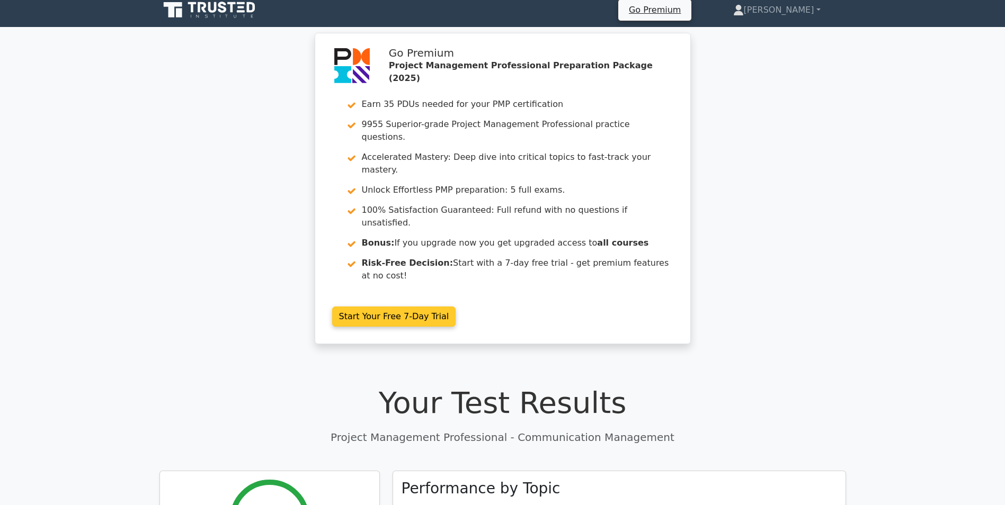
scroll to position [0, 0]
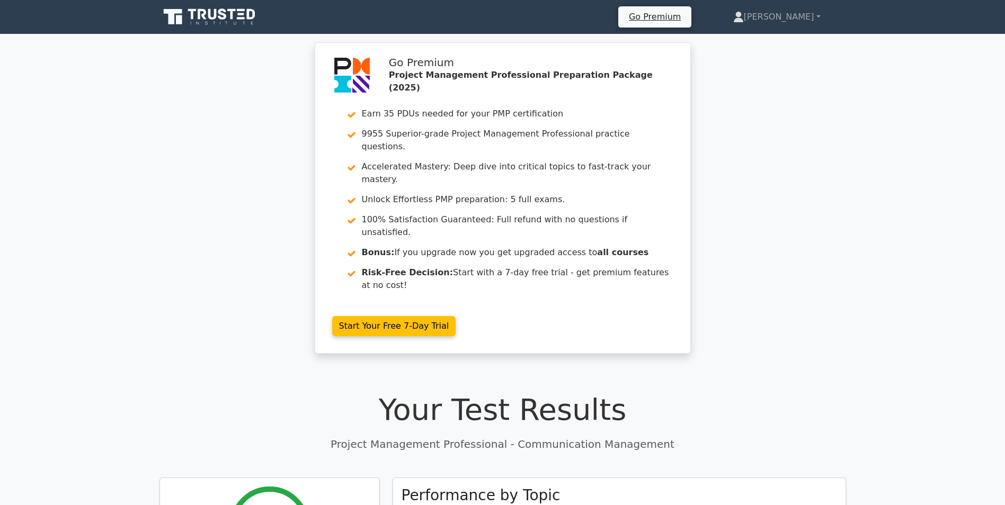
click at [202, 16] on icon at bounding box center [202, 14] width 8 height 11
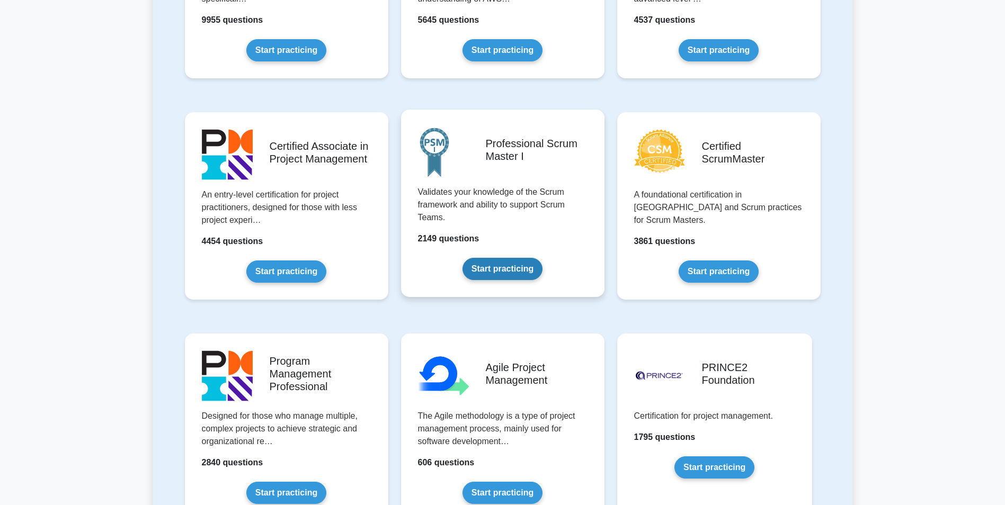
scroll to position [371, 0]
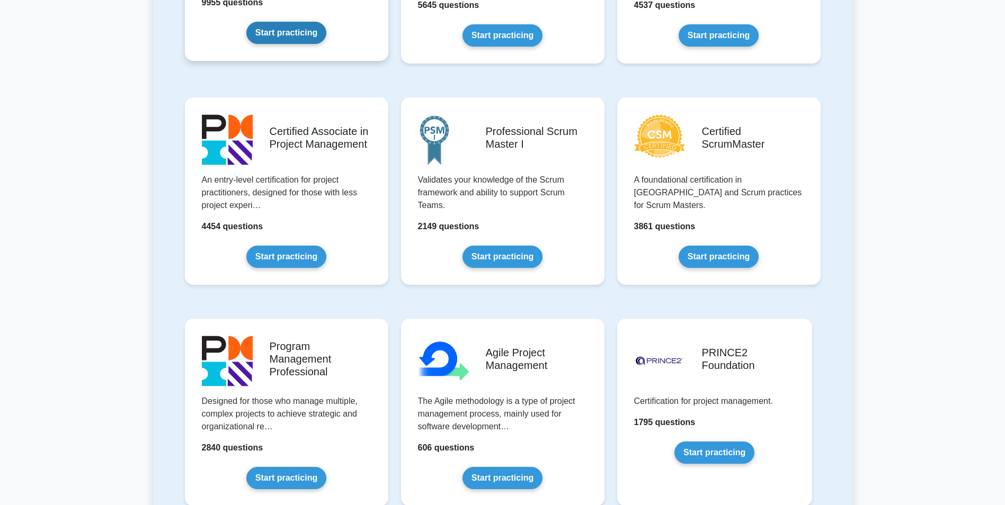
click at [288, 31] on link "Start practicing" at bounding box center [286, 33] width 80 height 22
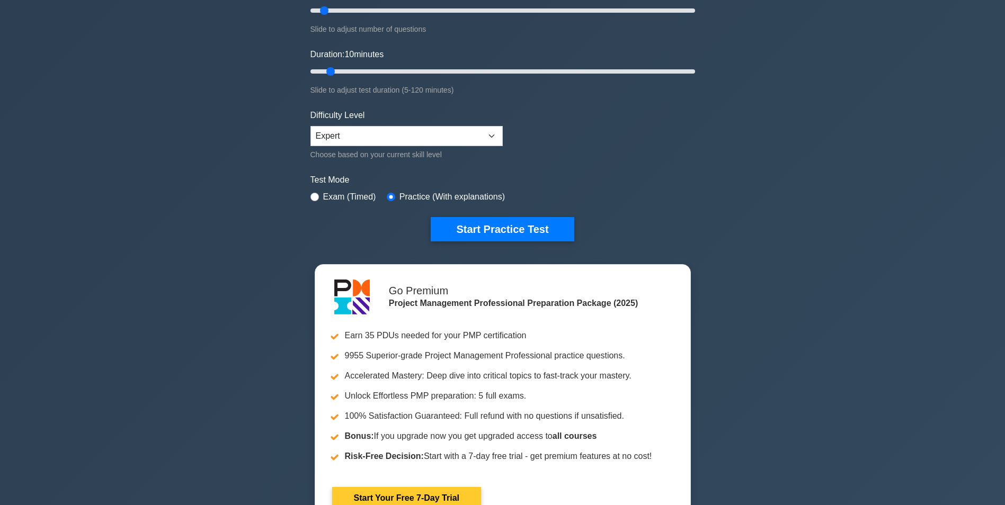
scroll to position [212, 0]
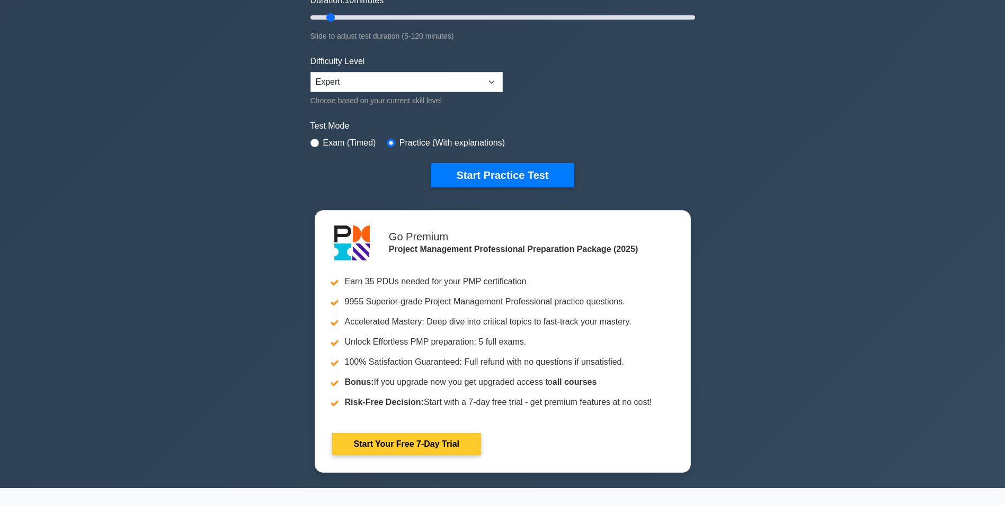
drag, startPoint x: 443, startPoint y: 319, endPoint x: 461, endPoint y: 391, distance: 74.4
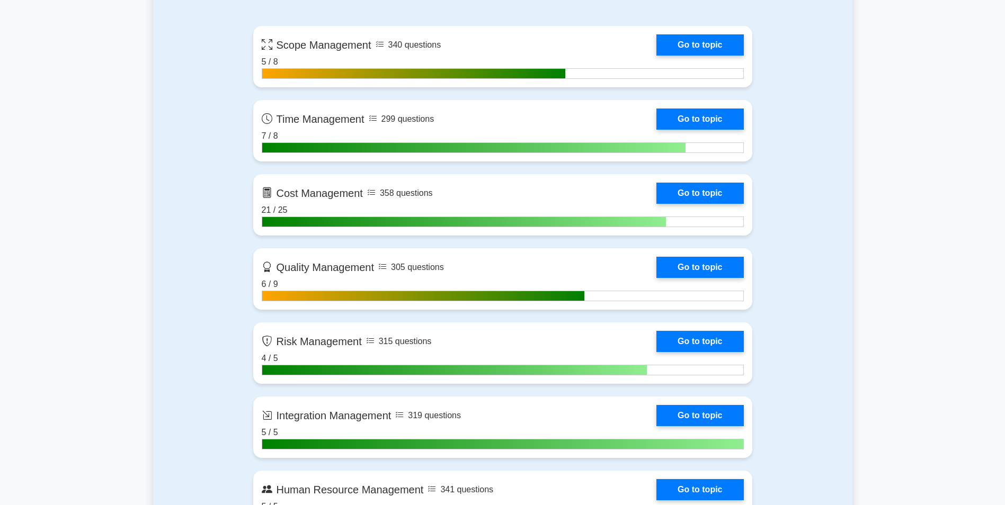
drag, startPoint x: 813, startPoint y: 302, endPoint x: 815, endPoint y: 375, distance: 73.7
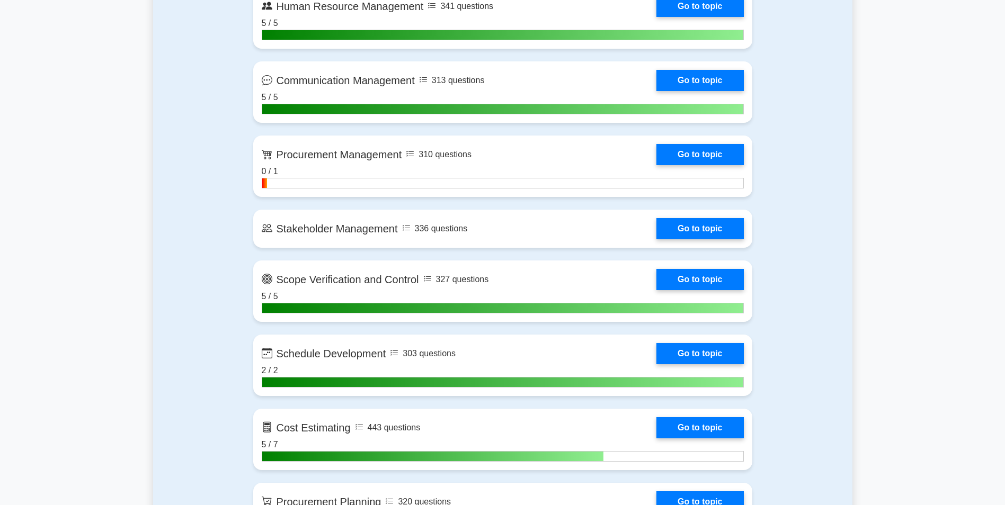
drag, startPoint x: 849, startPoint y: 283, endPoint x: 854, endPoint y: 340, distance: 57.9
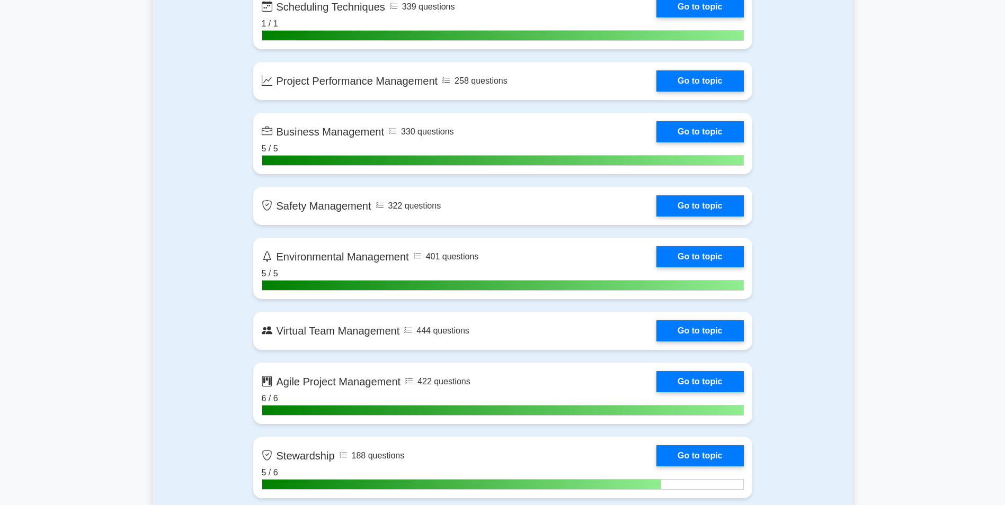
drag, startPoint x: 839, startPoint y: 275, endPoint x: 844, endPoint y: 386, distance: 110.8
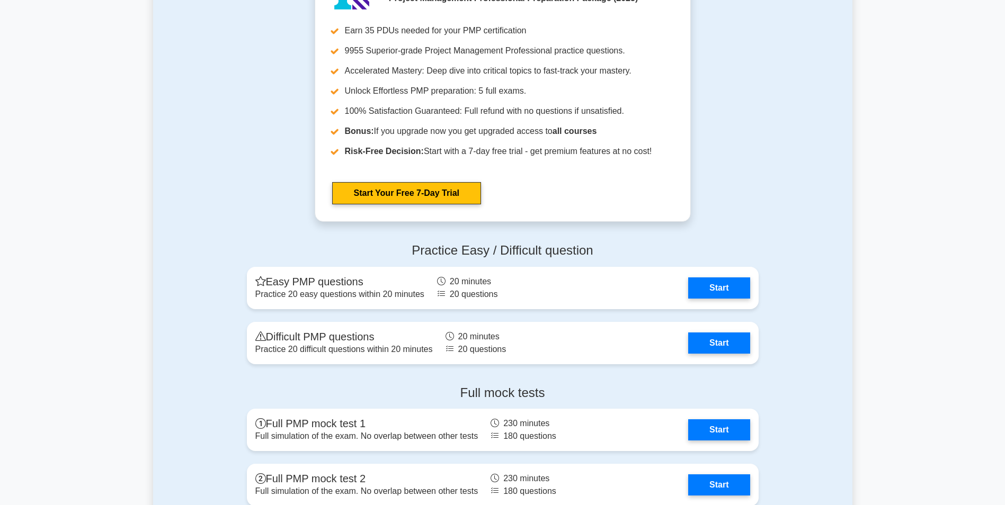
drag, startPoint x: 840, startPoint y: 289, endPoint x: 839, endPoint y: 389, distance: 100.6
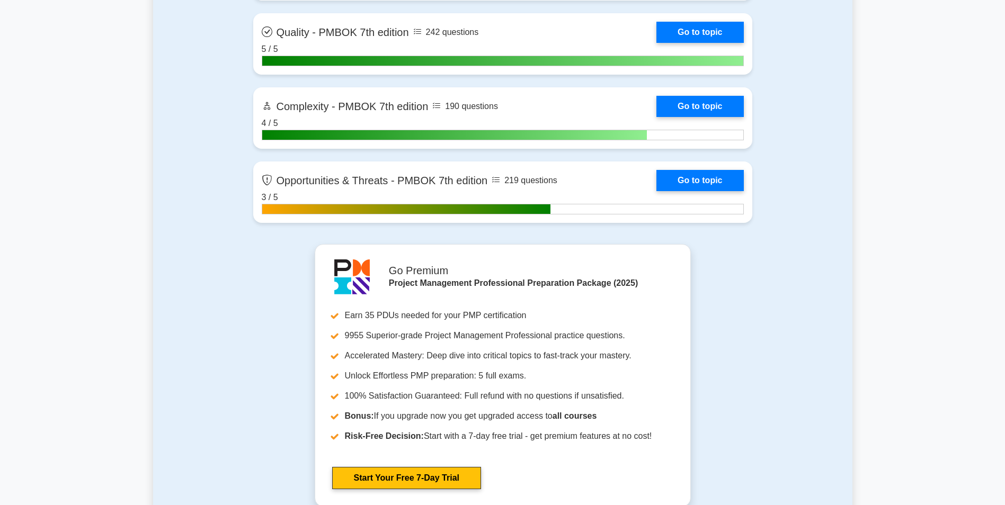
scroll to position [3053, 0]
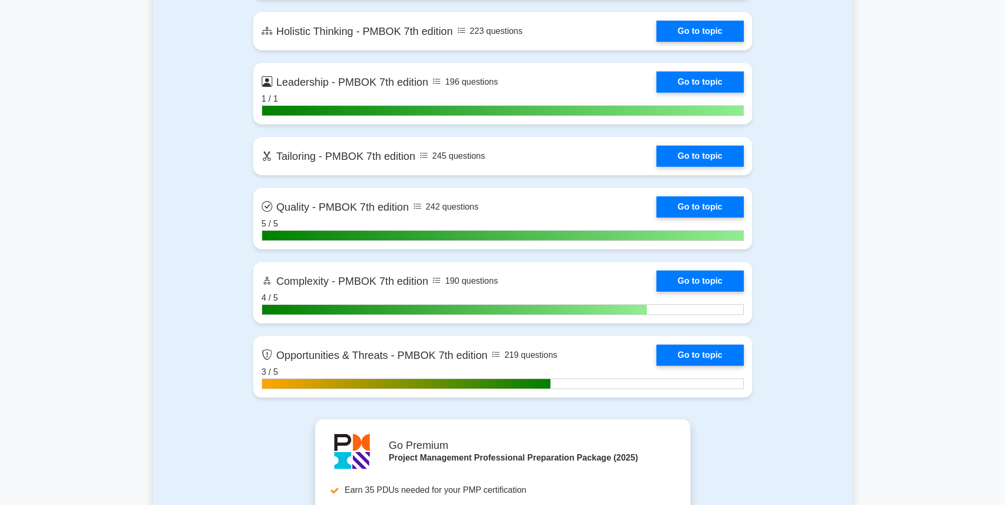
drag, startPoint x: 839, startPoint y: 315, endPoint x: 842, endPoint y: 231, distance: 84.3
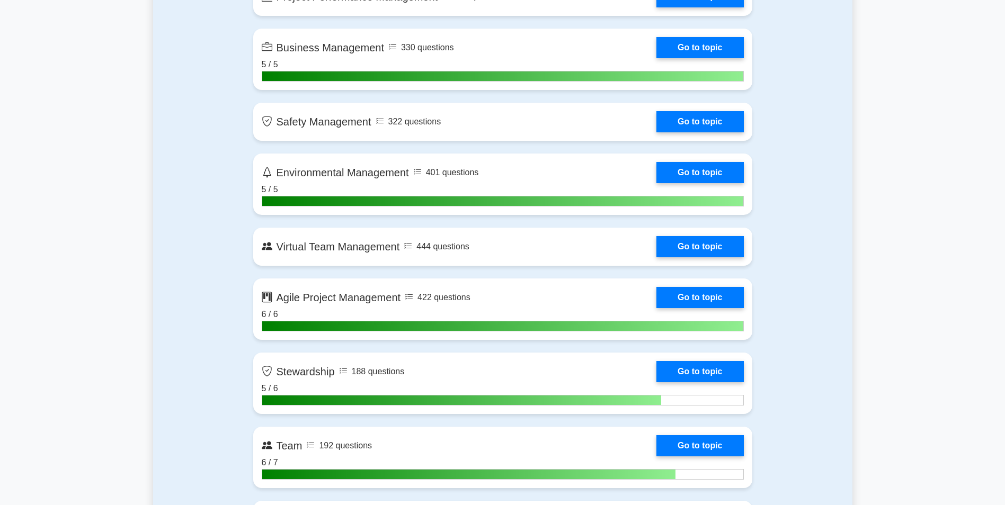
scroll to position [2420, 0]
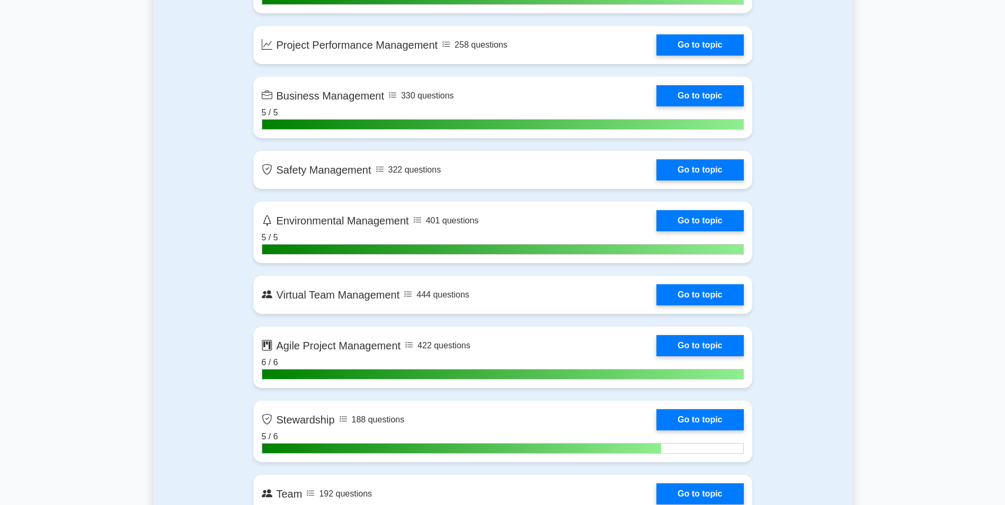
drag, startPoint x: 851, startPoint y: 289, endPoint x: 848, endPoint y: 243, distance: 45.7
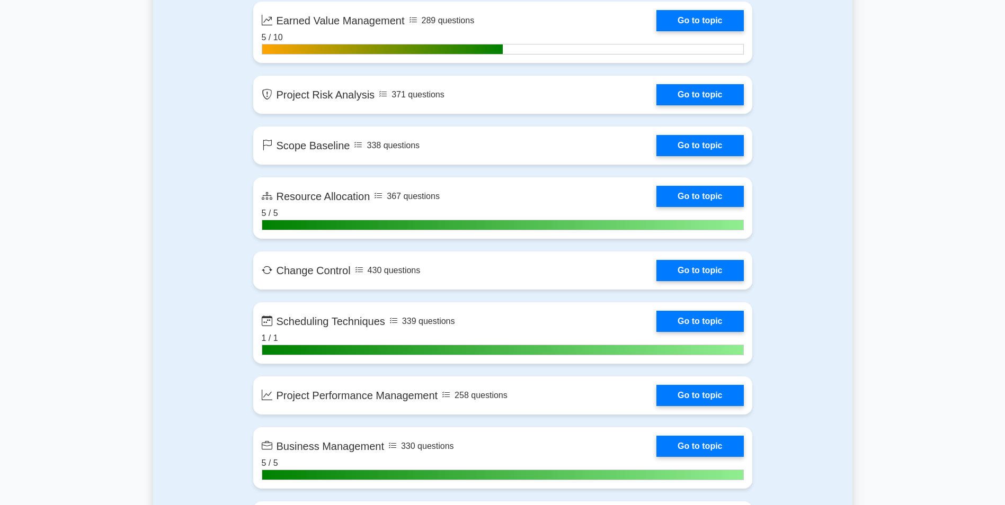
drag, startPoint x: 848, startPoint y: 243, endPoint x: 833, endPoint y: 178, distance: 66.3
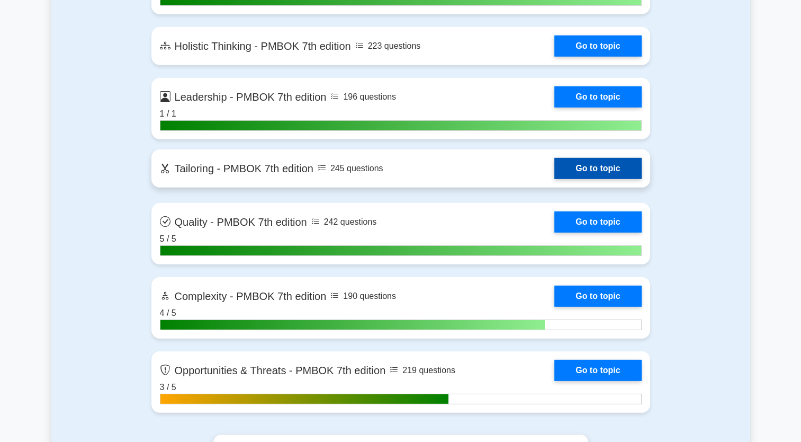
scroll to position [3046, 0]
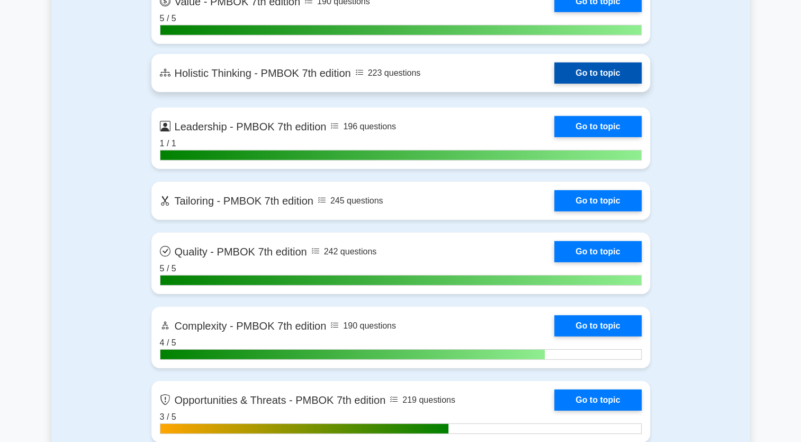
click at [554, 76] on link "Go to topic" at bounding box center [597, 72] width 87 height 21
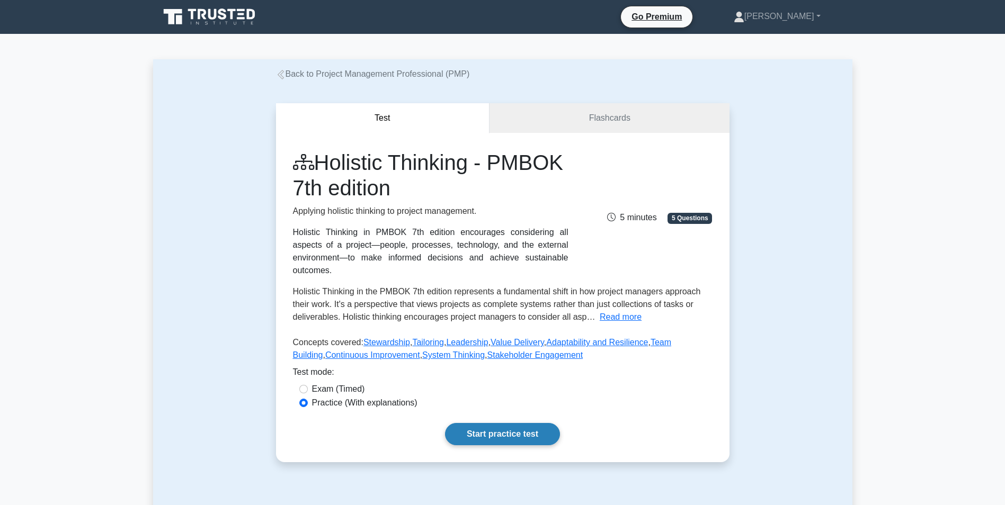
click at [507, 423] on link "Start practice test" at bounding box center [502, 434] width 115 height 22
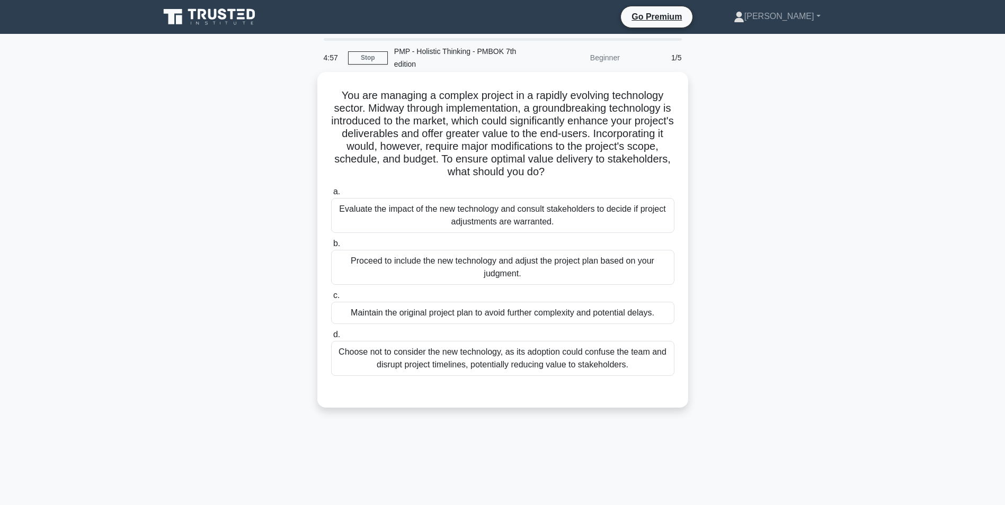
click at [501, 213] on div "Evaluate the impact of the new technology and consult stakeholders to decide if…" at bounding box center [502, 215] width 343 height 35
click at [331, 195] on input "a. Evaluate the impact of the new technology and consult stakeholders to decide…" at bounding box center [331, 192] width 0 height 7
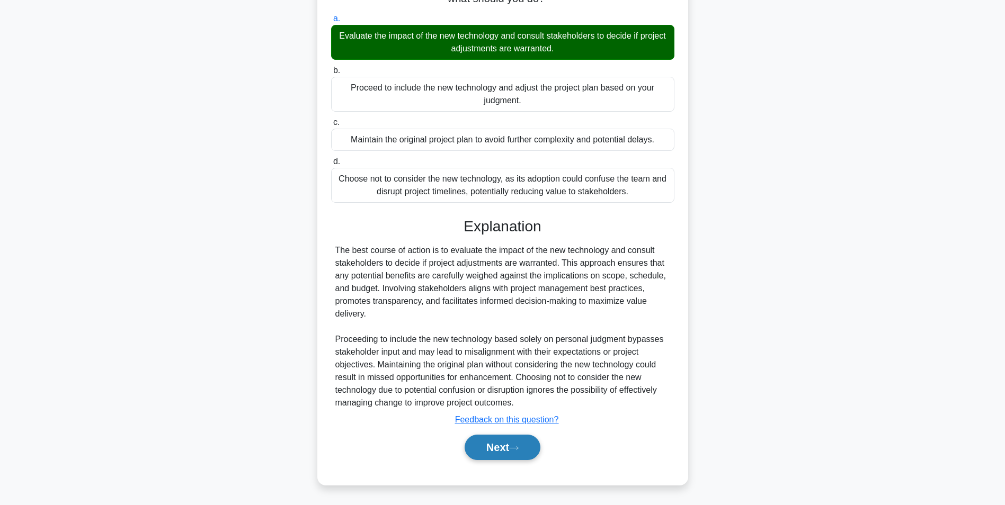
drag, startPoint x: 516, startPoint y: 453, endPoint x: 511, endPoint y: 445, distance: 9.5
click at [518, 455] on button "Next" at bounding box center [502, 447] width 76 height 25
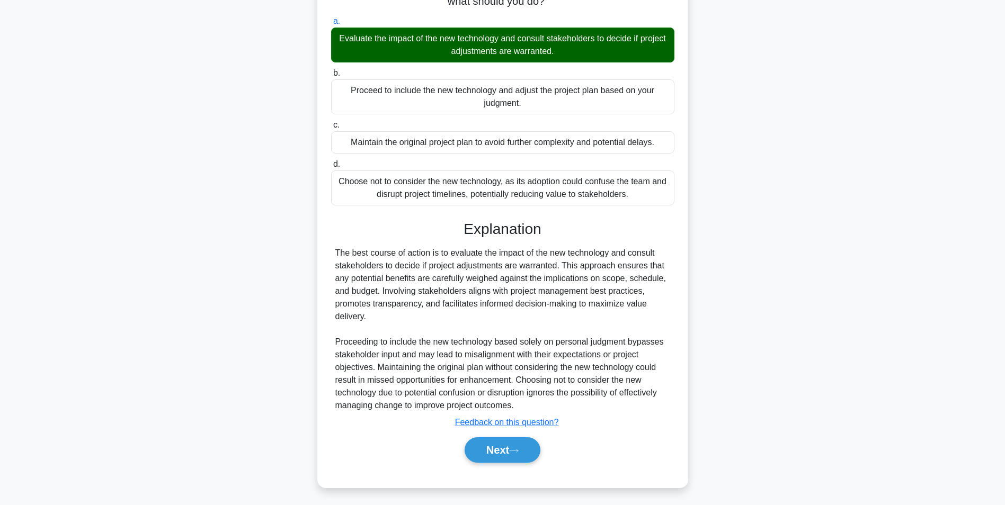
scroll to position [67, 0]
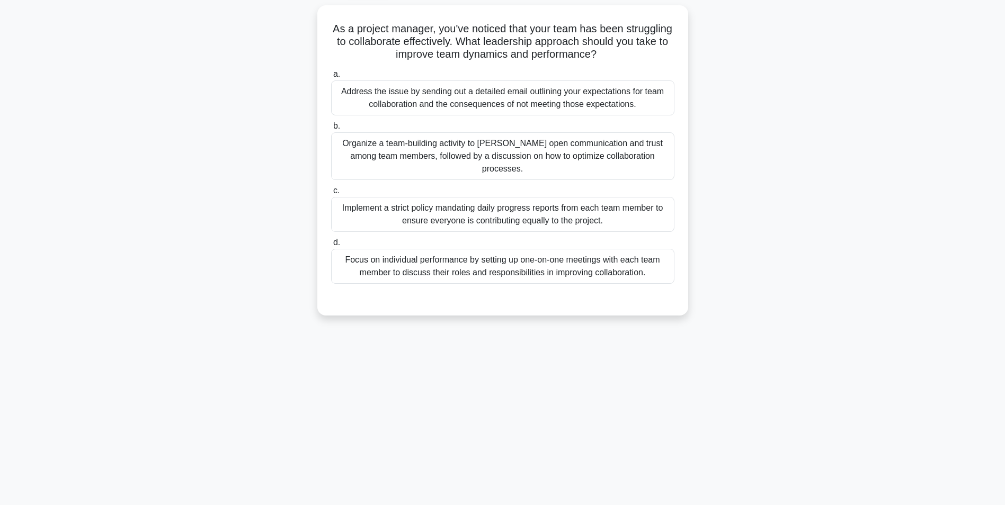
click at [573, 155] on div "Organize a team-building activity to foster open communication and trust among …" at bounding box center [502, 156] width 343 height 48
click at [331, 130] on input "b. Organize a team-building activity to foster open communication and trust amo…" at bounding box center [331, 126] width 0 height 7
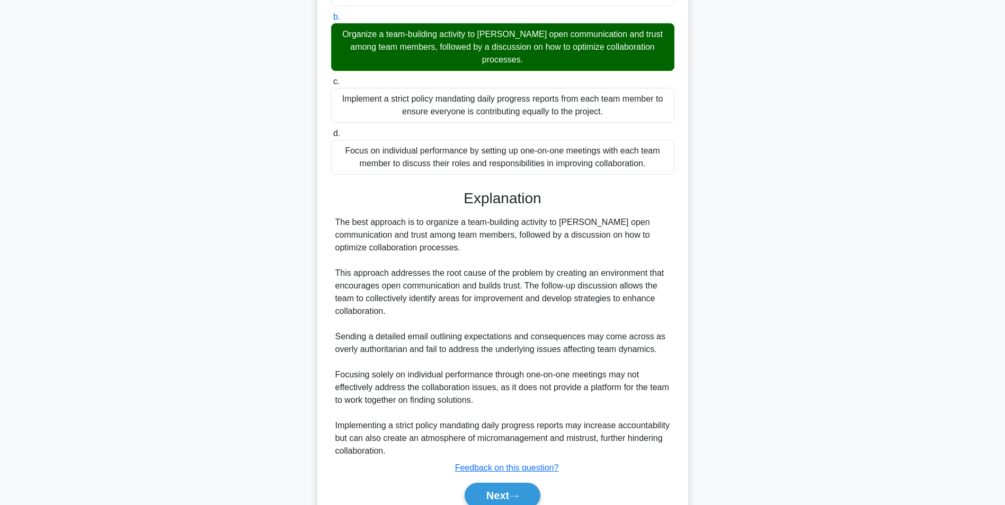
scroll to position [212, 0]
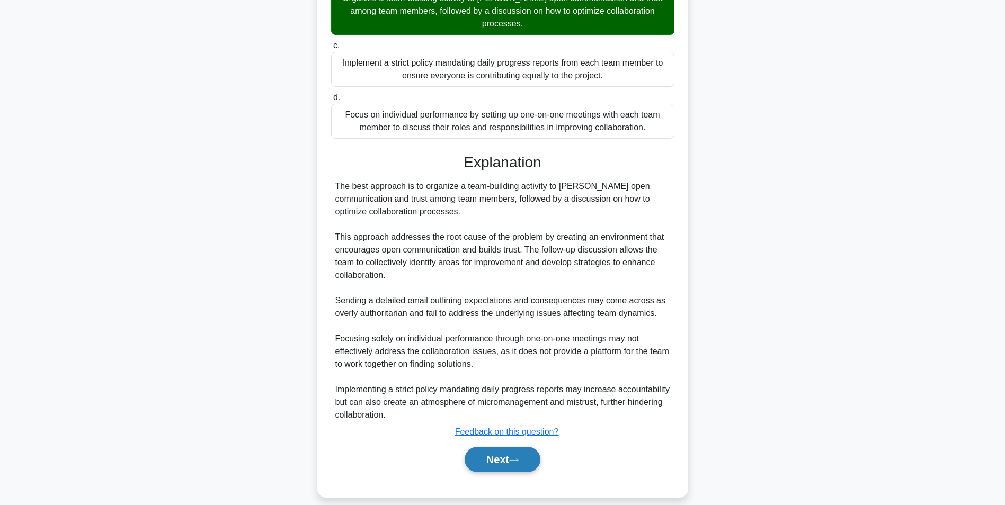
click at [537, 453] on button "Next" at bounding box center [502, 459] width 76 height 25
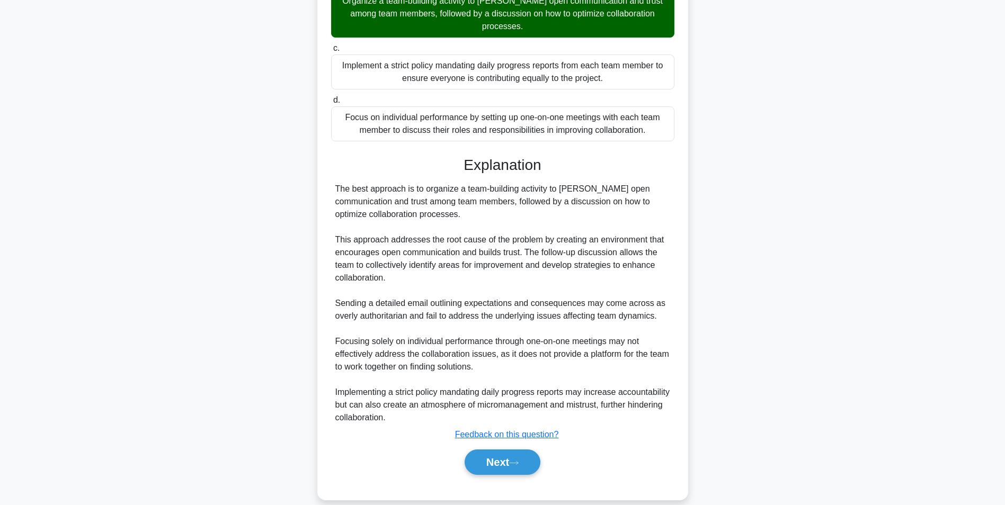
scroll to position [67, 0]
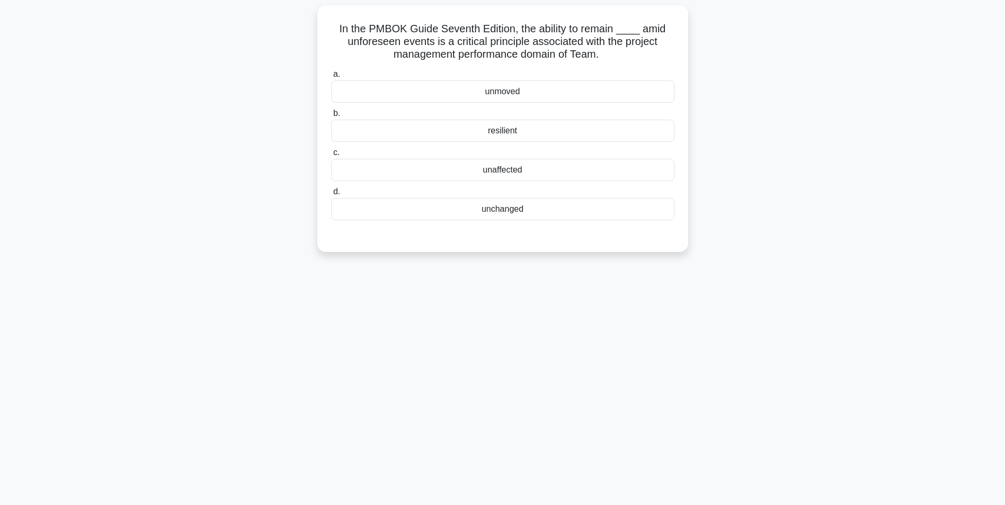
click at [494, 136] on div "resilient" at bounding box center [502, 131] width 343 height 22
click at [331, 117] on input "b. resilient" at bounding box center [331, 113] width 0 height 7
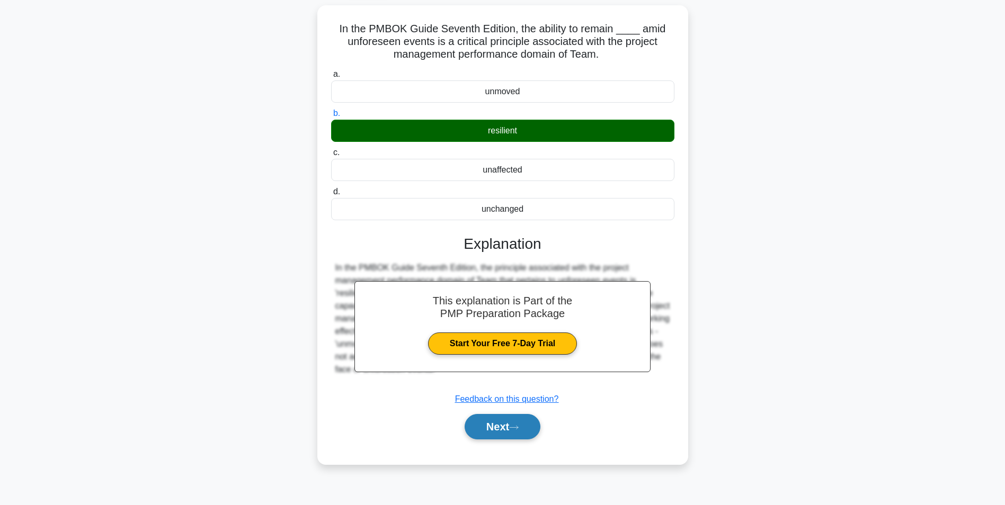
click at [517, 425] on button "Next" at bounding box center [502, 426] width 76 height 25
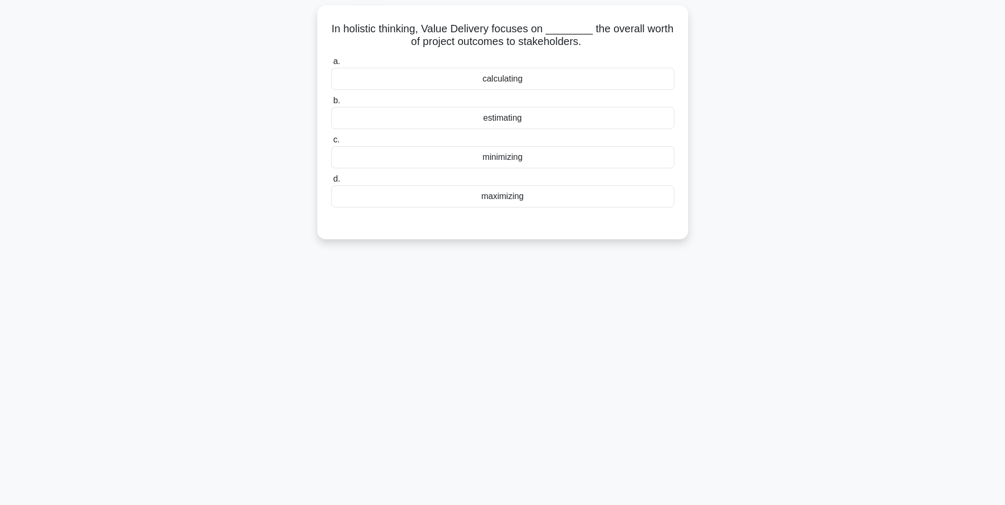
click at [542, 200] on div "maximizing" at bounding box center [502, 196] width 343 height 22
click at [331, 183] on input "d. maximizing" at bounding box center [331, 179] width 0 height 7
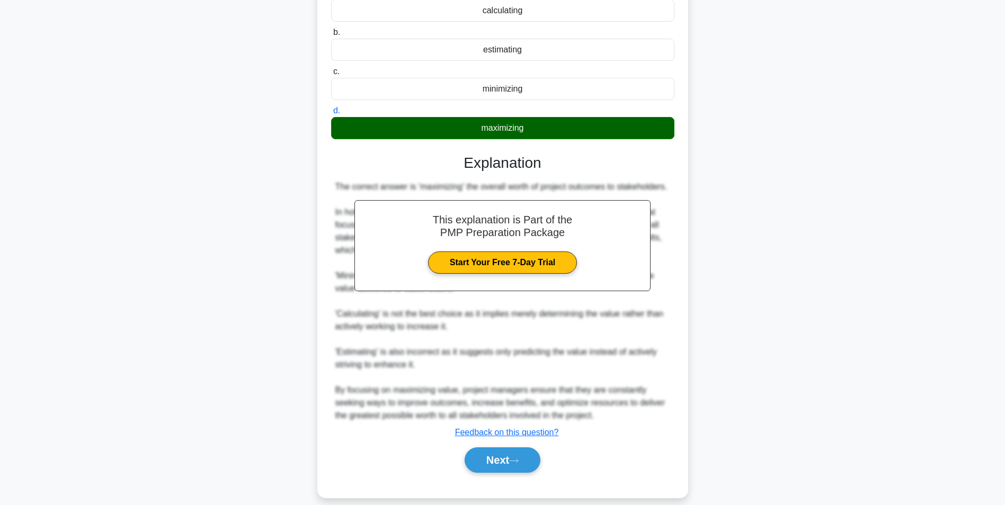
scroll to position [95, 0]
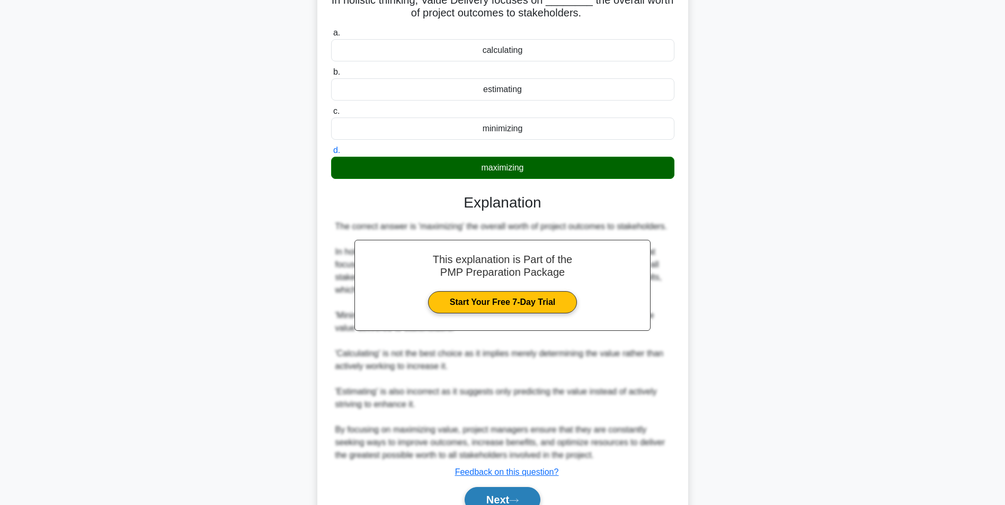
click at [497, 495] on button "Next" at bounding box center [502, 499] width 76 height 25
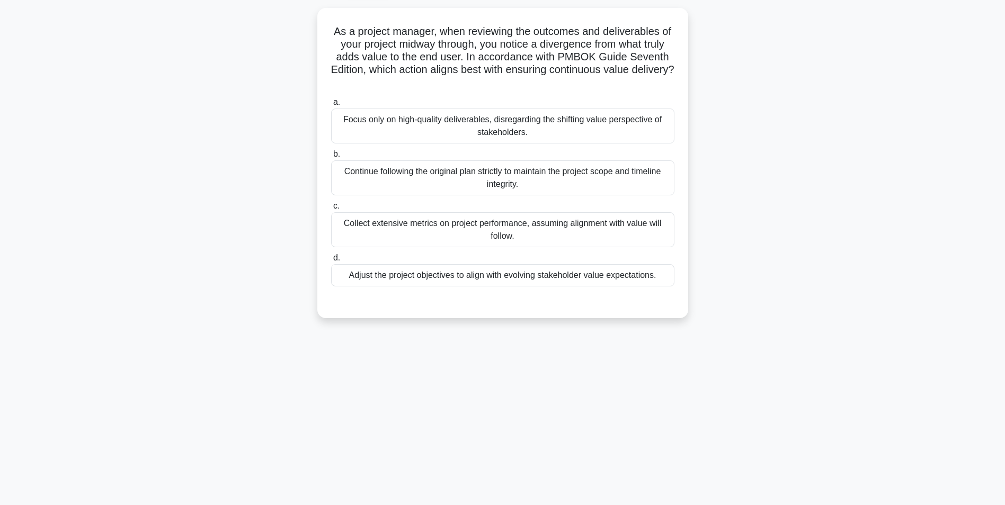
scroll to position [67, 0]
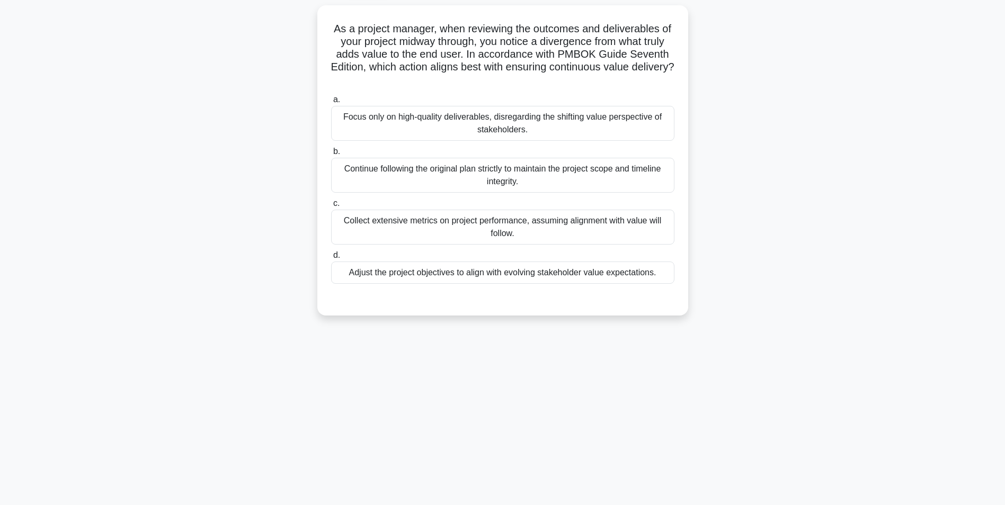
click at [559, 273] on div "Adjust the project objectives to align with evolving stakeholder value expectat…" at bounding box center [502, 273] width 343 height 22
click at [331, 259] on input "d. Adjust the project objectives to align with evolving stakeholder value expec…" at bounding box center [331, 255] width 0 height 7
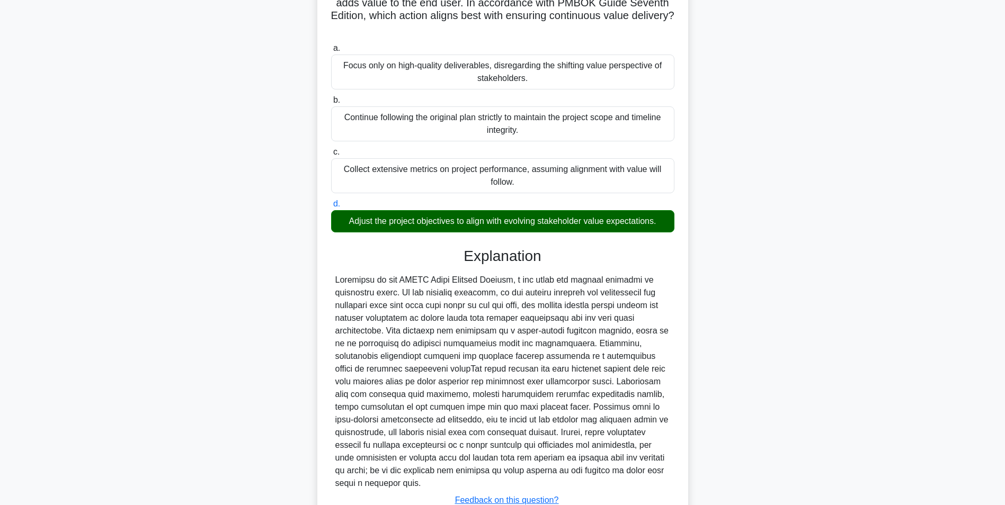
scroll to position [186, 0]
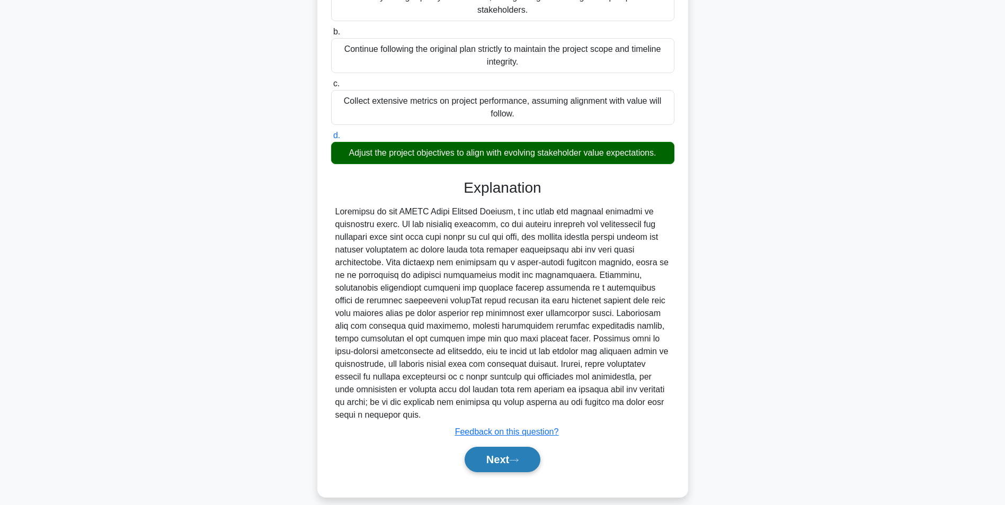
click at [515, 458] on icon at bounding box center [514, 461] width 10 height 6
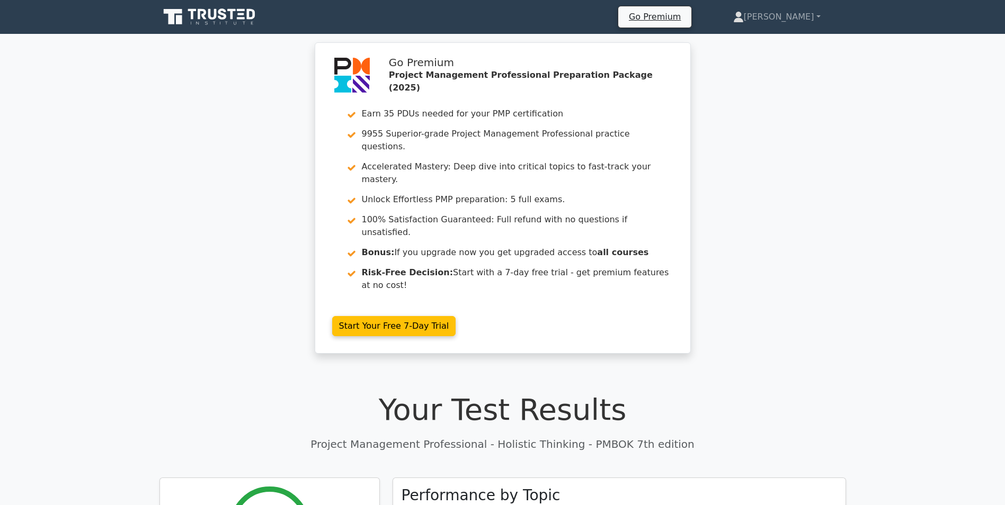
drag, startPoint x: 227, startPoint y: 20, endPoint x: 248, endPoint y: 41, distance: 30.3
click at [227, 20] on icon at bounding box center [210, 17] width 102 height 20
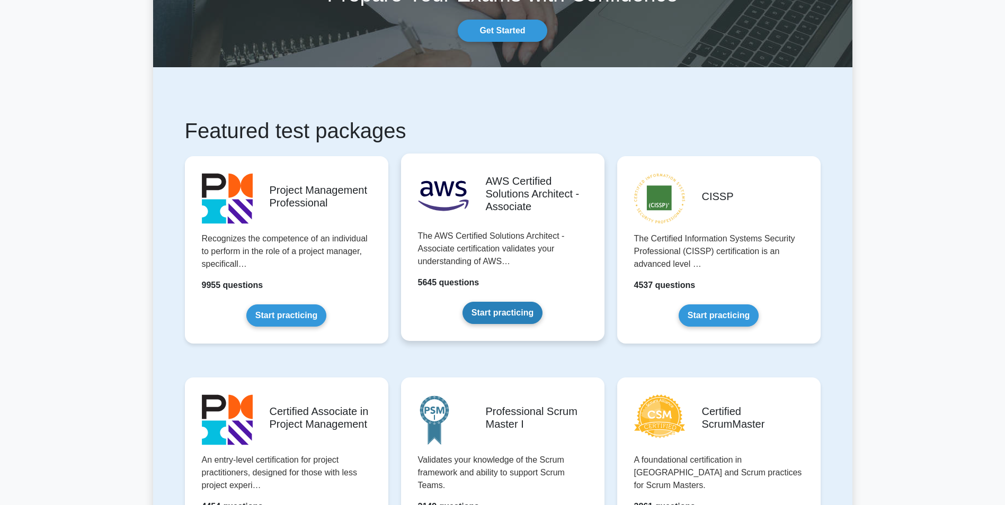
scroll to position [106, 0]
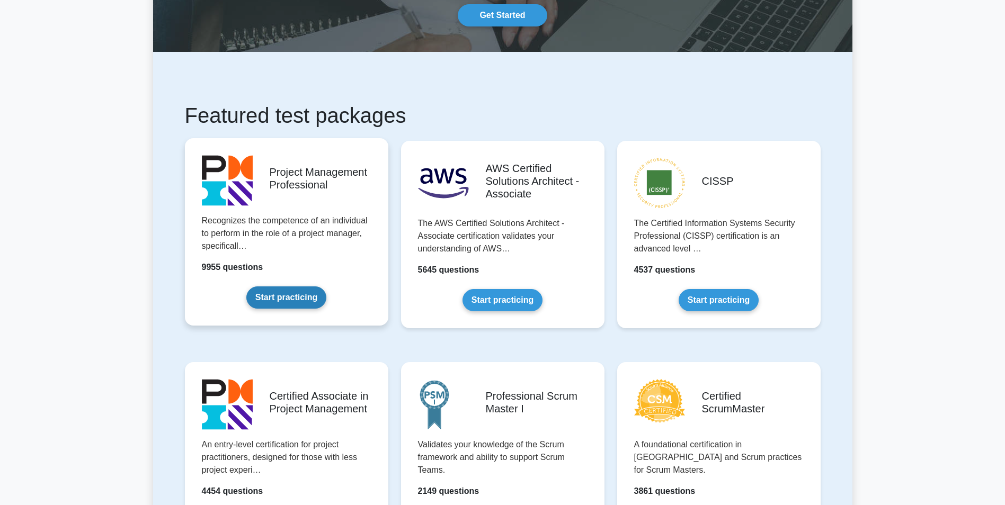
click at [295, 286] on link "Start practicing" at bounding box center [286, 297] width 80 height 22
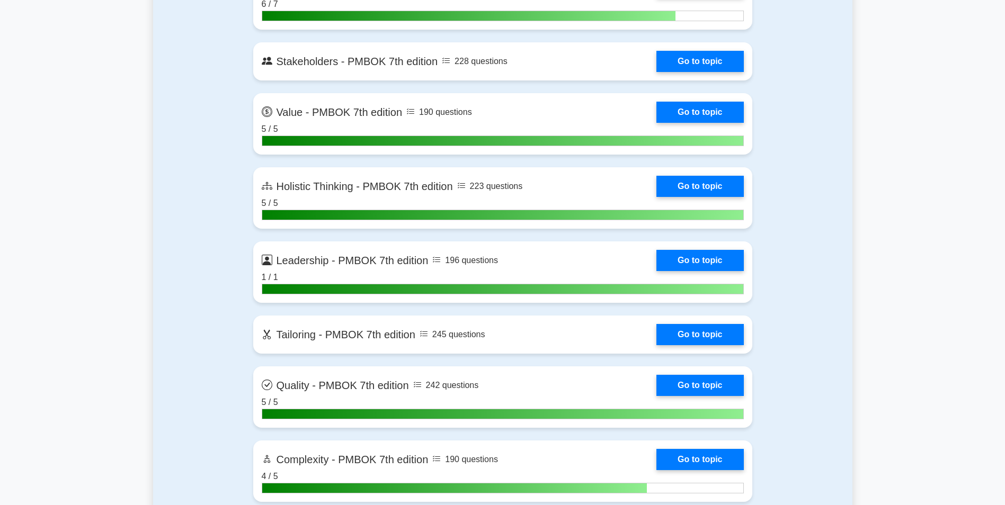
scroll to position [2954, 0]
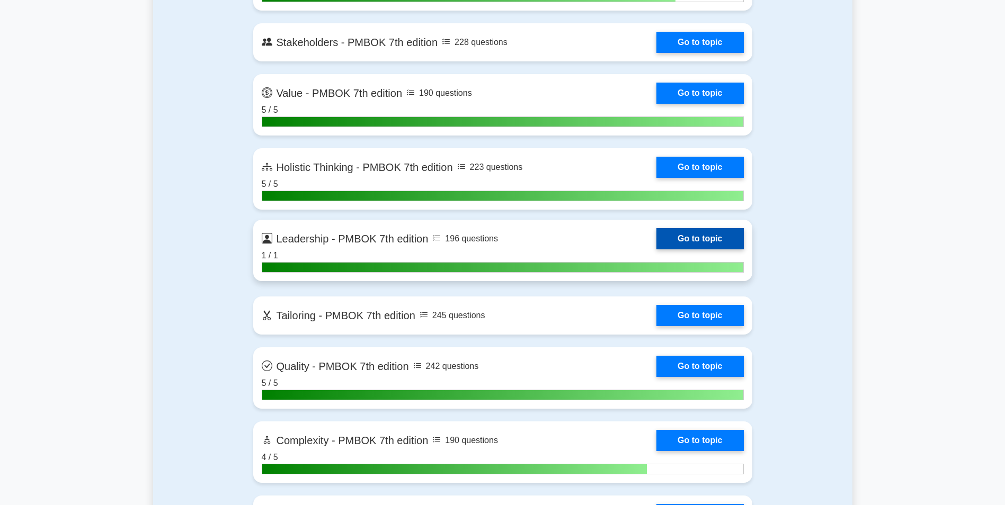
click at [656, 249] on link "Go to topic" at bounding box center [699, 238] width 87 height 21
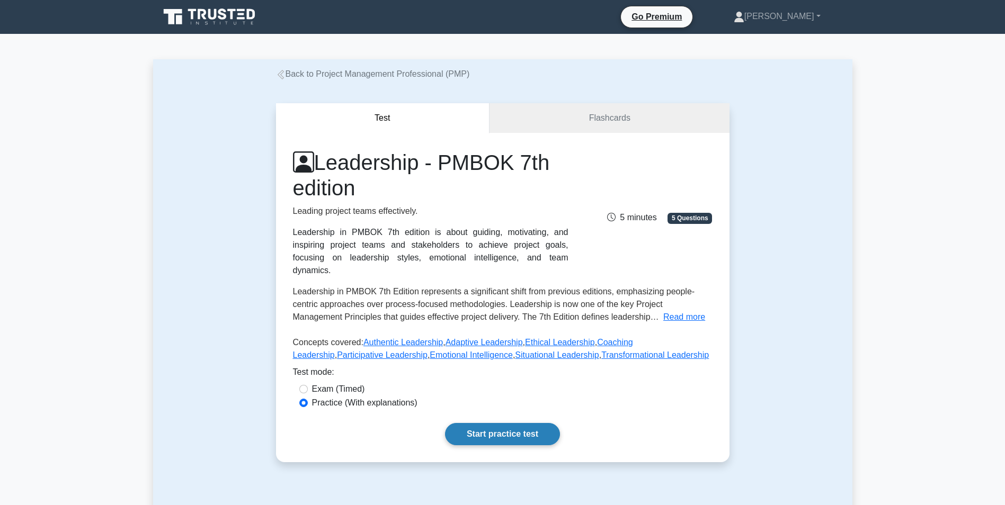
click at [477, 423] on link "Start practice test" at bounding box center [502, 434] width 115 height 22
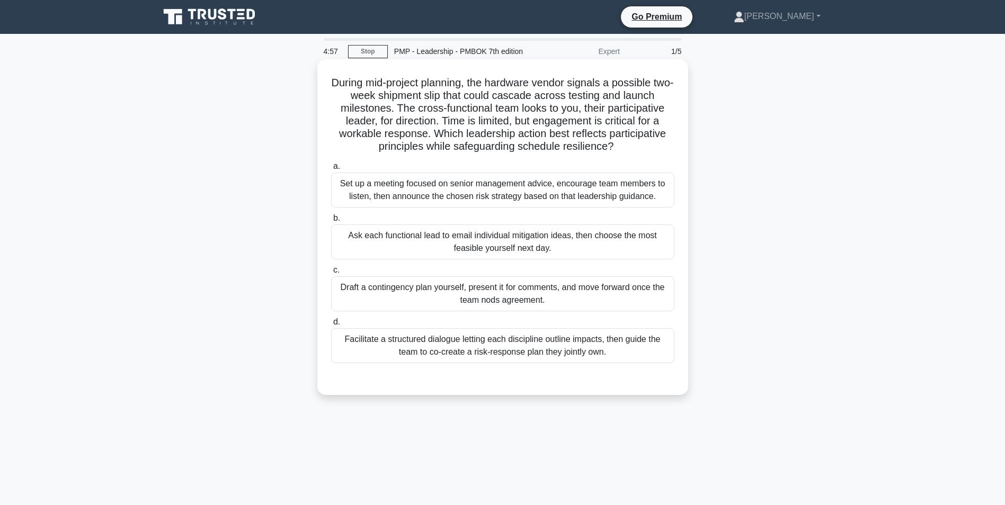
click at [429, 344] on div "Facilitate a structured dialogue letting each discipline outline impacts, then …" at bounding box center [502, 345] width 343 height 35
click at [331, 326] on input "d. Facilitate a structured dialogue letting each discipline outline impacts, th…" at bounding box center [331, 322] width 0 height 7
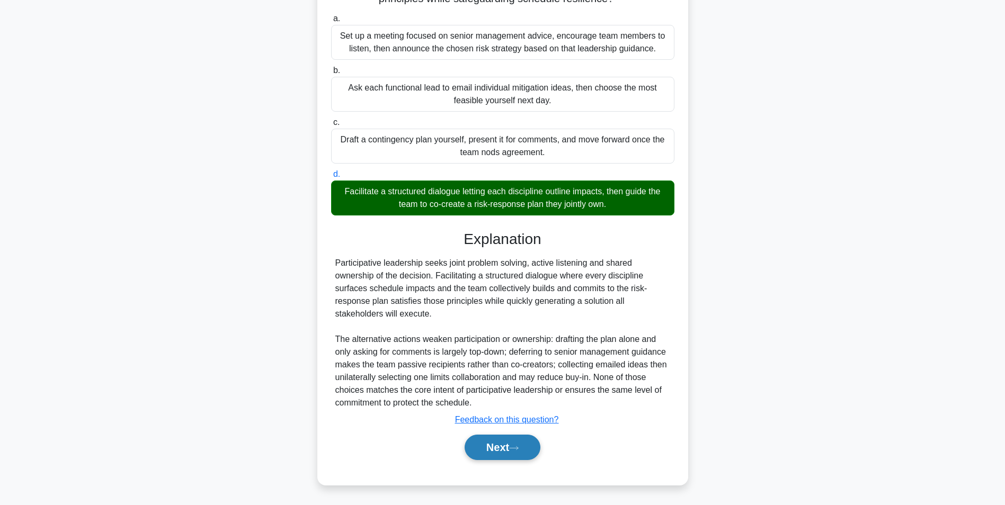
click at [523, 443] on button "Next" at bounding box center [502, 447] width 76 height 25
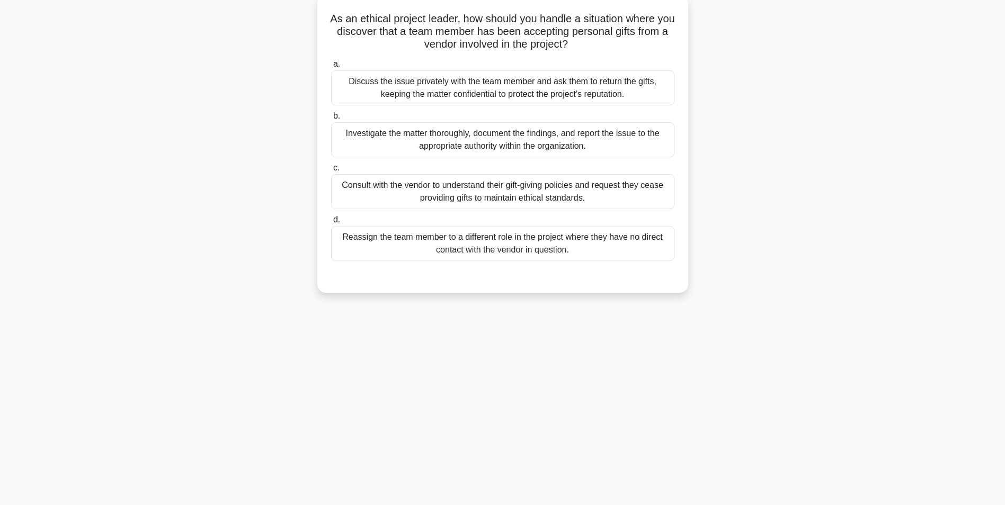
scroll to position [67, 0]
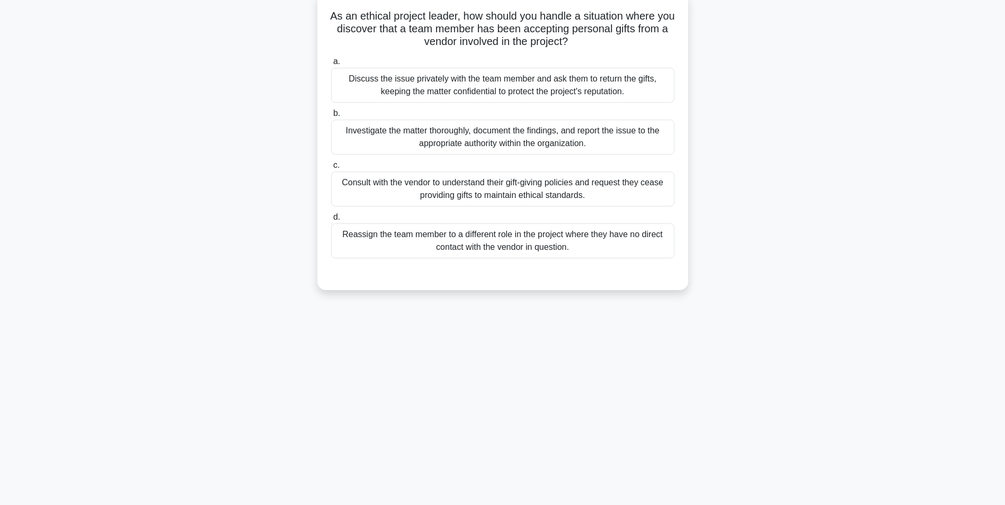
click at [440, 251] on div "Reassign the team member to a different role in the project where they have no …" at bounding box center [502, 240] width 343 height 35
click at [331, 221] on input "d. Reassign the team member to a different role in the project where they have …" at bounding box center [331, 217] width 0 height 7
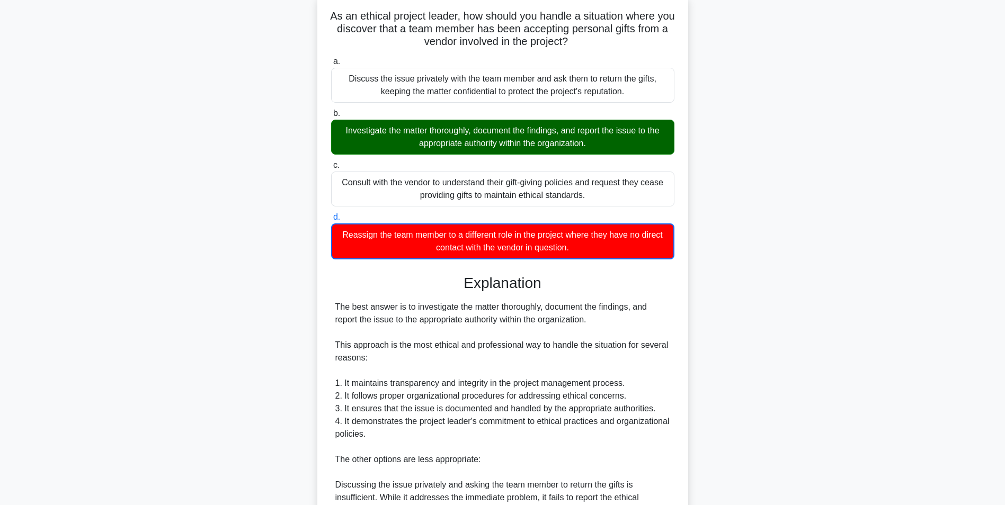
click at [451, 153] on div "Investigate the matter thoroughly, document the findings, and report the issue …" at bounding box center [502, 137] width 343 height 35
click at [331, 117] on input "b. Investigate the matter thoroughly, document the findings, and report the iss…" at bounding box center [331, 113] width 0 height 7
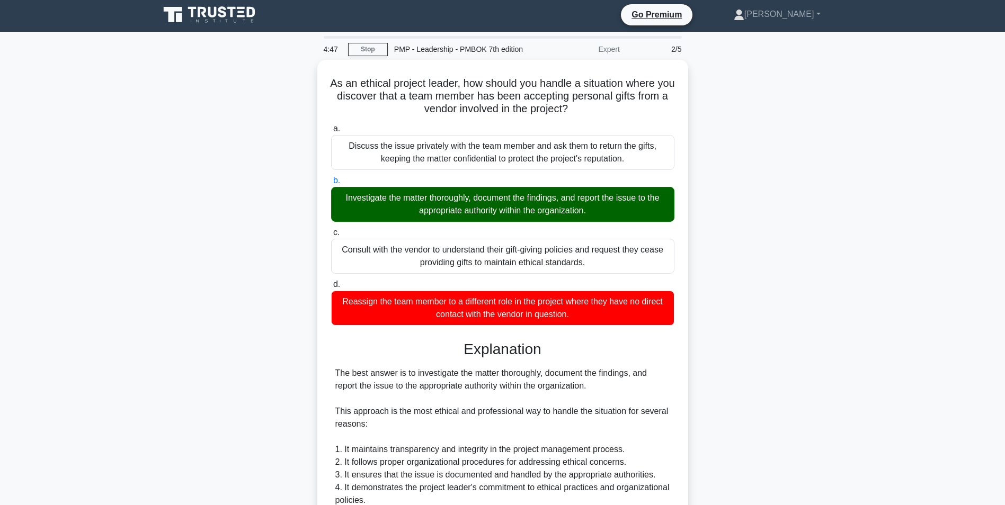
scroll to position [0, 0]
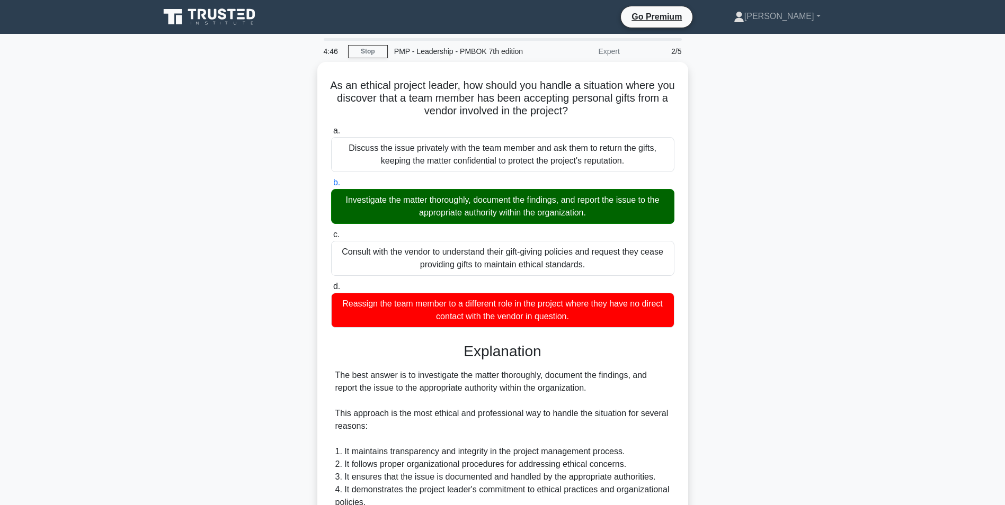
click at [207, 7] on icon at bounding box center [210, 17] width 102 height 20
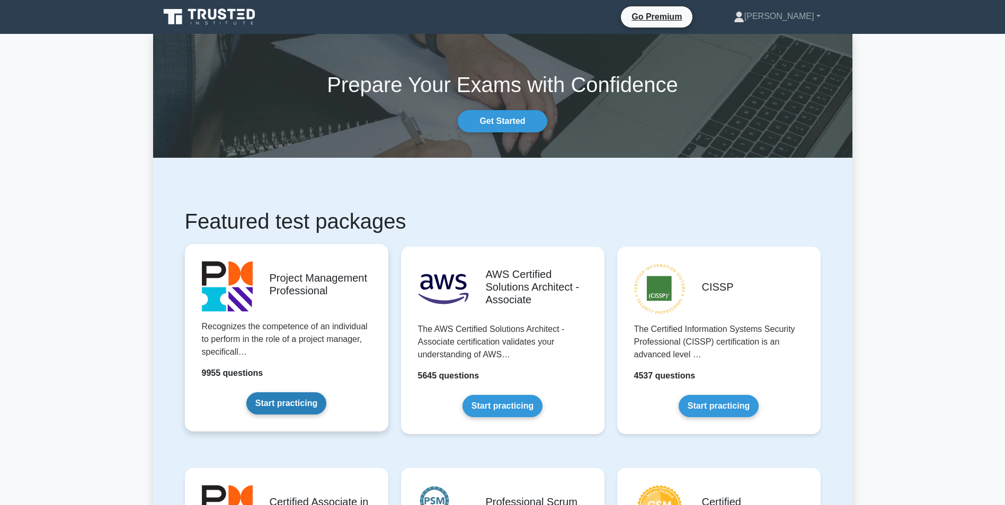
click at [315, 392] on link "Start practicing" at bounding box center [286, 403] width 80 height 22
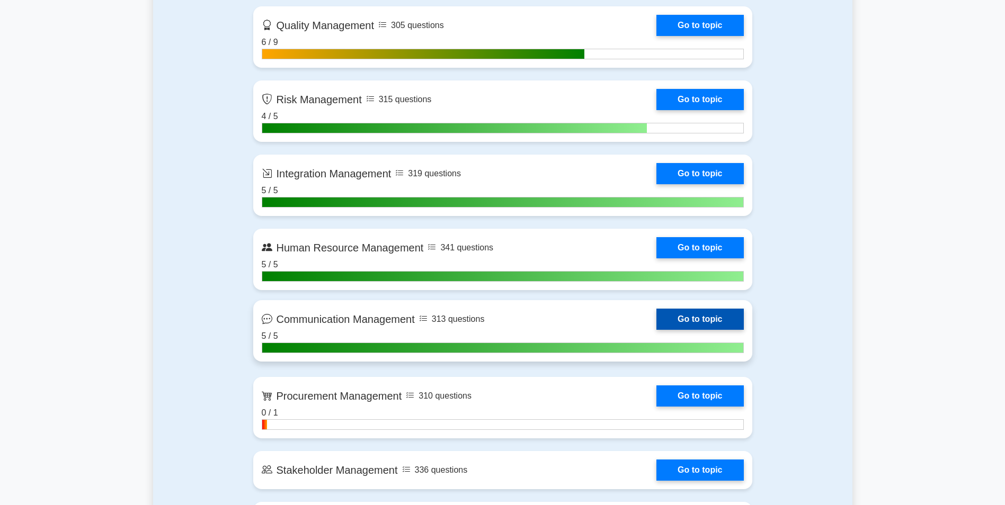
scroll to position [1059, 0]
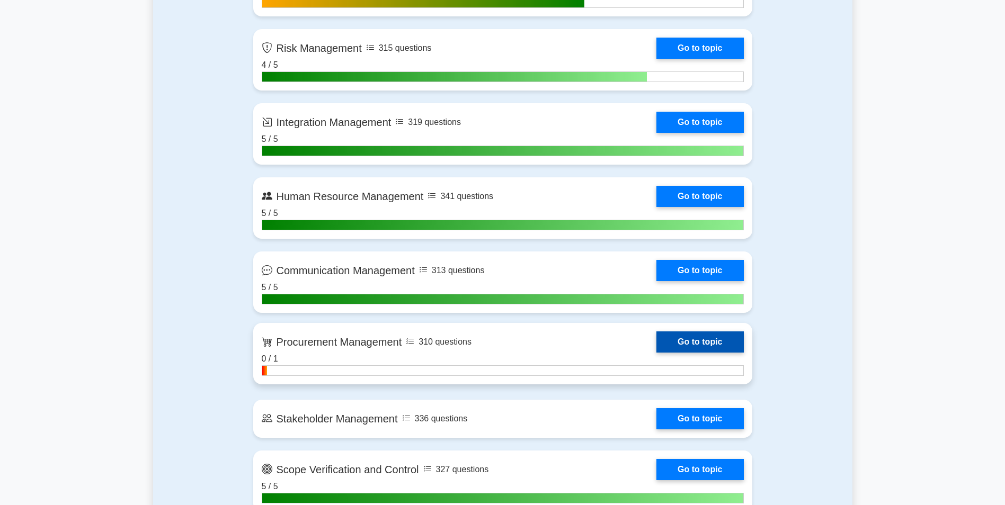
click at [656, 353] on link "Go to topic" at bounding box center [699, 341] width 87 height 21
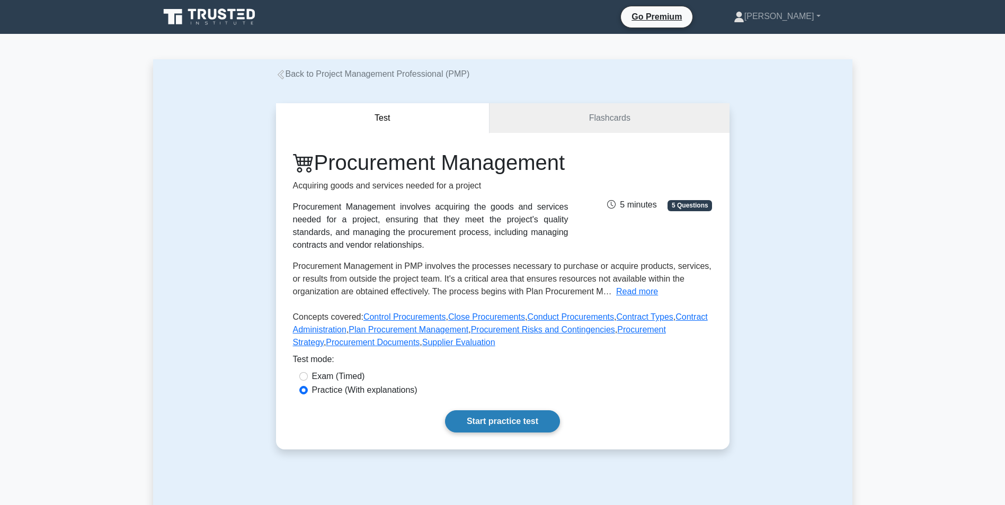
click at [531, 433] on link "Start practice test" at bounding box center [502, 421] width 115 height 22
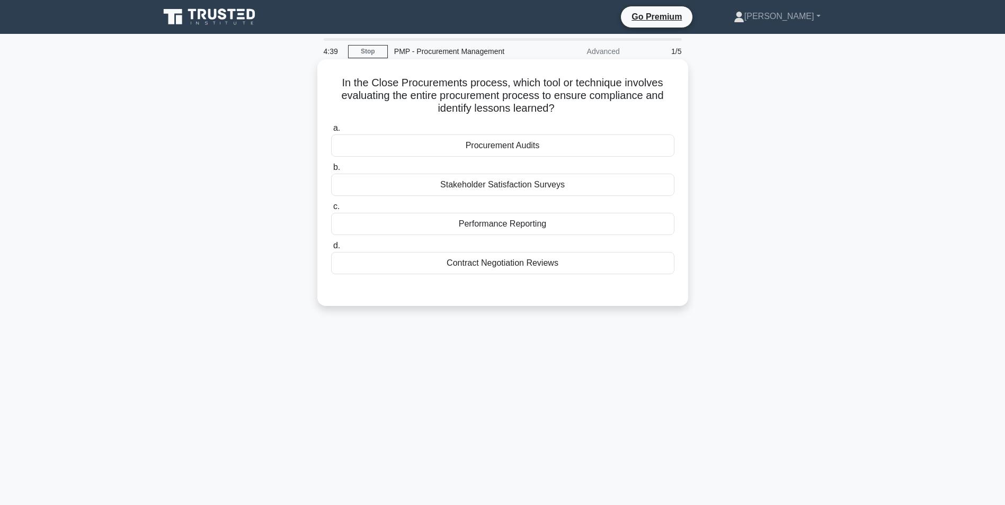
click at [495, 148] on div "Procurement Audits" at bounding box center [502, 146] width 343 height 22
click at [331, 132] on input "a. Procurement Audits" at bounding box center [331, 128] width 0 height 7
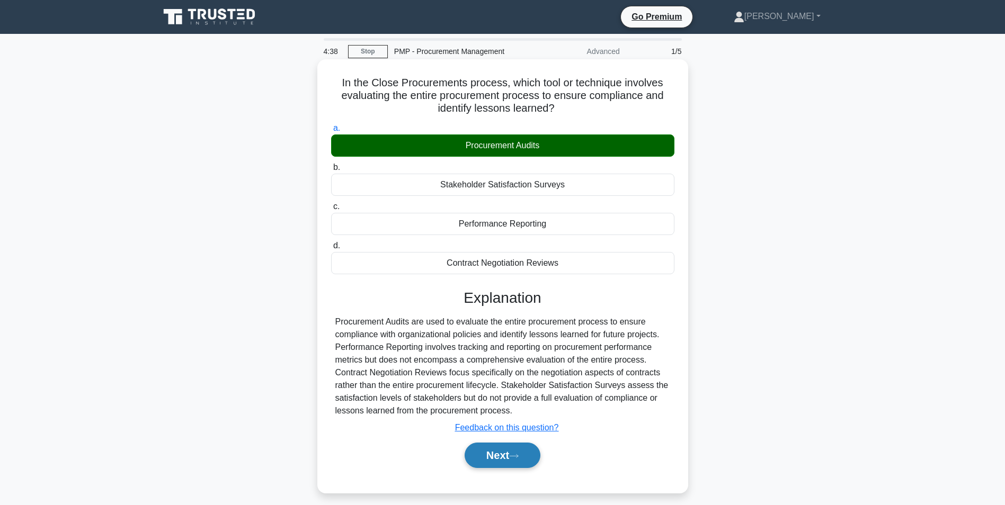
click at [536, 458] on button "Next" at bounding box center [502, 455] width 76 height 25
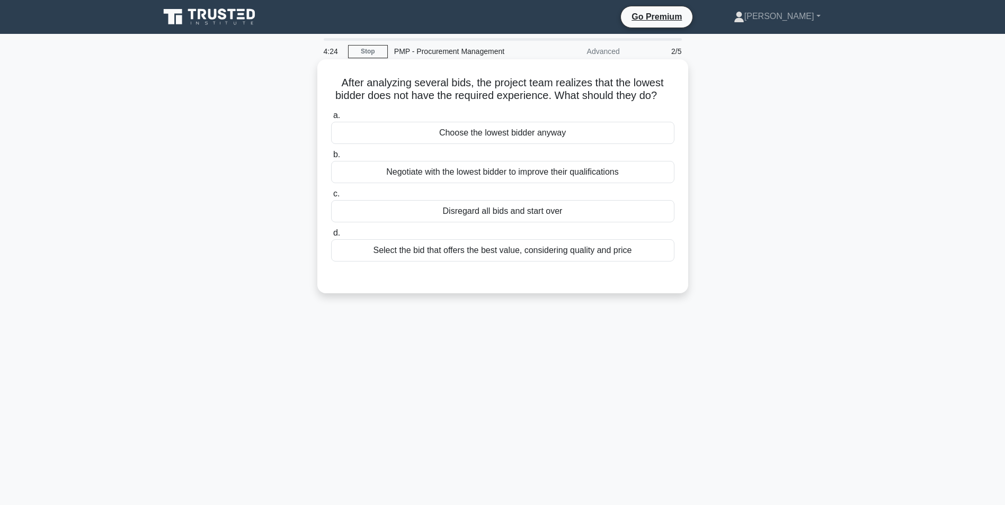
click at [506, 262] on div "Select the bid that offers the best value, considering quality and price" at bounding box center [502, 250] width 343 height 22
click at [331, 237] on input "d. Select the bid that offers the best value, considering quality and price" at bounding box center [331, 233] width 0 height 7
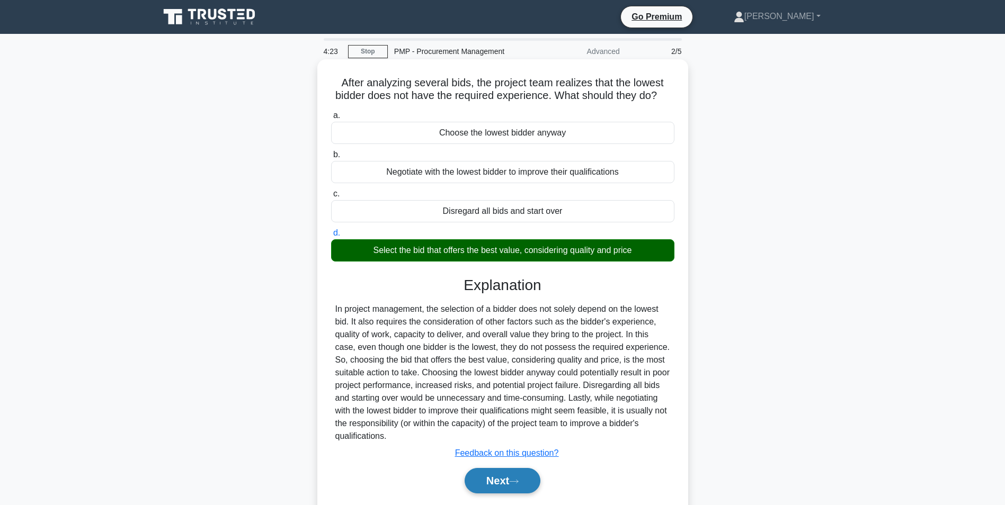
click at [500, 494] on button "Next" at bounding box center [502, 480] width 76 height 25
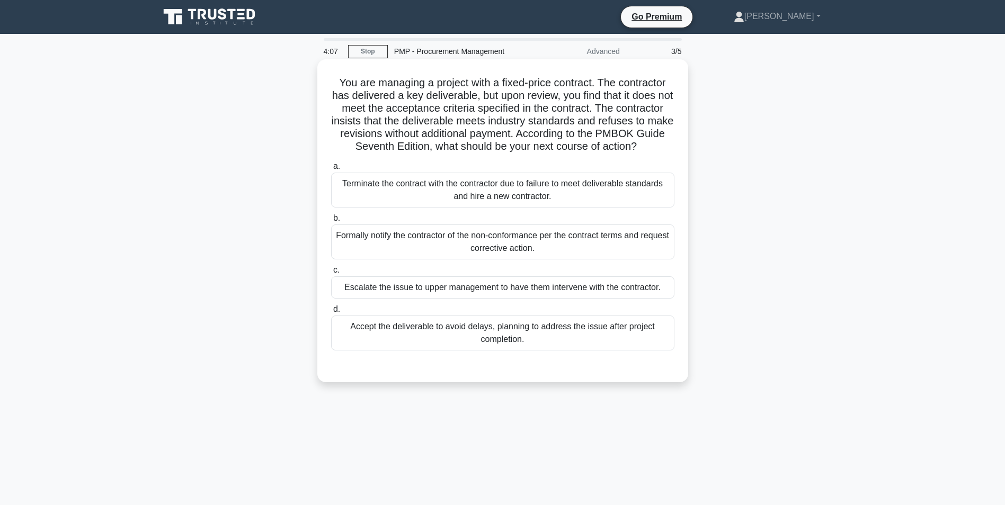
click at [492, 259] on div "Formally notify the contractor of the non-conformance per the contract terms an…" at bounding box center [502, 242] width 343 height 35
click at [331, 222] on input "b. Formally notify the contractor of the non-conformance per the contract terms…" at bounding box center [331, 218] width 0 height 7
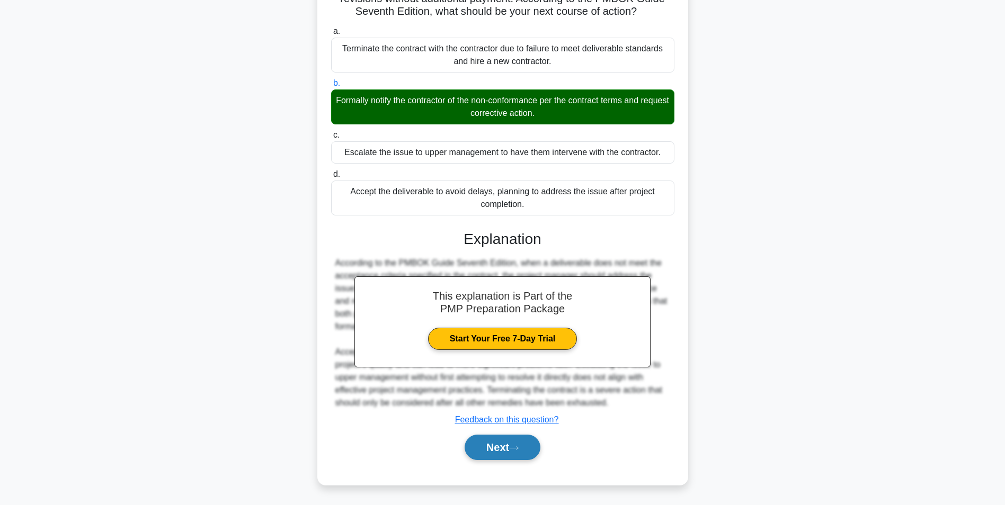
click at [501, 452] on button "Next" at bounding box center [502, 447] width 76 height 25
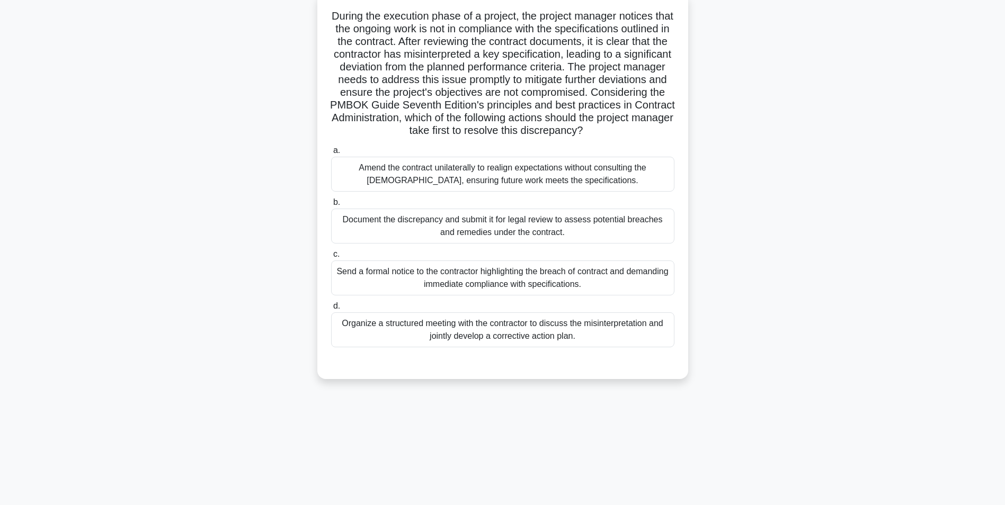
click at [500, 347] on div "Organize a structured meeting with the contractor to discuss the misinterpretat…" at bounding box center [502, 329] width 343 height 35
click at [331, 310] on input "d. Organize a structured meeting with the contractor to discuss the misinterpre…" at bounding box center [331, 306] width 0 height 7
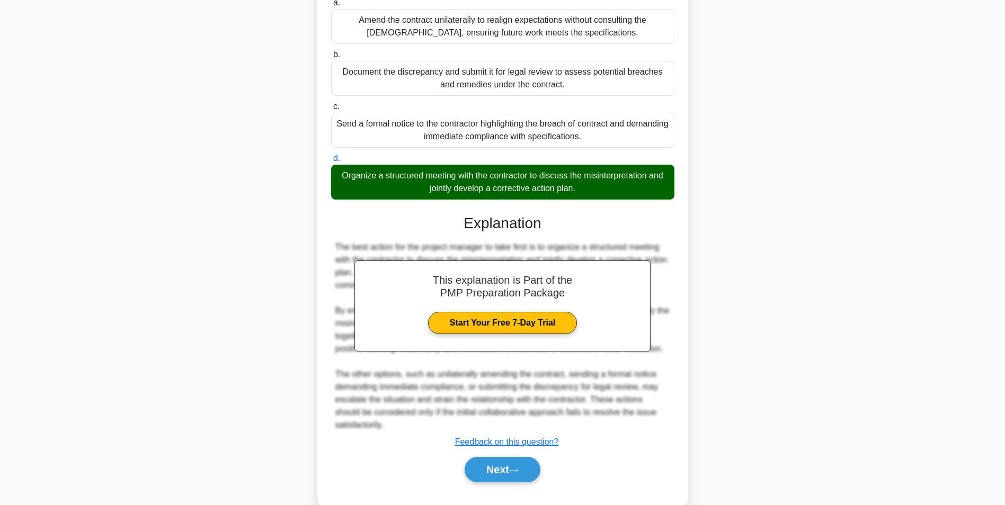
scroll to position [226, 0]
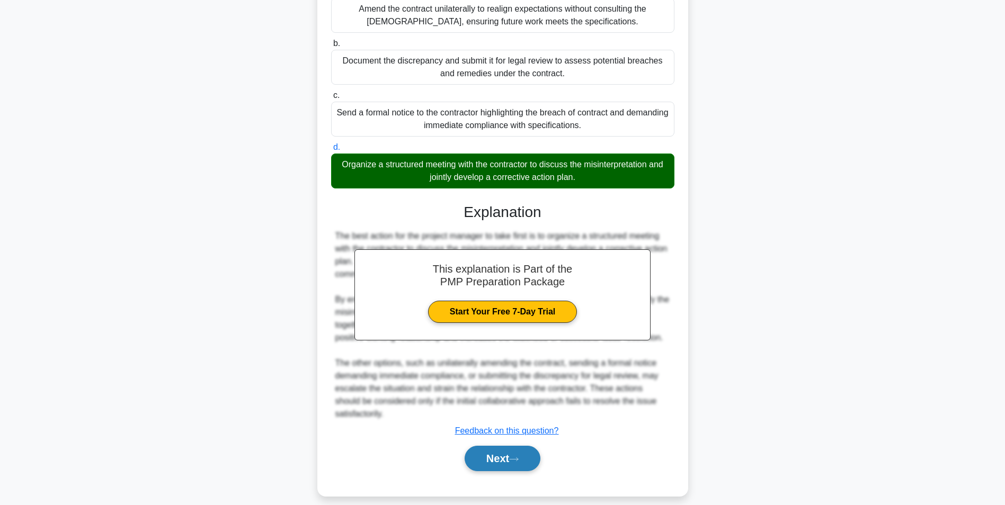
click at [521, 467] on button "Next" at bounding box center [502, 458] width 76 height 25
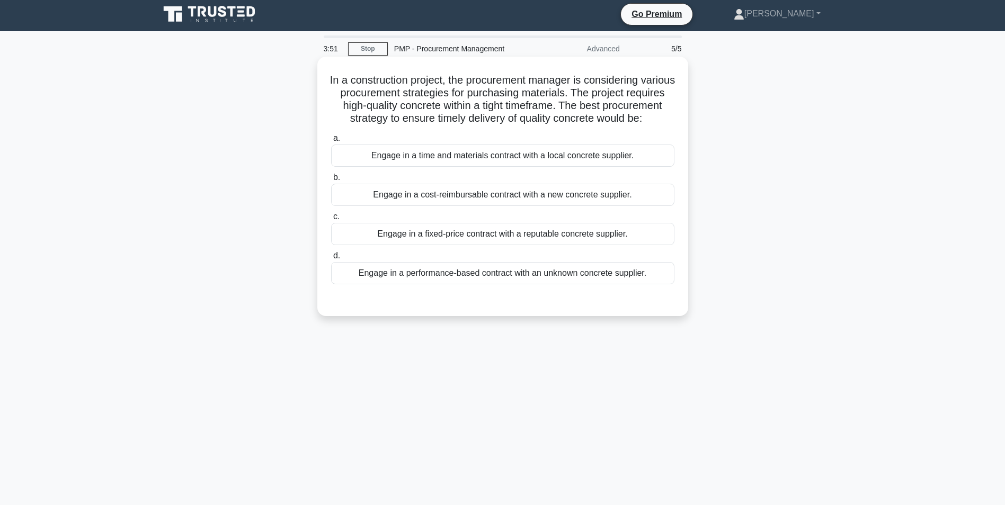
scroll to position [0, 0]
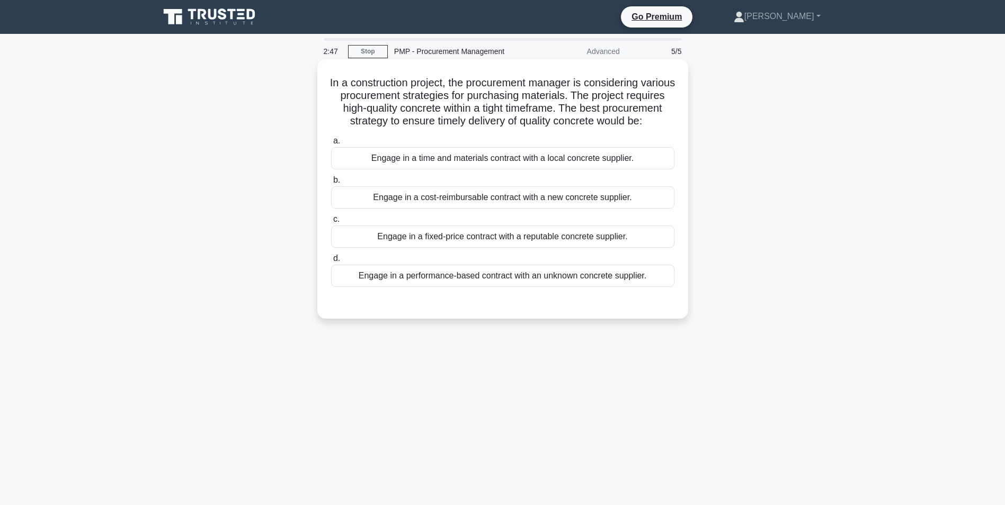
click at [563, 248] on div "Engage in a fixed-price contract with a reputable concrete supplier." at bounding box center [502, 237] width 343 height 22
click at [331, 223] on input "c. Engage in a fixed-price contract with a reputable concrete supplier." at bounding box center [331, 219] width 0 height 7
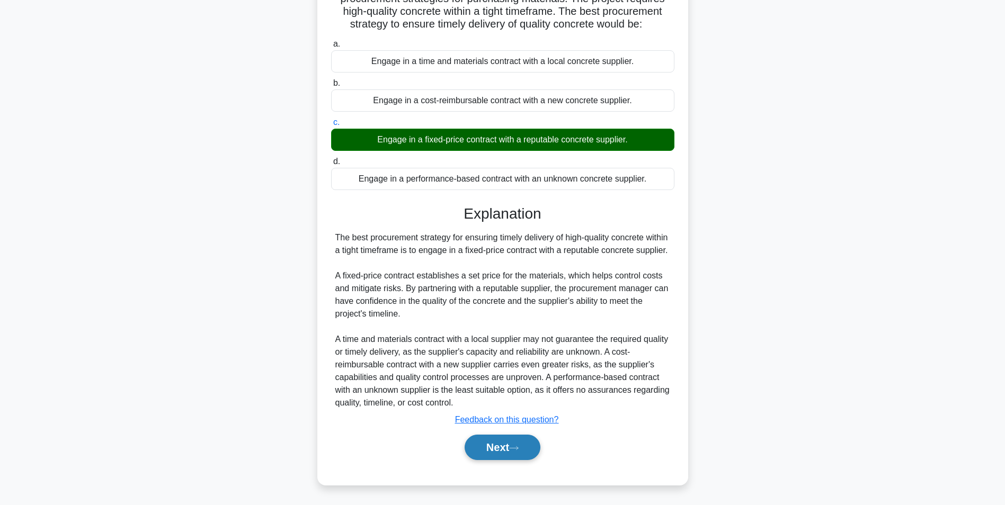
scroll to position [123, 0]
click at [518, 448] on icon at bounding box center [514, 448] width 10 height 6
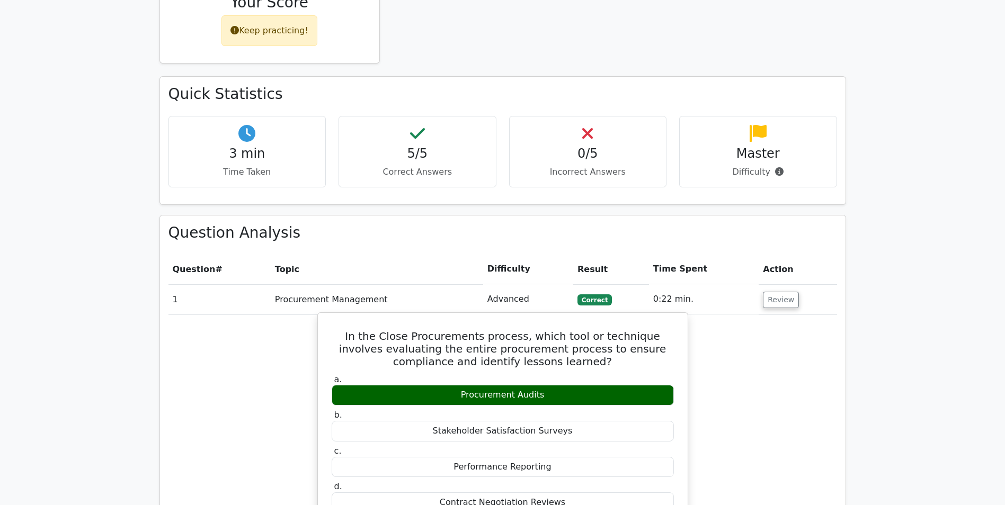
scroll to position [635, 0]
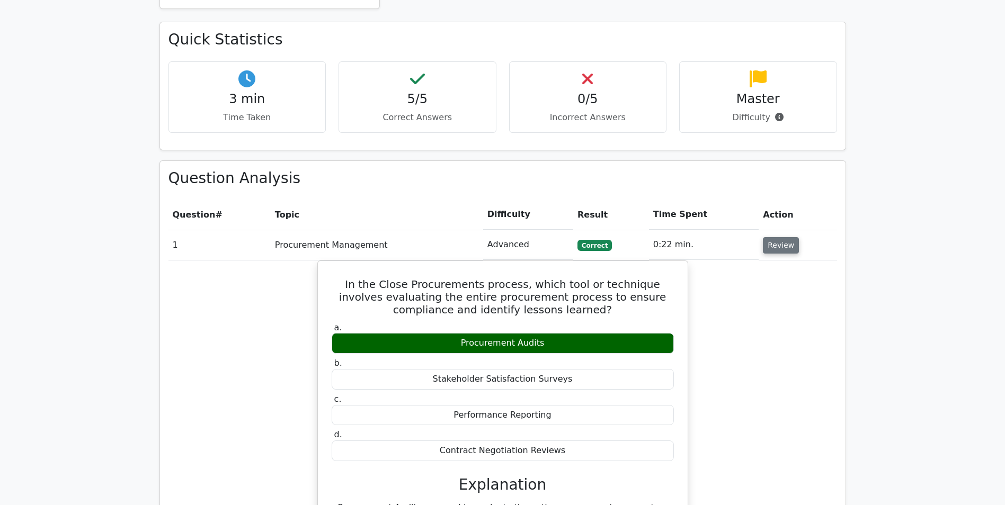
click at [785, 237] on button "Review" at bounding box center [781, 245] width 36 height 16
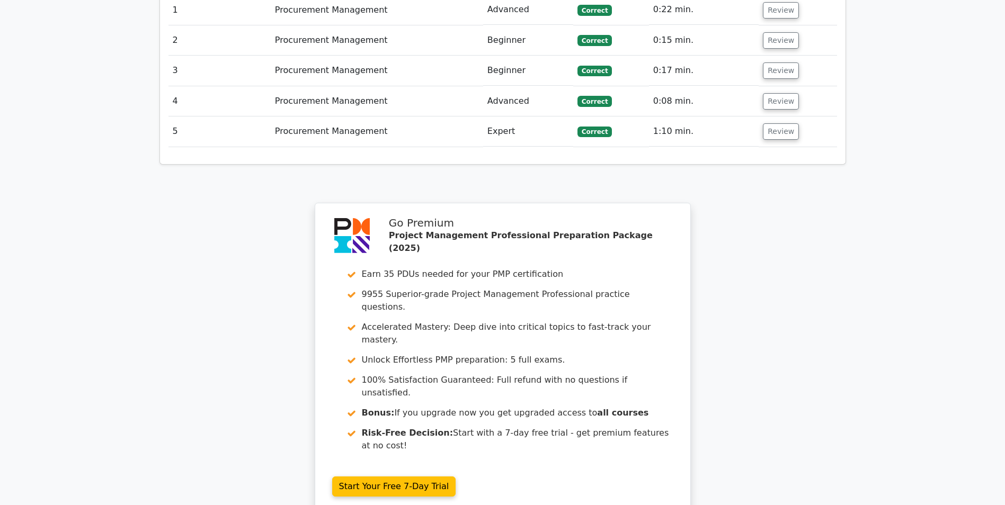
scroll to position [900, 0]
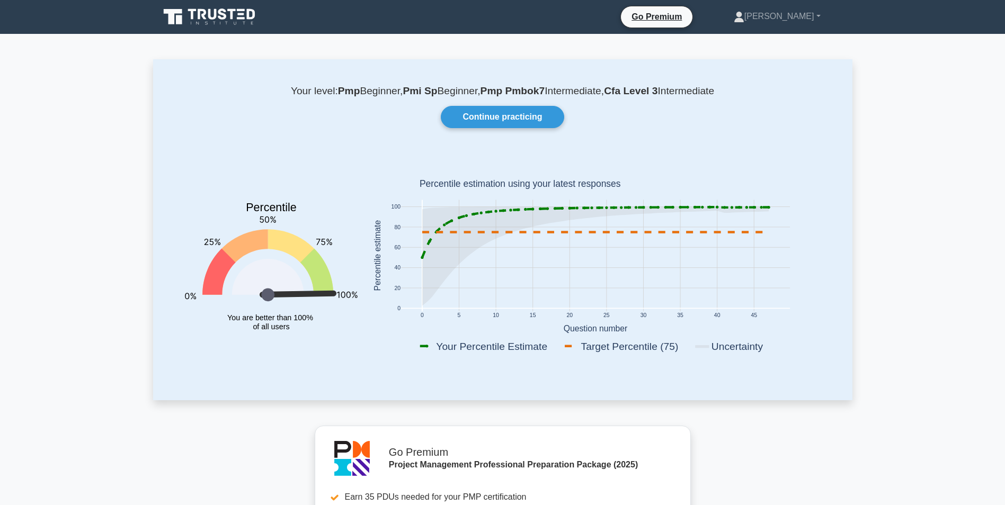
click at [216, 9] on icon at bounding box center [212, 14] width 8 height 11
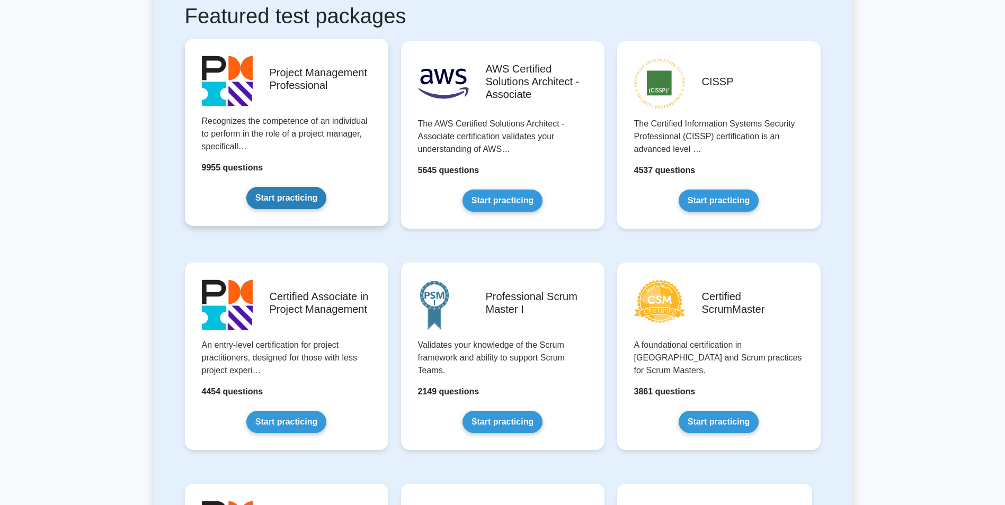
scroll to position [265, 0]
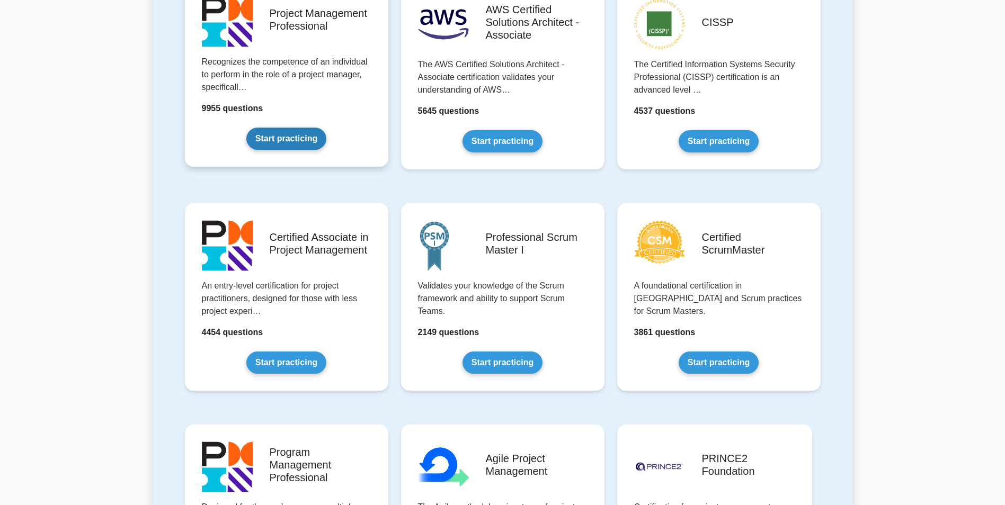
click at [289, 128] on link "Start practicing" at bounding box center [286, 139] width 80 height 22
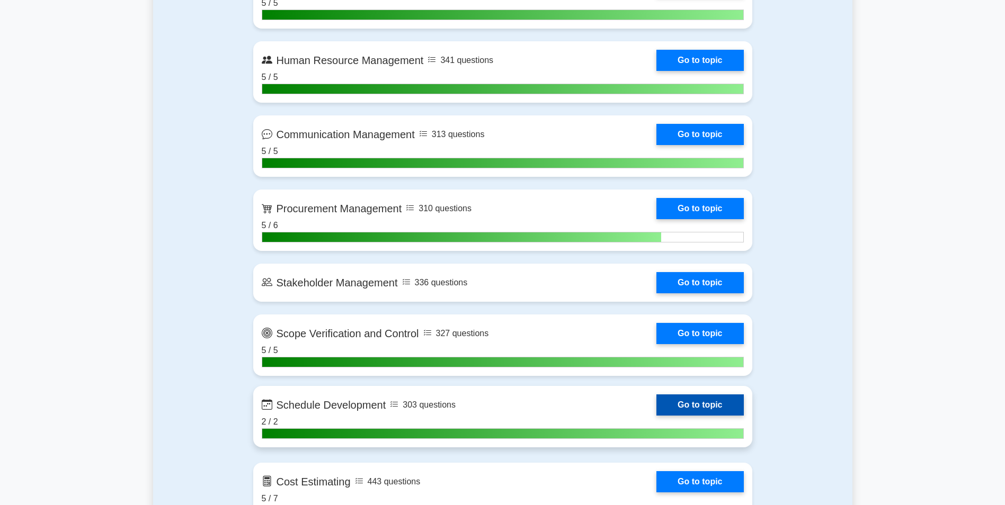
scroll to position [1218, 0]
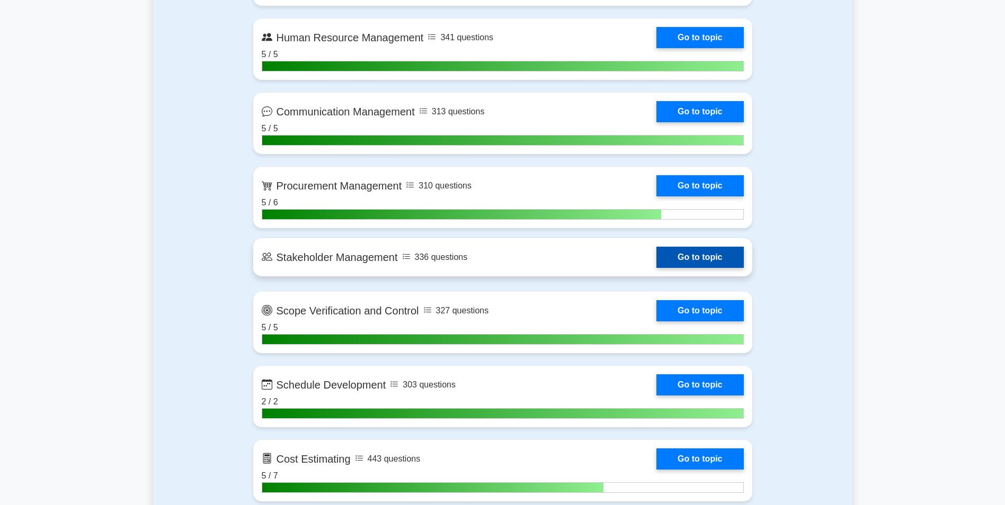
click at [656, 250] on link "Go to topic" at bounding box center [699, 257] width 87 height 21
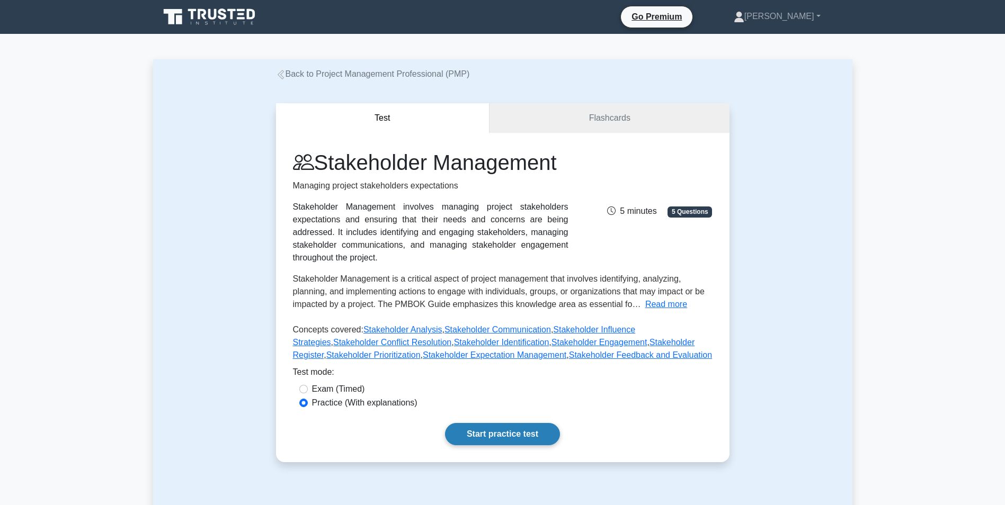
click at [473, 439] on link "Start practice test" at bounding box center [502, 434] width 115 height 22
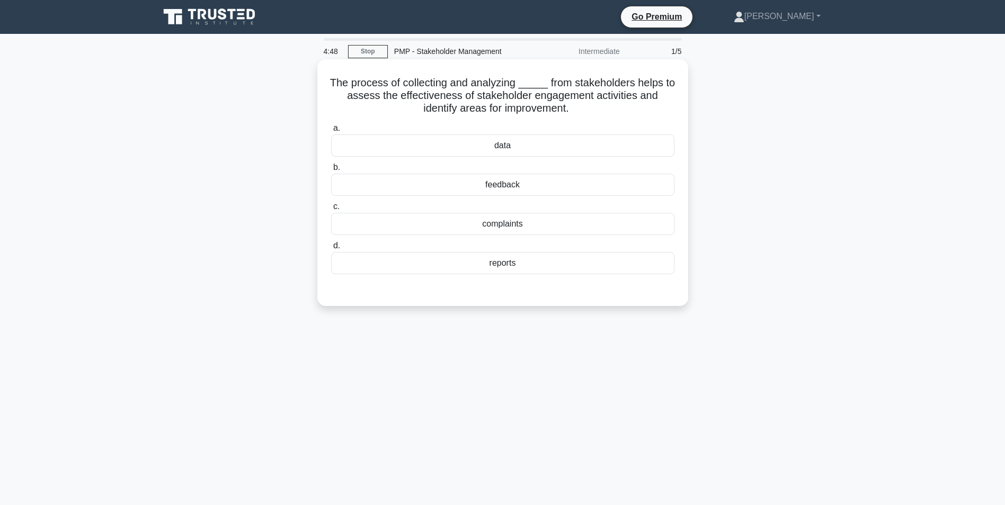
click at [496, 184] on div "feedback" at bounding box center [502, 185] width 343 height 22
click at [331, 171] on input "b. feedback" at bounding box center [331, 167] width 0 height 7
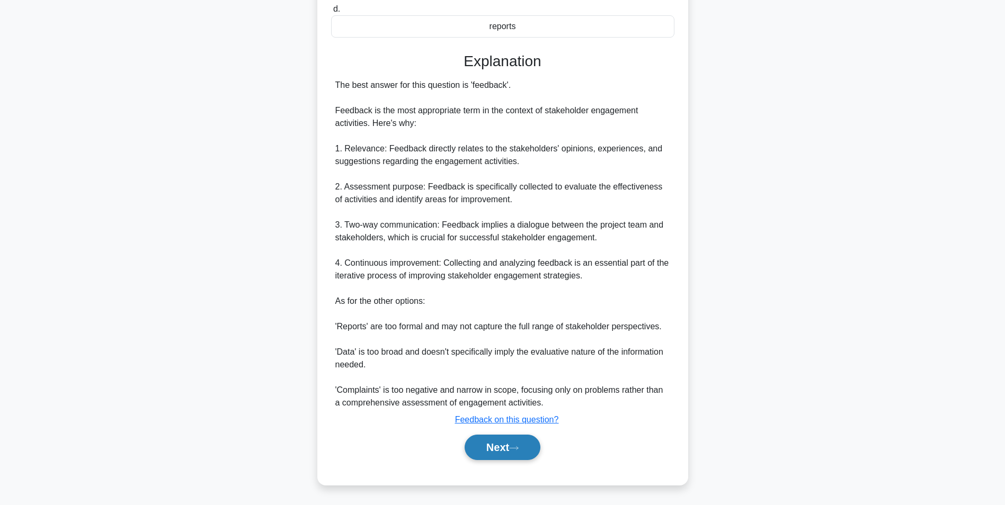
click at [527, 446] on button "Next" at bounding box center [502, 447] width 76 height 25
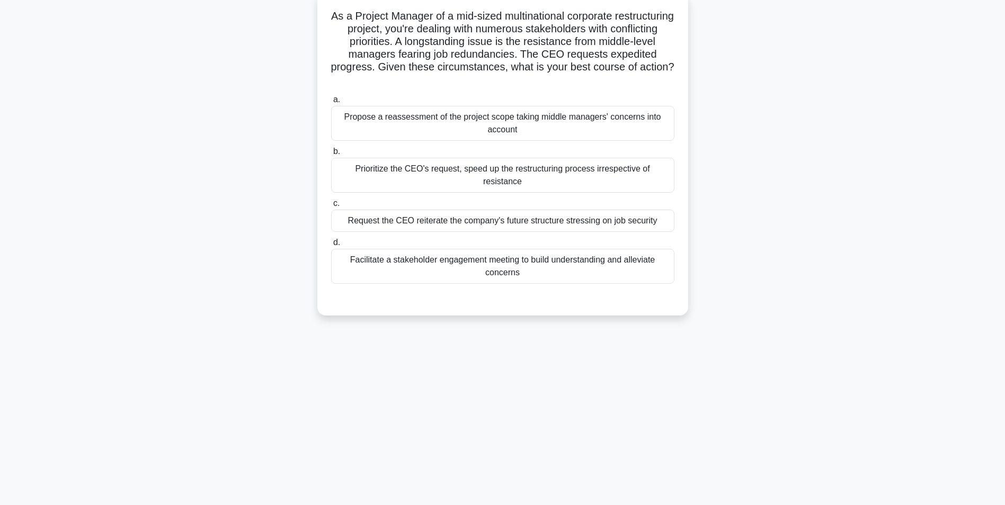
click at [513, 252] on div "Facilitate a stakeholder engagement meeting to build understanding and alleviat…" at bounding box center [502, 266] width 343 height 35
click at [331, 246] on input "d. Facilitate a stakeholder engagement meeting to build understanding and allev…" at bounding box center [331, 242] width 0 height 7
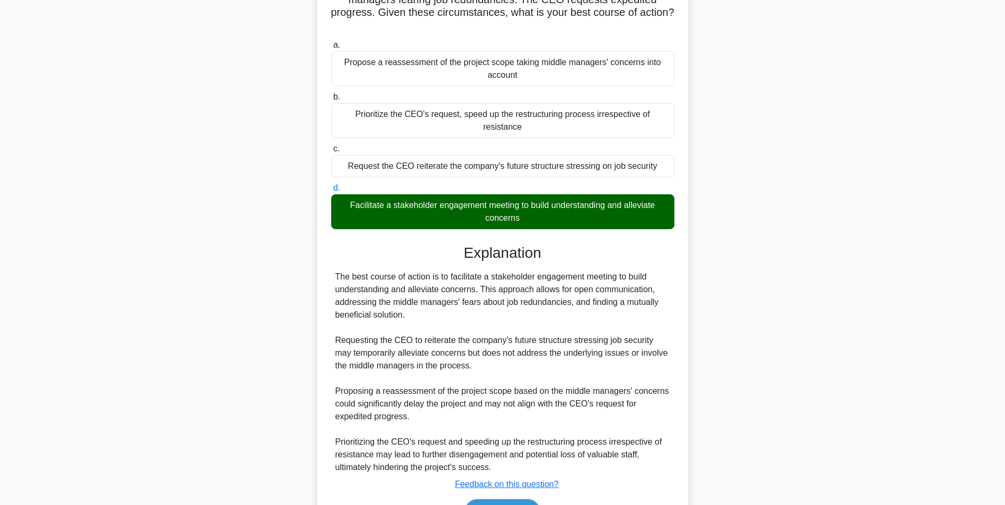
scroll to position [174, 0]
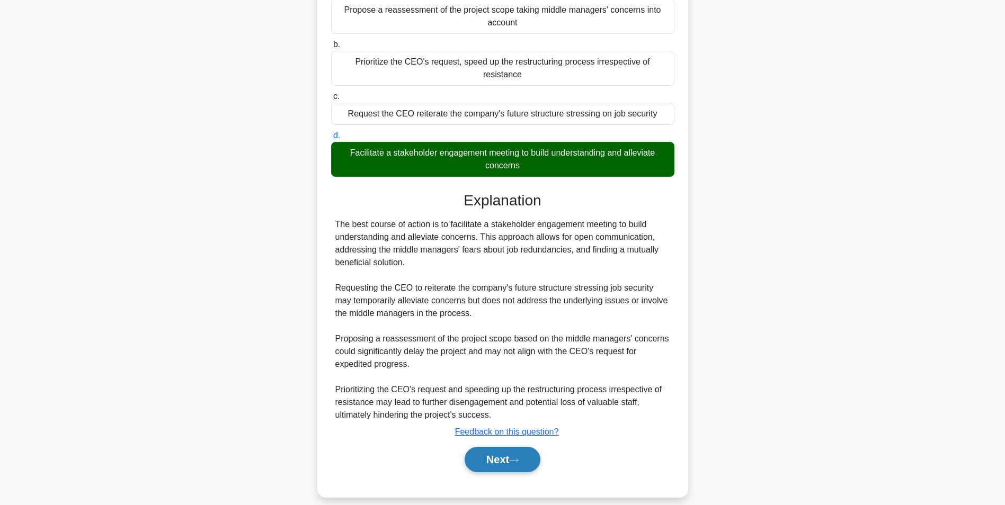
click at [505, 450] on button "Next" at bounding box center [502, 459] width 76 height 25
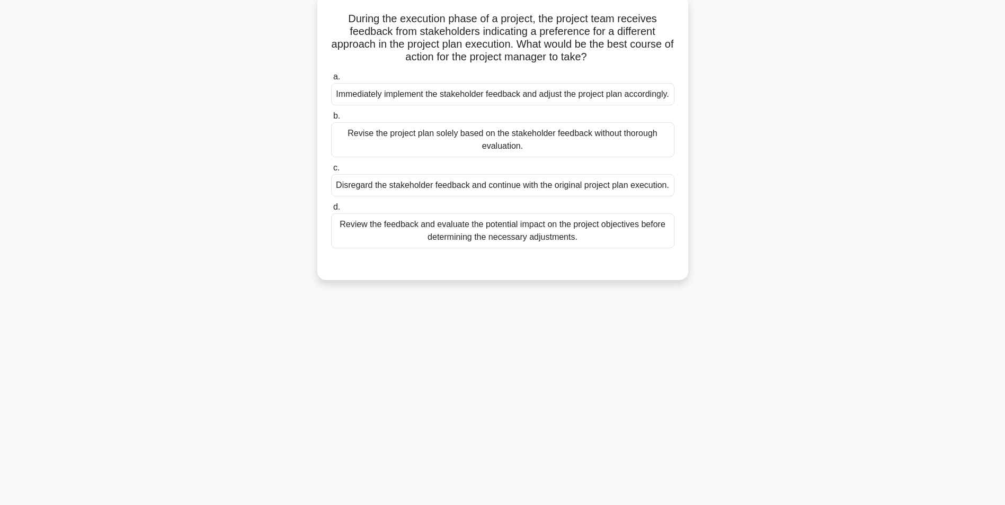
scroll to position [67, 0]
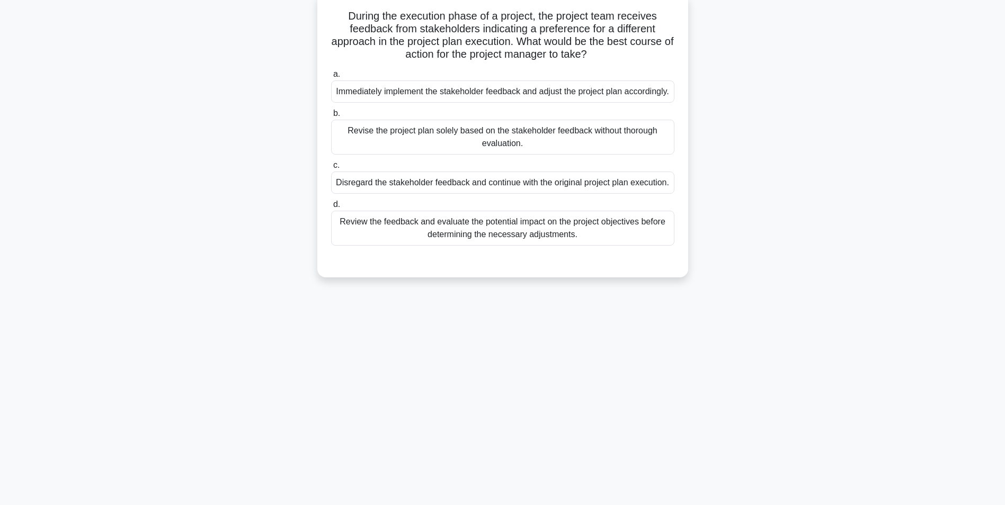
click at [485, 246] on div "Review the feedback and evaluate the potential impact on the project objectives…" at bounding box center [502, 228] width 343 height 35
click at [331, 208] on input "d. Review the feedback and evaluate the potential impact on the project objecti…" at bounding box center [331, 204] width 0 height 7
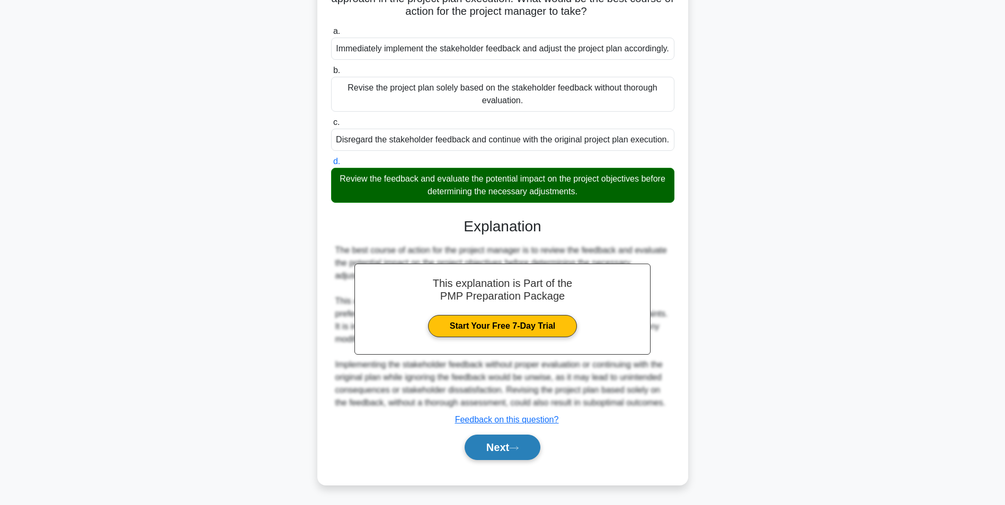
click at [510, 444] on button "Next" at bounding box center [502, 447] width 76 height 25
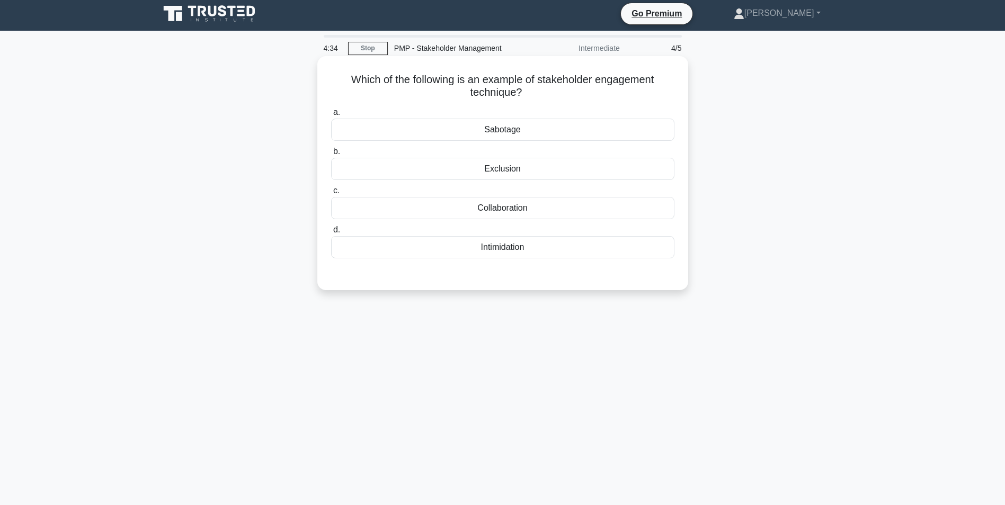
scroll to position [0, 0]
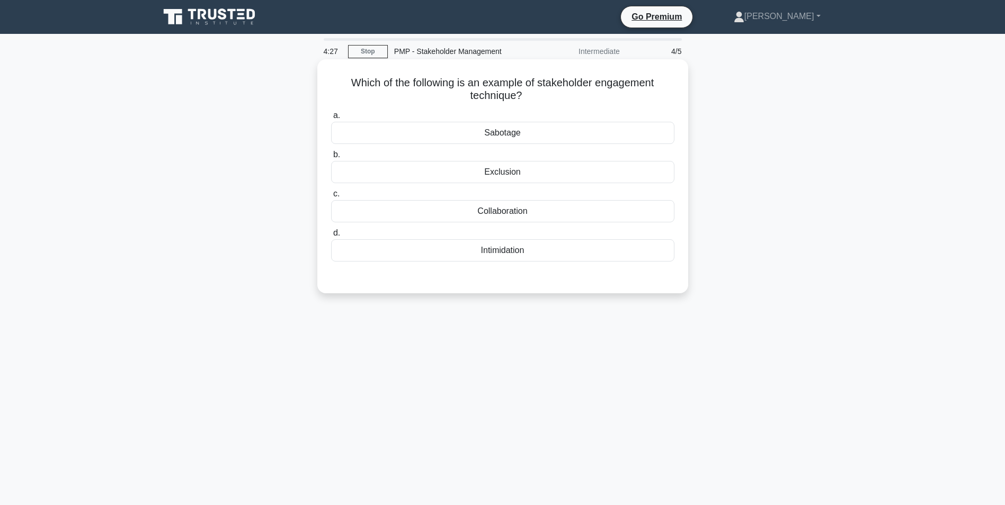
click at [513, 225] on div "a. Sabotage b. Exclusion c. d." at bounding box center [503, 185] width 356 height 157
click at [513, 219] on div "Collaboration" at bounding box center [502, 211] width 343 height 22
click at [331, 198] on input "c. Collaboration" at bounding box center [331, 194] width 0 height 7
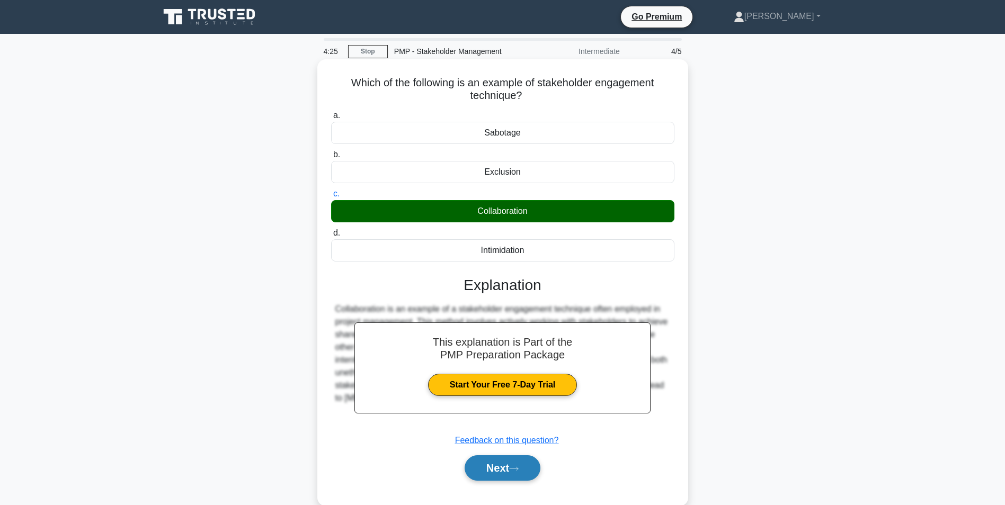
click at [490, 477] on button "Next" at bounding box center [502, 467] width 76 height 25
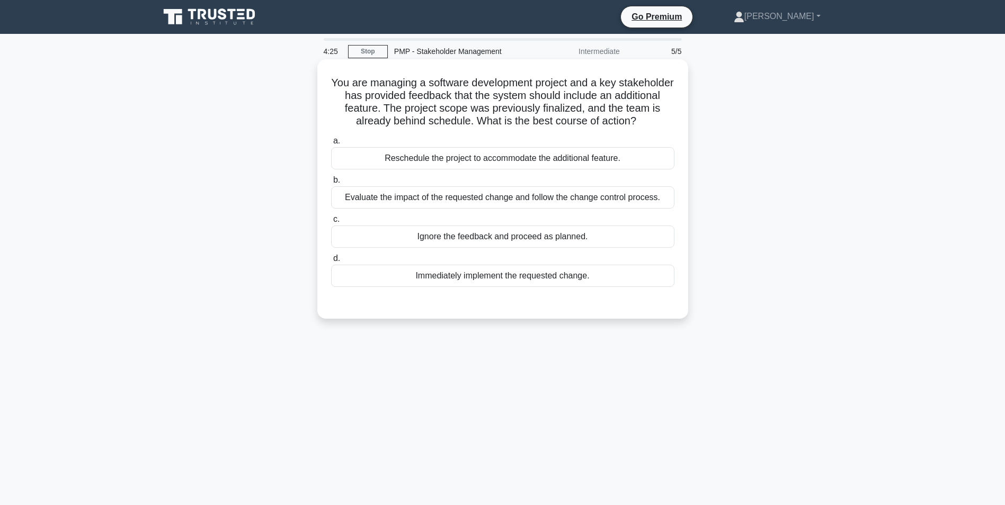
click at [517, 236] on div "Ignore the feedback and proceed as planned." at bounding box center [502, 237] width 343 height 22
click at [331, 223] on input "c. Ignore the feedback and proceed as planned." at bounding box center [331, 219] width 0 height 7
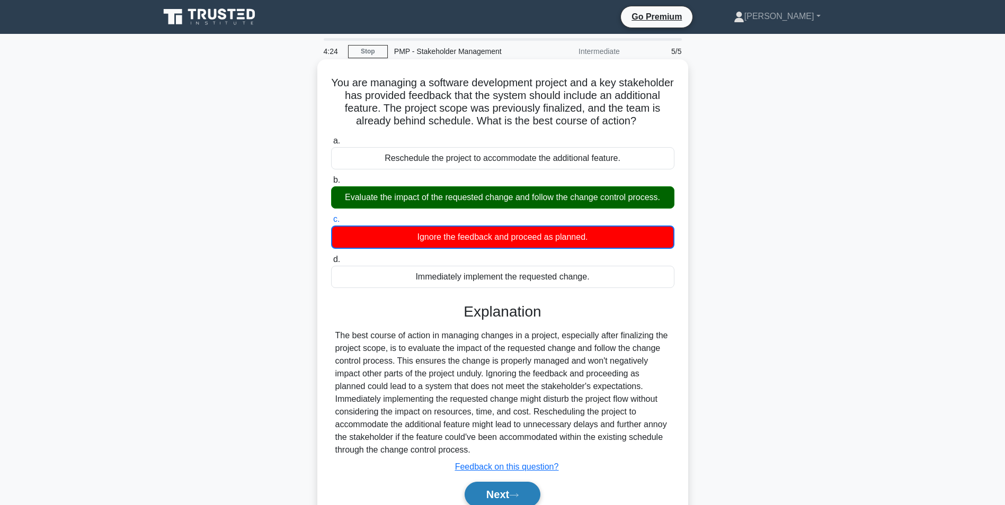
click at [508, 488] on button "Next" at bounding box center [502, 494] width 76 height 25
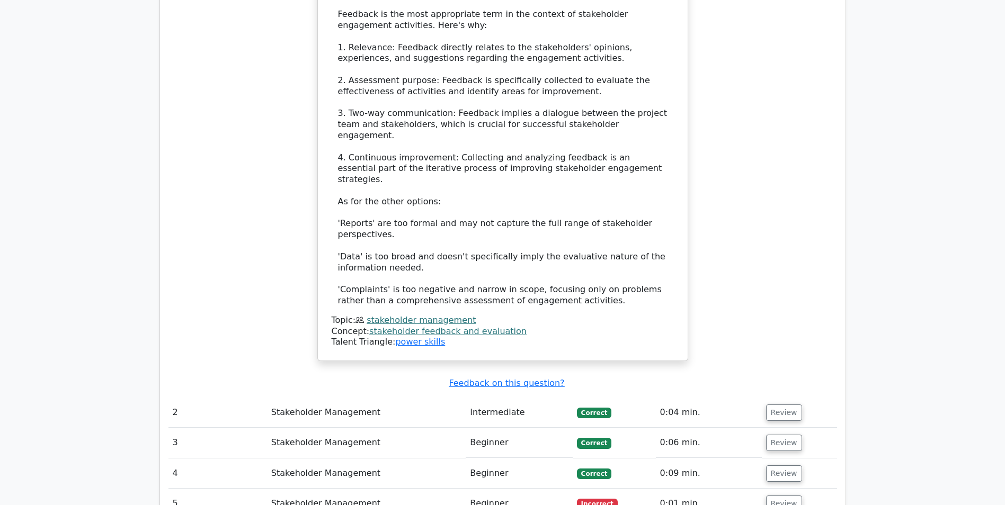
scroll to position [1165, 0]
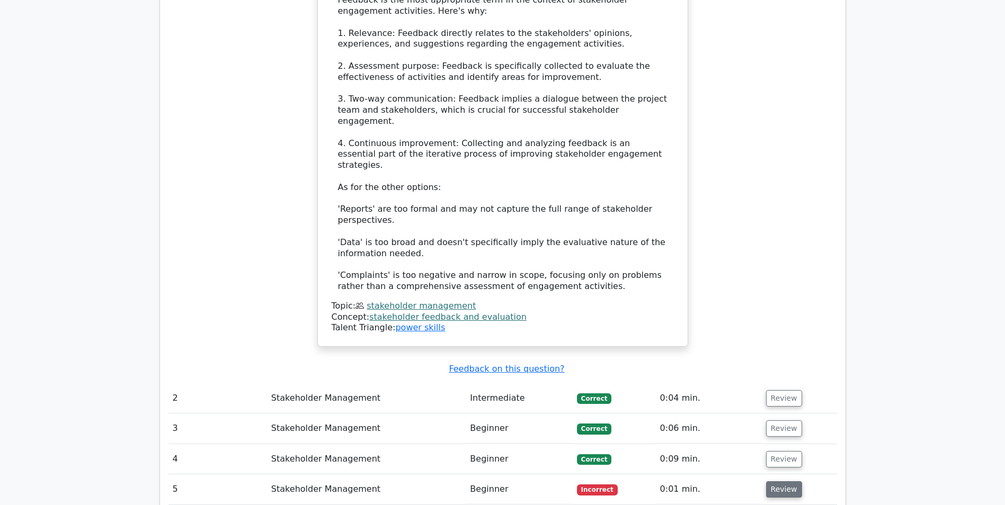
click at [766, 481] on button "Review" at bounding box center [784, 489] width 36 height 16
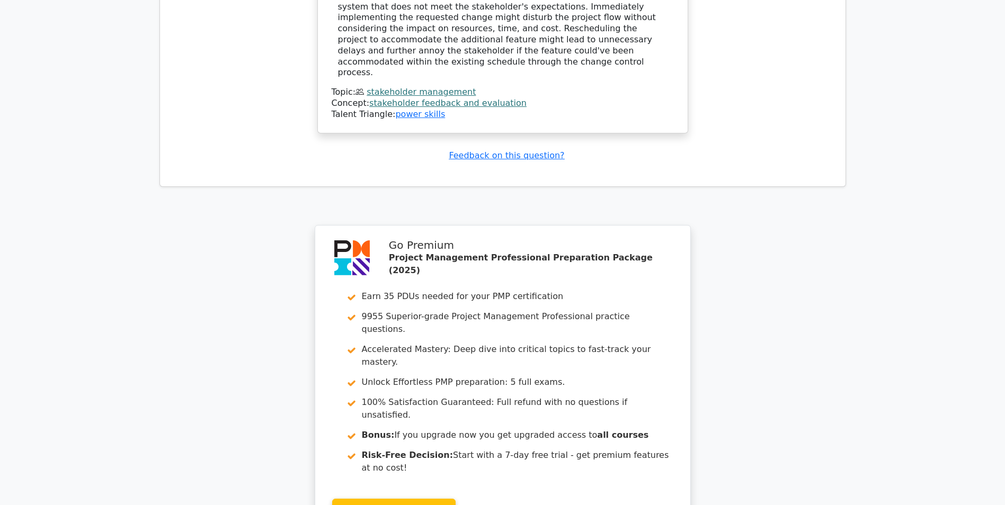
scroll to position [2065, 0]
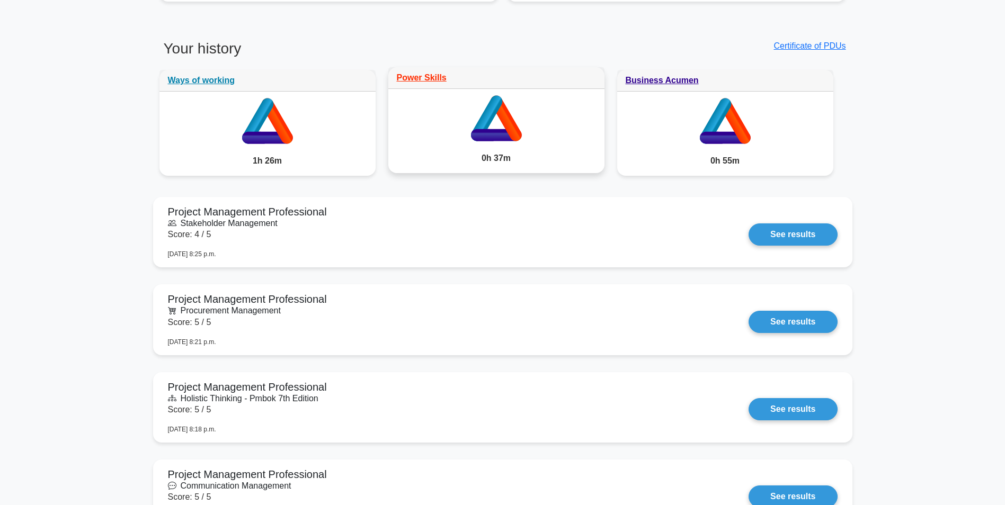
scroll to position [847, 0]
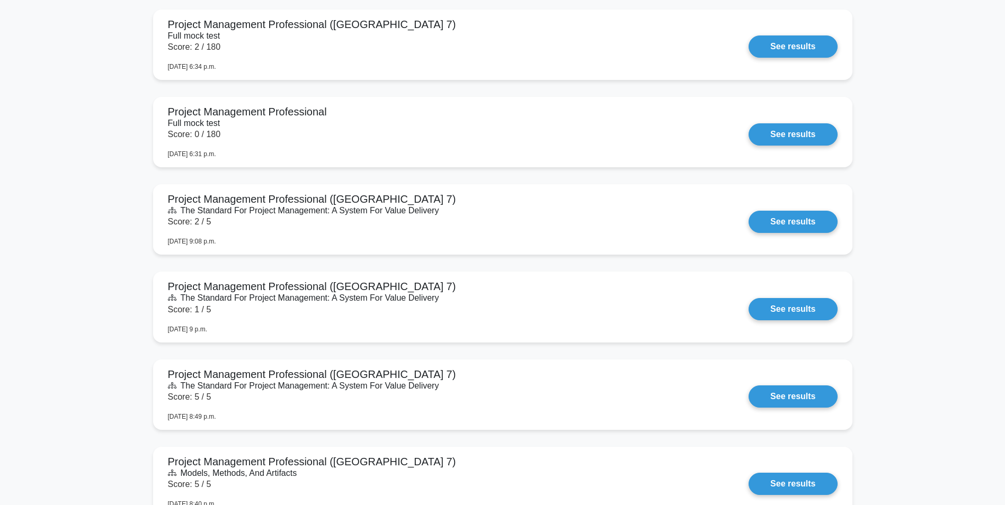
drag, startPoint x: 877, startPoint y: 249, endPoint x: 891, endPoint y: 363, distance: 115.1
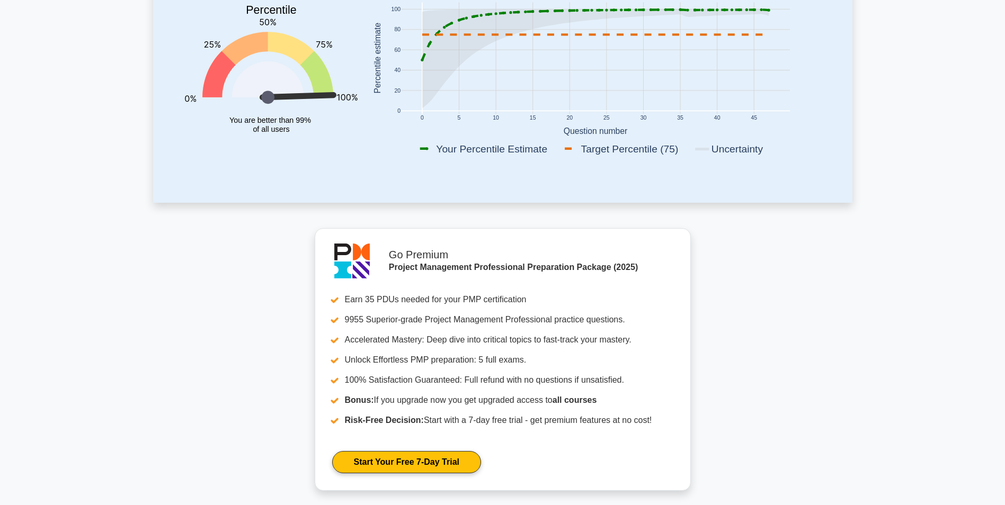
scroll to position [0, 0]
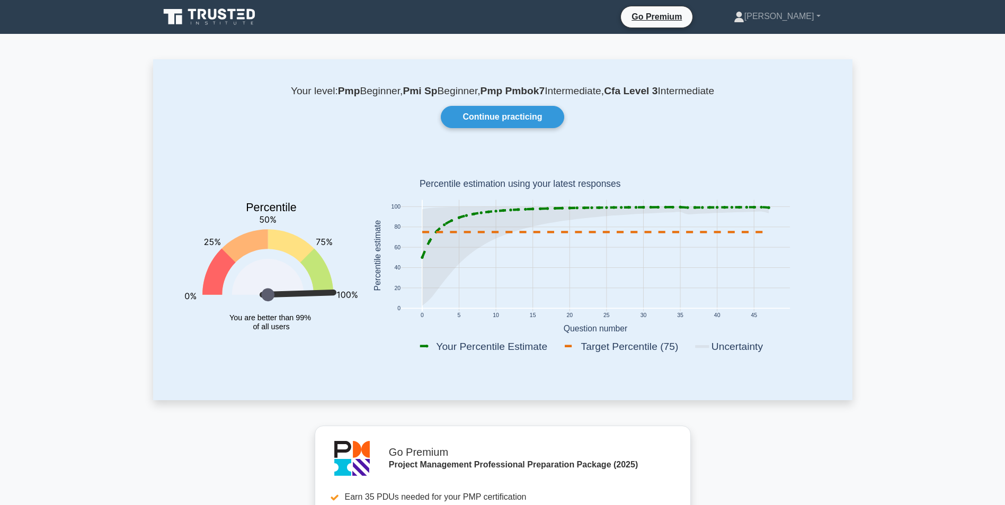
drag, startPoint x: 131, startPoint y: 192, endPoint x: 147, endPoint y: 72, distance: 120.7
click at [178, 21] on icon at bounding box center [179, 19] width 6 height 9
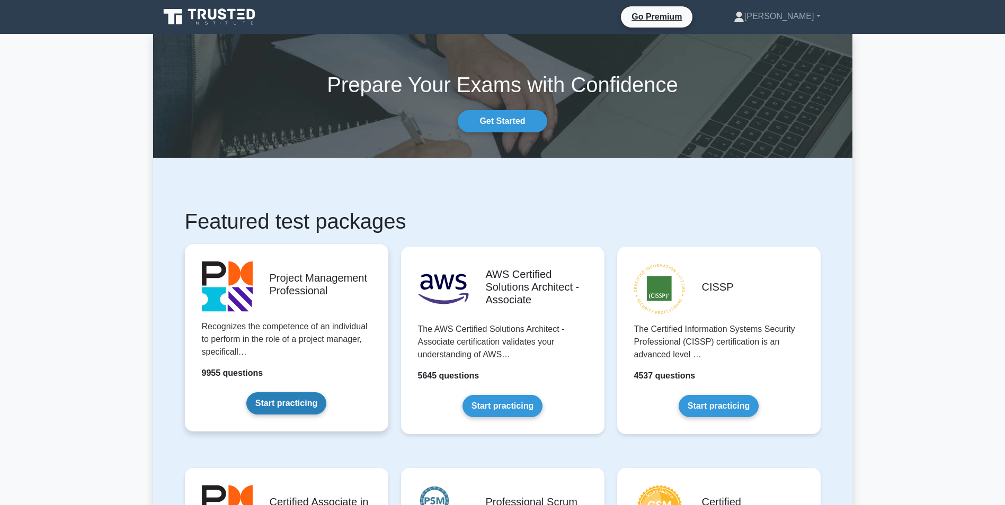
click at [315, 392] on link "Start practicing" at bounding box center [286, 403] width 80 height 22
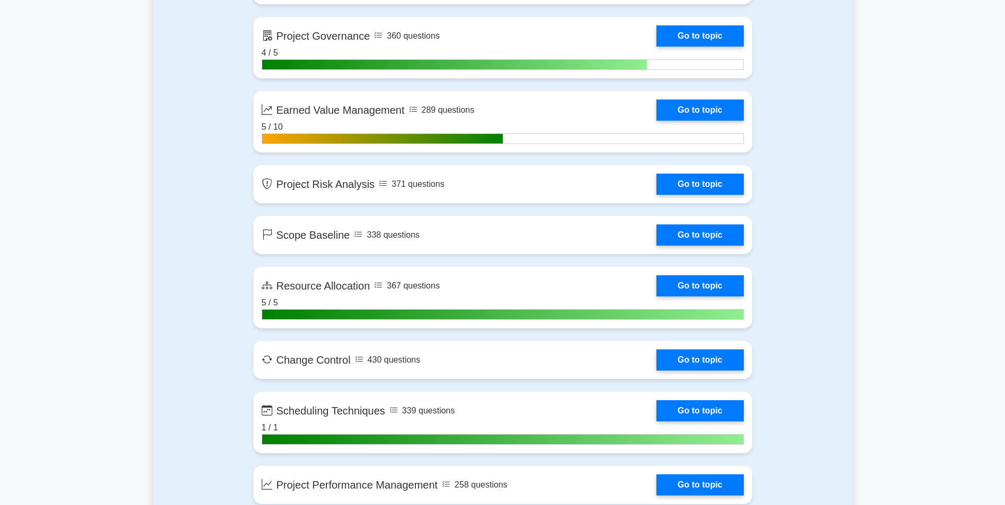
scroll to position [2065, 0]
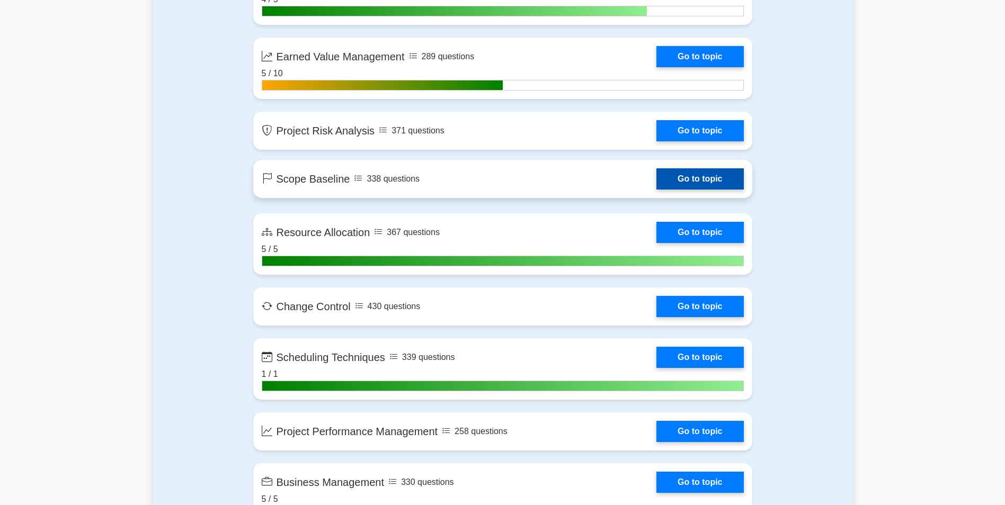
click at [736, 177] on link "Go to topic" at bounding box center [699, 178] width 87 height 21
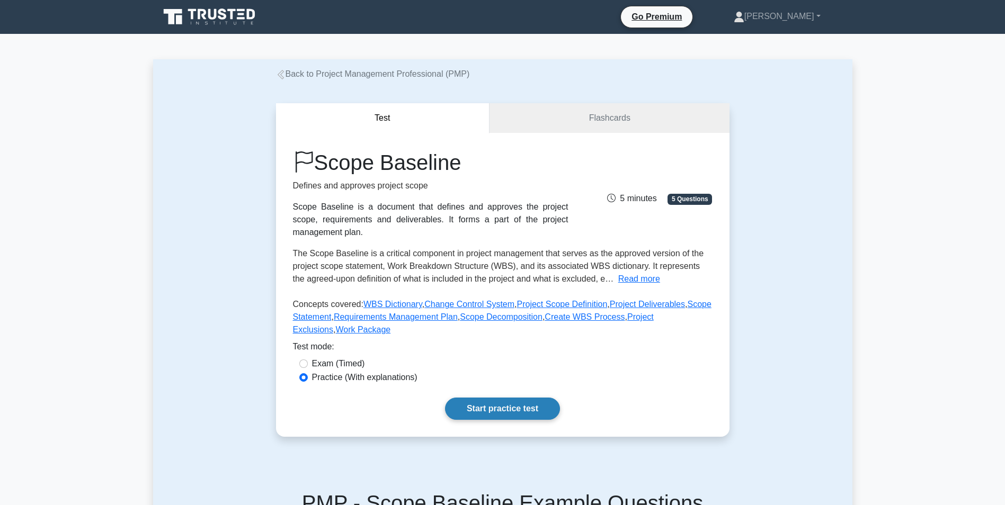
click at [536, 405] on link "Start practice test" at bounding box center [502, 409] width 115 height 22
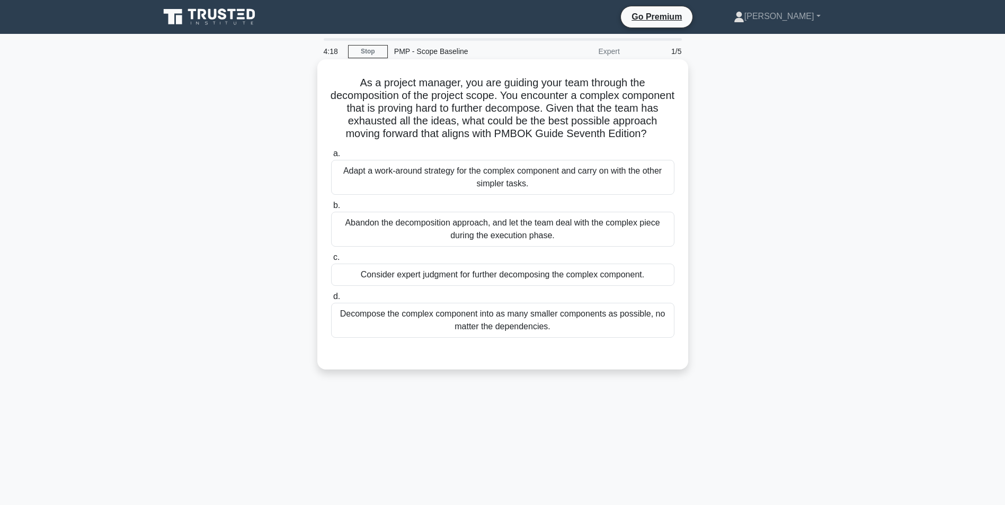
click at [555, 331] on div "Decompose the complex component into as many smaller components as possible, no…" at bounding box center [502, 320] width 343 height 35
click at [331, 300] on input "d. Decompose the complex component into as many smaller components as possible,…" at bounding box center [331, 296] width 0 height 7
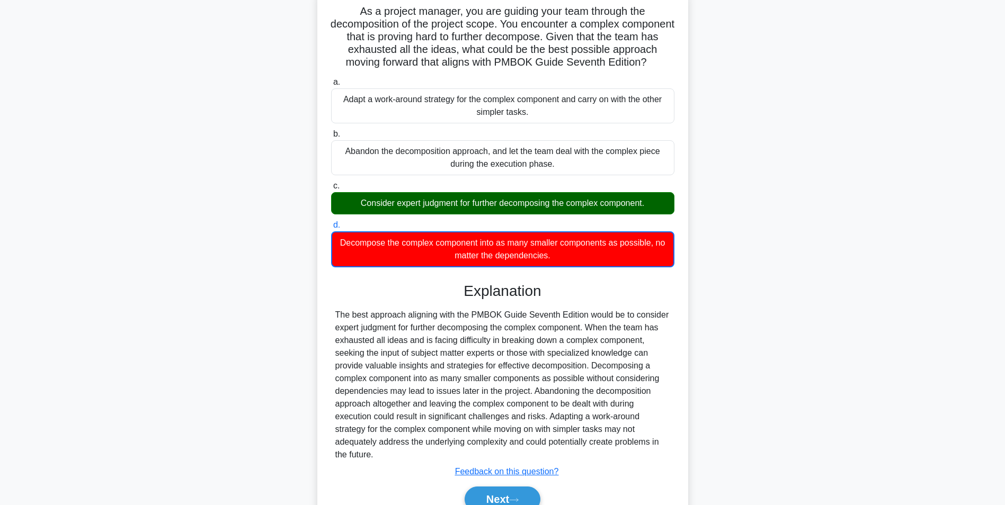
scroll to position [137, 0]
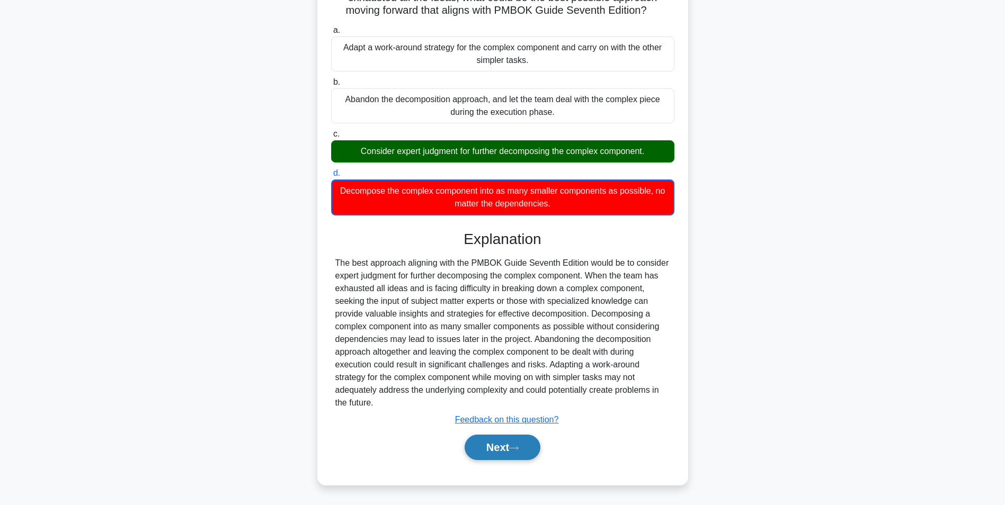
click at [536, 440] on button "Next" at bounding box center [502, 447] width 76 height 25
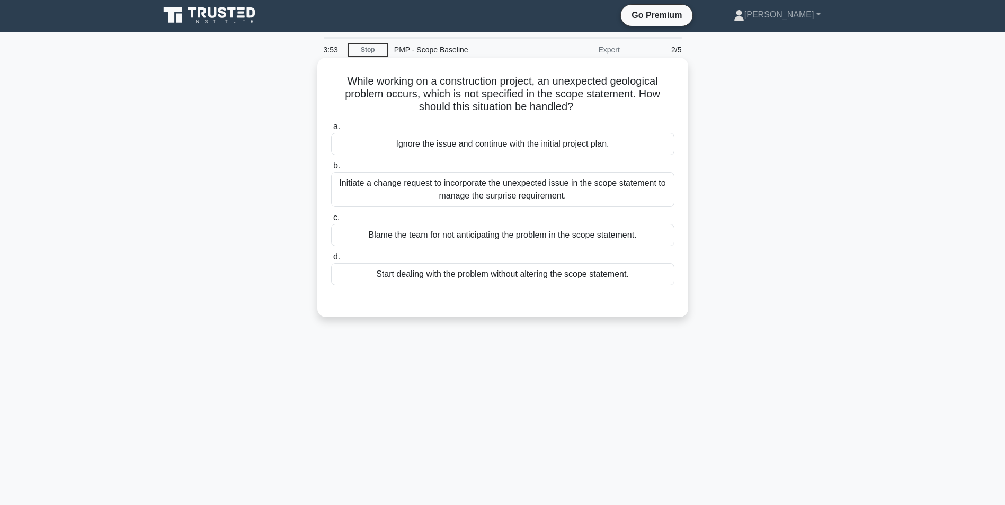
scroll to position [0, 0]
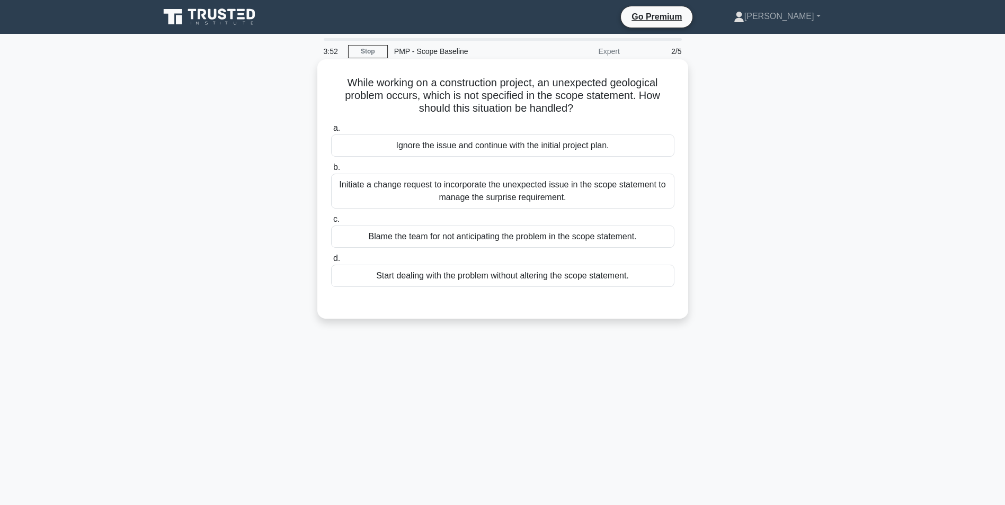
click at [521, 197] on div "Initiate a change request to incorporate the unexpected issue in the scope stat…" at bounding box center [502, 191] width 343 height 35
click at [331, 171] on input "b. Initiate a change request to incorporate the unexpected issue in the scope s…" at bounding box center [331, 167] width 0 height 7
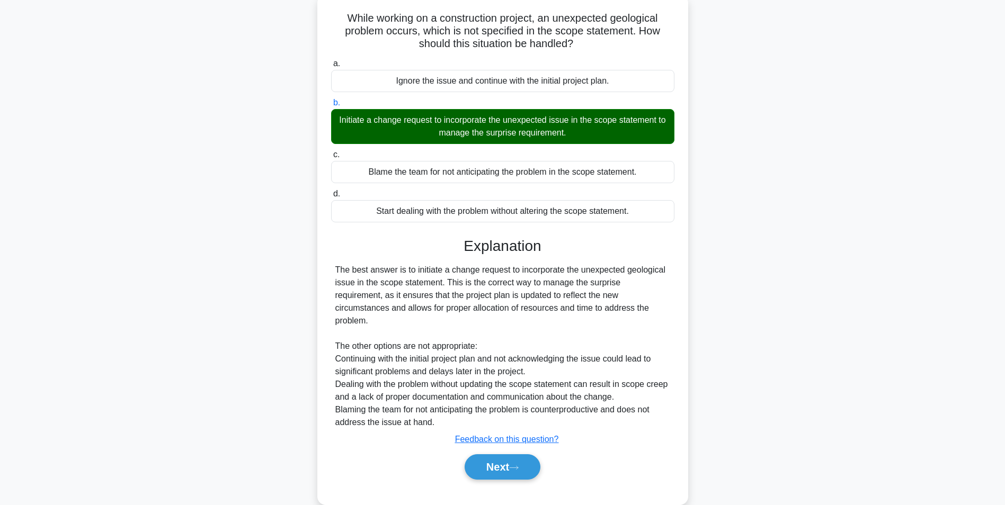
scroll to position [72, 0]
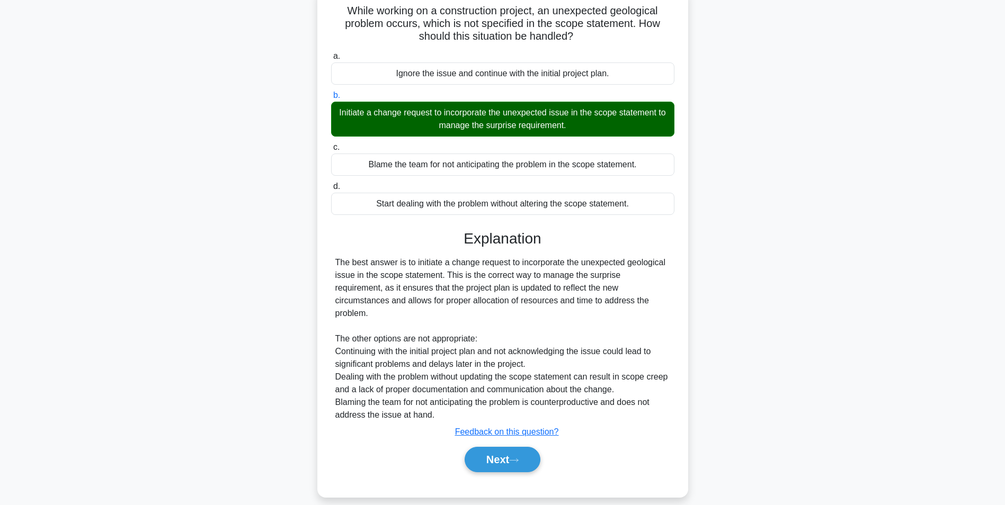
click at [533, 462] on div "Next" at bounding box center [502, 460] width 343 height 34
click at [537, 453] on button "Next" at bounding box center [502, 459] width 76 height 25
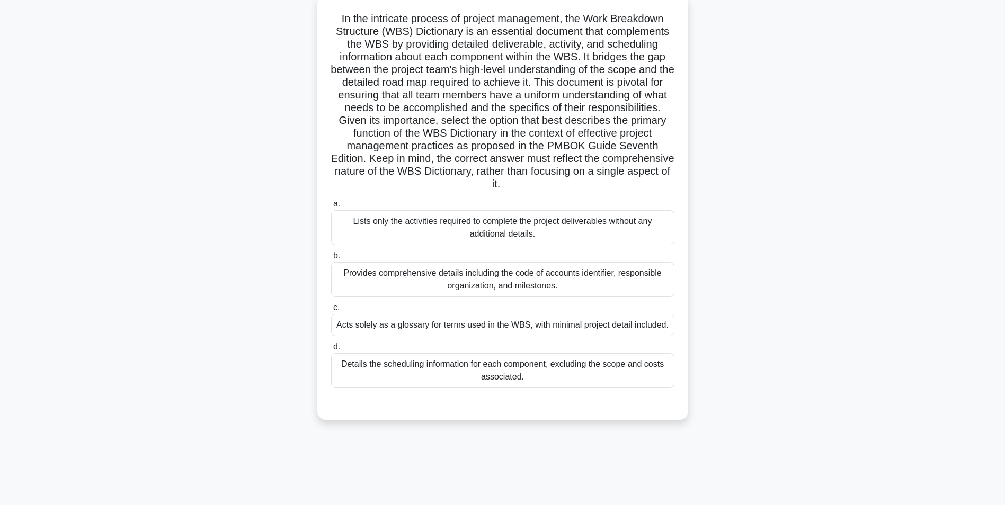
scroll to position [67, 0]
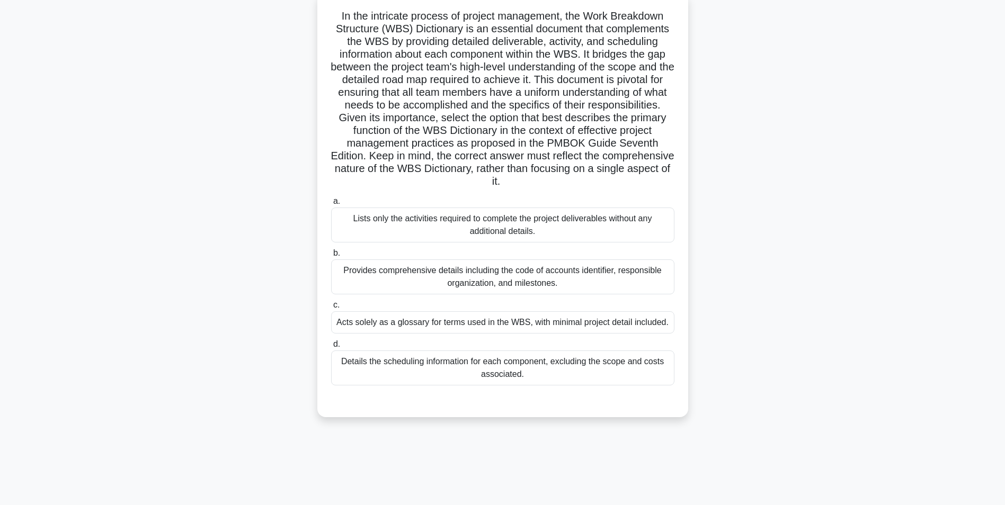
click at [533, 275] on div "Provides comprehensive details including the code of accounts identifier, respo…" at bounding box center [502, 276] width 343 height 35
click at [331, 257] on input "b. Provides comprehensive details including the code of accounts identifier, re…" at bounding box center [331, 253] width 0 height 7
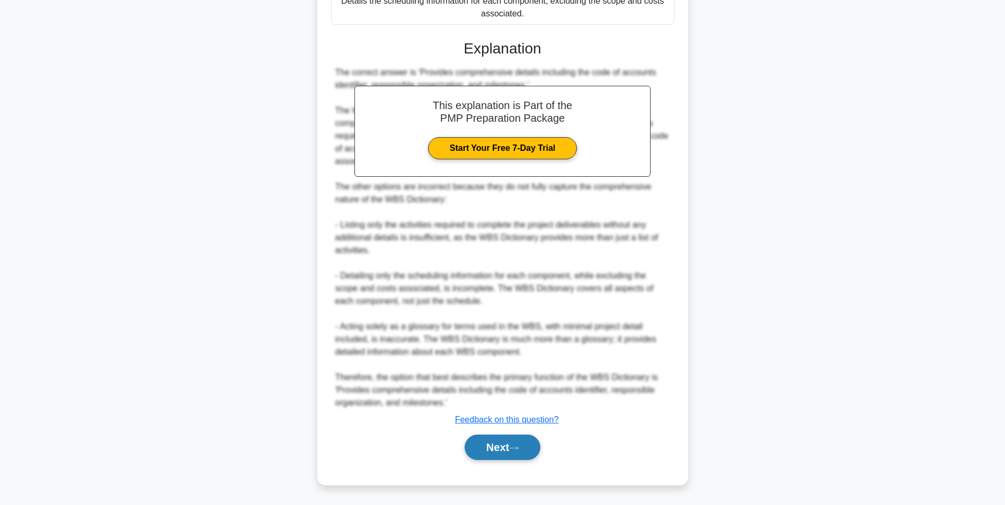
click at [509, 440] on button "Next" at bounding box center [502, 447] width 76 height 25
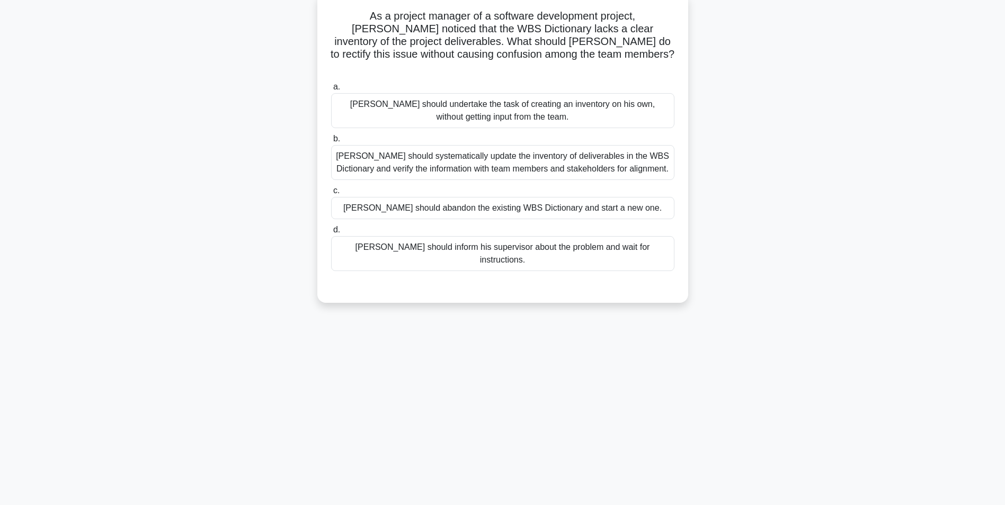
click at [551, 154] on div "David should systematically update the inventory of deliverables in the WBS Dic…" at bounding box center [502, 162] width 343 height 35
click at [331, 142] on input "b. David should systematically update the inventory of deliverables in the WBS …" at bounding box center [331, 139] width 0 height 7
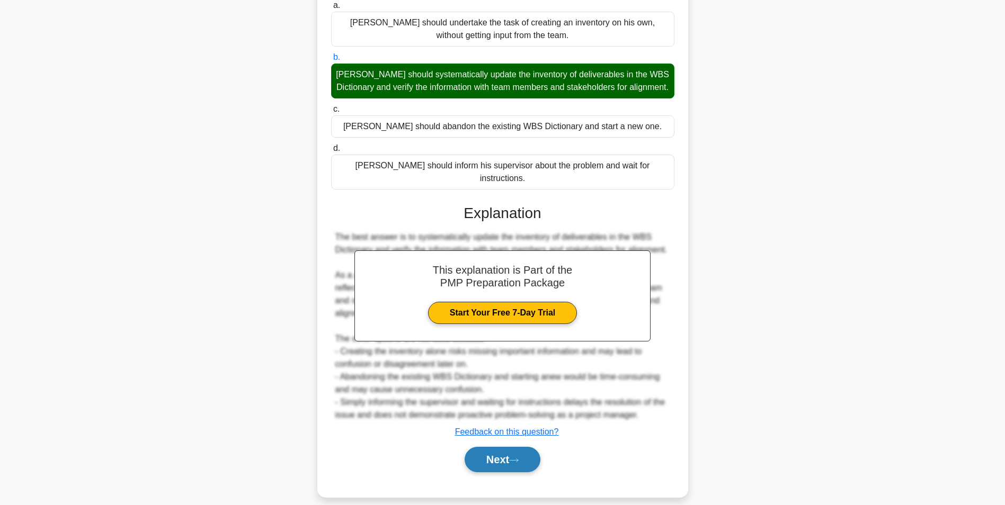
click at [522, 452] on button "Next" at bounding box center [502, 459] width 76 height 25
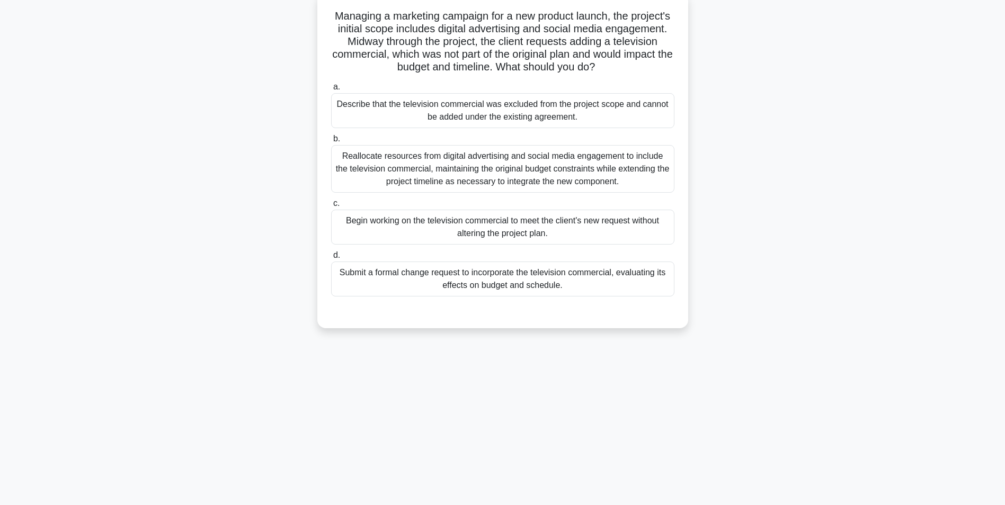
click at [498, 176] on div "Reallocate resources from digital advertising and social media engagement to in…" at bounding box center [502, 169] width 343 height 48
click at [331, 142] on input "b. Reallocate resources from digital advertising and social media engagement to…" at bounding box center [331, 139] width 0 height 7
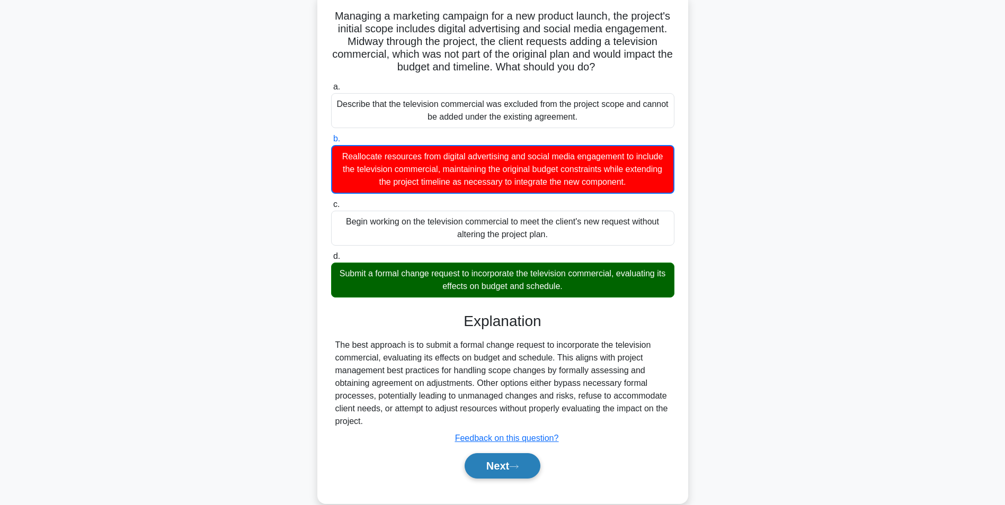
click at [513, 466] on button "Next" at bounding box center [502, 465] width 76 height 25
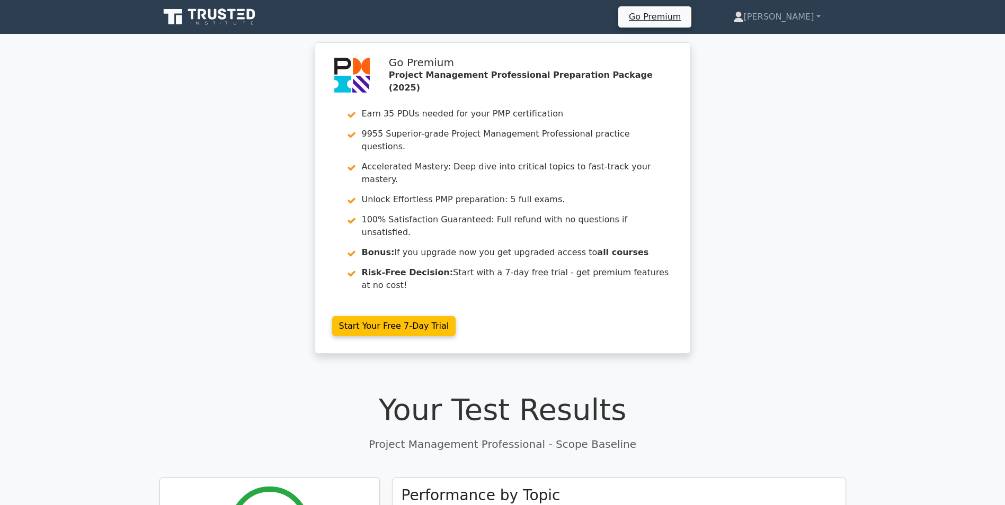
click at [194, 21] on icon at bounding box center [210, 17] width 102 height 20
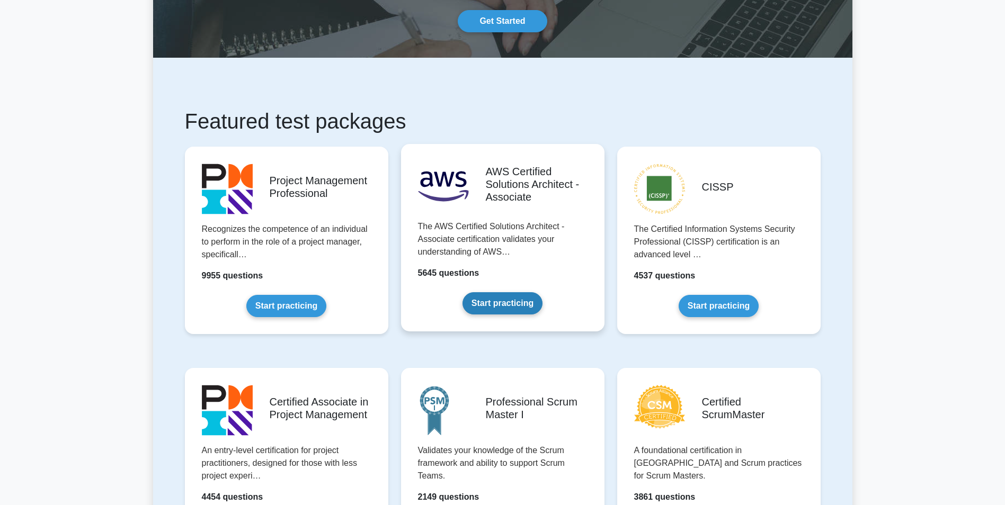
scroll to position [106, 0]
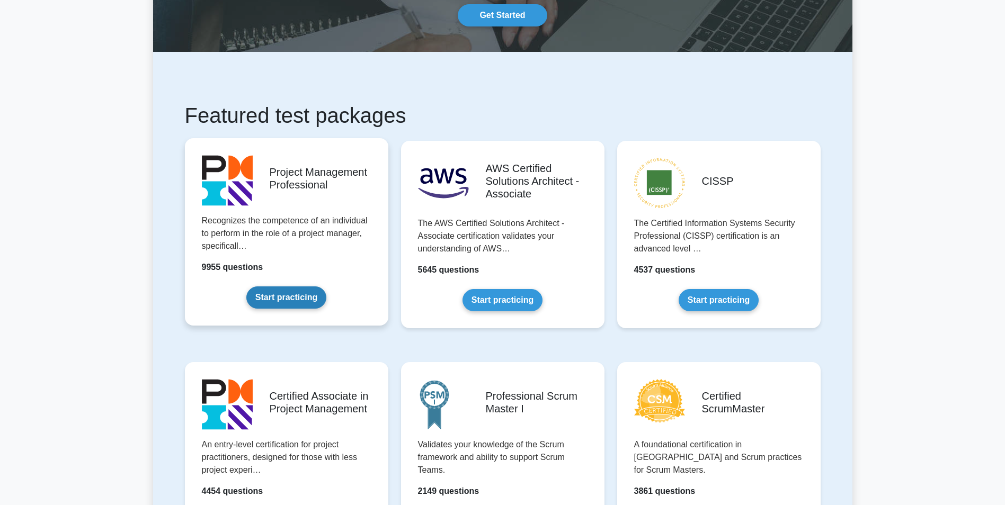
click at [326, 300] on link "Start practicing" at bounding box center [286, 297] width 80 height 22
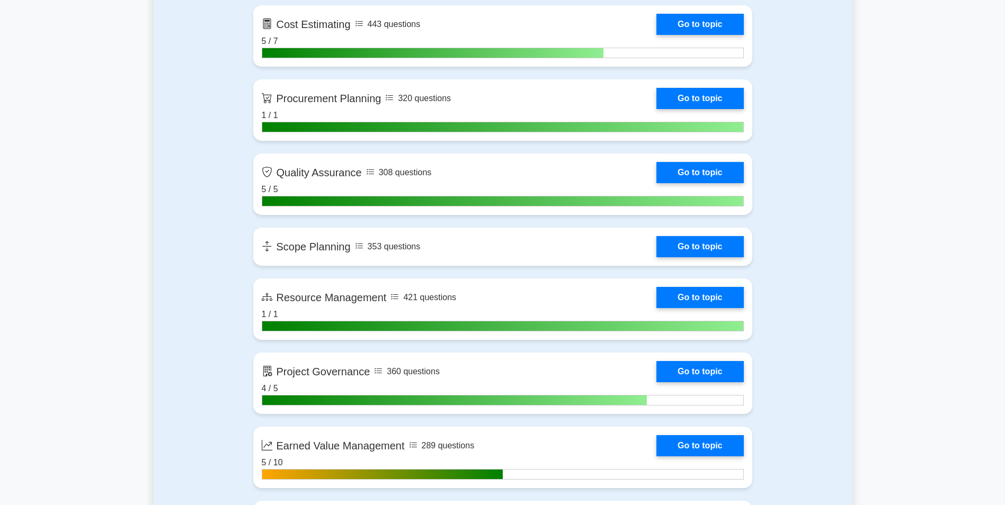
scroll to position [1670, 0]
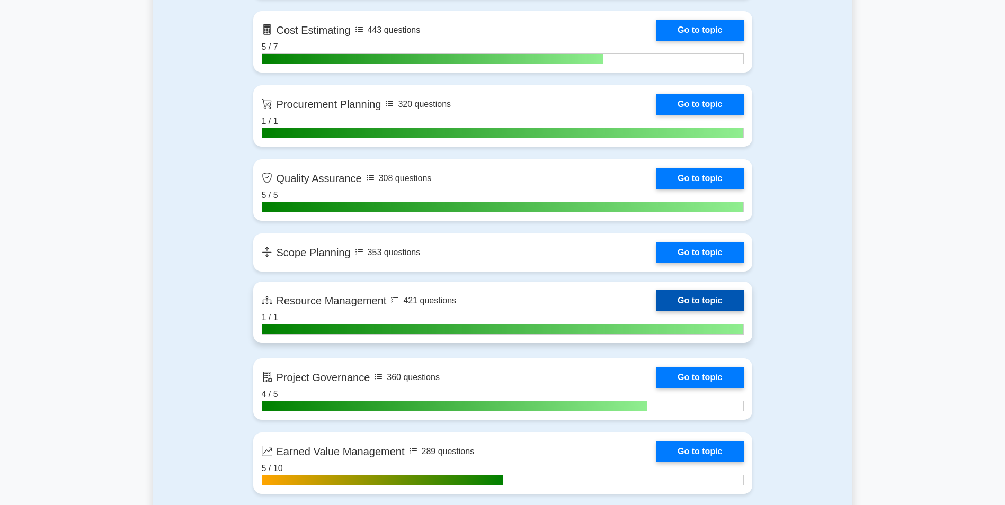
click at [656, 311] on link "Go to topic" at bounding box center [699, 300] width 87 height 21
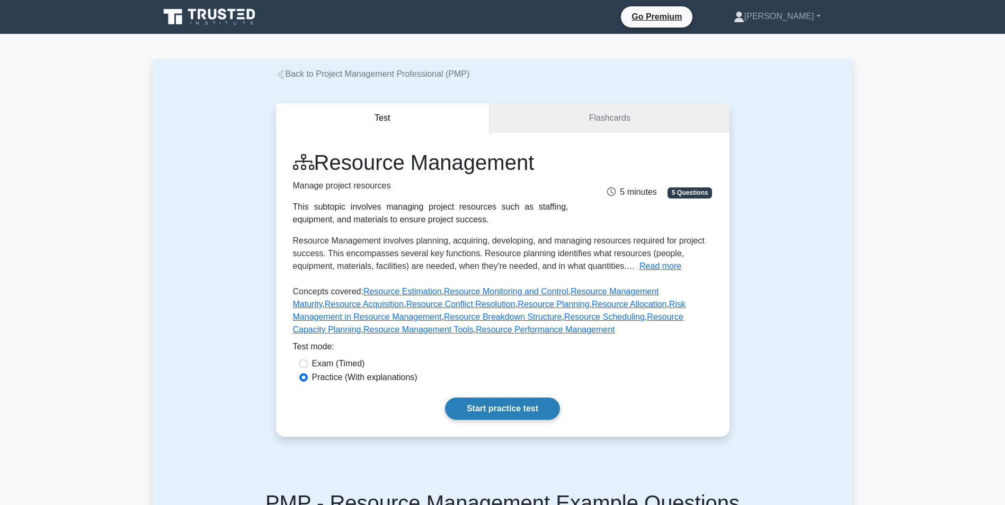
click at [479, 406] on link "Start practice test" at bounding box center [502, 409] width 115 height 22
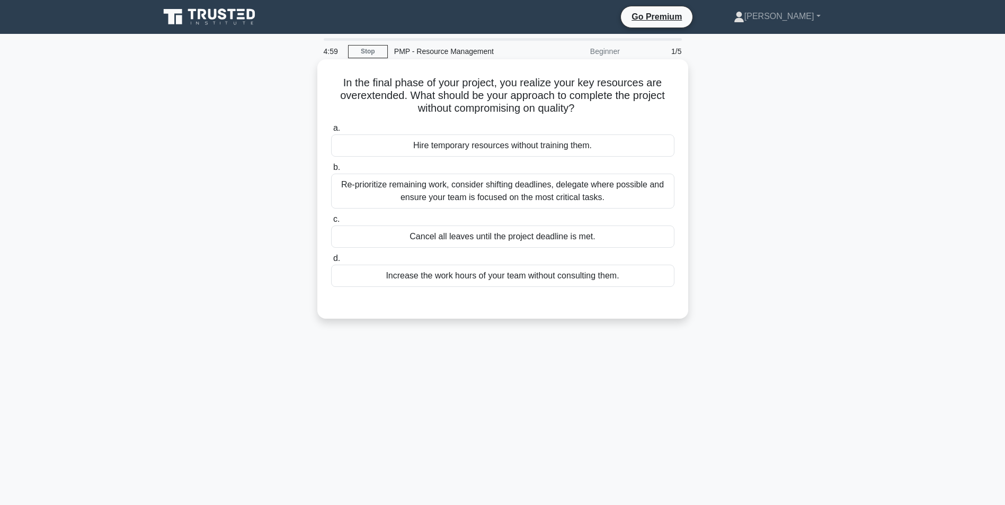
click at [439, 196] on div "Re-prioritize remaining work, consider shifting deadlines, delegate where possi…" at bounding box center [502, 191] width 343 height 35
click at [331, 171] on input "b. Re-prioritize remaining work, consider shifting deadlines, delegate where po…" at bounding box center [331, 167] width 0 height 7
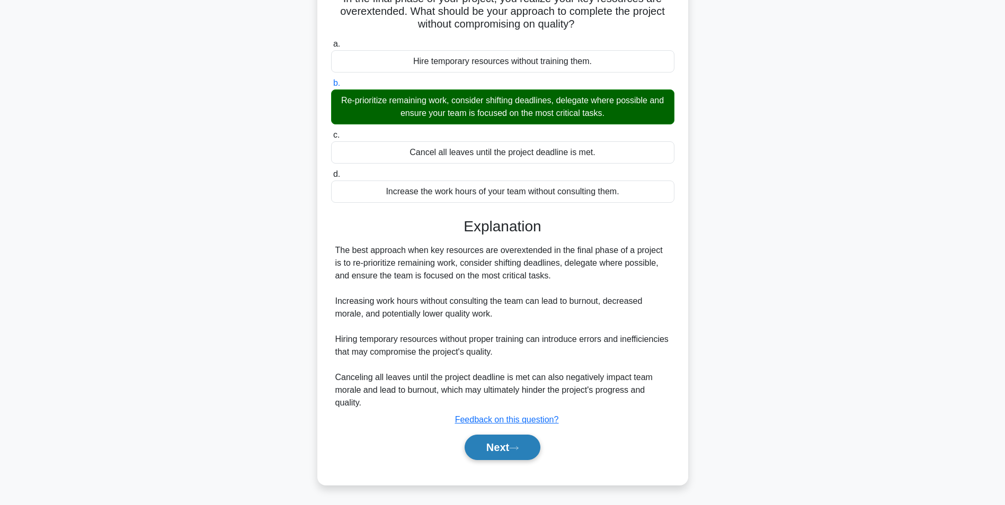
drag, startPoint x: 510, startPoint y: 447, endPoint x: 515, endPoint y: 455, distance: 9.5
click at [512, 455] on button "Next" at bounding box center [502, 447] width 76 height 25
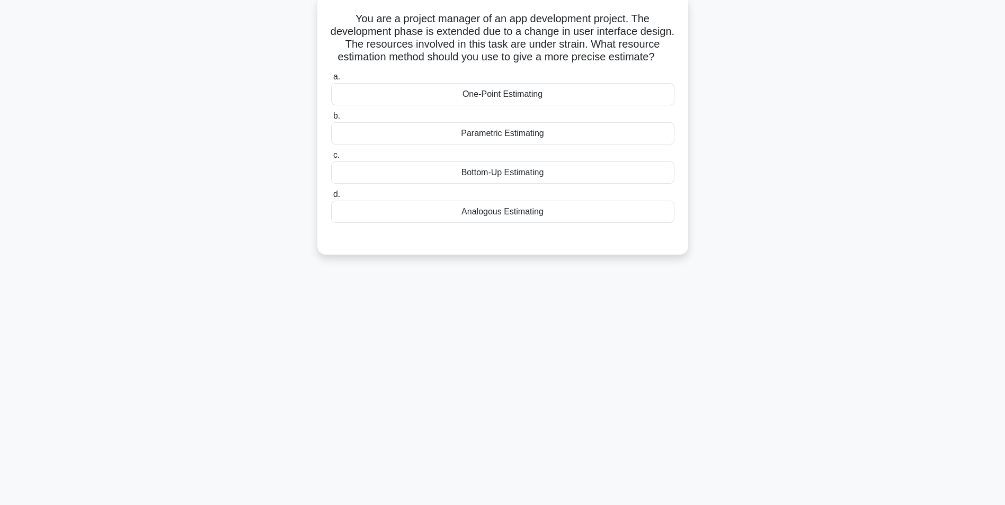
scroll to position [67, 0]
click at [497, 181] on div "Bottom-Up Estimating" at bounding box center [502, 170] width 343 height 22
click at [331, 156] on input "c. Bottom-Up Estimating" at bounding box center [331, 152] width 0 height 7
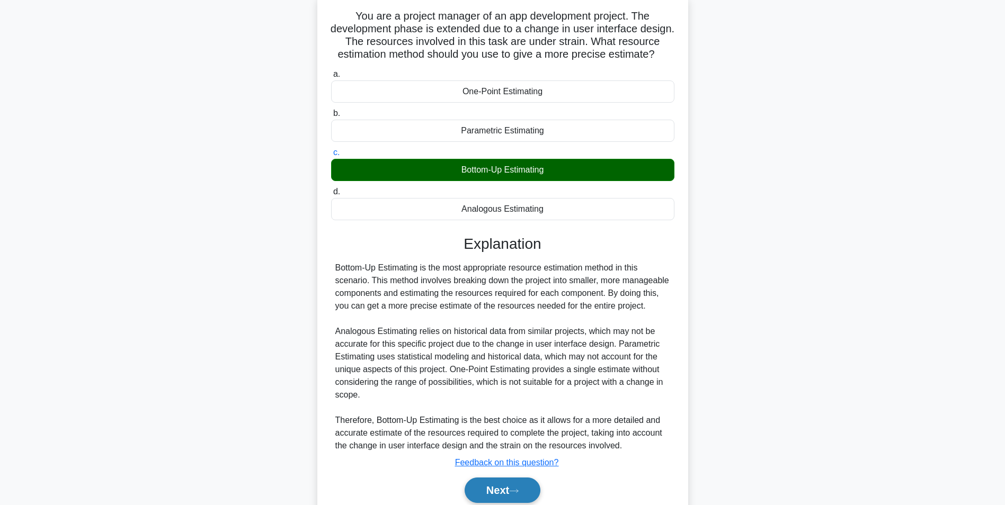
click at [524, 500] on button "Next" at bounding box center [502, 490] width 76 height 25
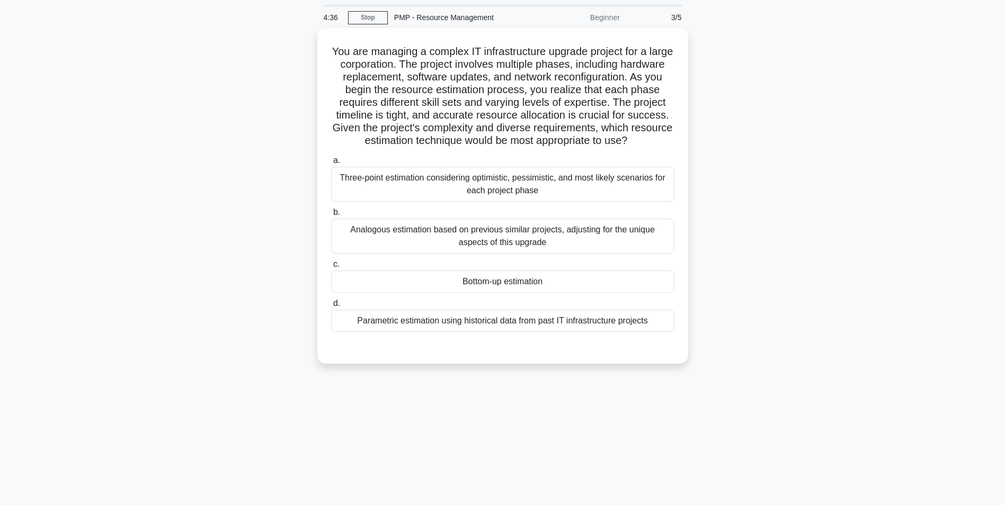
scroll to position [0, 0]
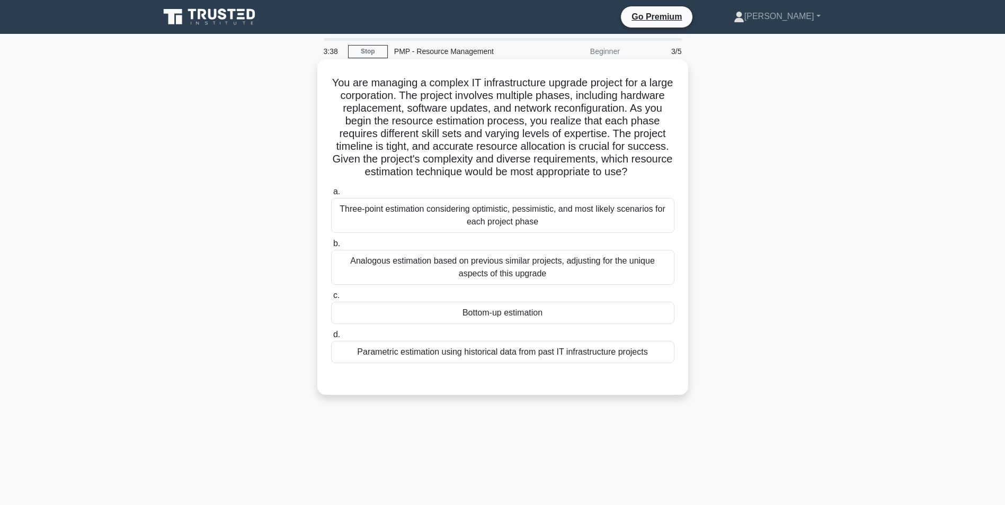
click at [473, 313] on div "Bottom-up estimation" at bounding box center [502, 313] width 343 height 22
click at [331, 299] on input "c. Bottom-up estimation" at bounding box center [331, 295] width 0 height 7
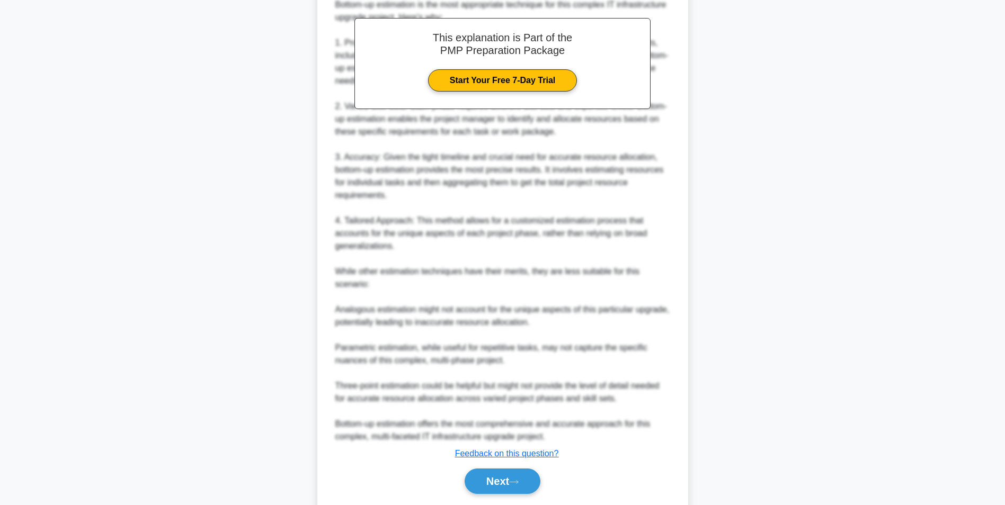
scroll to position [441, 0]
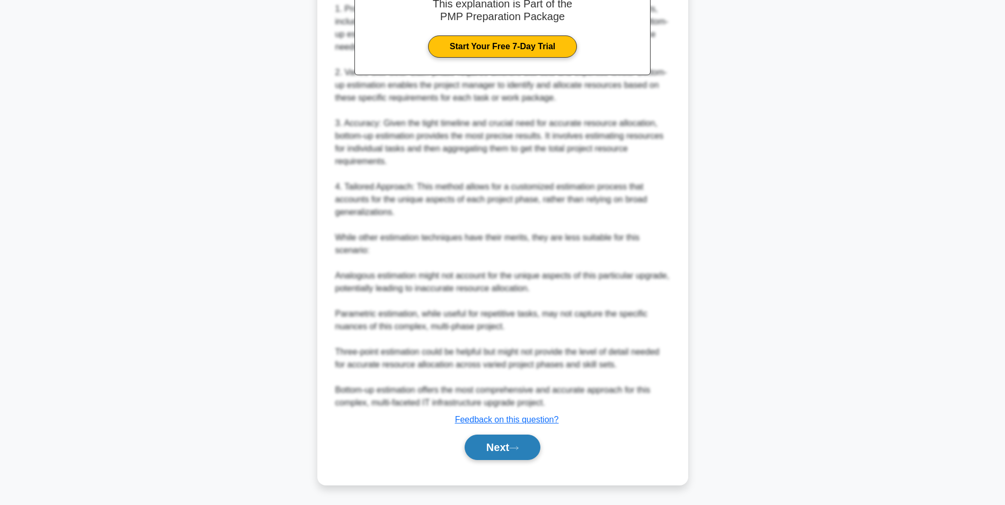
click at [498, 450] on button "Next" at bounding box center [502, 447] width 76 height 25
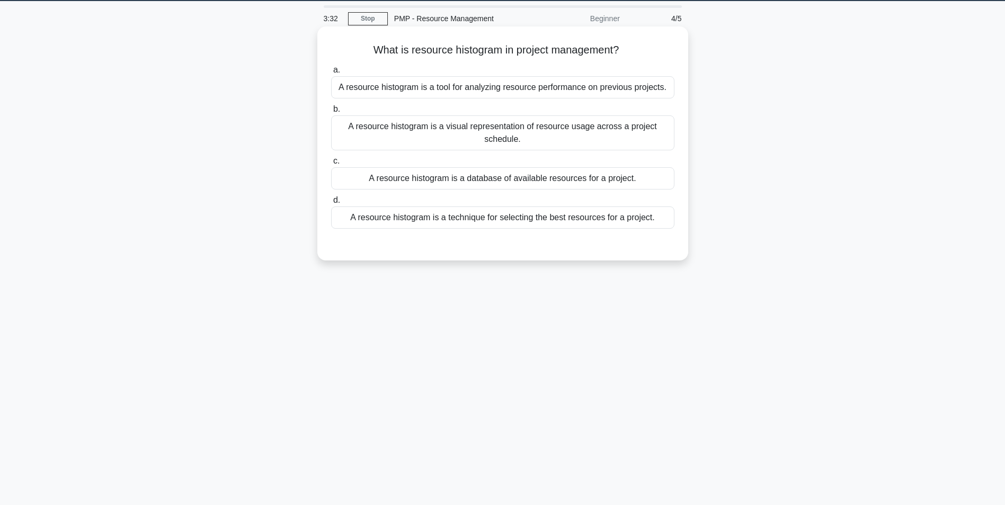
scroll to position [0, 0]
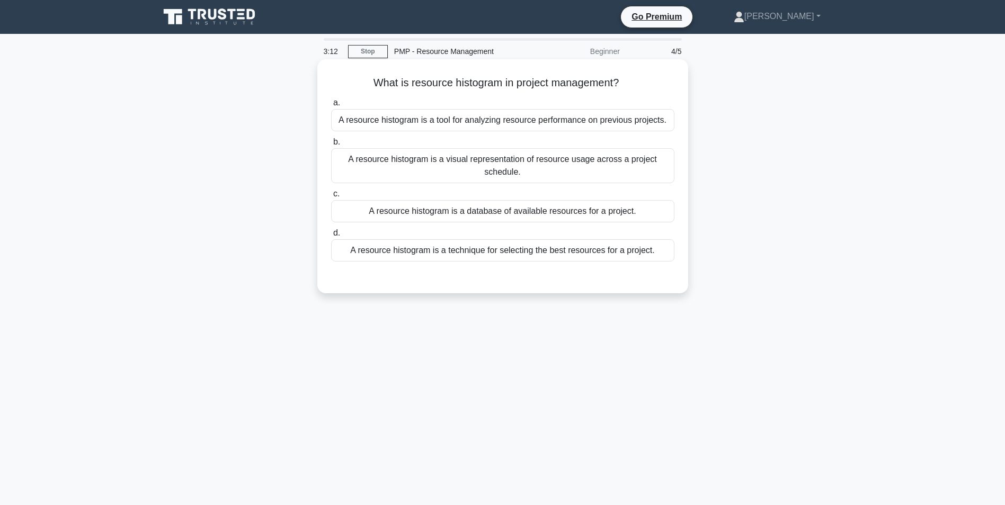
click at [455, 178] on div "A resource histogram is a visual representation of resource usage across a proj…" at bounding box center [502, 165] width 343 height 35
click at [331, 146] on input "b. A resource histogram is a visual representation of resource usage across a p…" at bounding box center [331, 142] width 0 height 7
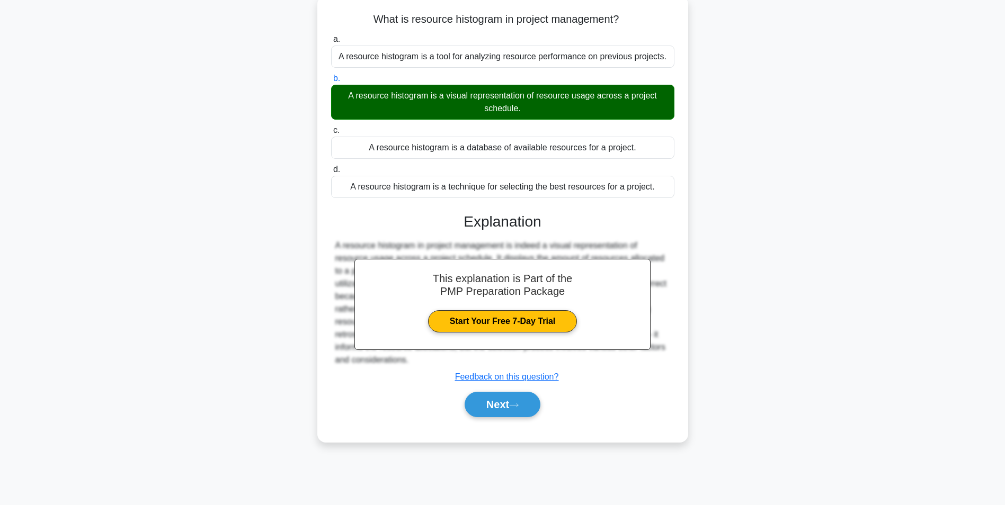
scroll to position [67, 0]
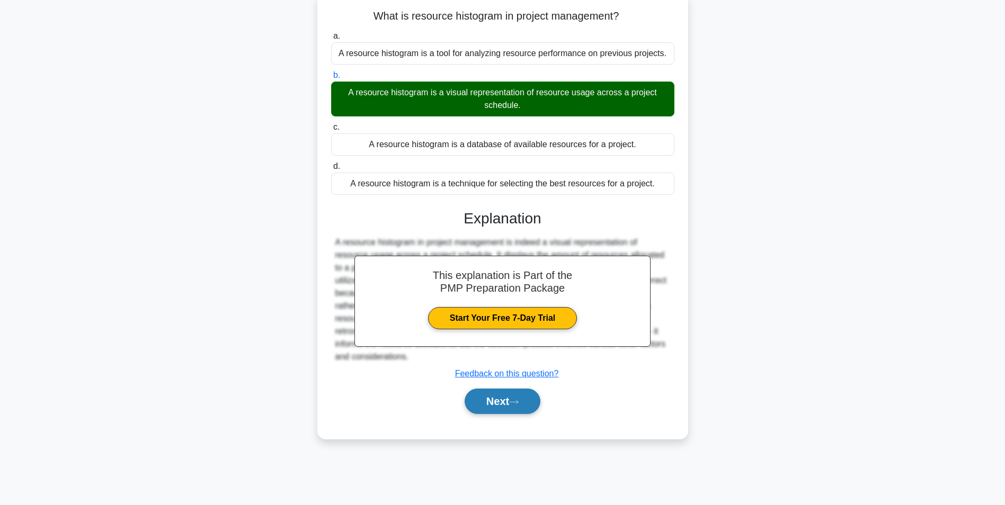
click at [501, 408] on button "Next" at bounding box center [502, 401] width 76 height 25
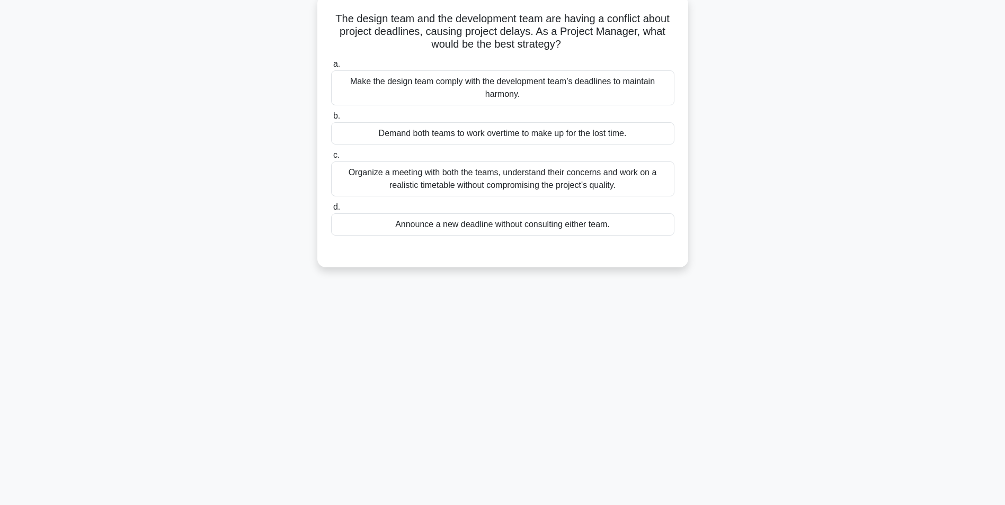
scroll to position [0, 0]
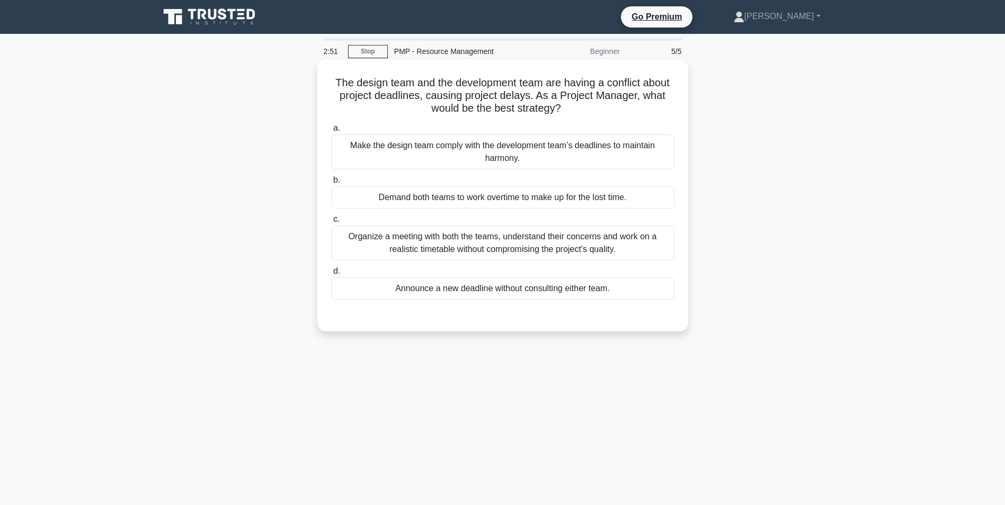
click at [474, 246] on div "Organize a meeting with both the teams, understand their concerns and work on a…" at bounding box center [502, 243] width 343 height 35
click at [331, 223] on input "c. Organize a meeting with both the teams, understand their concerns and work o…" at bounding box center [331, 219] width 0 height 7
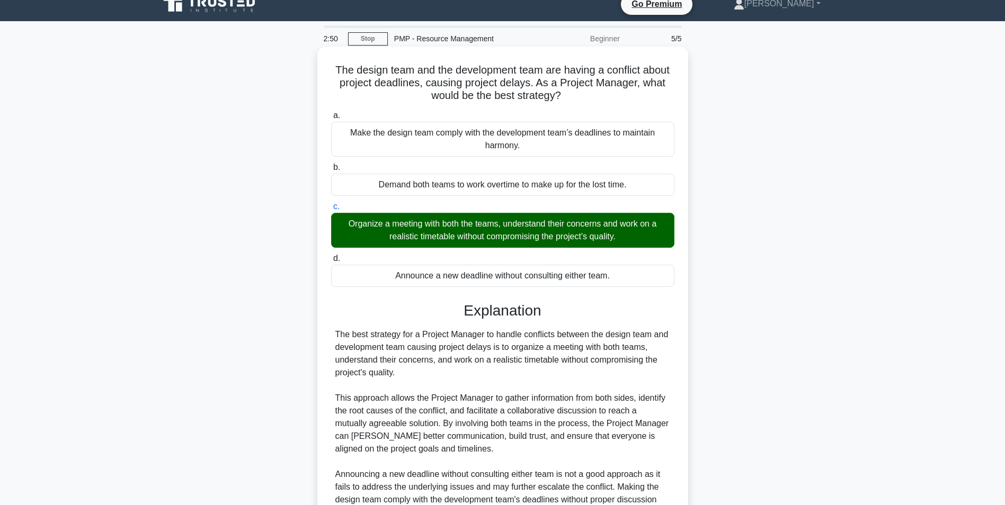
scroll to position [148, 0]
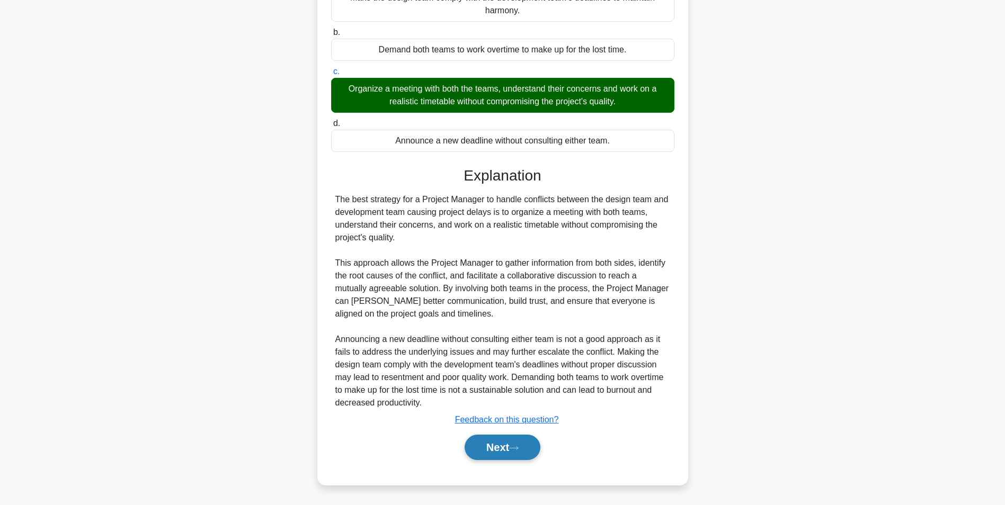
click at [492, 446] on button "Next" at bounding box center [502, 447] width 76 height 25
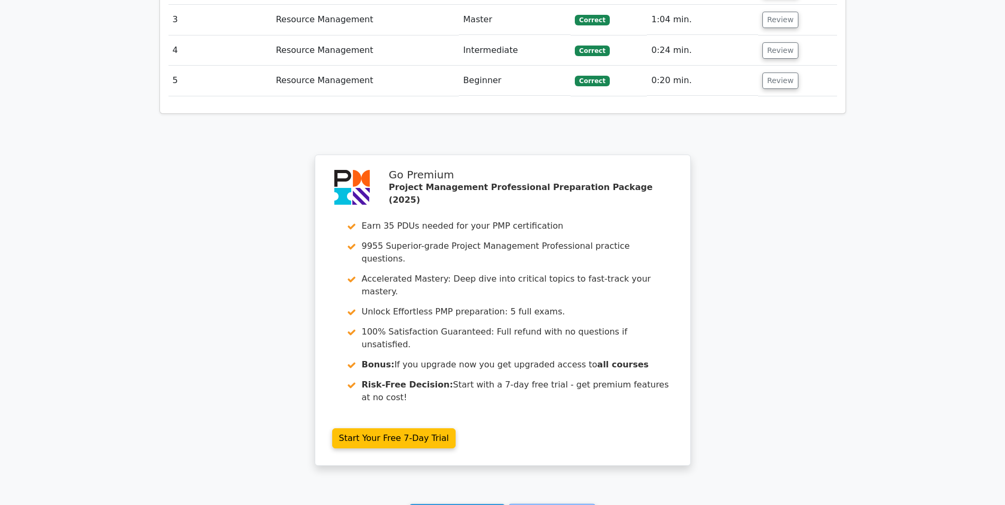
scroll to position [1485, 0]
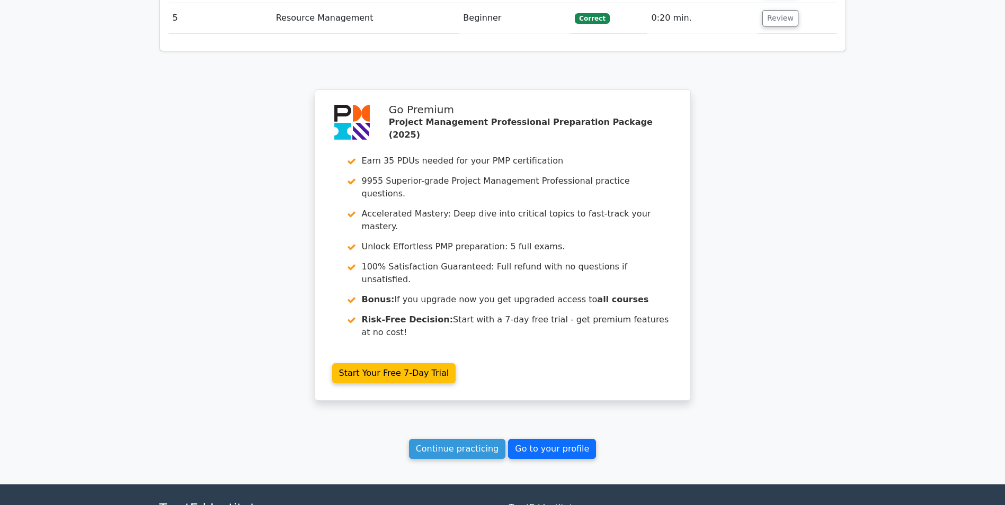
click at [524, 439] on link "Go to your profile" at bounding box center [552, 449] width 88 height 20
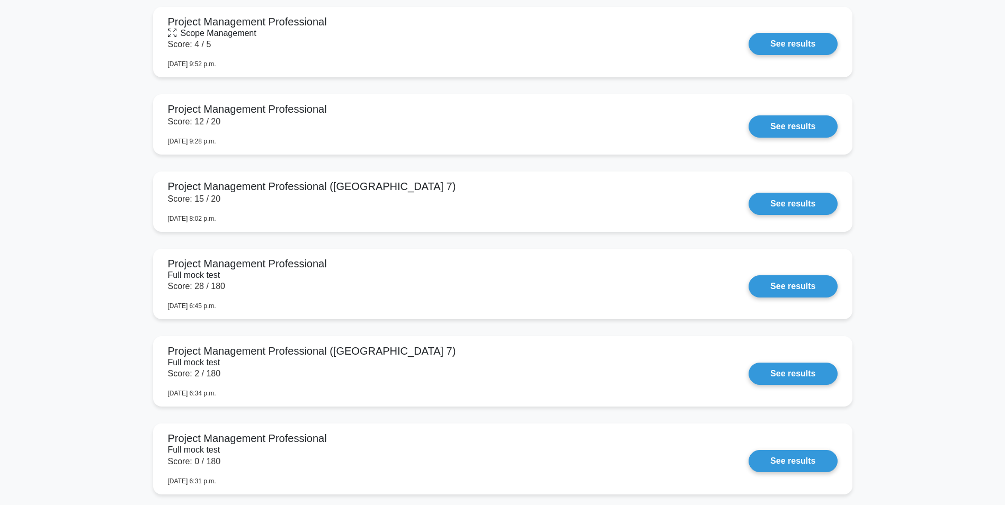
scroll to position [3639, 0]
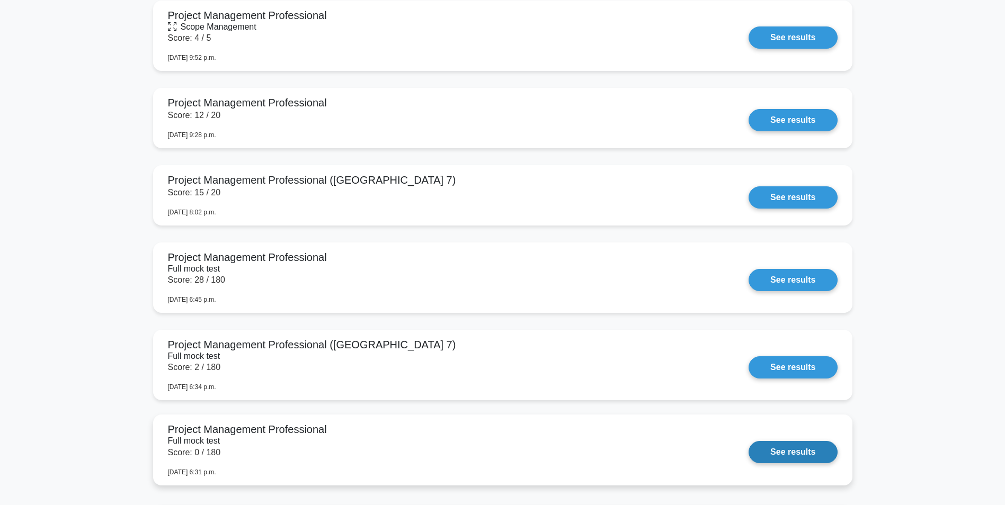
click at [748, 443] on link "See results" at bounding box center [792, 452] width 88 height 22
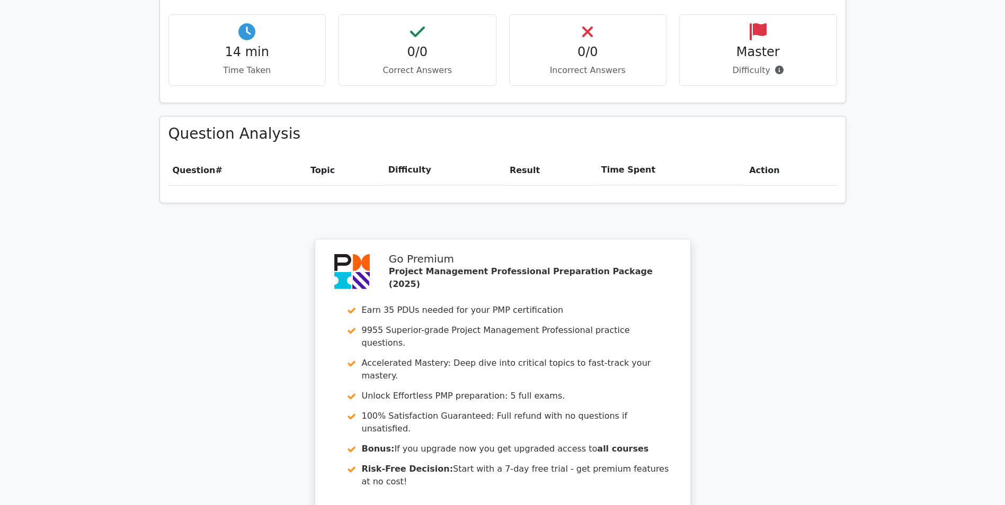
scroll to position [837, 0]
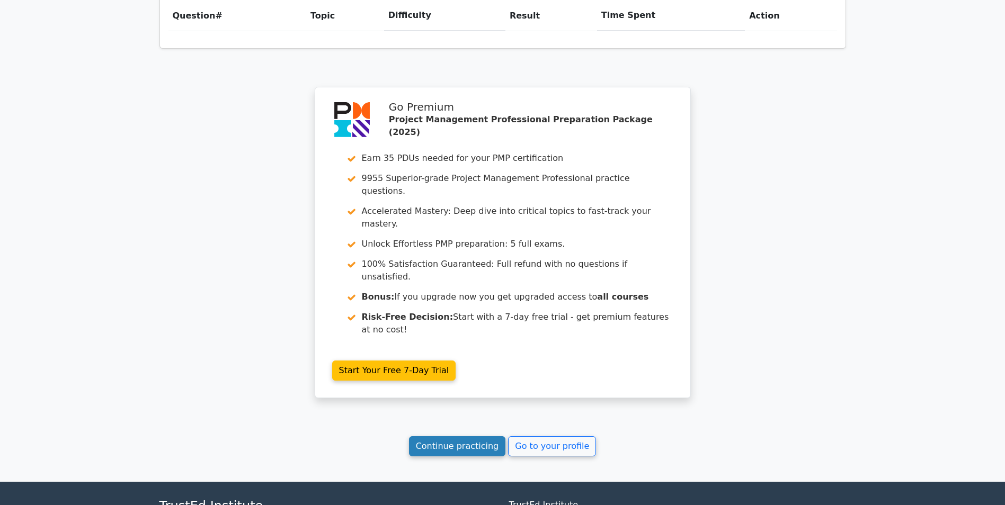
click at [442, 436] on link "Continue practicing" at bounding box center [457, 446] width 97 height 20
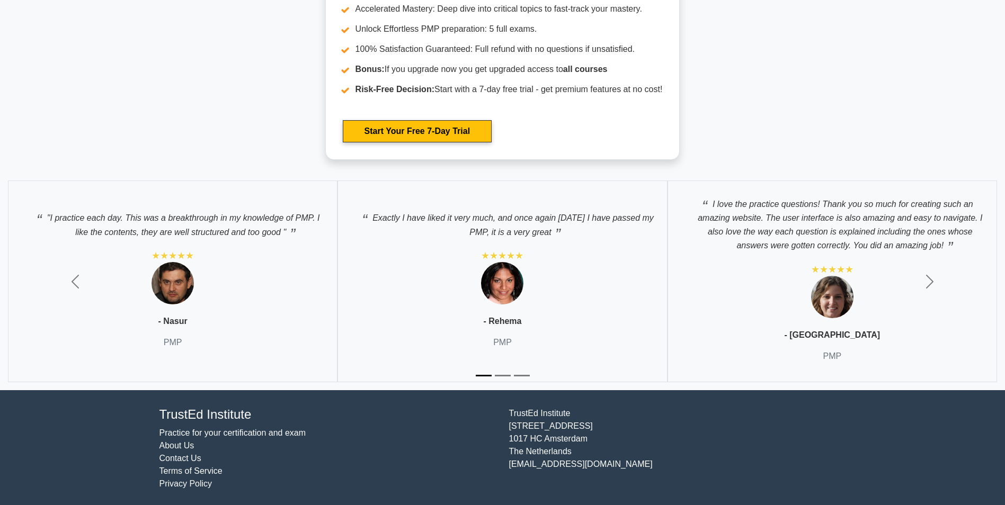
drag, startPoint x: 860, startPoint y: 202, endPoint x: 892, endPoint y: 361, distance: 162.5
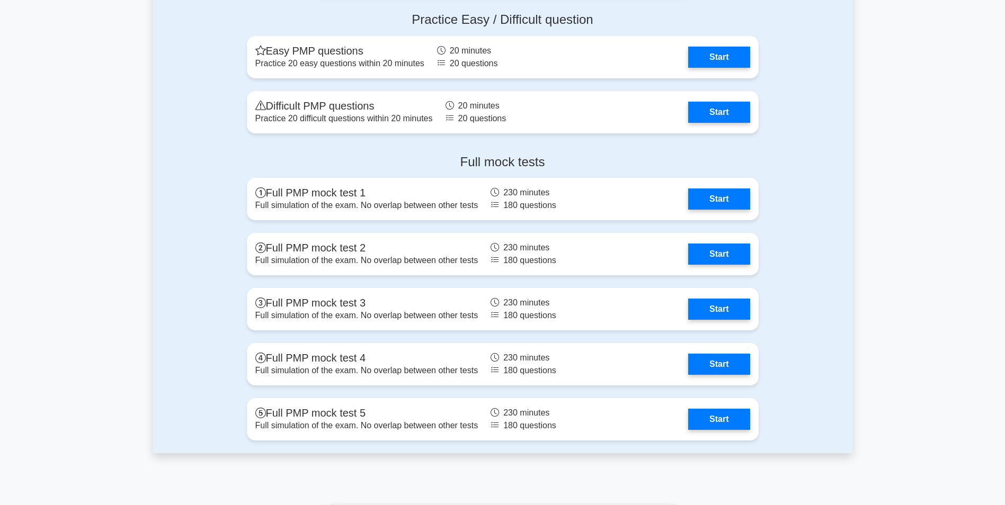
drag, startPoint x: 892, startPoint y: 328, endPoint x: 892, endPoint y: 271, distance: 57.2
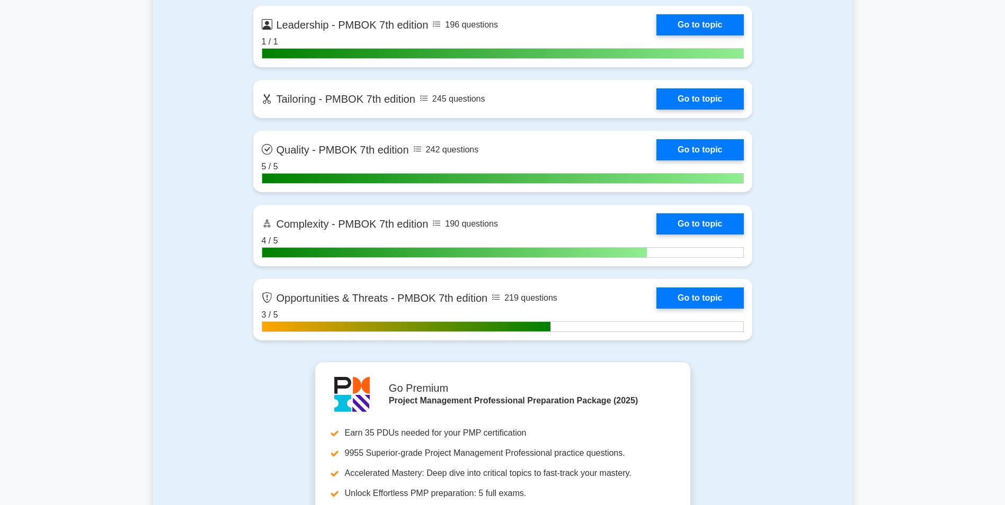
drag, startPoint x: 889, startPoint y: 331, endPoint x: 885, endPoint y: 241, distance: 90.6
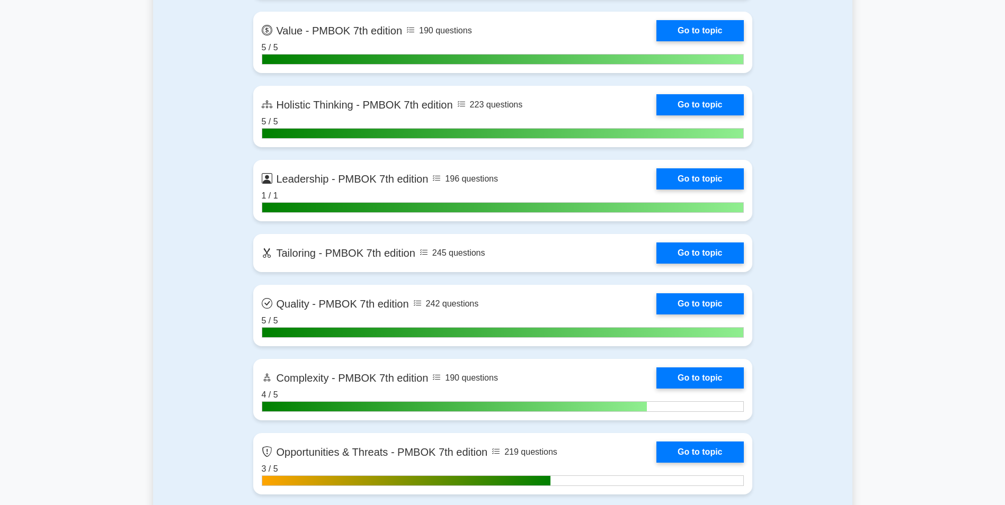
scroll to position [3061, 0]
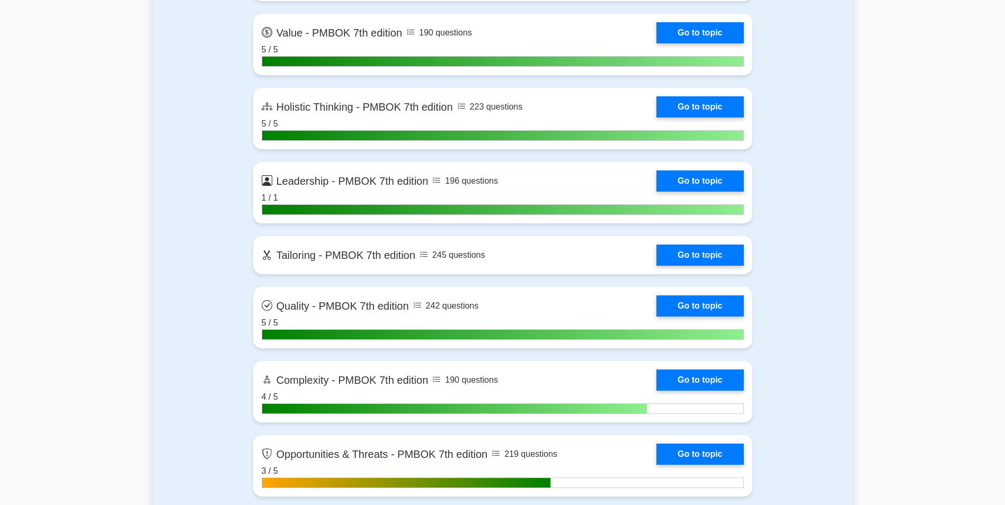
drag, startPoint x: 883, startPoint y: 328, endPoint x: 883, endPoint y: 317, distance: 11.1
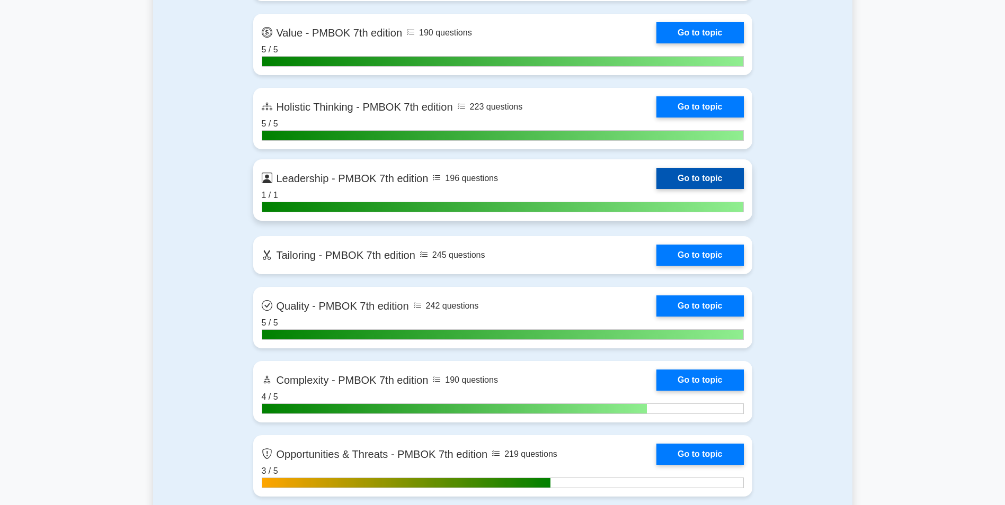
click at [662, 185] on link "Go to topic" at bounding box center [699, 178] width 87 height 21
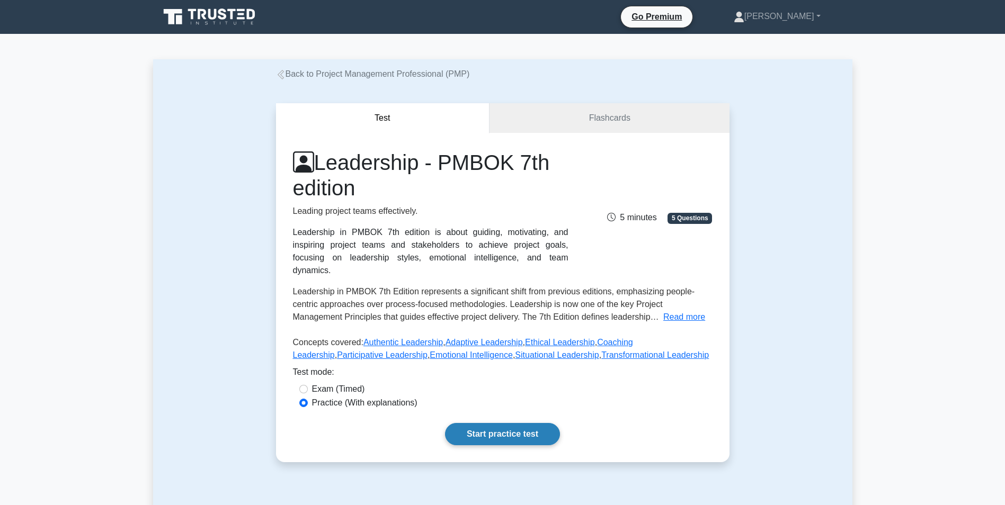
click at [501, 423] on link "Start practice test" at bounding box center [502, 434] width 115 height 22
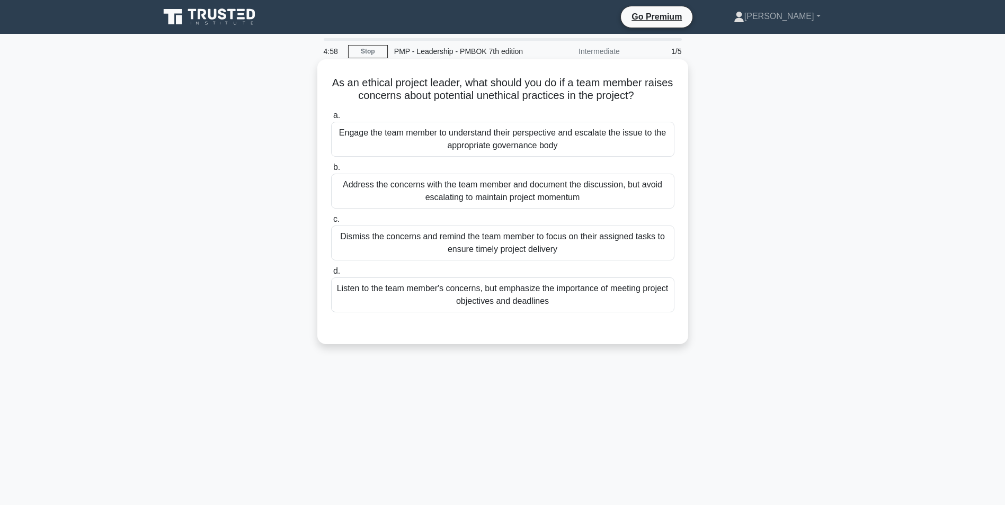
click at [446, 140] on div "Engage the team member to understand their perspective and escalate the issue t…" at bounding box center [502, 139] width 343 height 35
click at [331, 119] on input "a. Engage the team member to understand their perspective and escalate the issu…" at bounding box center [331, 115] width 0 height 7
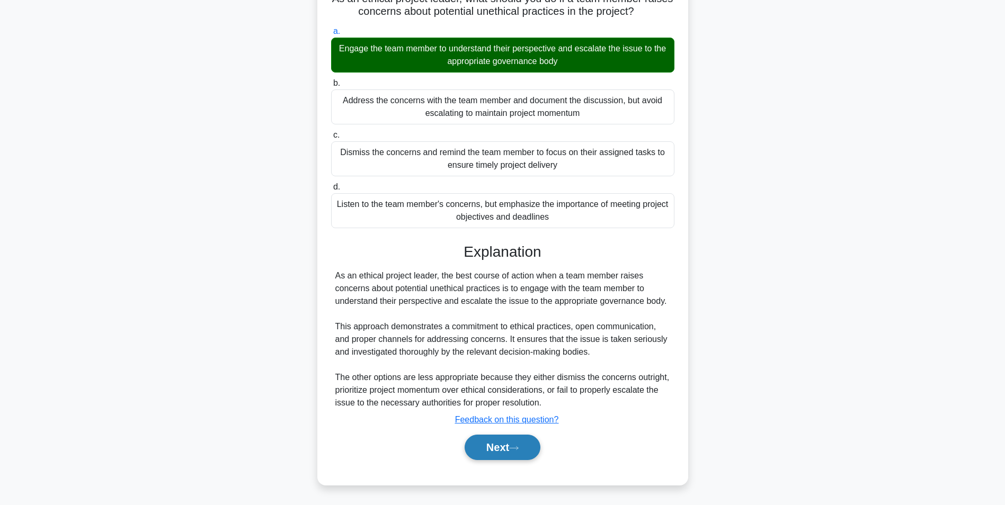
click at [517, 454] on button "Next" at bounding box center [502, 447] width 76 height 25
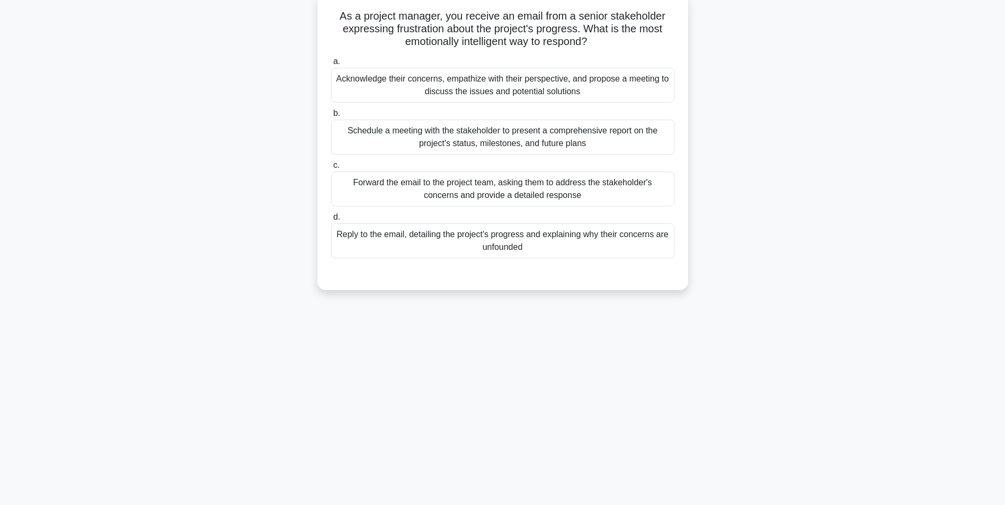
click at [473, 137] on div "Schedule a meeting with the stakeholder to present a comprehensive report on th…" at bounding box center [502, 137] width 343 height 35
click at [331, 117] on input "b. Schedule a meeting with the stakeholder to present a comprehensive report on…" at bounding box center [331, 113] width 0 height 7
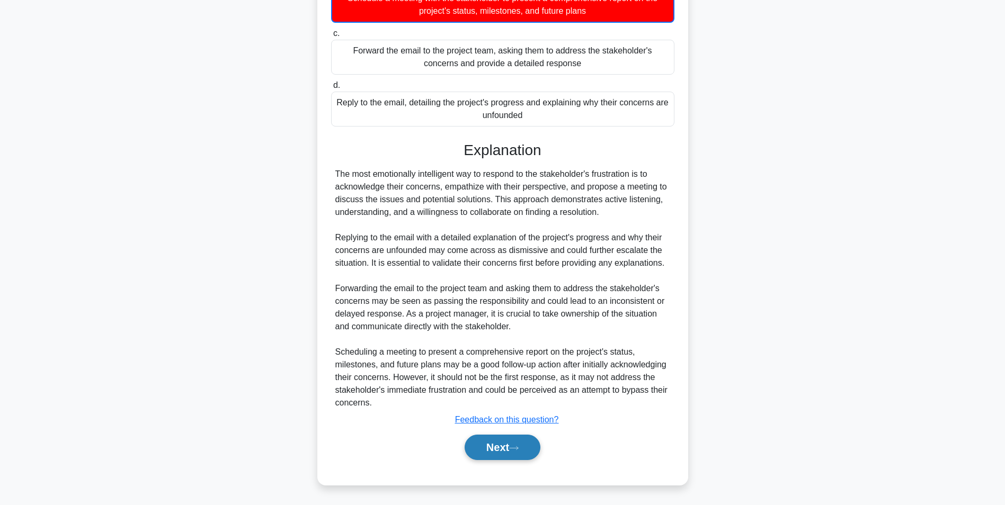
click at [520, 443] on button "Next" at bounding box center [502, 447] width 76 height 25
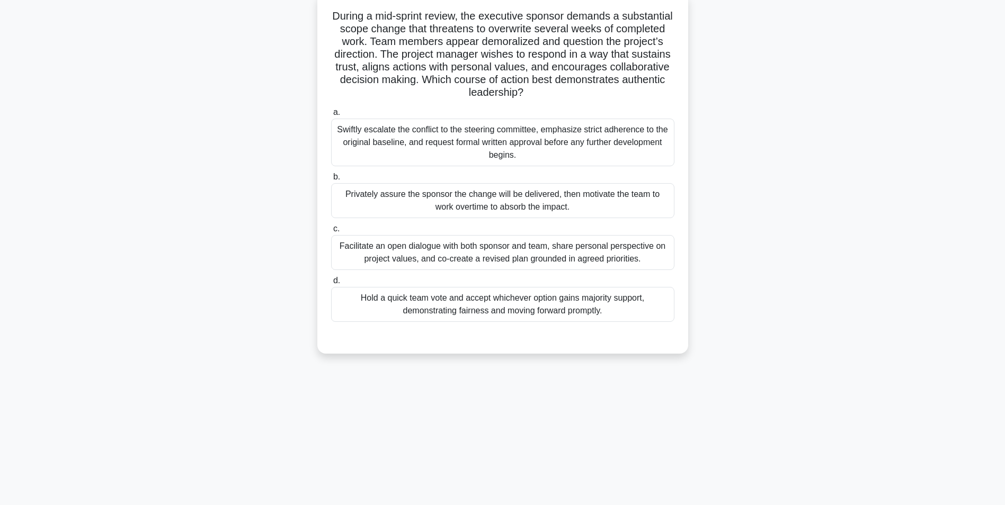
click at [494, 163] on div "Swiftly escalate the conflict to the steering committee, emphasize strict adher…" at bounding box center [502, 143] width 343 height 48
click at [331, 116] on input "a. Swiftly escalate the conflict to the steering committee, emphasize strict ad…" at bounding box center [331, 112] width 0 height 7
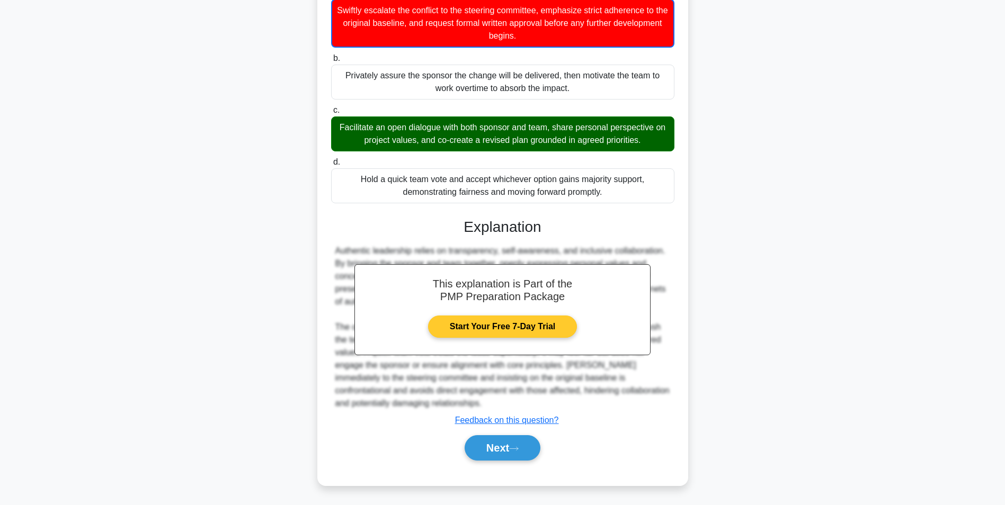
scroll to position [187, 0]
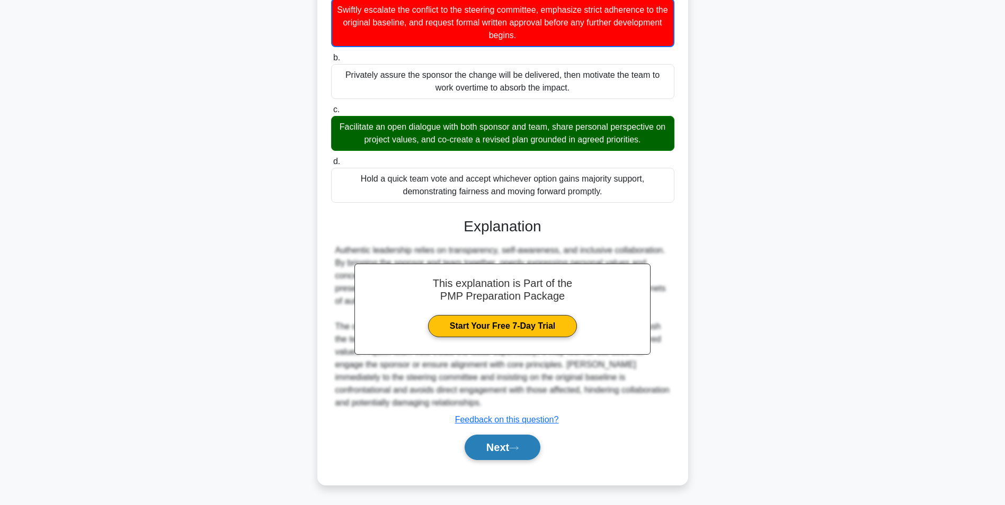
click at [504, 447] on button "Next" at bounding box center [502, 447] width 76 height 25
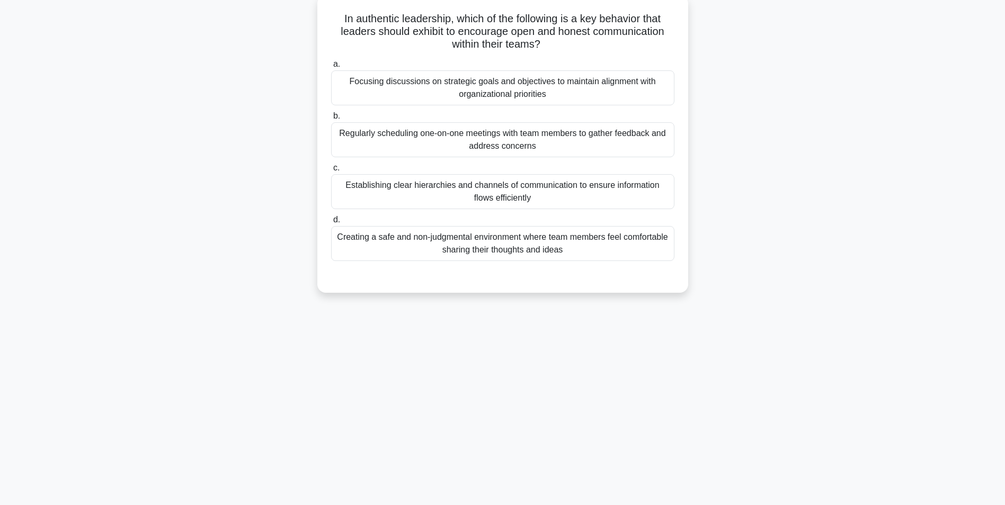
scroll to position [67, 0]
click at [446, 140] on div "Regularly scheduling one-on-one meetings with team members to gather feedback a…" at bounding box center [502, 137] width 343 height 35
click at [331, 117] on input "b. Regularly scheduling one-on-one meetings with team members to gather feedbac…" at bounding box center [331, 113] width 0 height 7
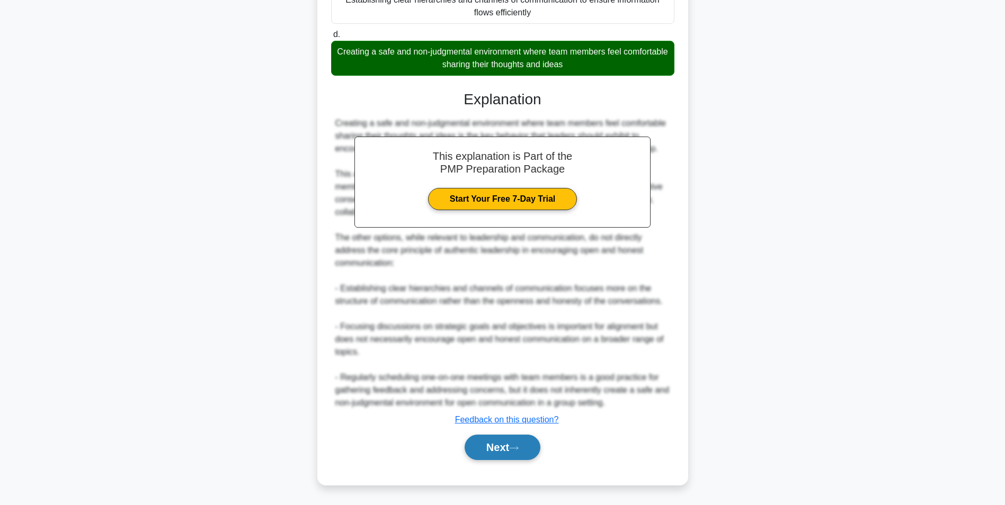
click at [497, 457] on button "Next" at bounding box center [502, 447] width 76 height 25
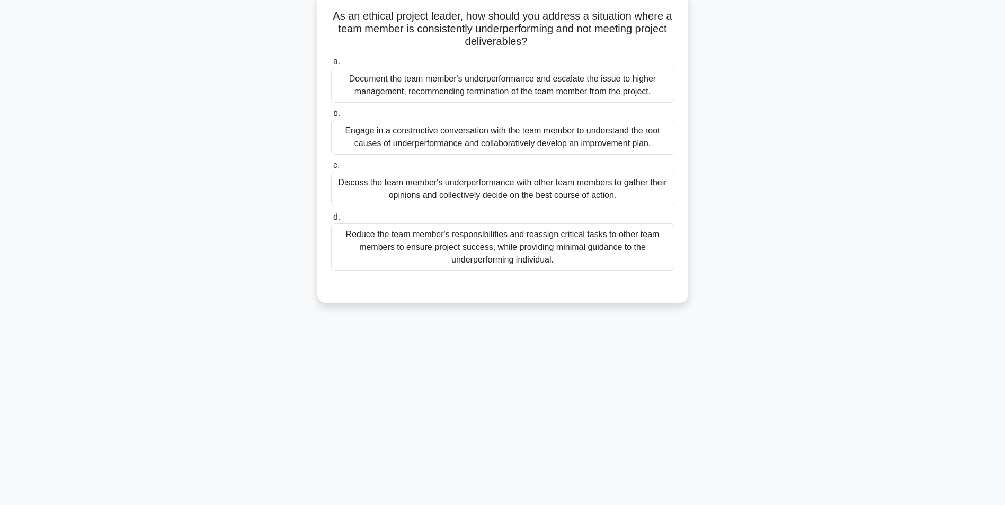
drag, startPoint x: 435, startPoint y: 138, endPoint x: 462, endPoint y: 187, distance: 55.9
click at [436, 138] on div "Engage in a constructive conversation with the team member to understand the ro…" at bounding box center [502, 137] width 343 height 35
click at [331, 117] on input "b. Engage in a constructive conversation with the team member to understand the…" at bounding box center [331, 113] width 0 height 7
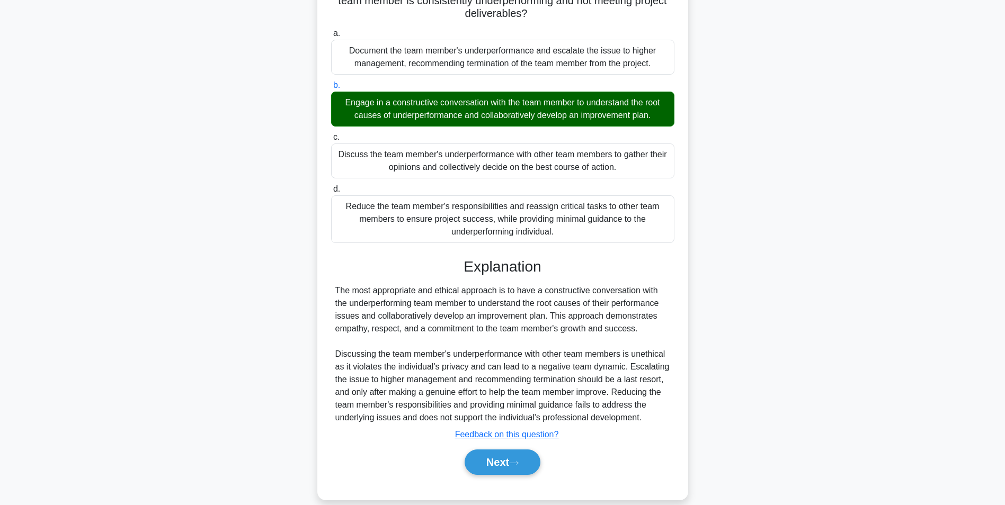
scroll to position [110, 0]
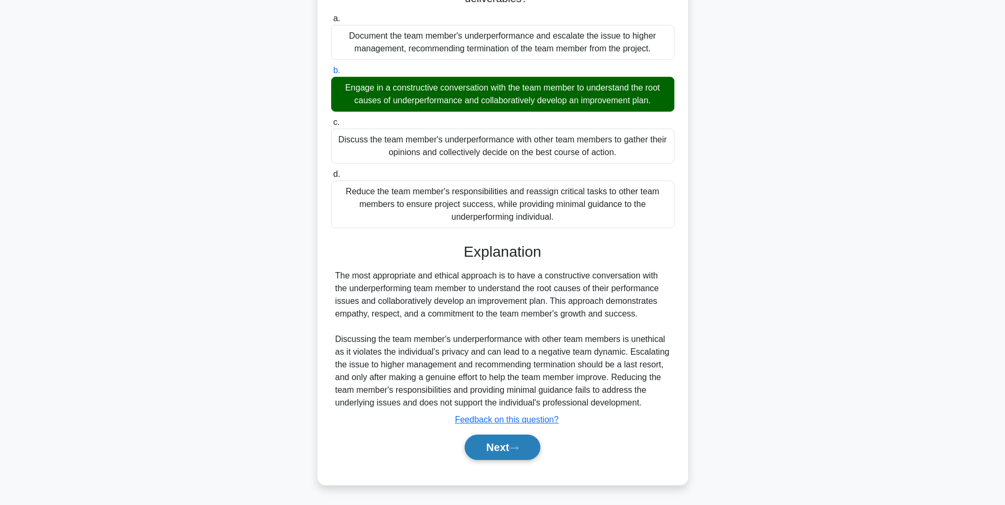
click at [509, 449] on button "Next" at bounding box center [502, 447] width 76 height 25
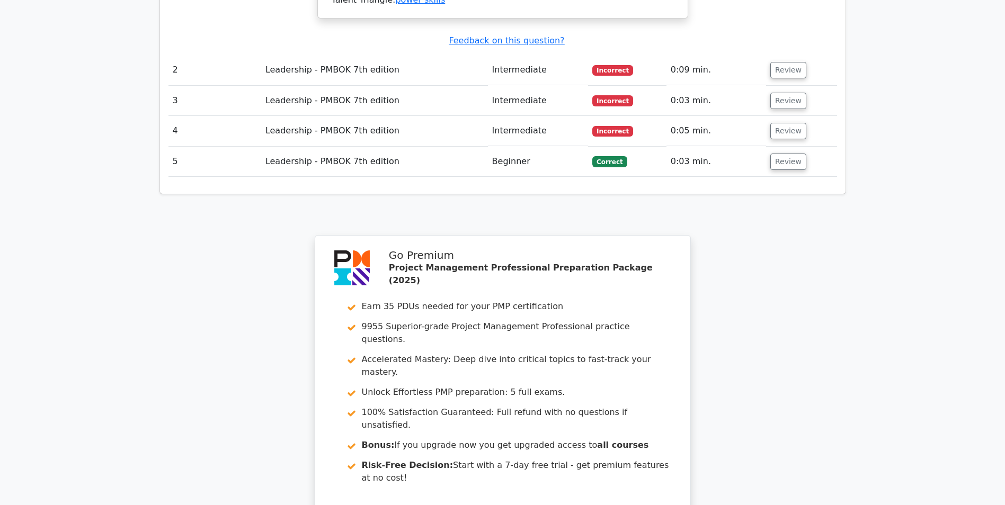
scroll to position [1377, 0]
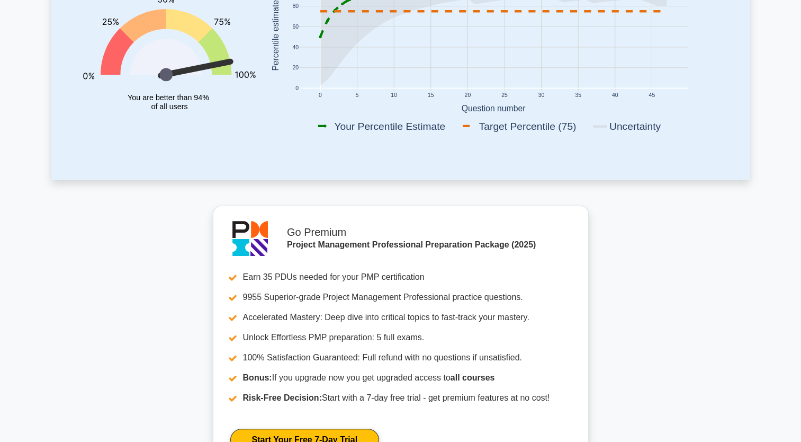
scroll to position [212, 0]
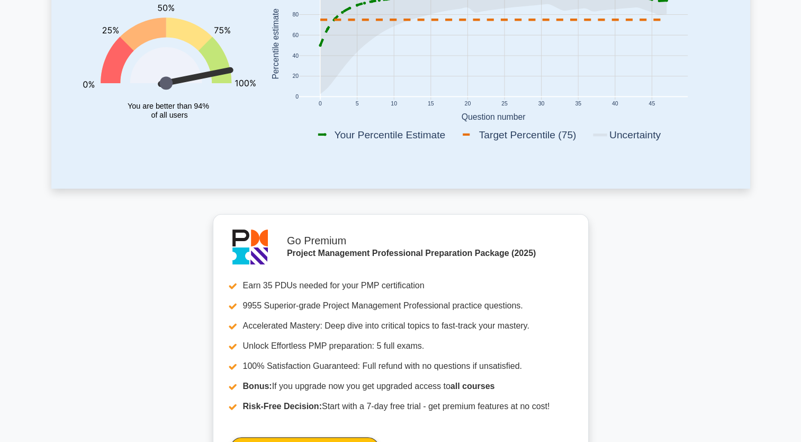
click at [375, 137] on rect at bounding box center [388, 134] width 144 height 15
click at [487, 132] on rect at bounding box center [524, 134] width 129 height 15
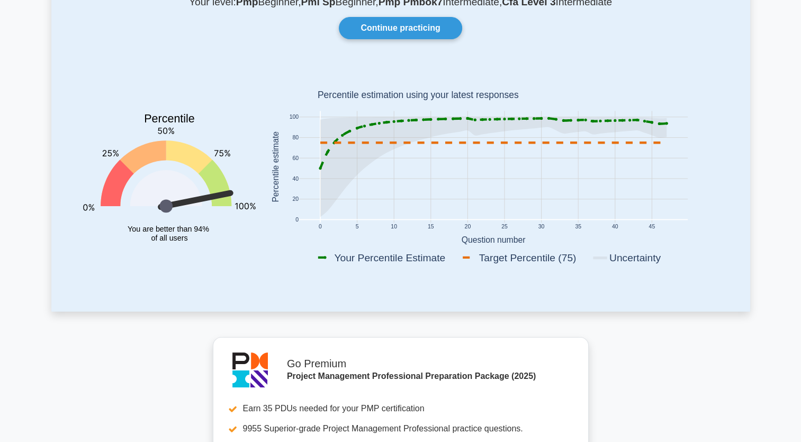
scroll to position [0, 0]
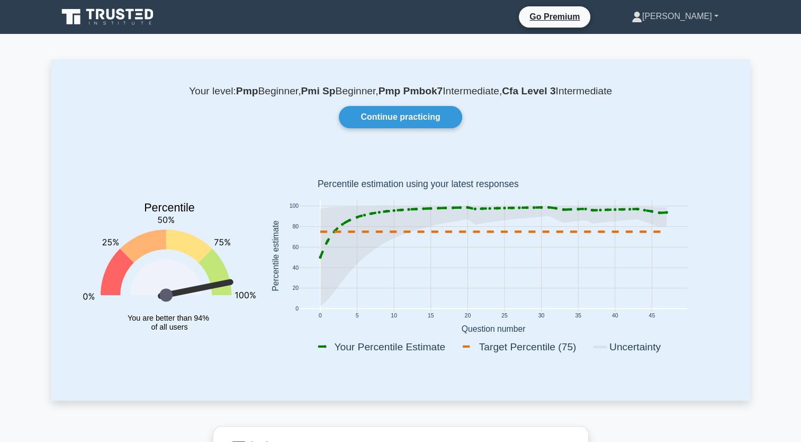
click at [693, 17] on link "[PERSON_NAME]" at bounding box center [675, 16] width 138 height 21
click at [642, 19] on icon at bounding box center [637, 20] width 10 height 4
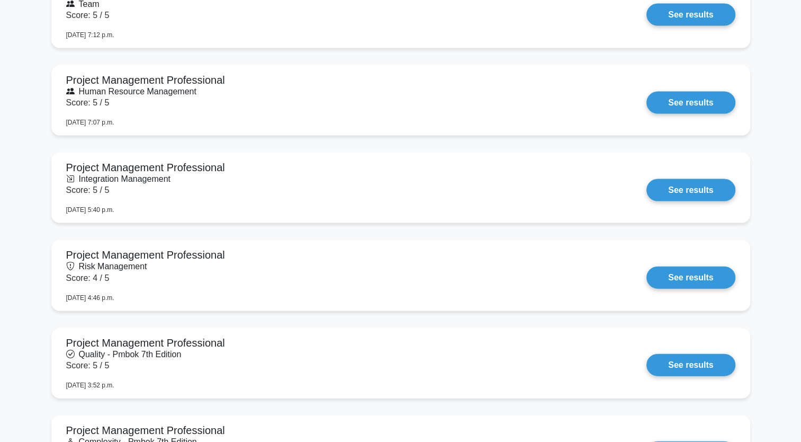
scroll to position [2277, 0]
